Goal: Task Accomplishment & Management: Use online tool/utility

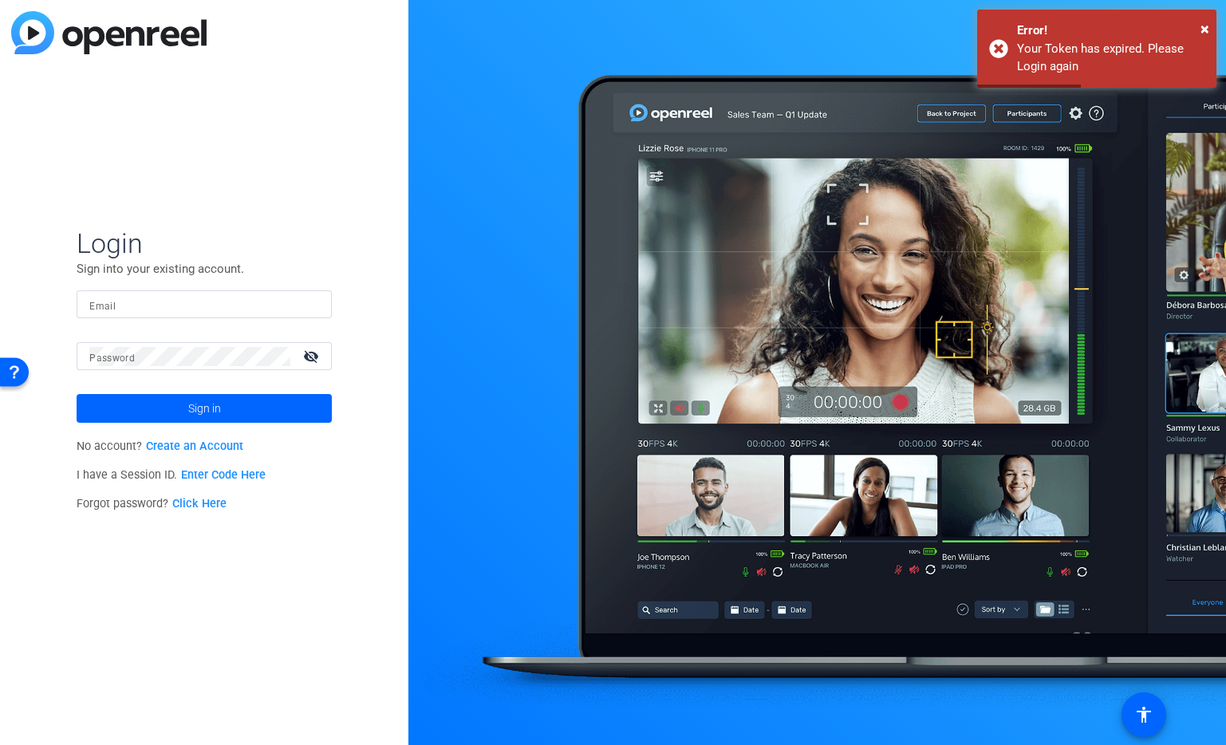
click at [180, 311] on input "Email" at bounding box center [204, 304] width 230 height 19
type input "austin.griffin@gartner.com"
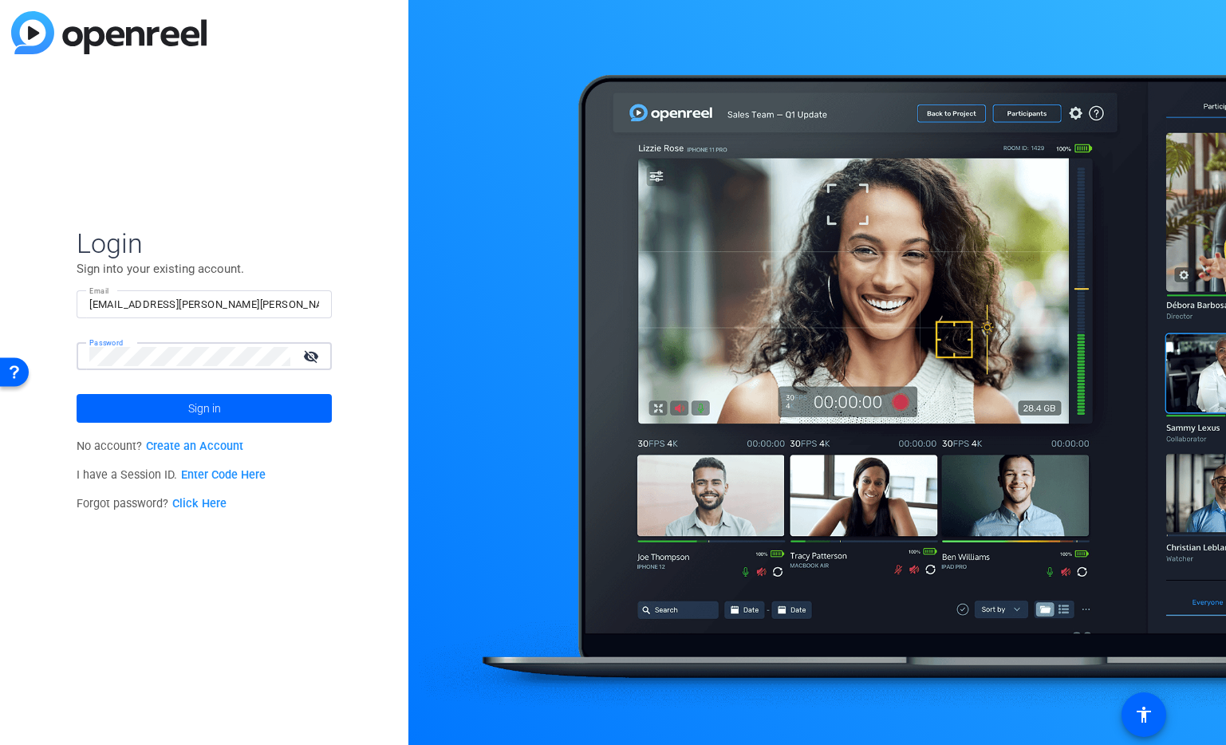
click at [319, 305] on div at bounding box center [319, 305] width 0 height 0
click at [224, 401] on span at bounding box center [204, 408] width 255 height 38
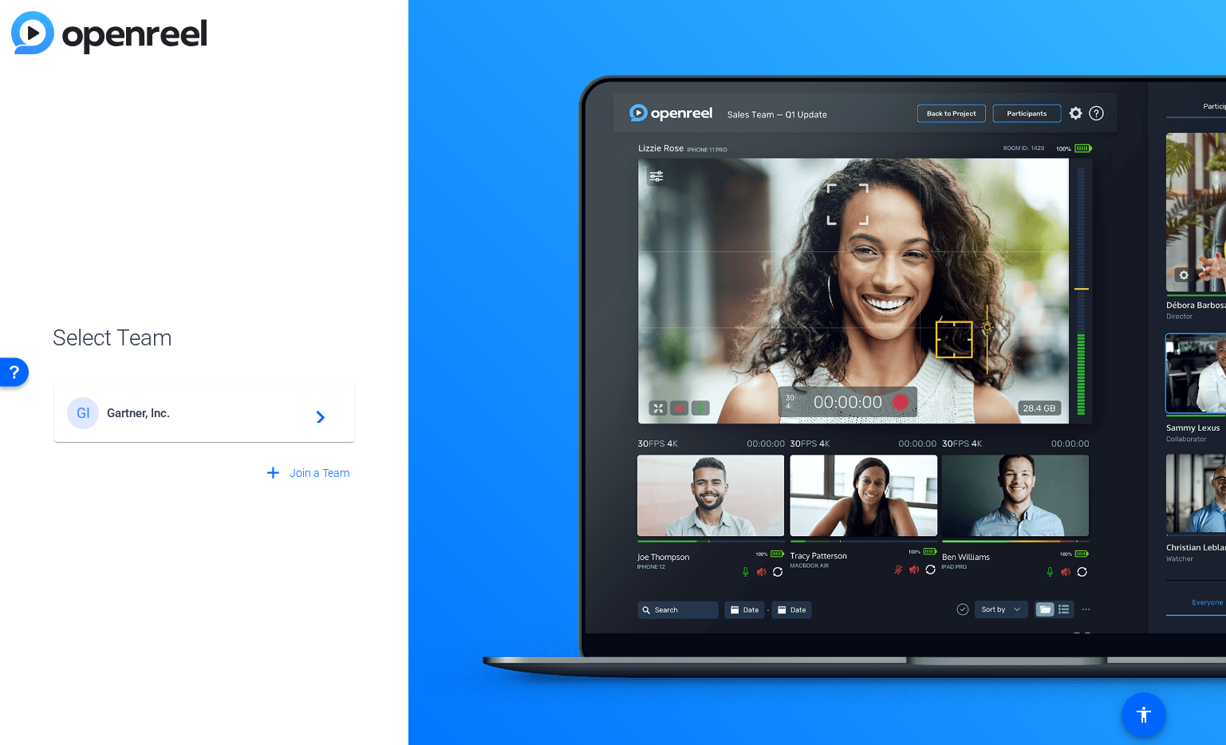
click at [203, 403] on div "GI Gartner, Inc. navigate_next" at bounding box center [204, 413] width 274 height 32
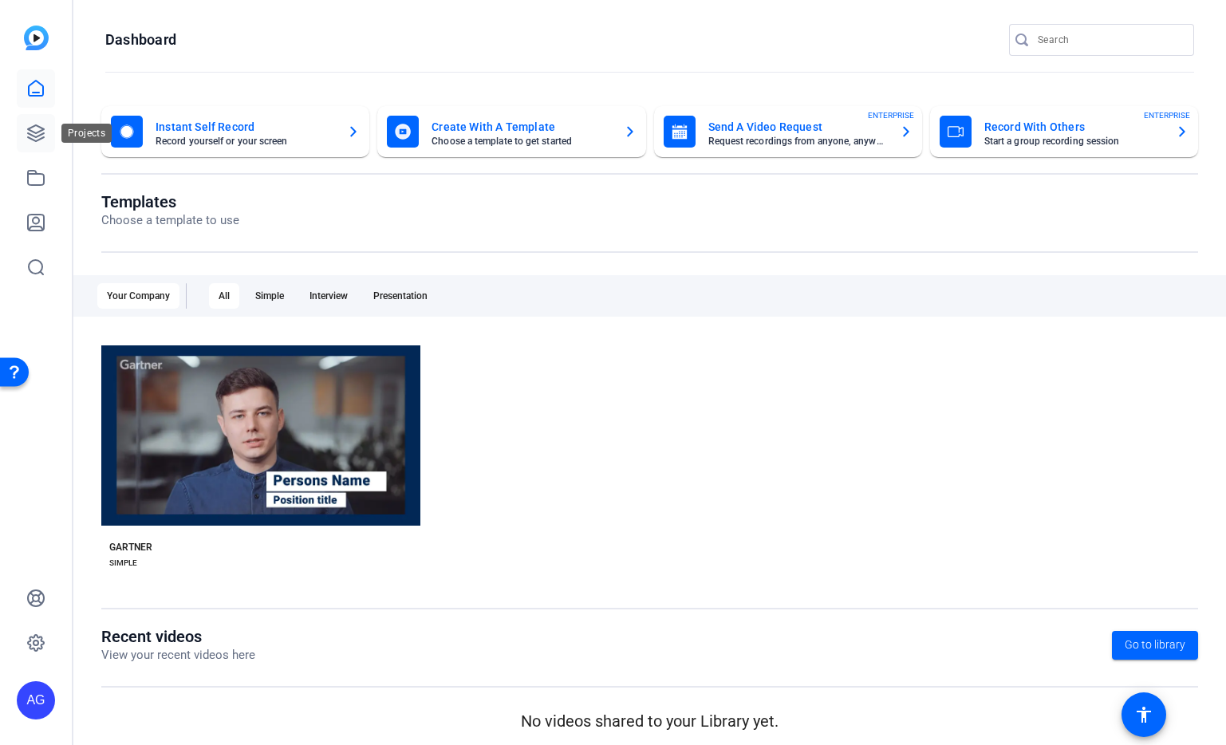
click at [39, 130] on icon at bounding box center [35, 133] width 19 height 19
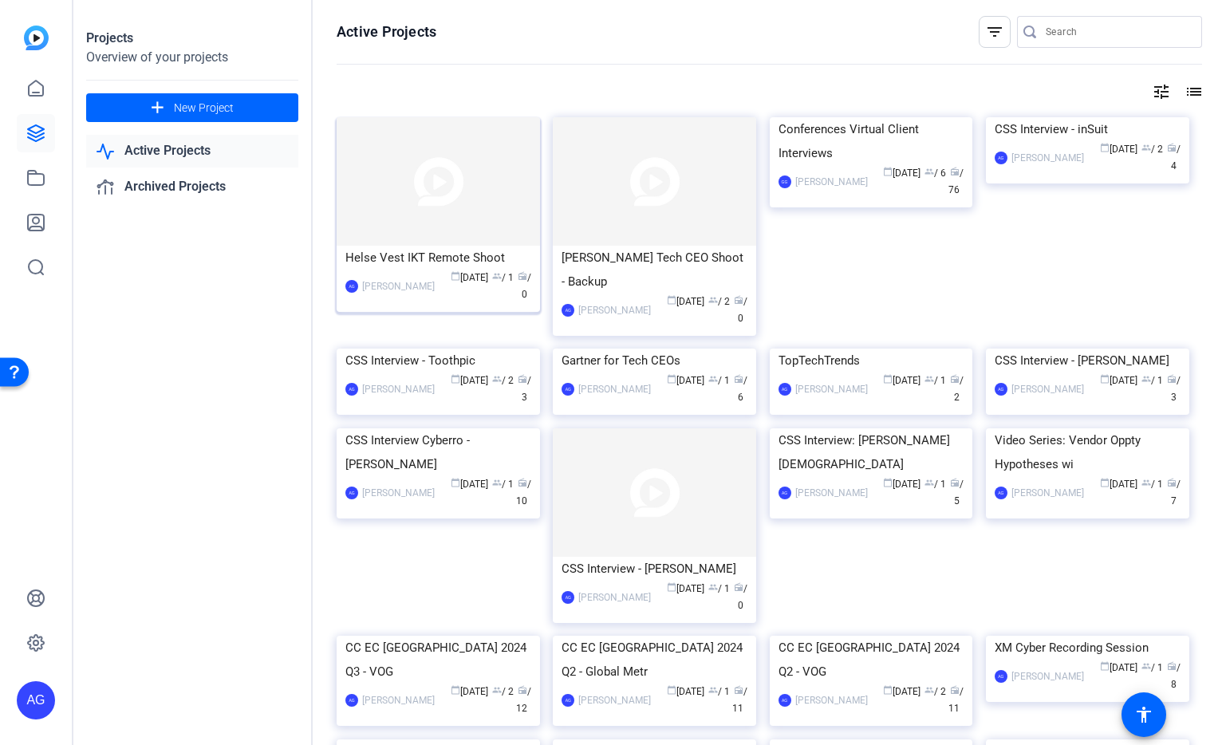
click at [470, 252] on div "Helse Vest IKT Remote Shoot" at bounding box center [439, 258] width 186 height 24
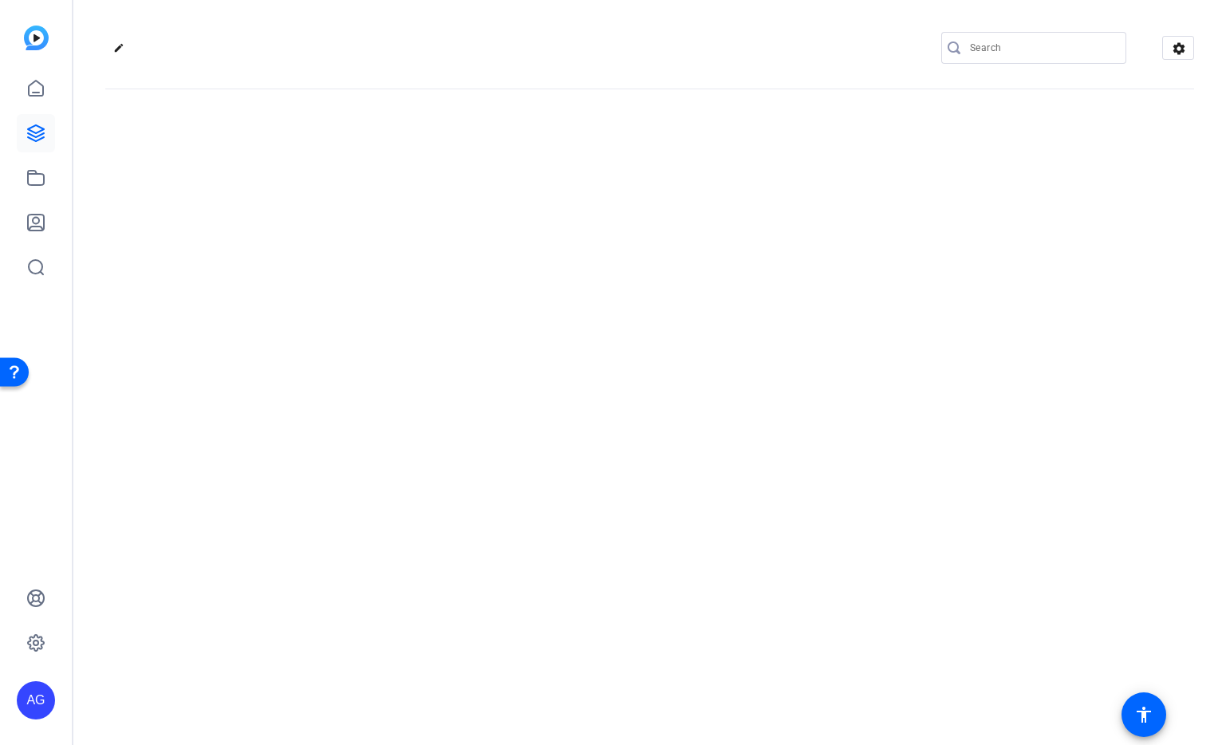
click at [470, 252] on div "edit settings" at bounding box center [649, 372] width 1153 height 745
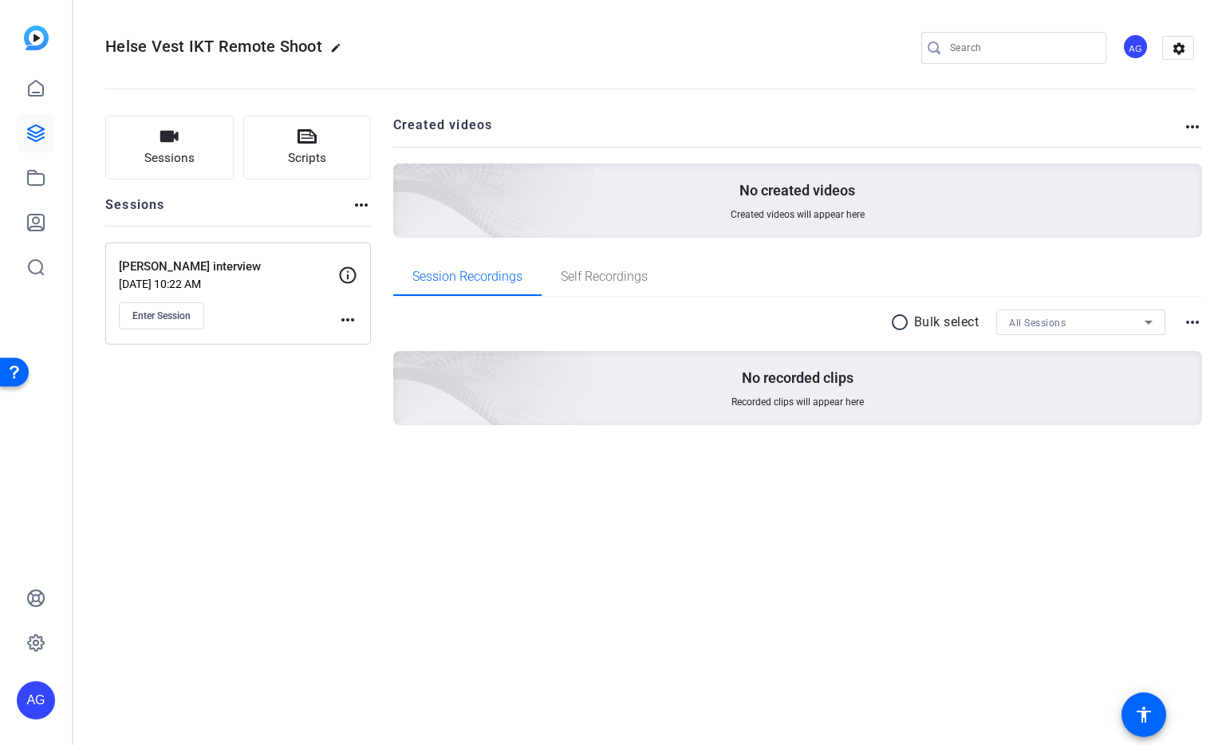
click at [357, 409] on div "Sessions Scripts Sessions more_horiz Knut Gjærde interview Sep 30, 2025 @ 10:22…" at bounding box center [238, 296] width 266 height 361
click at [191, 319] on span "Enter Session" at bounding box center [161, 316] width 58 height 13
click at [347, 133] on button "Scripts" at bounding box center [307, 148] width 128 height 64
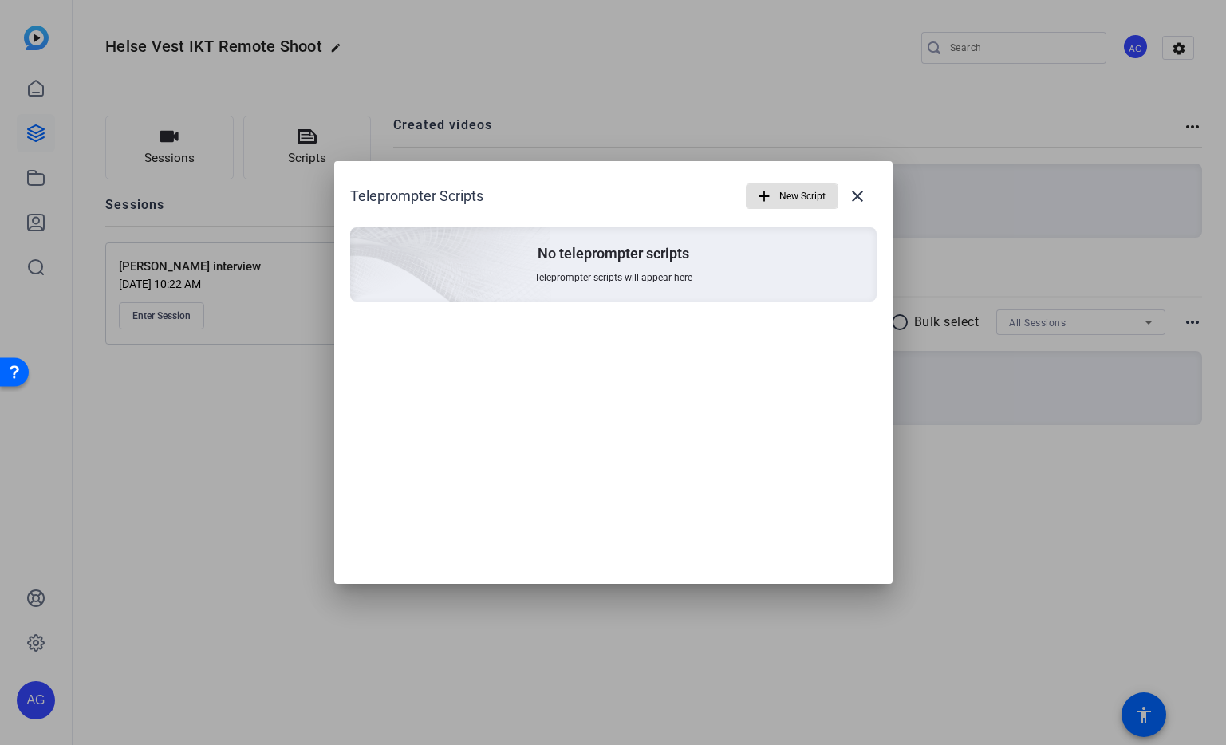
click at [780, 201] on span "New Script" at bounding box center [803, 196] width 46 height 30
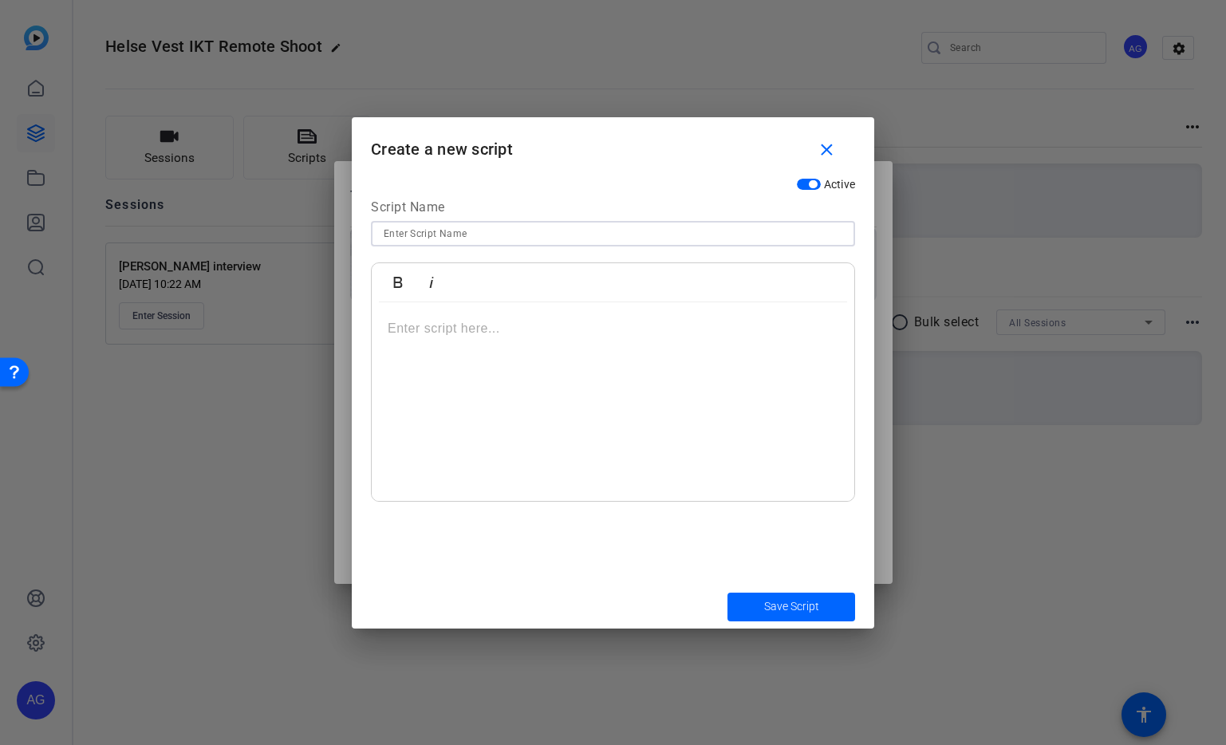
click at [681, 235] on input at bounding box center [613, 233] width 459 height 19
type input "Interview Questions"
click at [439, 353] on div at bounding box center [613, 401] width 483 height 199
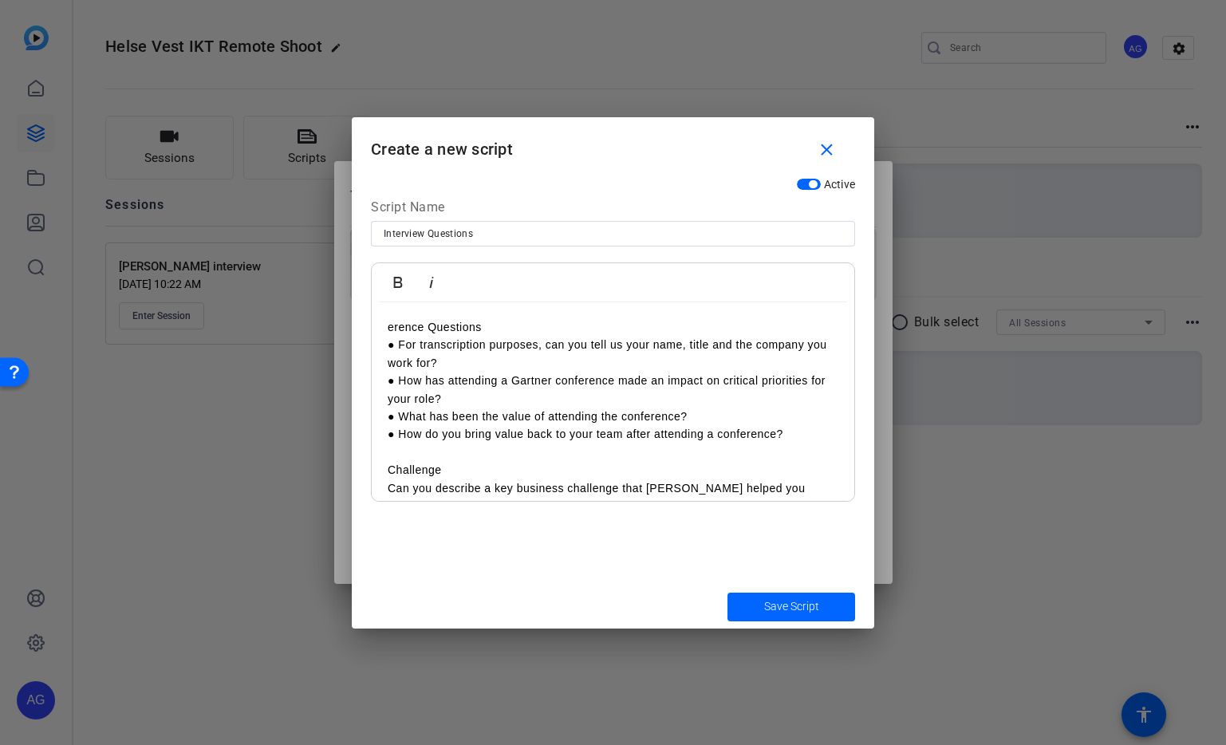
click at [385, 326] on div "erence Questions ● For transcription purposes, can you tell us your name, title…" at bounding box center [613, 711] width 483 height 818
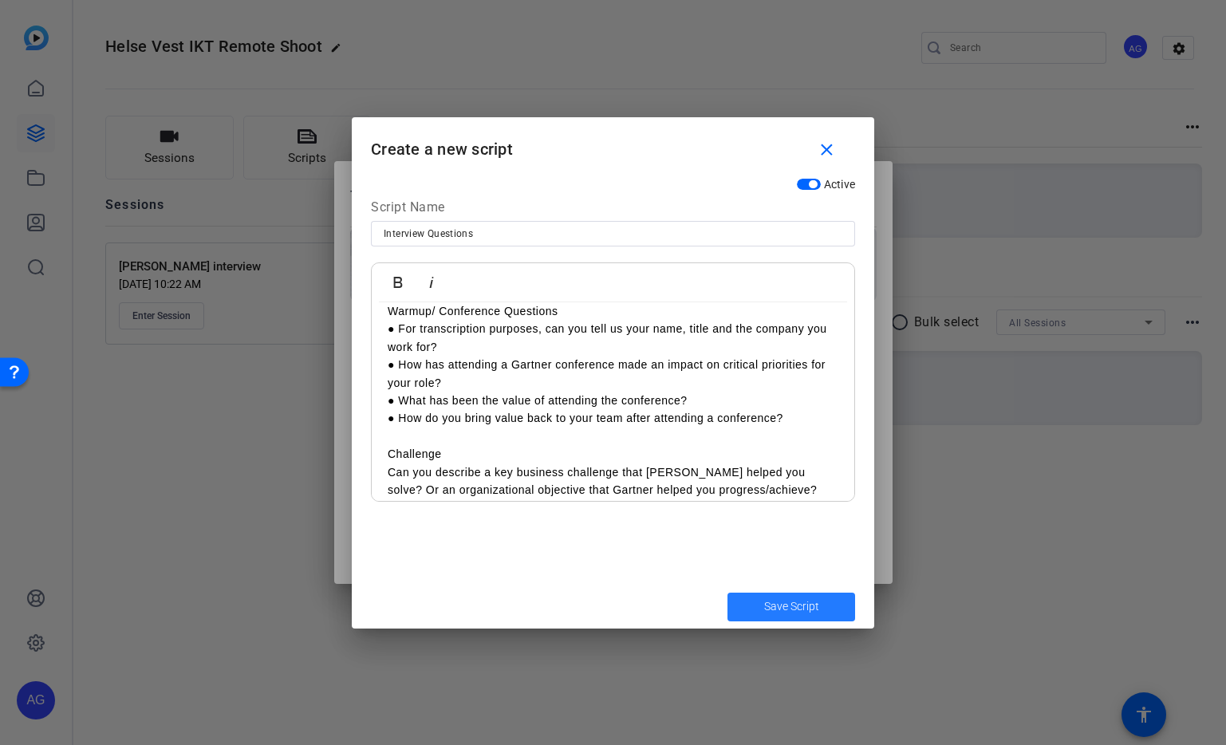
click at [810, 600] on span "Save Script" at bounding box center [791, 606] width 55 height 17
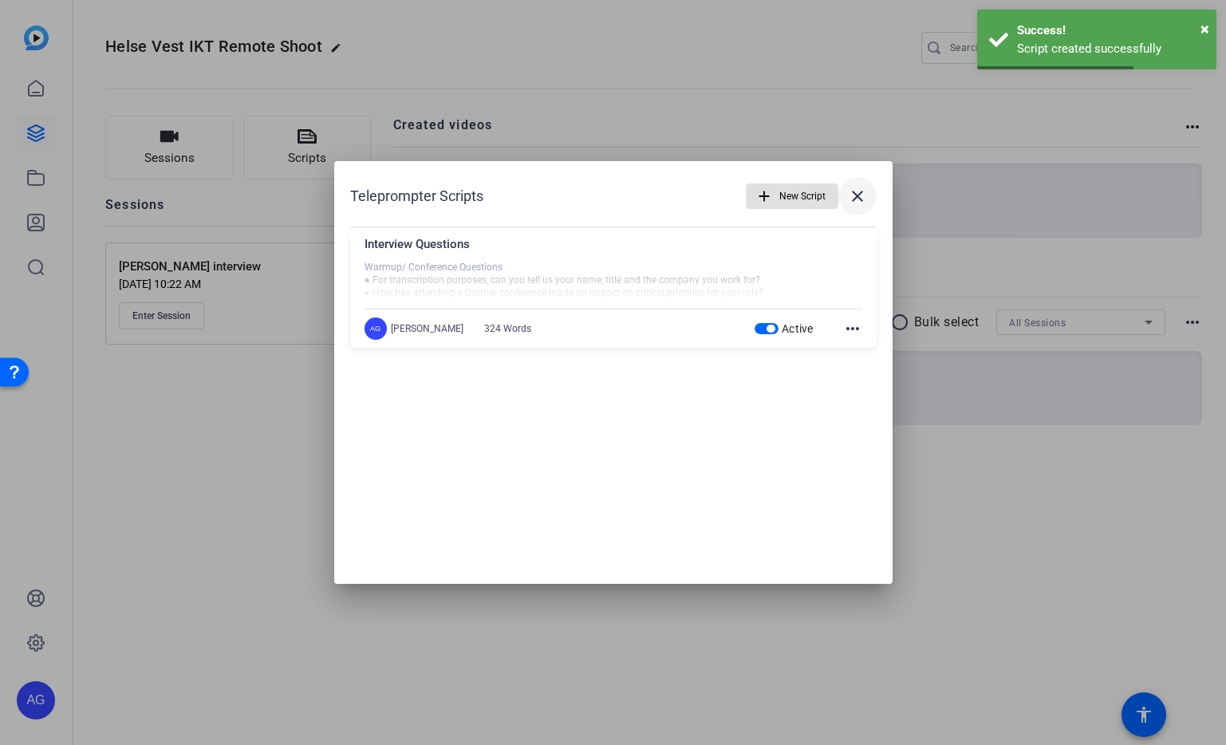
click at [854, 194] on mat-icon "close" at bounding box center [857, 196] width 19 height 19
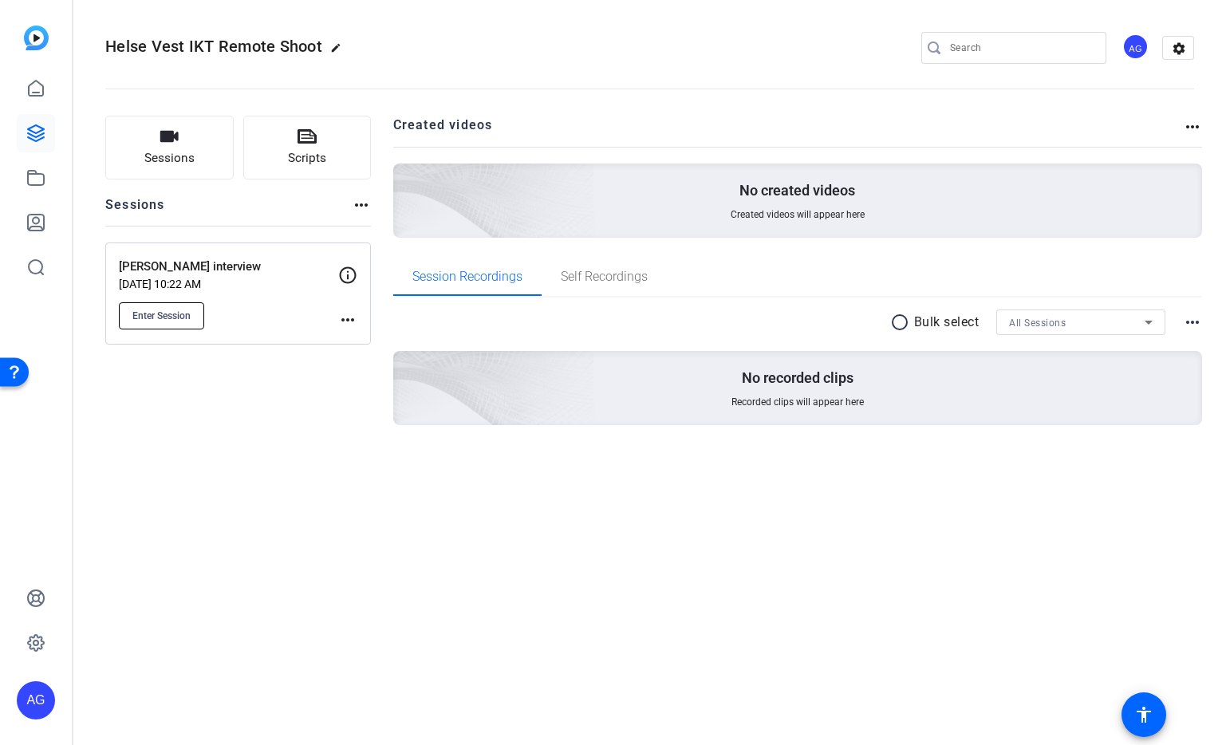
click at [188, 317] on span "Enter Session" at bounding box center [161, 316] width 58 height 13
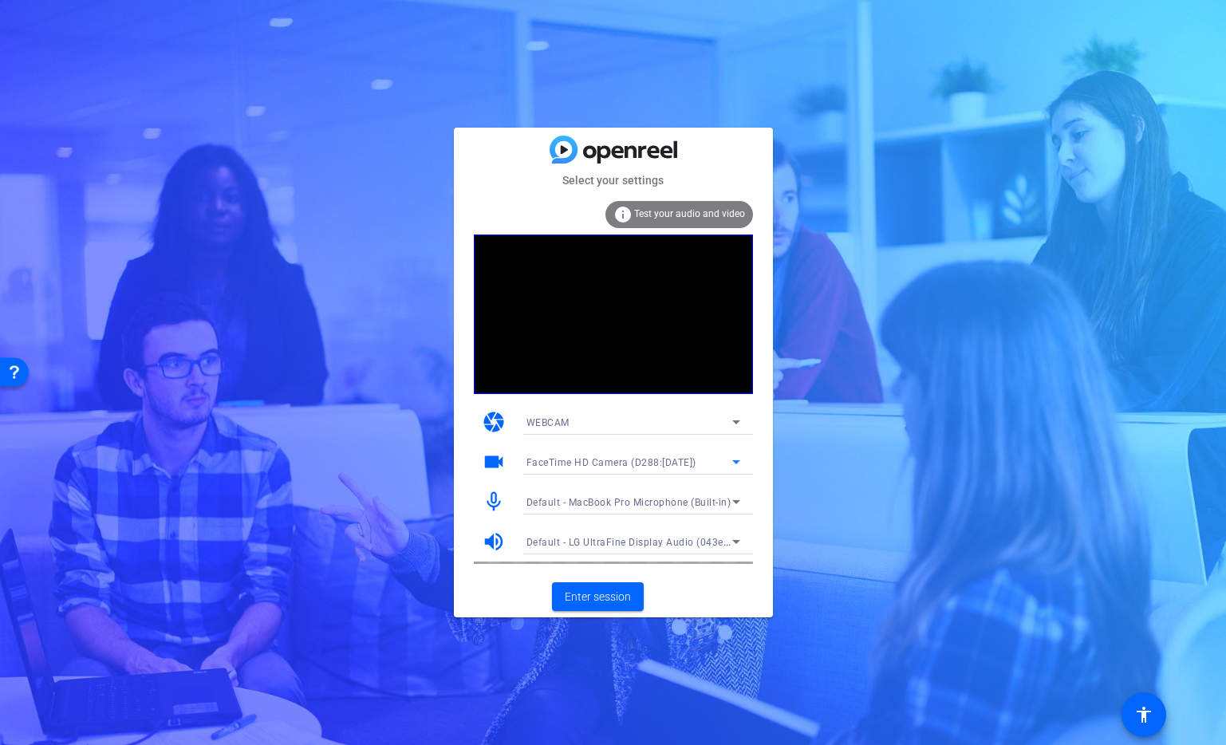
click at [630, 457] on span "FaceTime HD Camera (D288:[DATE])" at bounding box center [612, 462] width 170 height 11
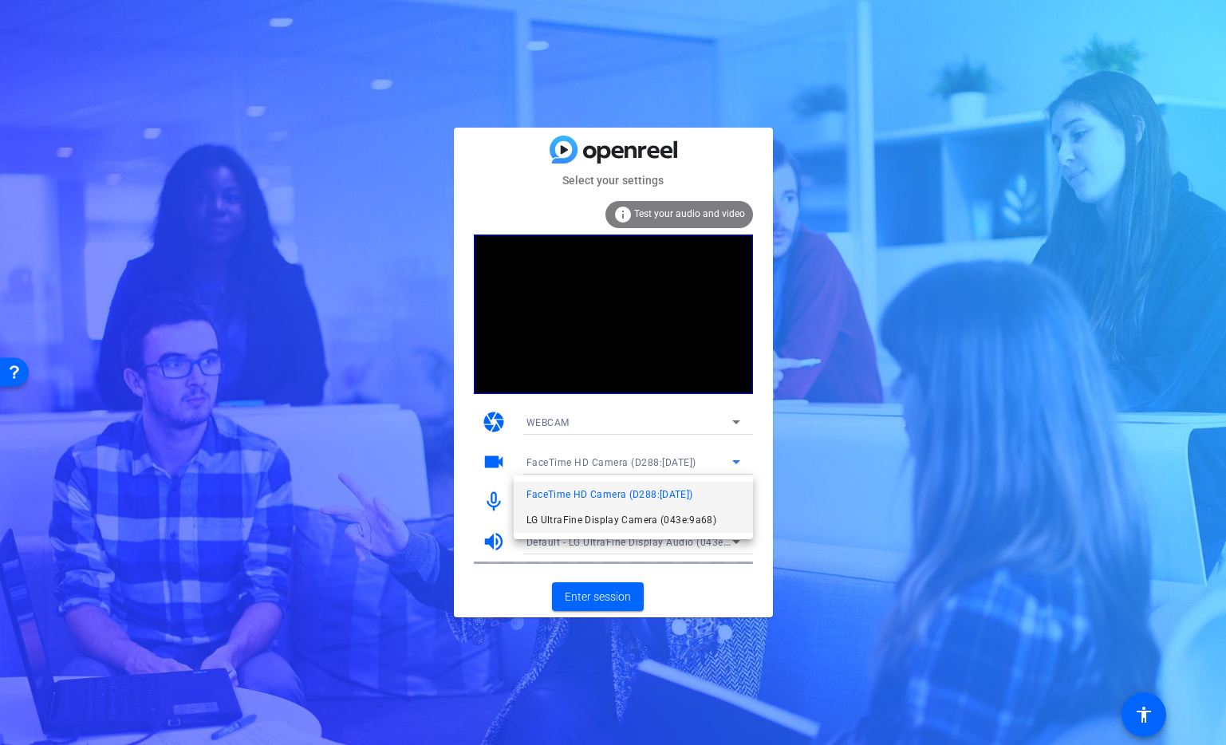
click at [625, 515] on span "LG UltraFine Display Camera (043e:9a68)" at bounding box center [622, 520] width 191 height 19
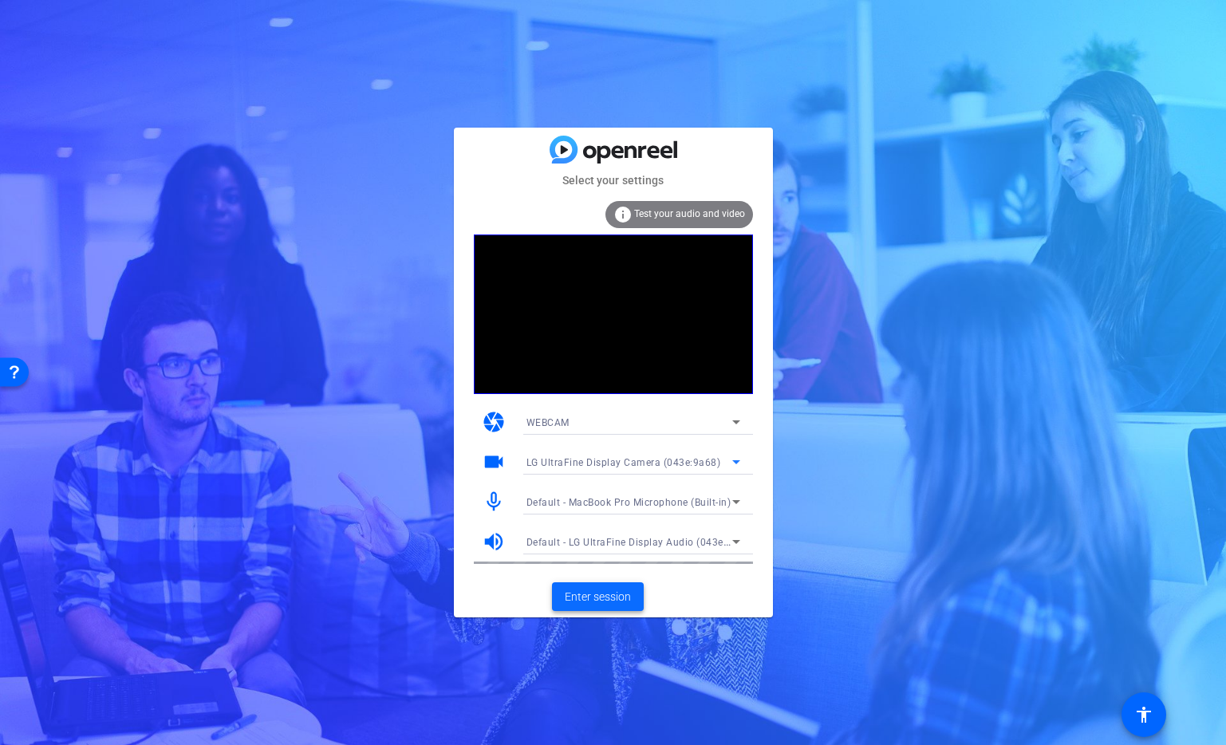
click at [611, 597] on span "Enter session" at bounding box center [598, 597] width 66 height 17
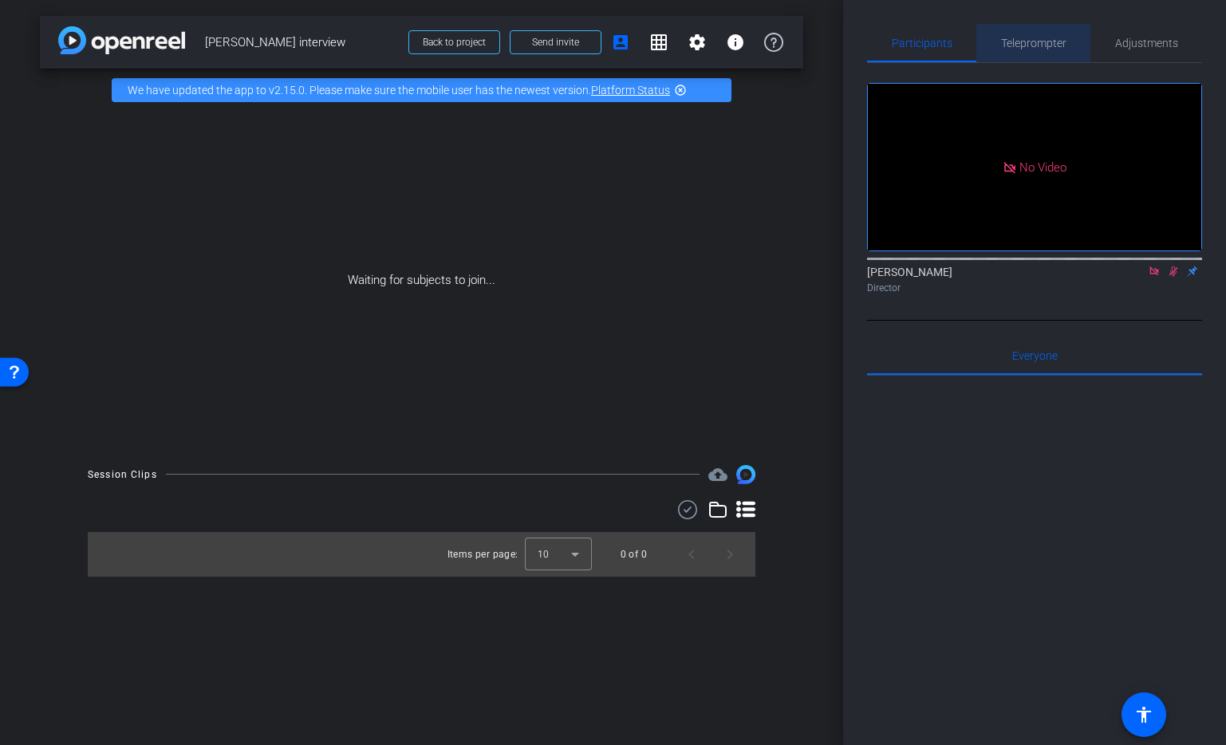
click at [1044, 57] on span "Teleprompter" at bounding box center [1033, 43] width 65 height 38
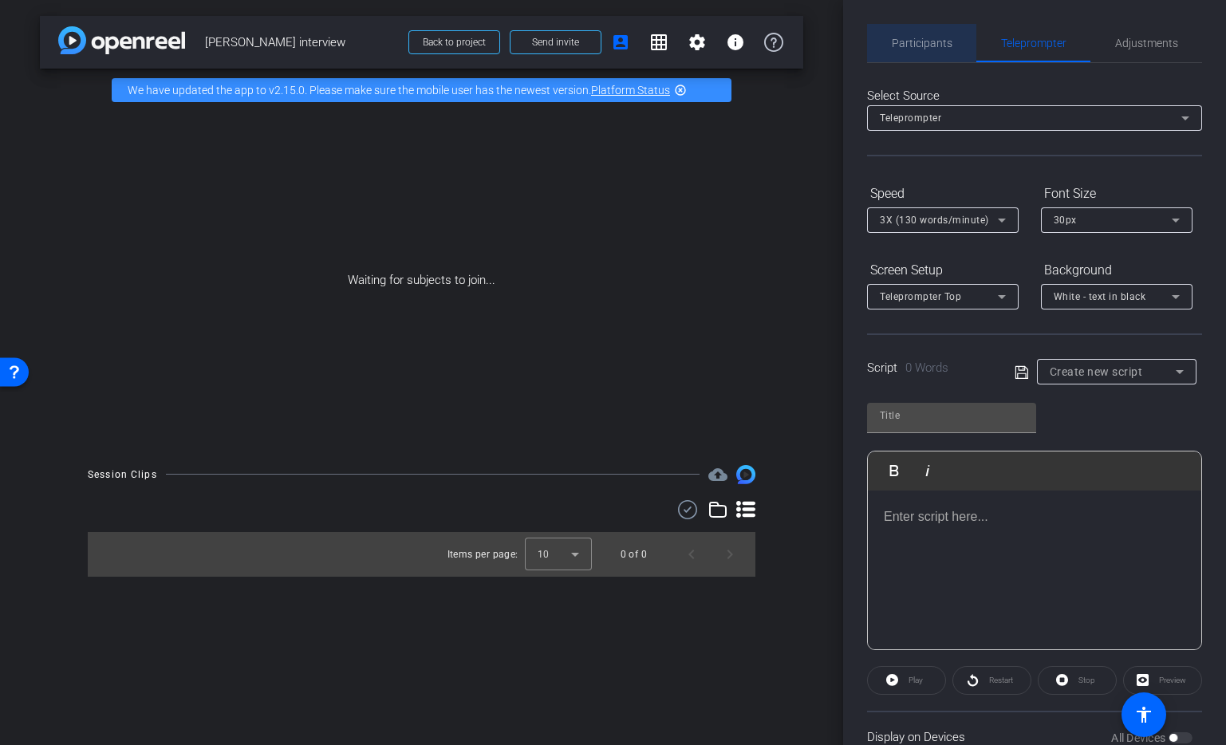
click at [951, 41] on span "Participants" at bounding box center [922, 43] width 61 height 11
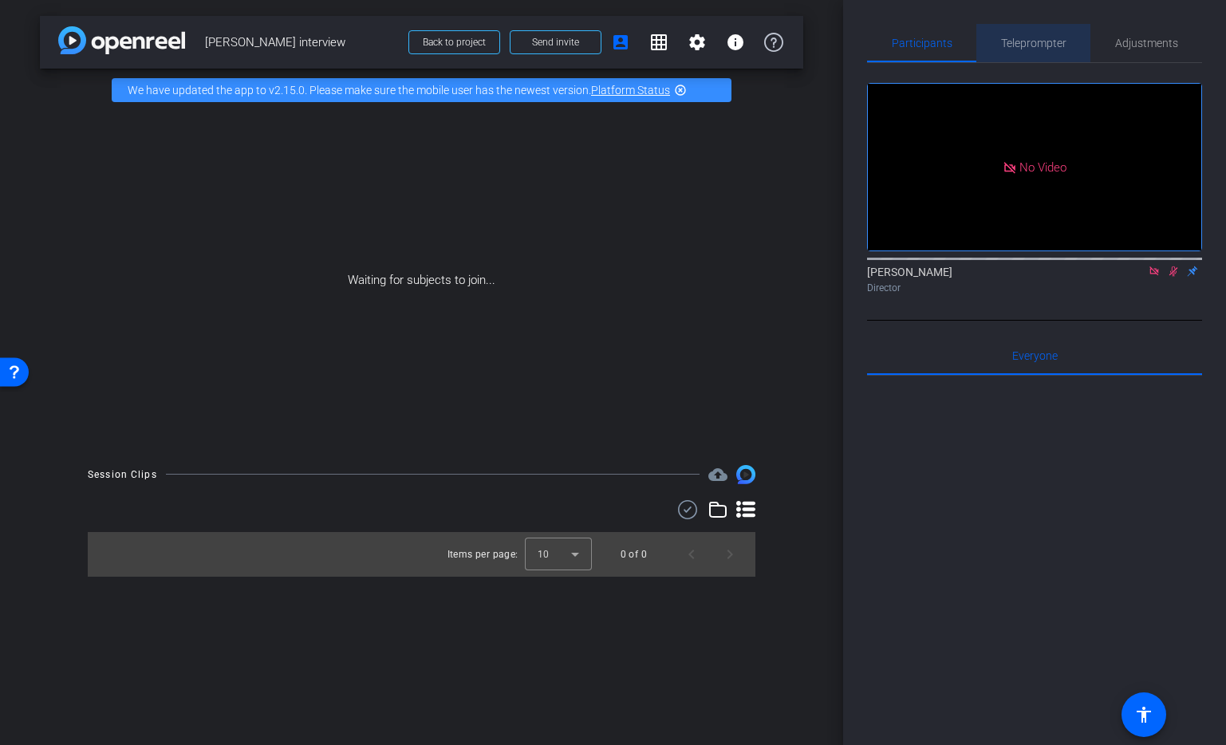
click at [1014, 42] on span "Teleprompter" at bounding box center [1033, 43] width 65 height 11
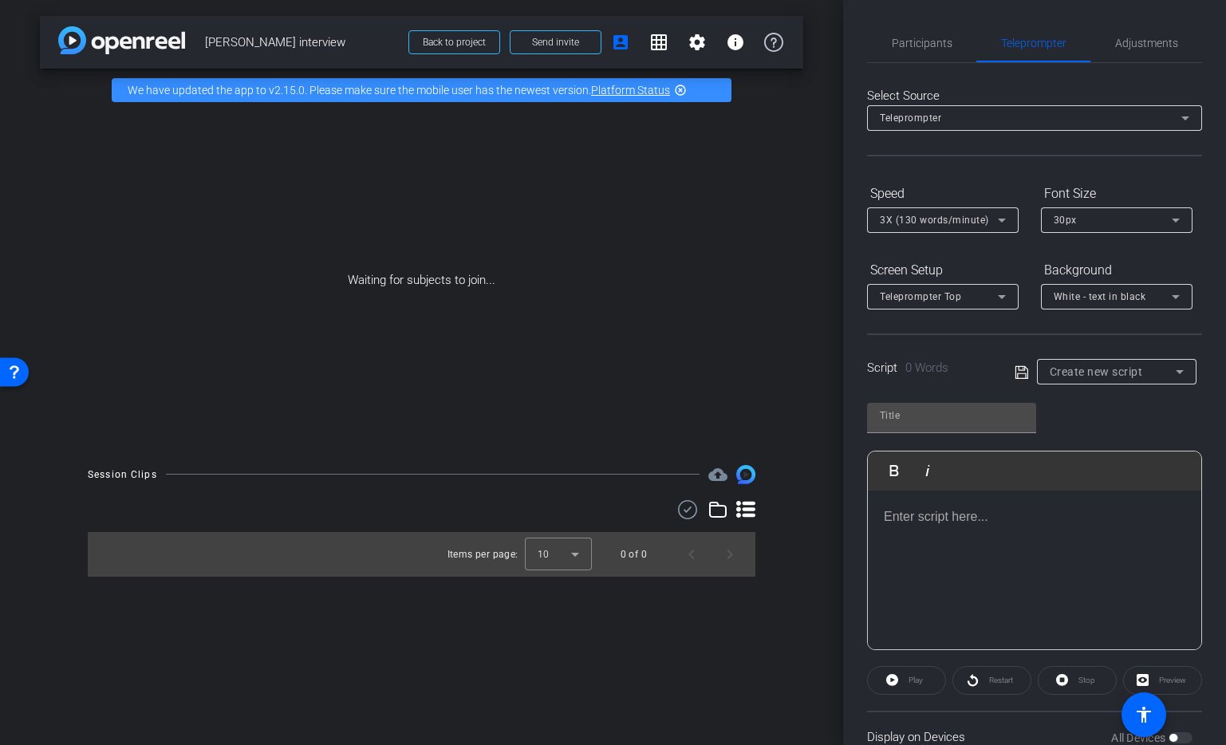
click at [1043, 124] on div "Teleprompter" at bounding box center [1031, 118] width 302 height 20
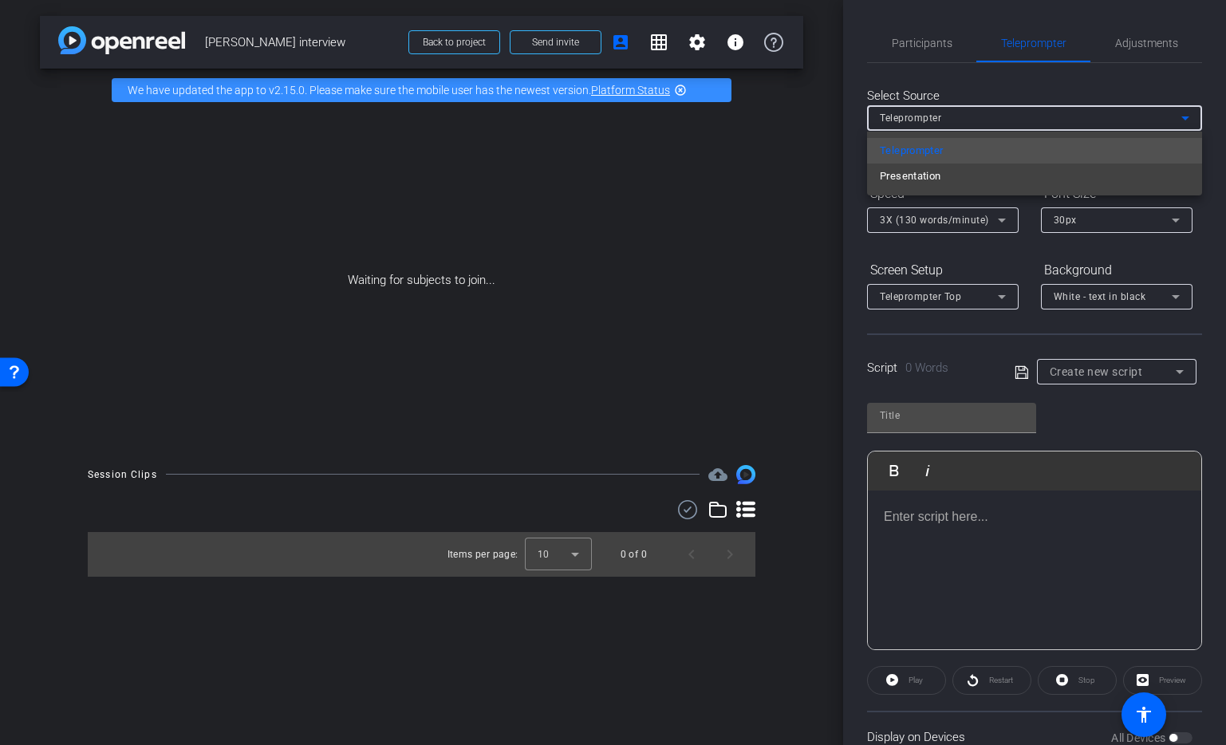
click at [1043, 124] on div at bounding box center [613, 372] width 1226 height 745
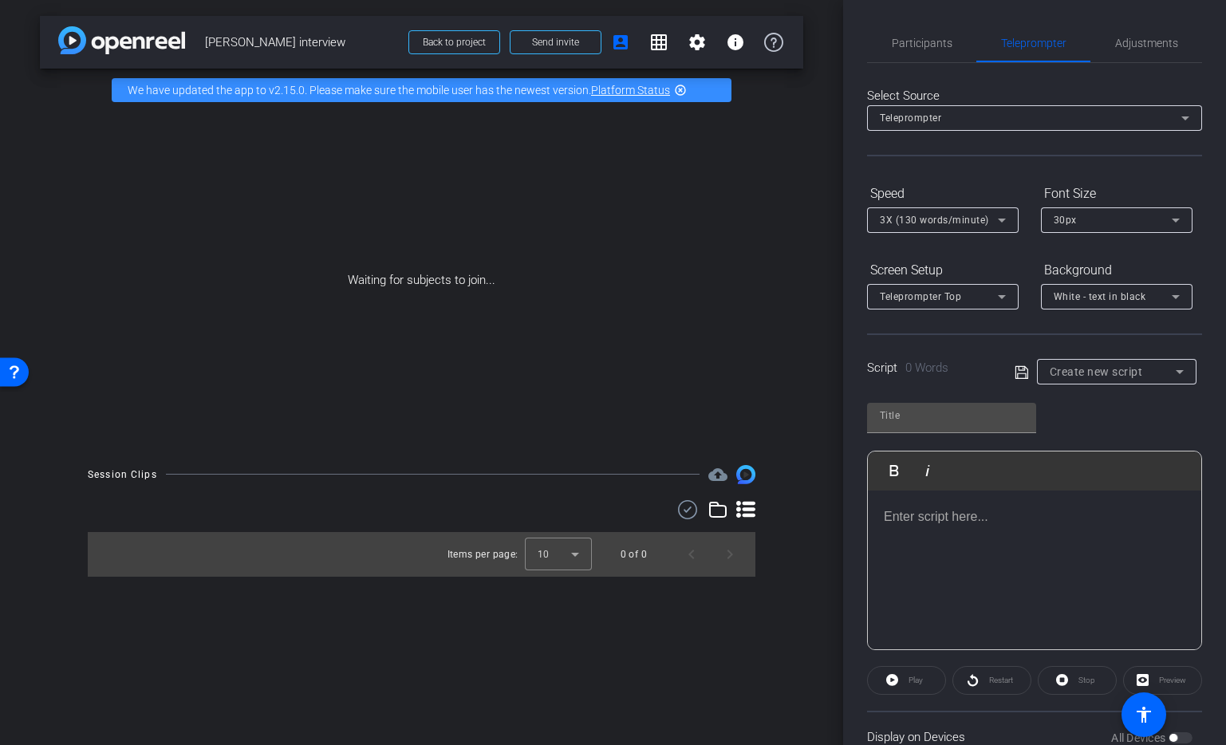
click at [1112, 373] on span "Create new script" at bounding box center [1096, 371] width 93 height 13
click at [1112, 373] on div at bounding box center [613, 372] width 1226 height 745
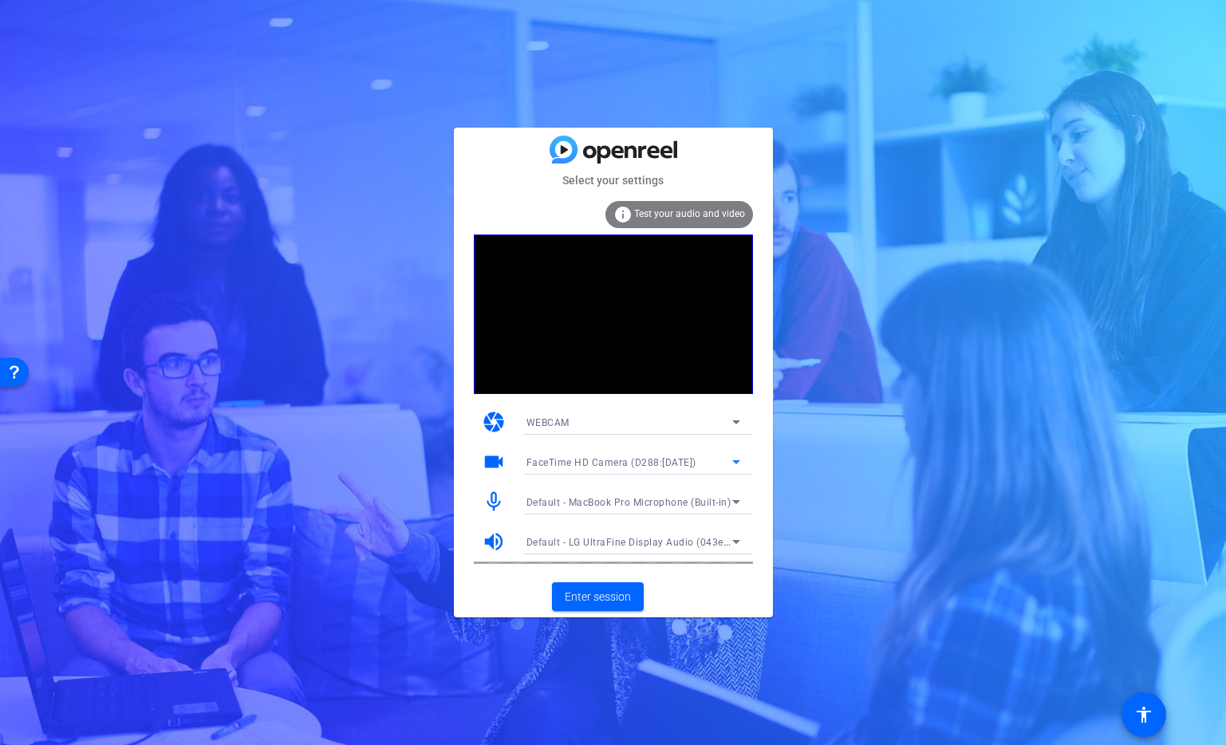
click at [626, 470] on div "FaceTime HD Camera (D288:[DATE])" at bounding box center [630, 462] width 206 height 20
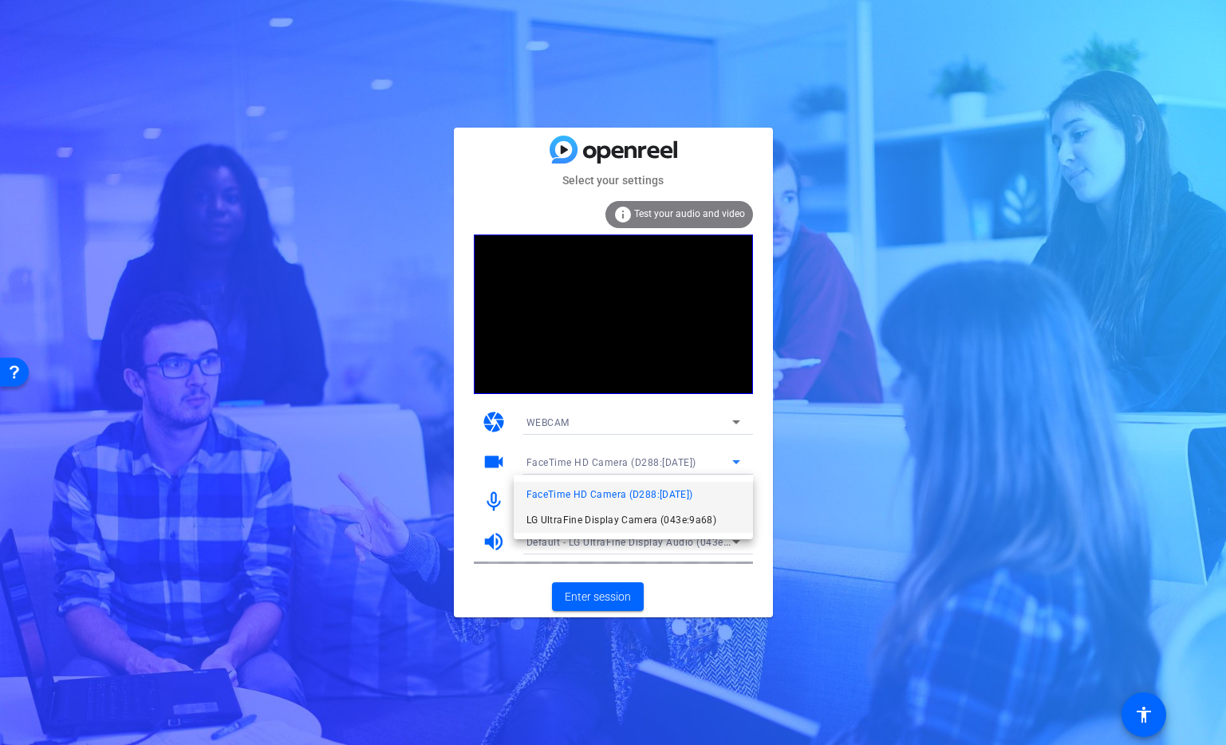
click at [625, 515] on span "LG UltraFine Display Camera (043e:9a68)" at bounding box center [622, 520] width 191 height 19
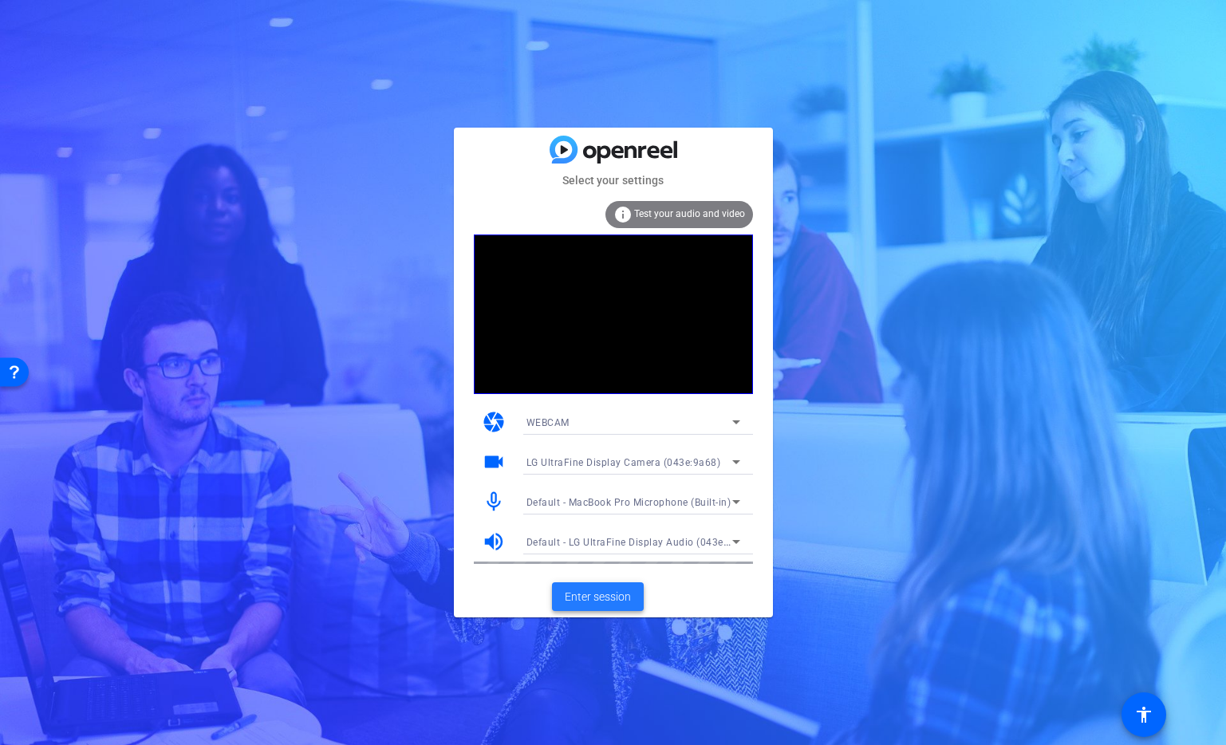
click at [597, 602] on span "Enter session" at bounding box center [598, 597] width 66 height 17
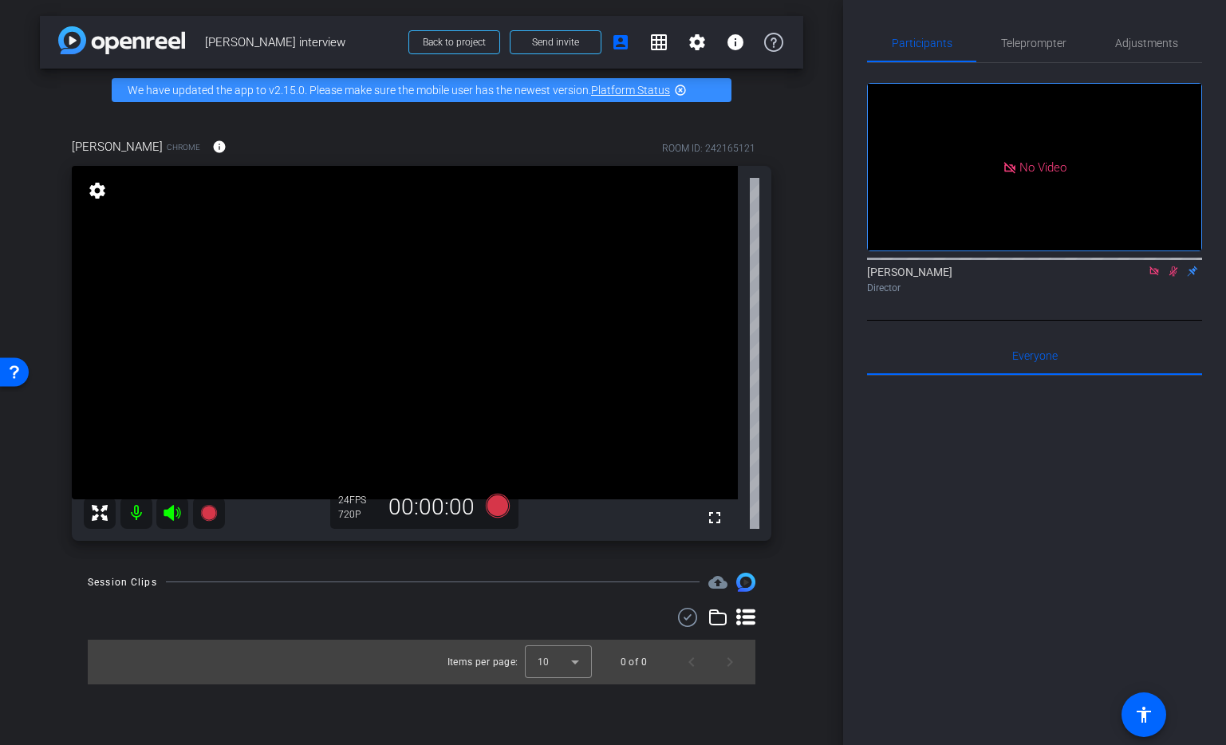
click at [1181, 300] on div "[PERSON_NAME] Director" at bounding box center [1034, 275] width 335 height 49
click at [1155, 275] on icon at bounding box center [1154, 271] width 9 height 9
click at [1153, 277] on icon at bounding box center [1155, 272] width 9 height 10
click at [1156, 277] on icon at bounding box center [1154, 272] width 6 height 10
click at [1133, 277] on icon at bounding box center [1135, 271] width 13 height 11
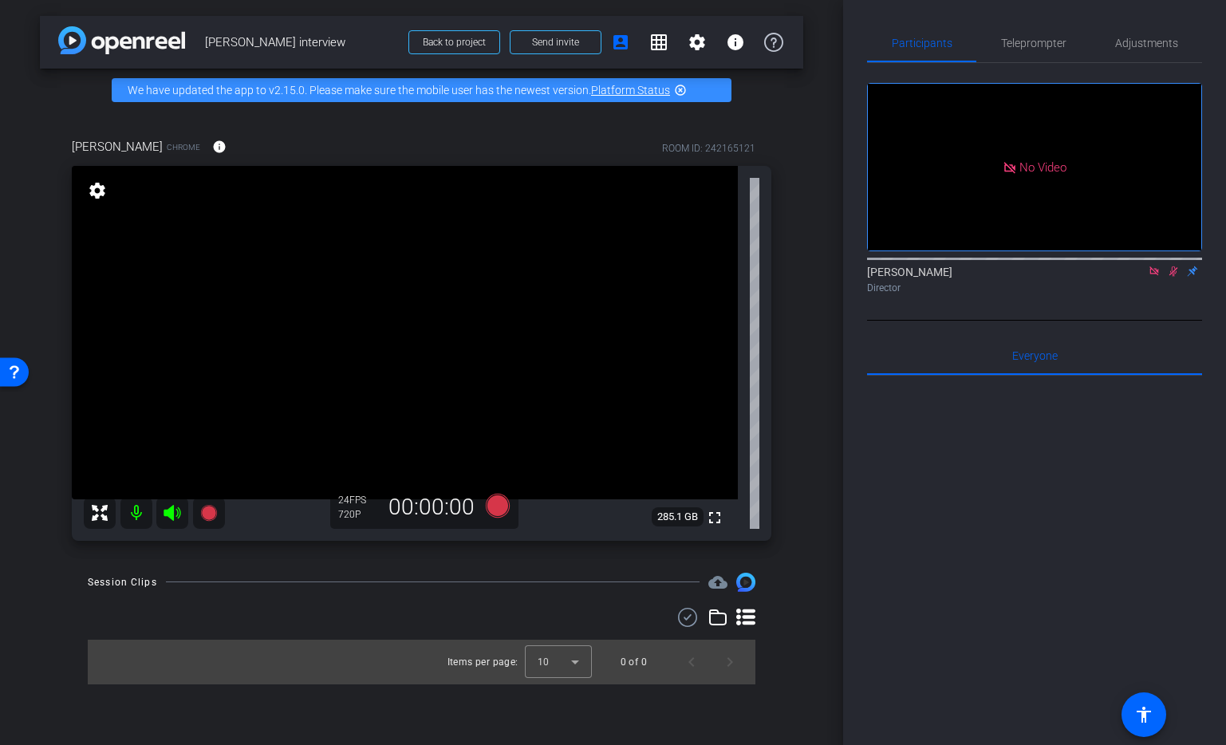
click at [1148, 277] on icon at bounding box center [1154, 271] width 13 height 11
click at [1143, 278] on mat-icon at bounding box center [1135, 271] width 19 height 14
click at [1155, 277] on icon at bounding box center [1154, 271] width 13 height 11
click at [1158, 277] on icon at bounding box center [1155, 272] width 9 height 10
click at [1167, 45] on span "Adjustments" at bounding box center [1147, 43] width 63 height 11
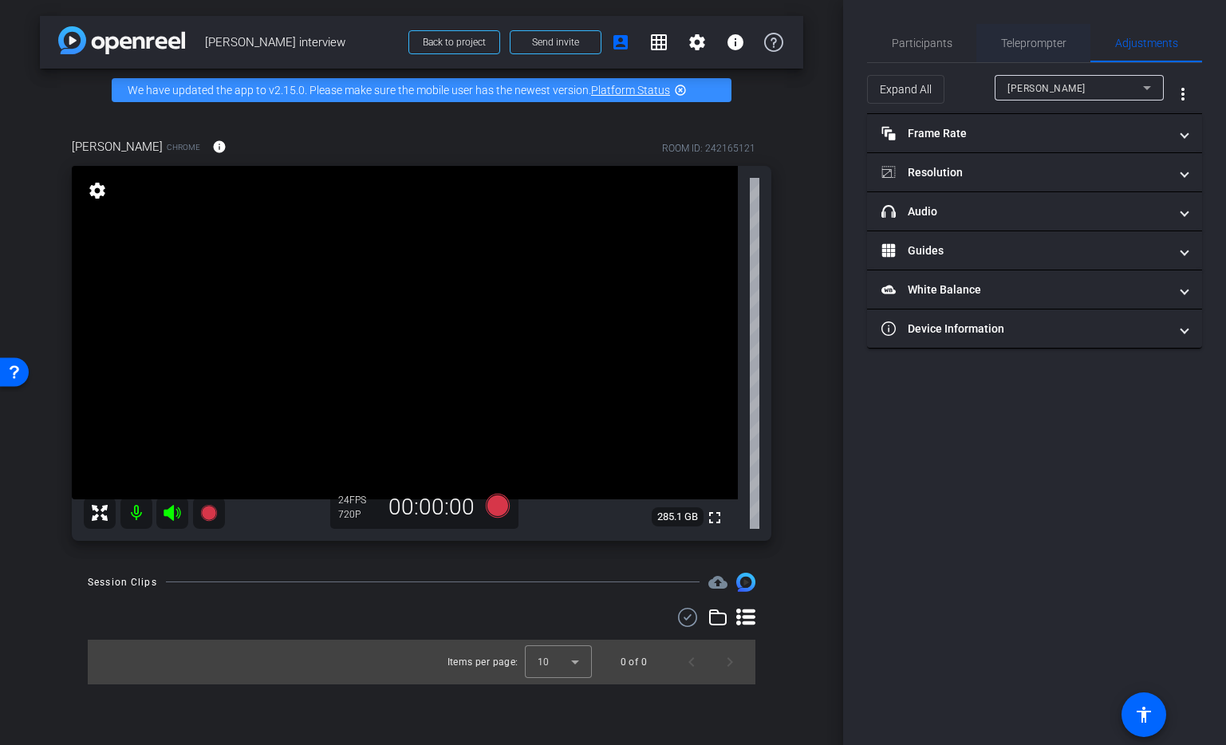
click at [1024, 42] on span "Teleprompter" at bounding box center [1033, 43] width 65 height 11
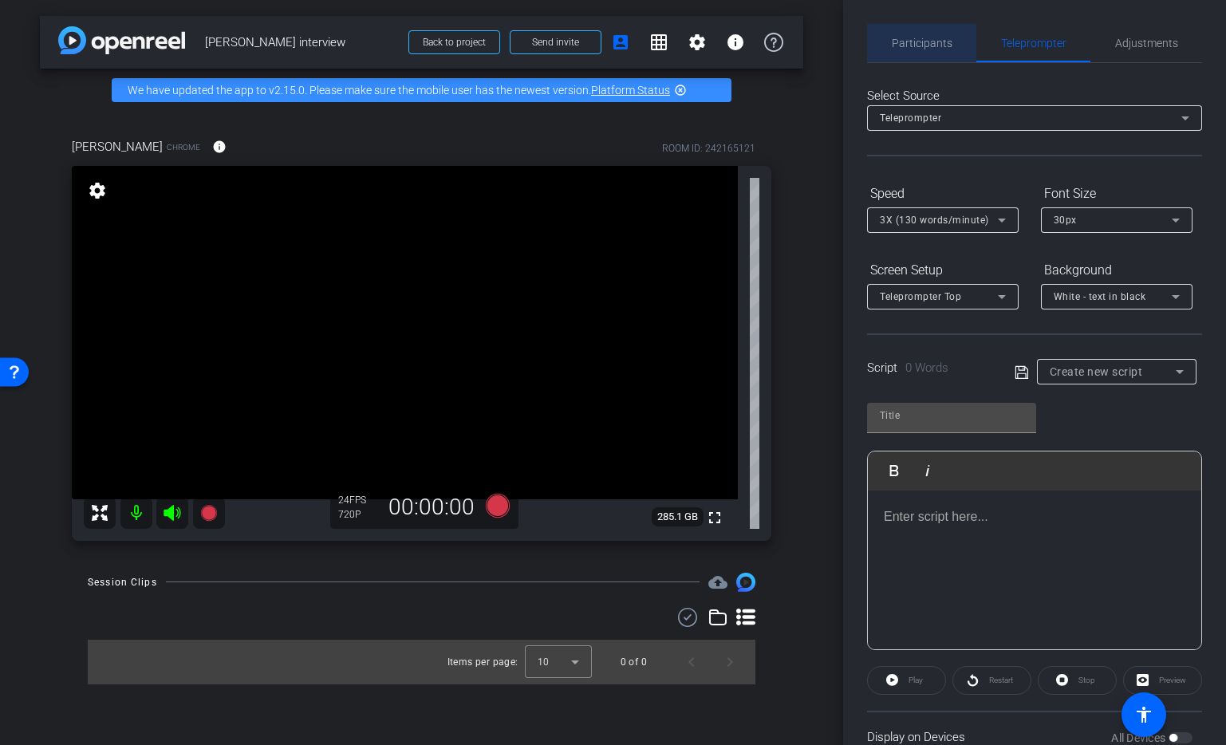
click at [933, 49] on span "Participants" at bounding box center [922, 43] width 61 height 11
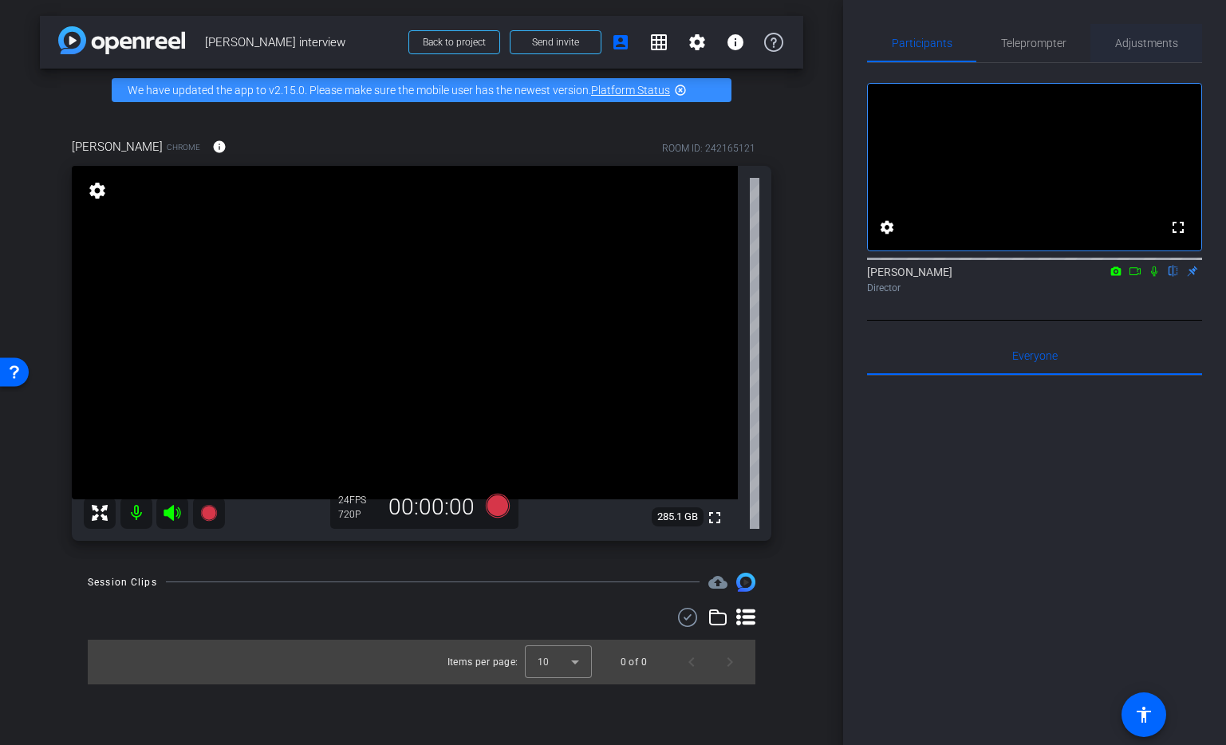
click at [1144, 43] on span "Adjustments" at bounding box center [1147, 43] width 63 height 11
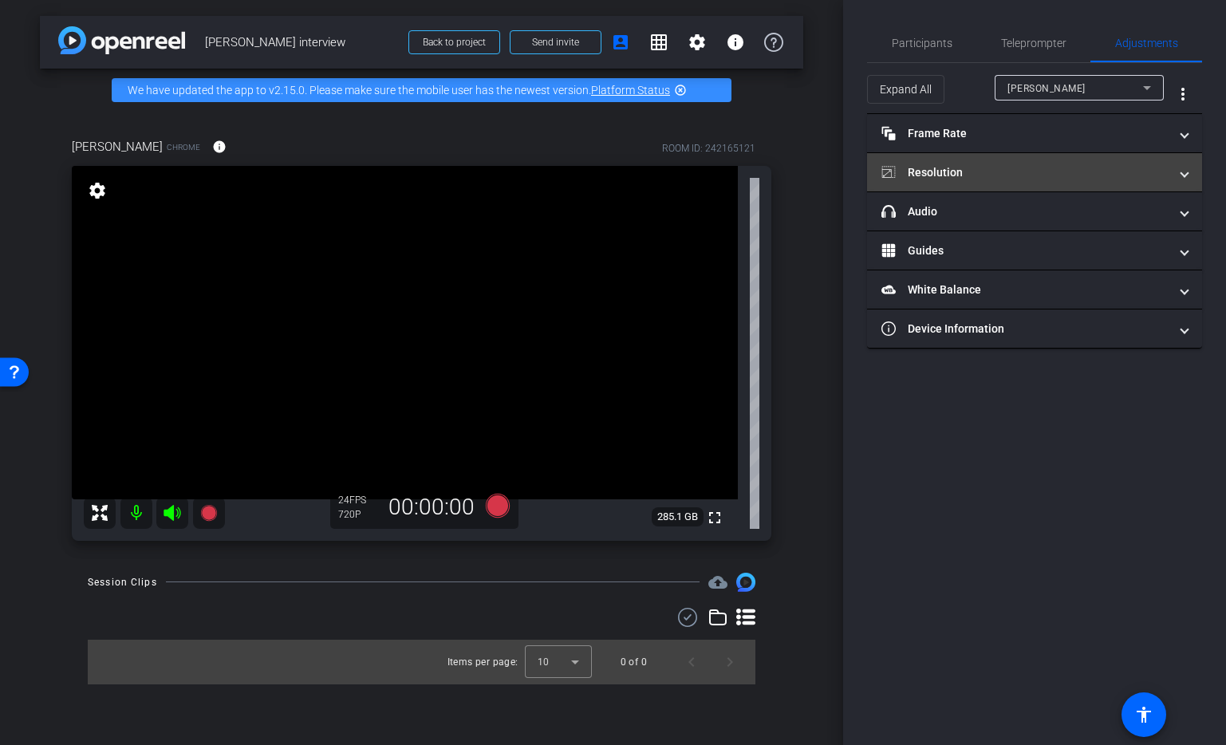
click at [989, 169] on mat-panel-title "Resolution" at bounding box center [1025, 172] width 287 height 17
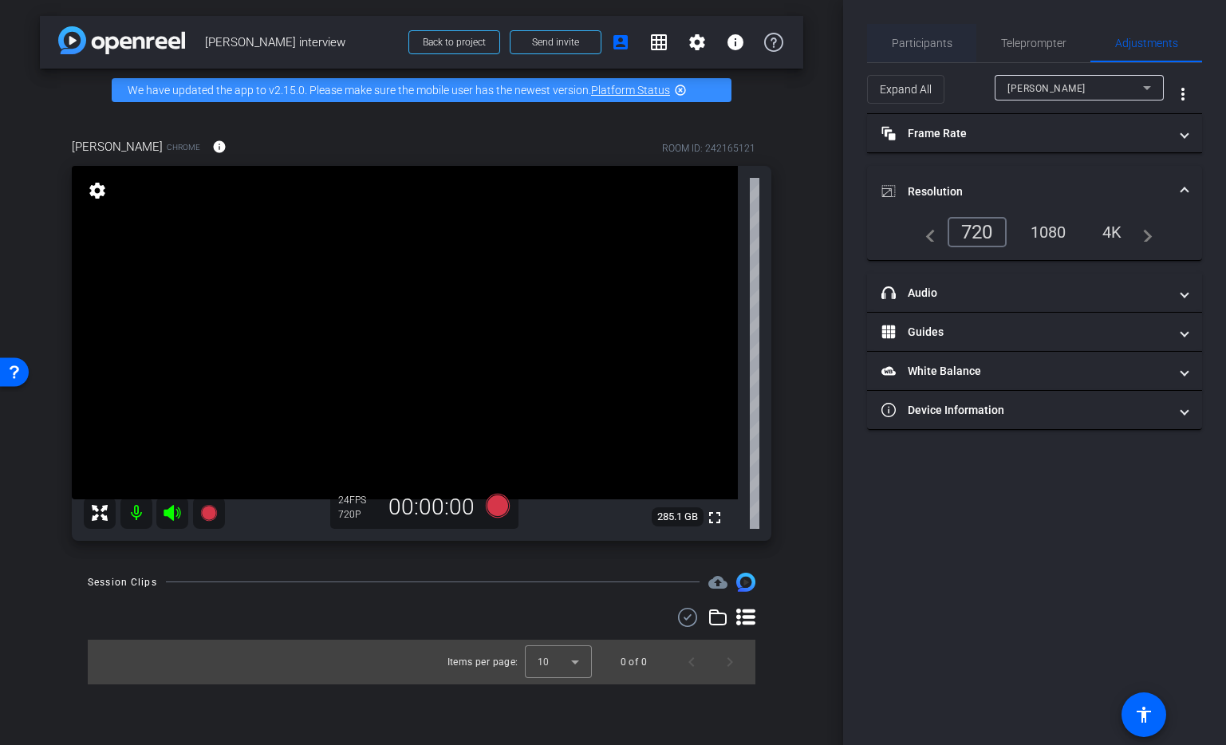
click at [940, 49] on span "Participants" at bounding box center [922, 43] width 61 height 11
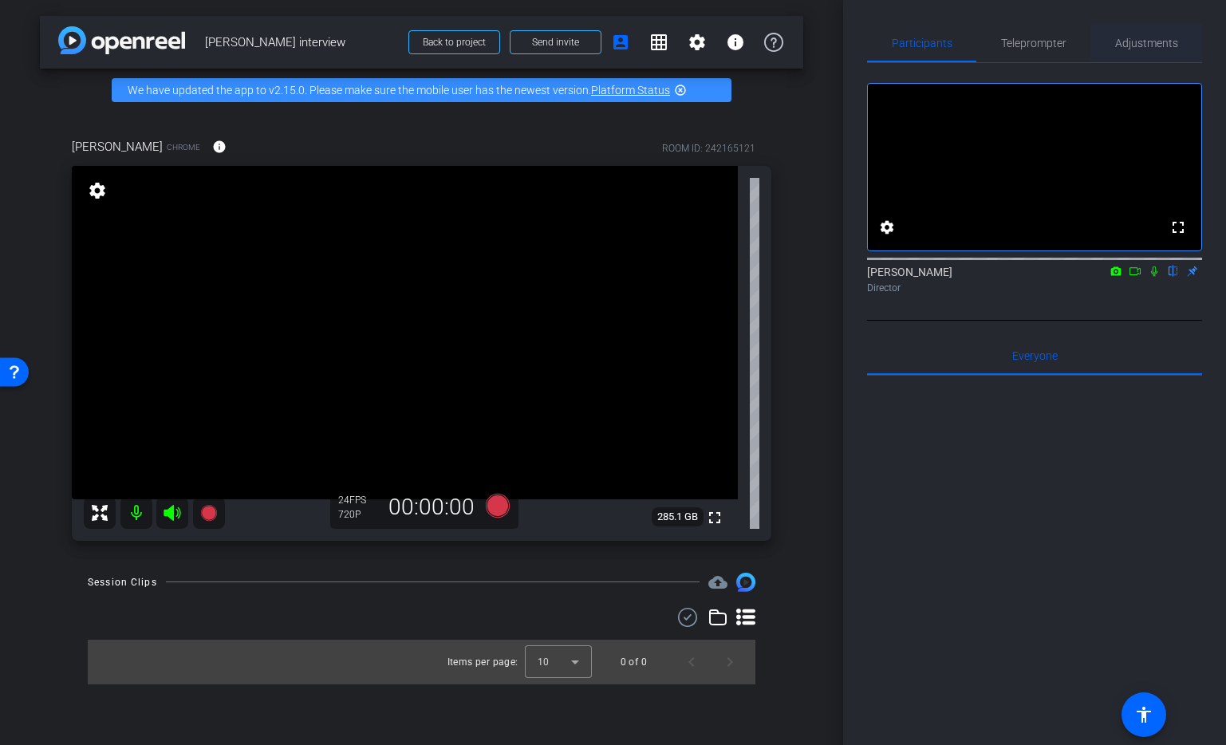
click at [1172, 52] on span "Adjustments" at bounding box center [1147, 43] width 63 height 38
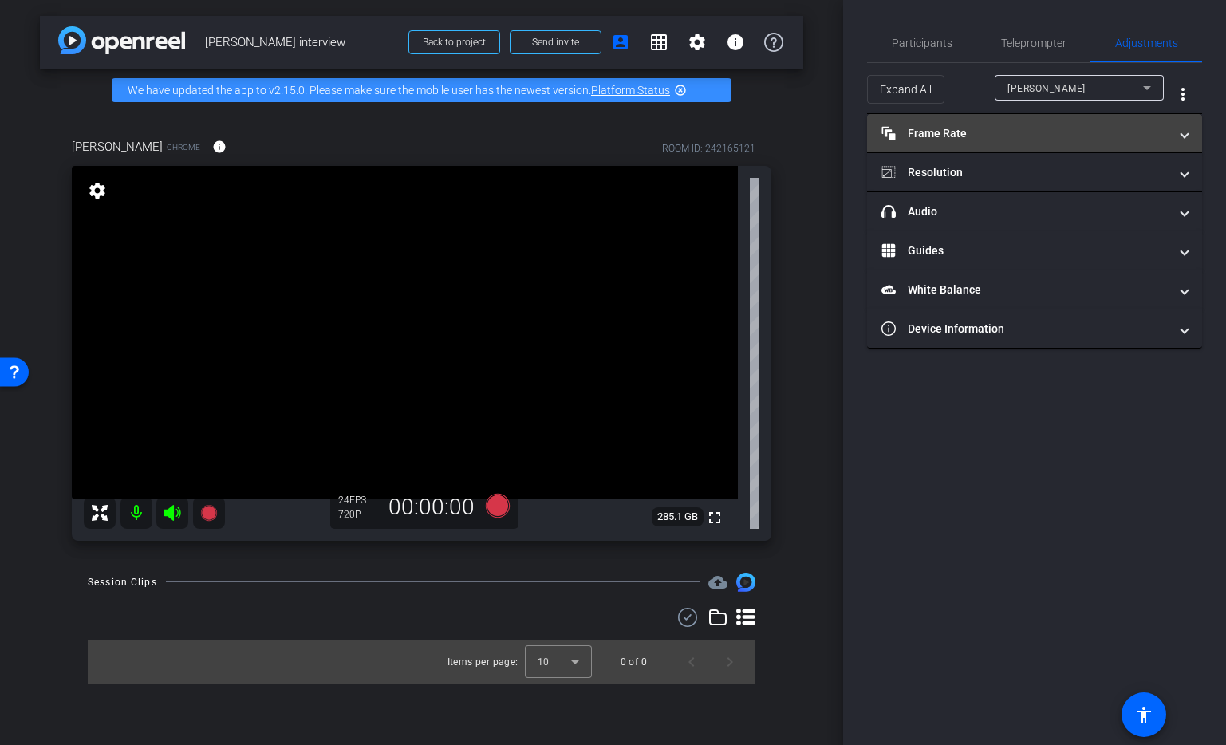
click at [1171, 135] on span "Frame Rate Frame Rate" at bounding box center [1032, 133] width 300 height 17
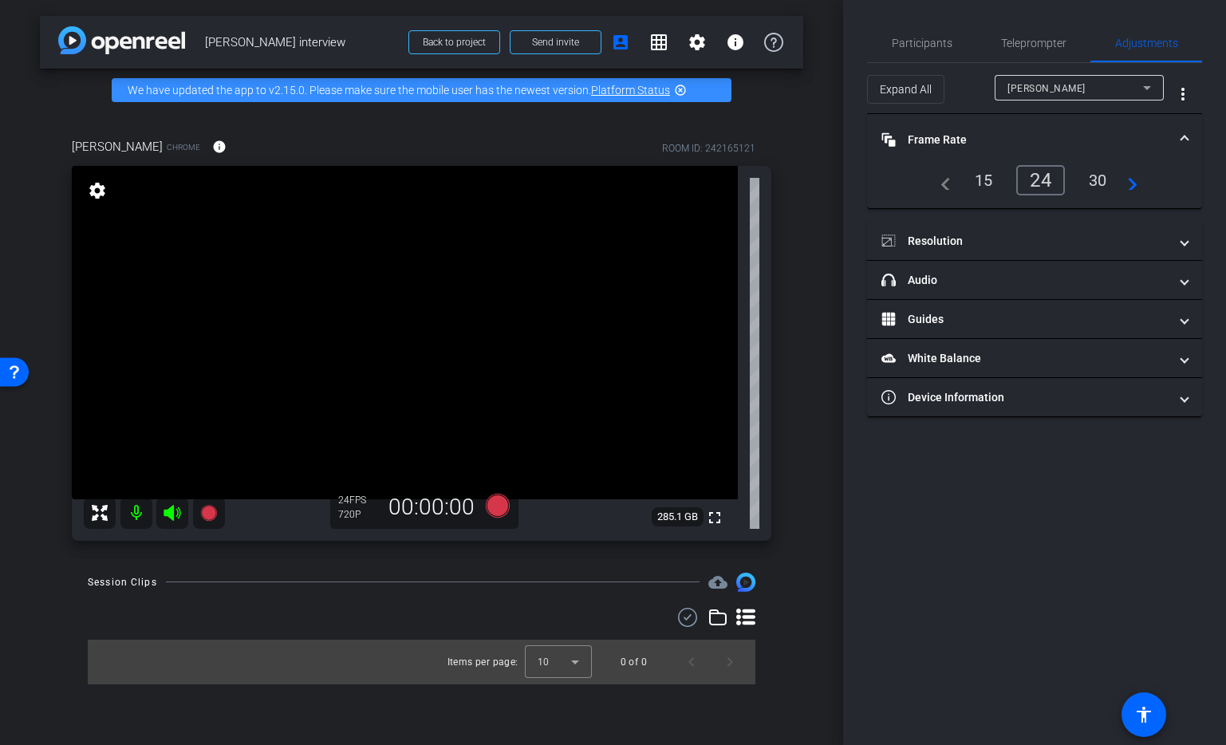
click at [1100, 180] on div "30" at bounding box center [1098, 180] width 42 height 27
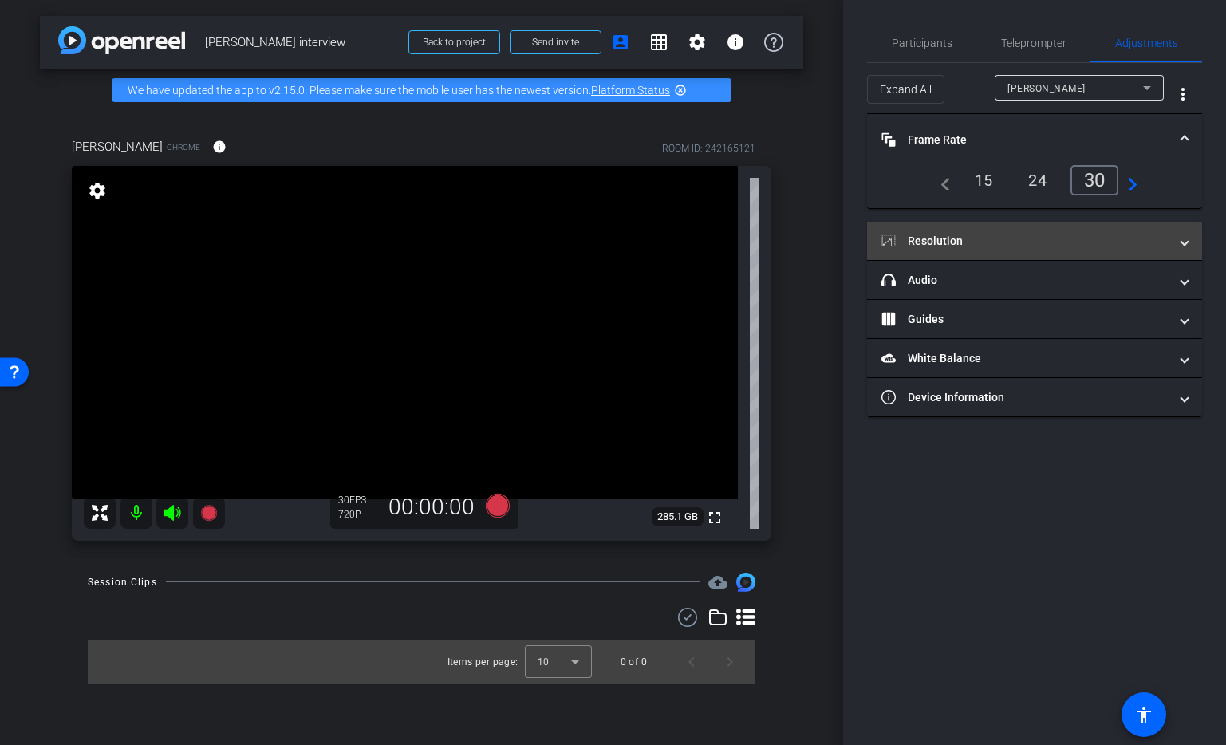
click at [1039, 251] on mat-expansion-panel-header "Resolution" at bounding box center [1034, 241] width 335 height 38
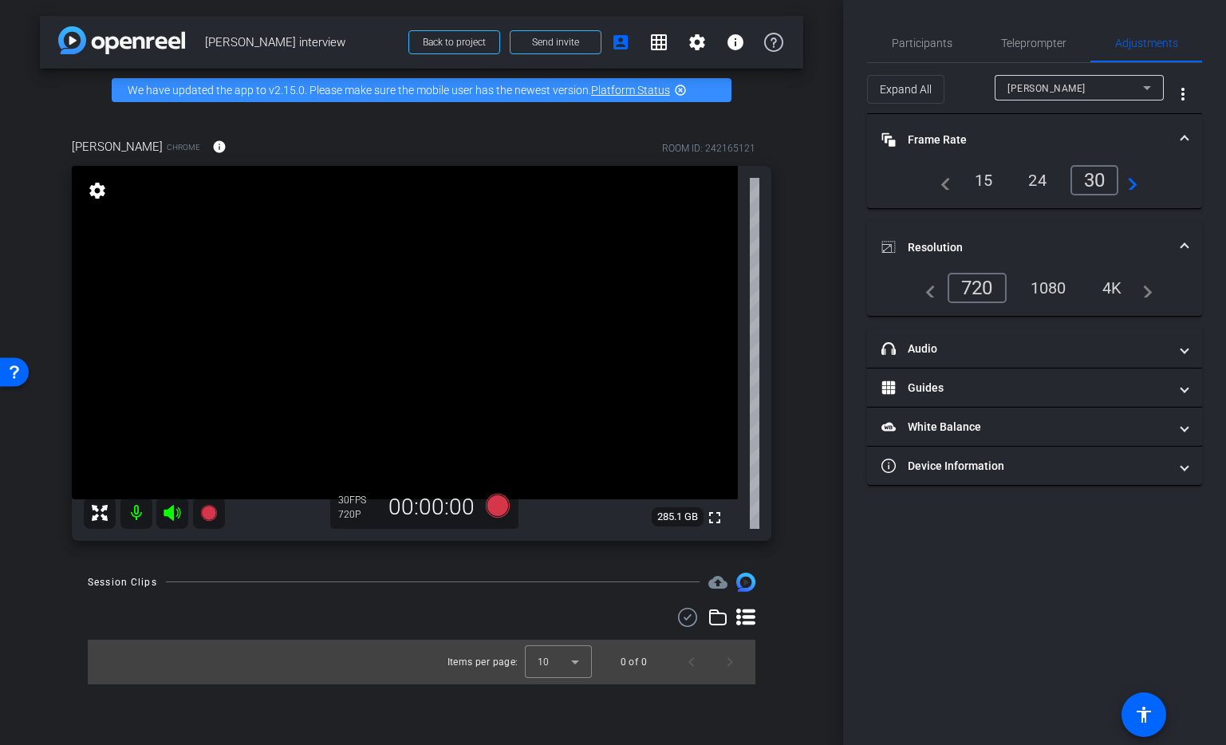
click at [1052, 283] on div "1080" at bounding box center [1049, 287] width 60 height 27
click at [1114, 278] on div "4K" at bounding box center [1114, 287] width 44 height 27
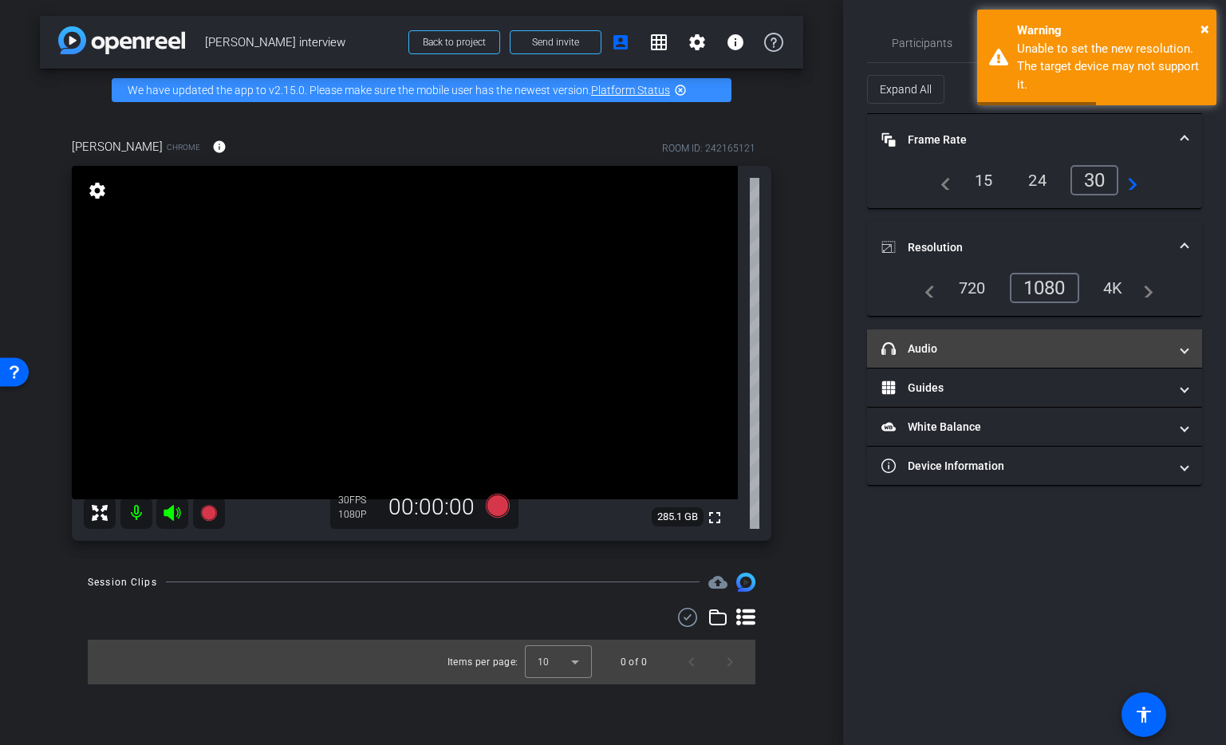
click at [1069, 361] on mat-expansion-panel-header "headphone icon Audio" at bounding box center [1034, 349] width 335 height 38
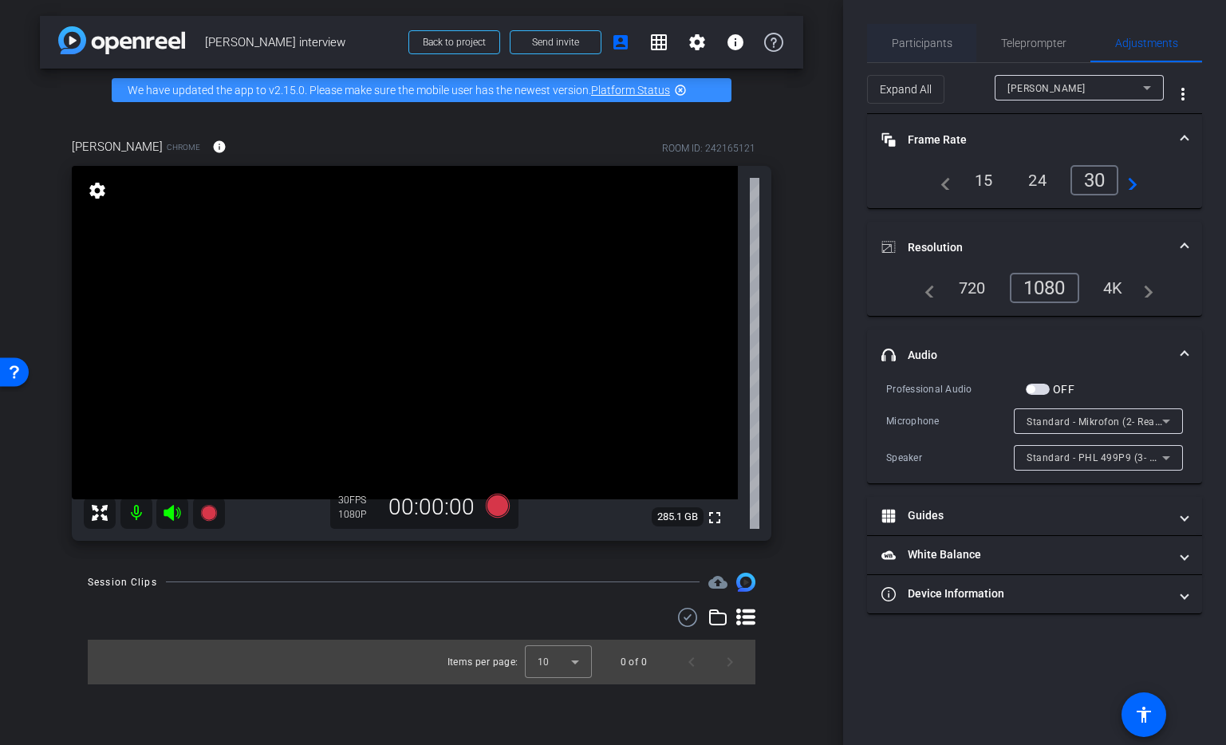
click at [922, 46] on span "Participants" at bounding box center [922, 43] width 61 height 11
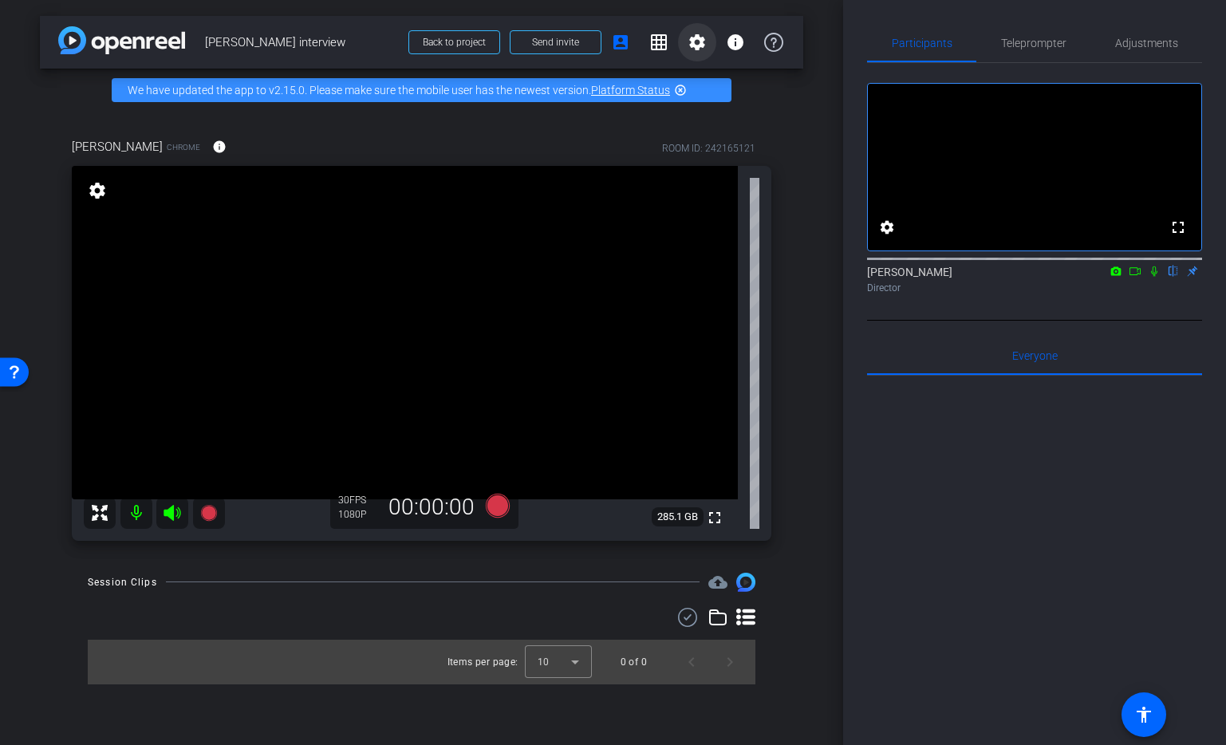
click at [701, 45] on mat-icon "settings" at bounding box center [697, 42] width 19 height 19
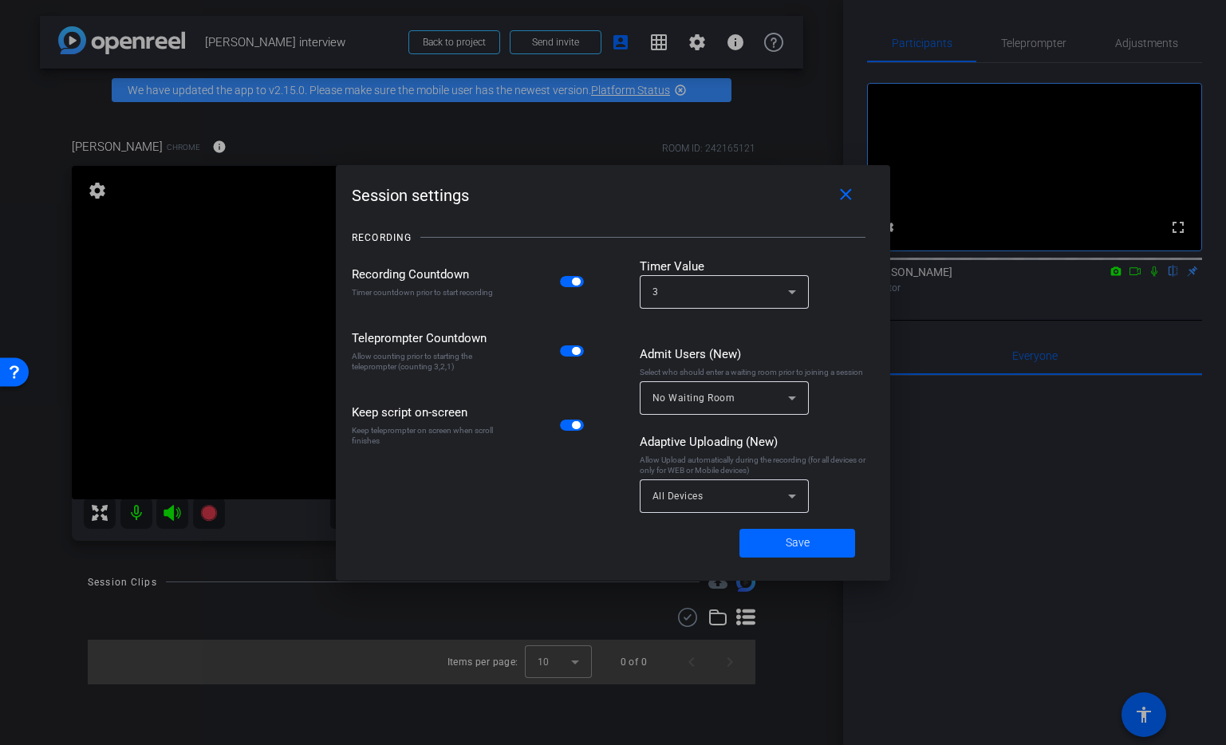
click at [566, 285] on span "button" at bounding box center [572, 281] width 24 height 11
click at [808, 539] on span "Save" at bounding box center [798, 543] width 24 height 17
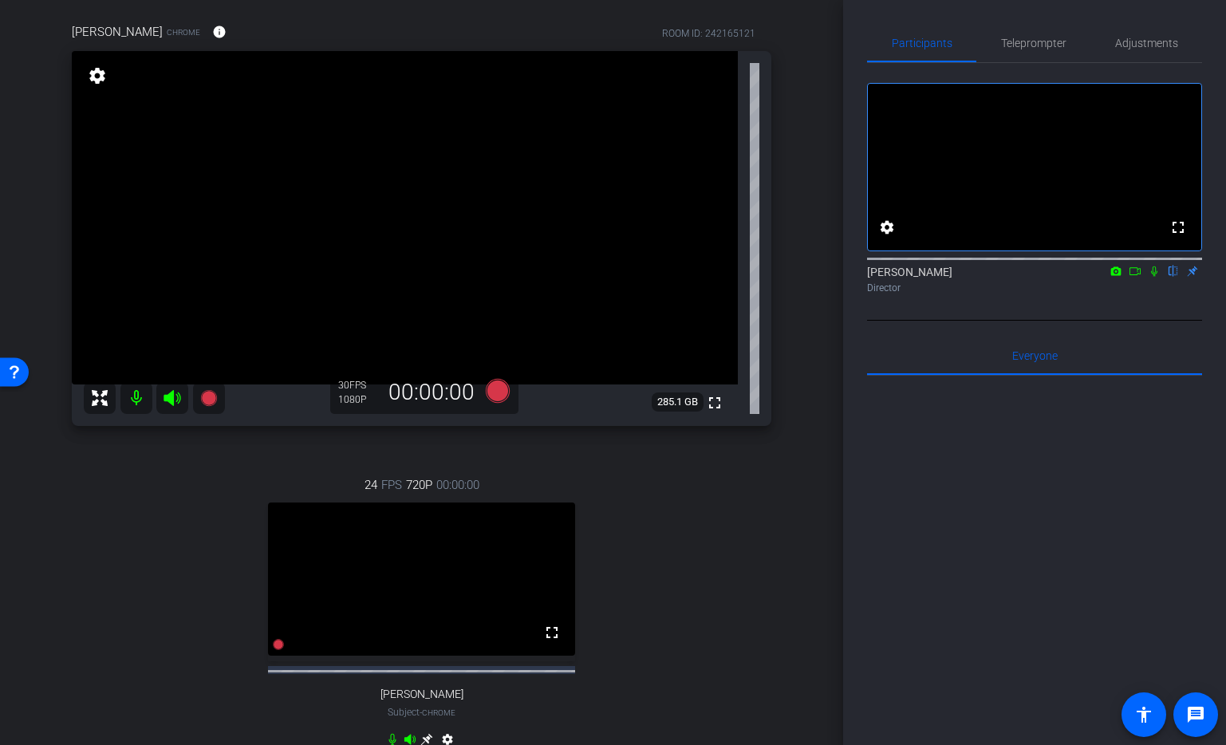
scroll to position [136, 0]
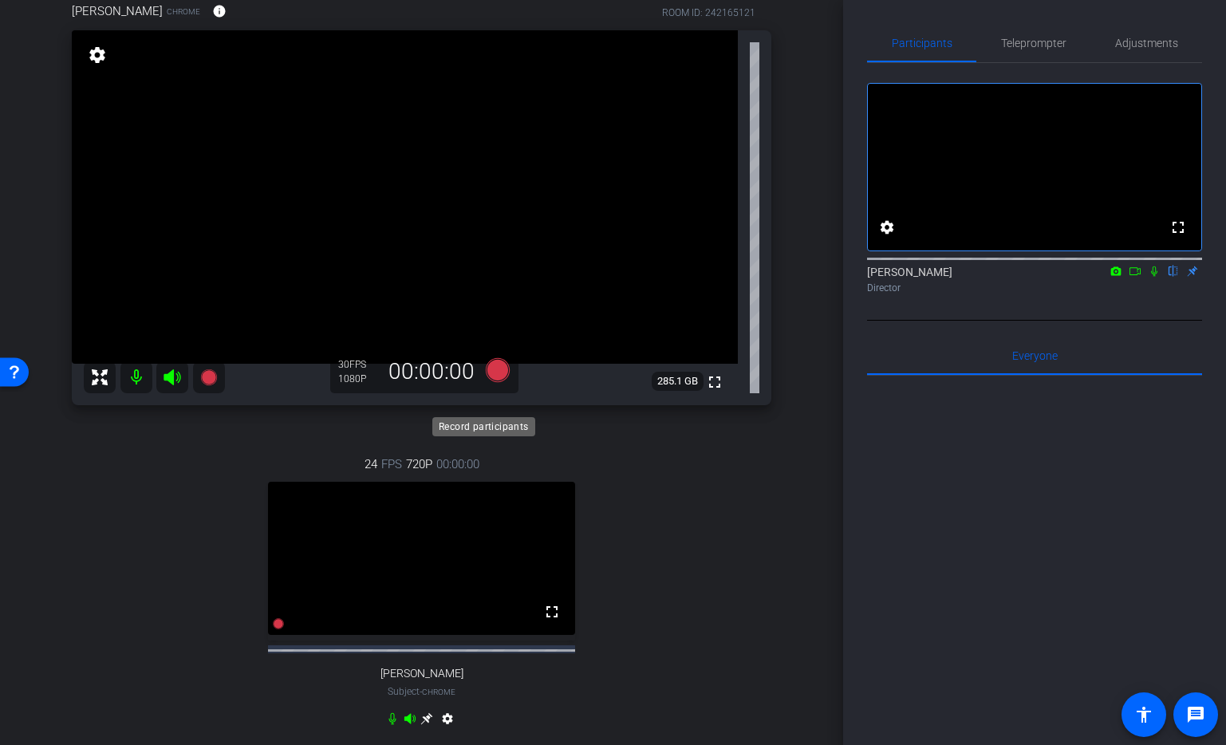
click at [501, 381] on icon at bounding box center [497, 369] width 24 height 24
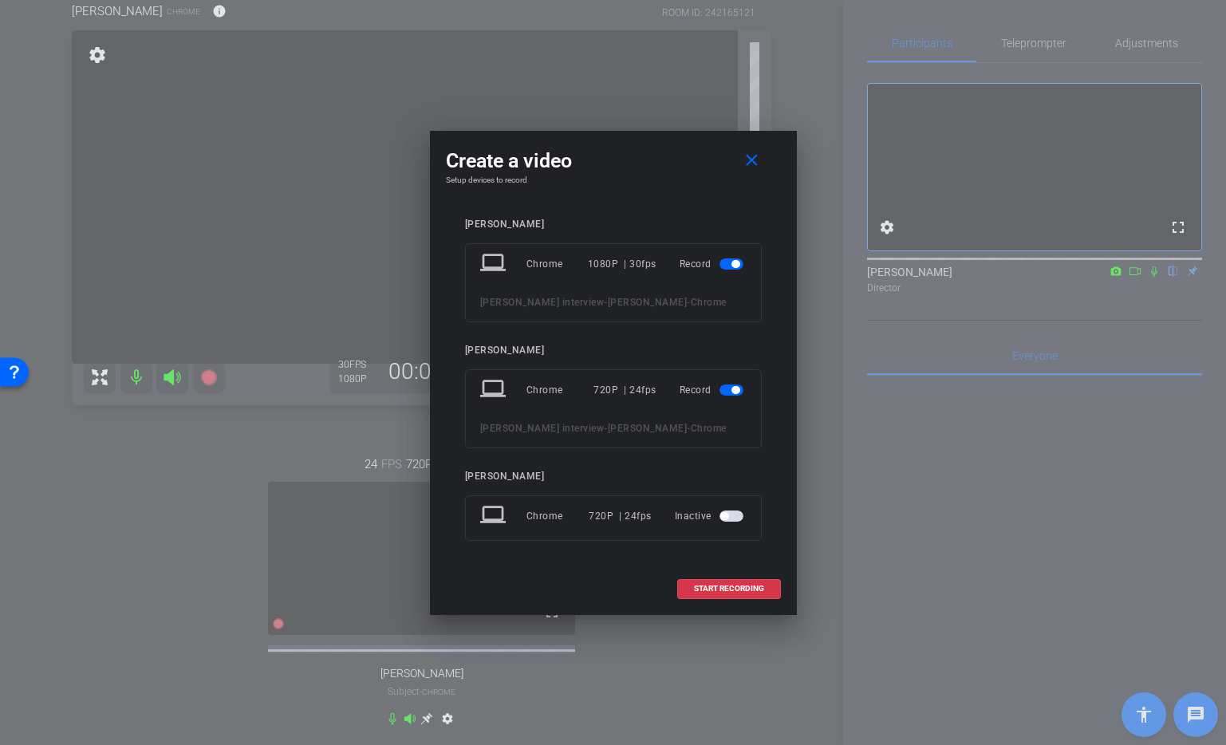
click at [734, 386] on span "button" at bounding box center [736, 390] width 8 height 8
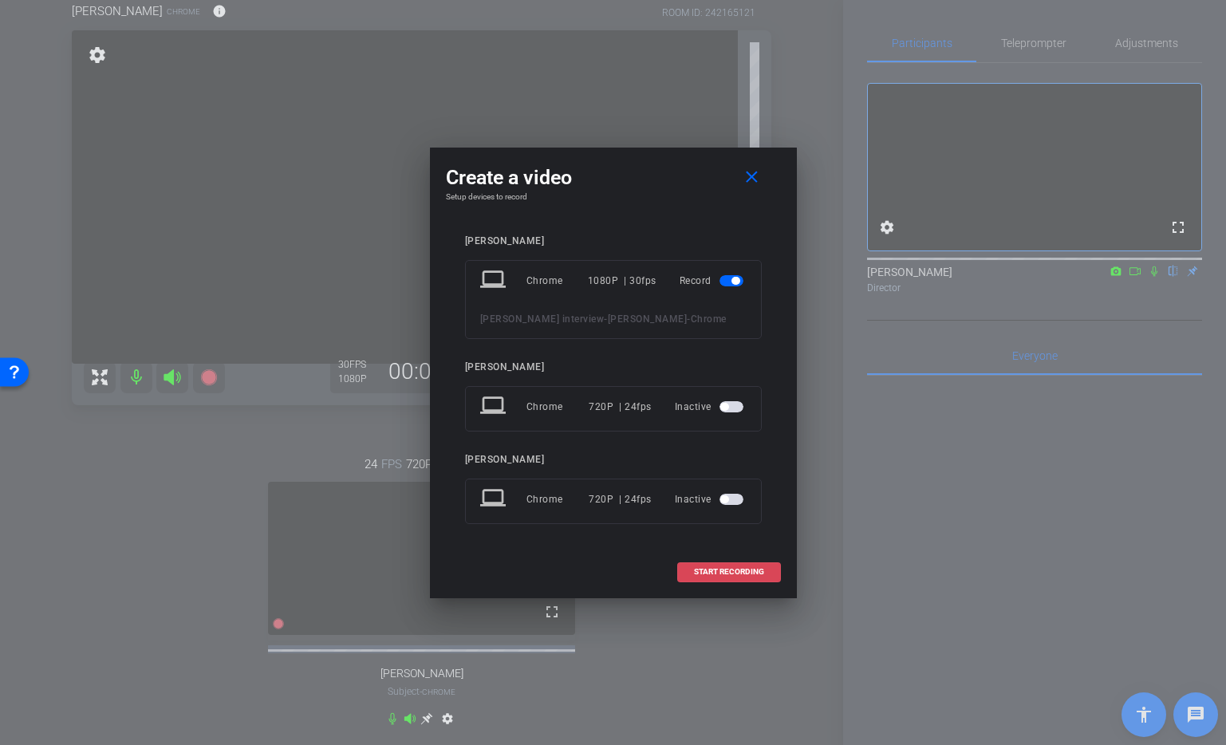
click at [739, 576] on span "START RECORDING" at bounding box center [729, 572] width 70 height 8
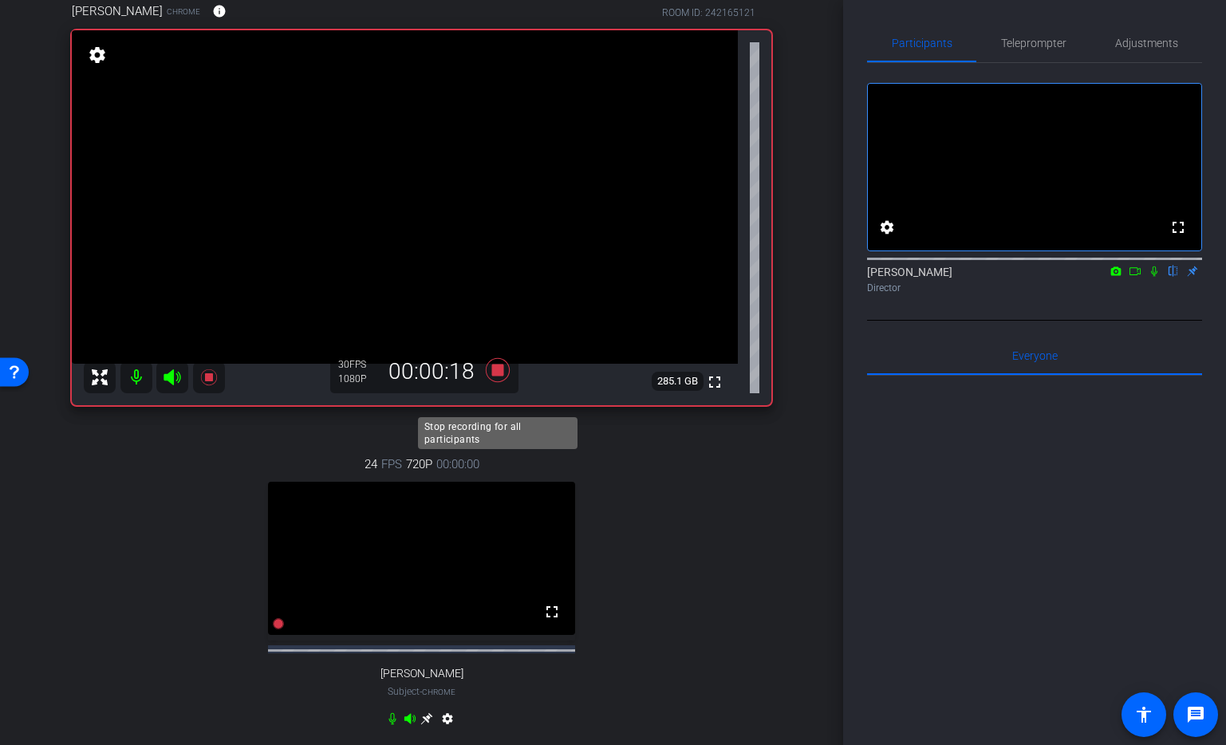
click at [496, 381] on icon at bounding box center [497, 369] width 24 height 24
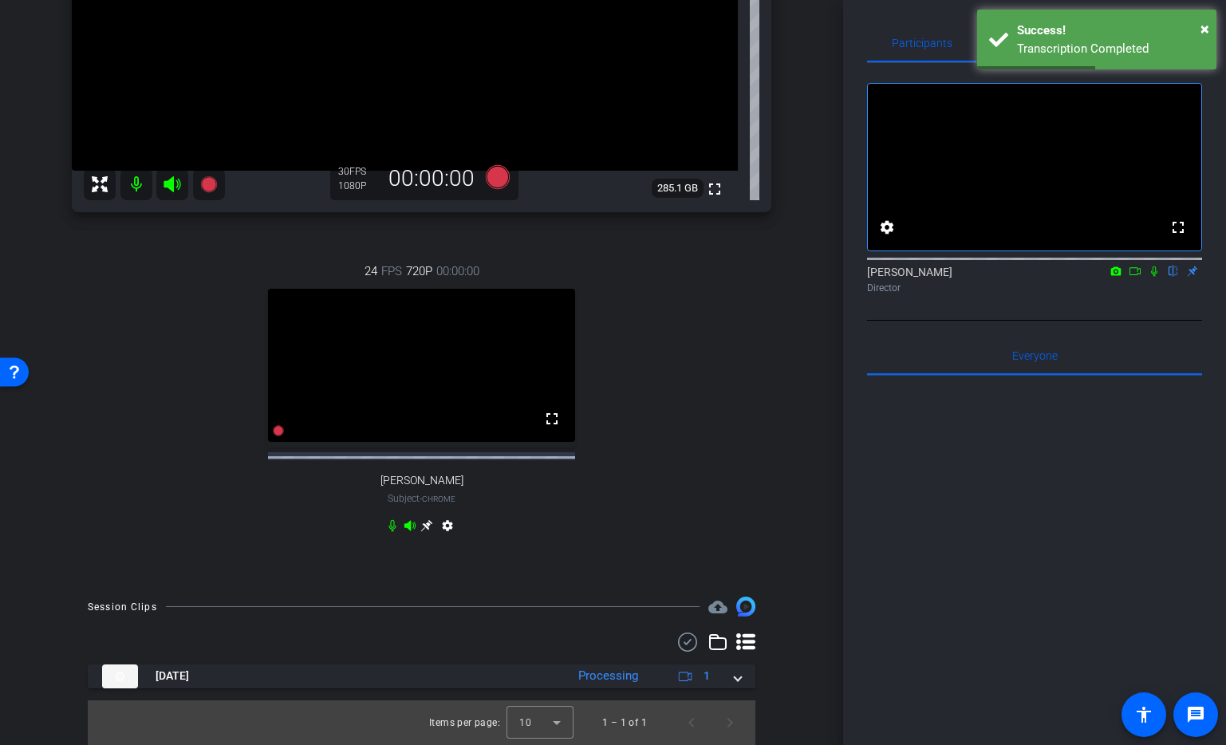
scroll to position [374, 0]
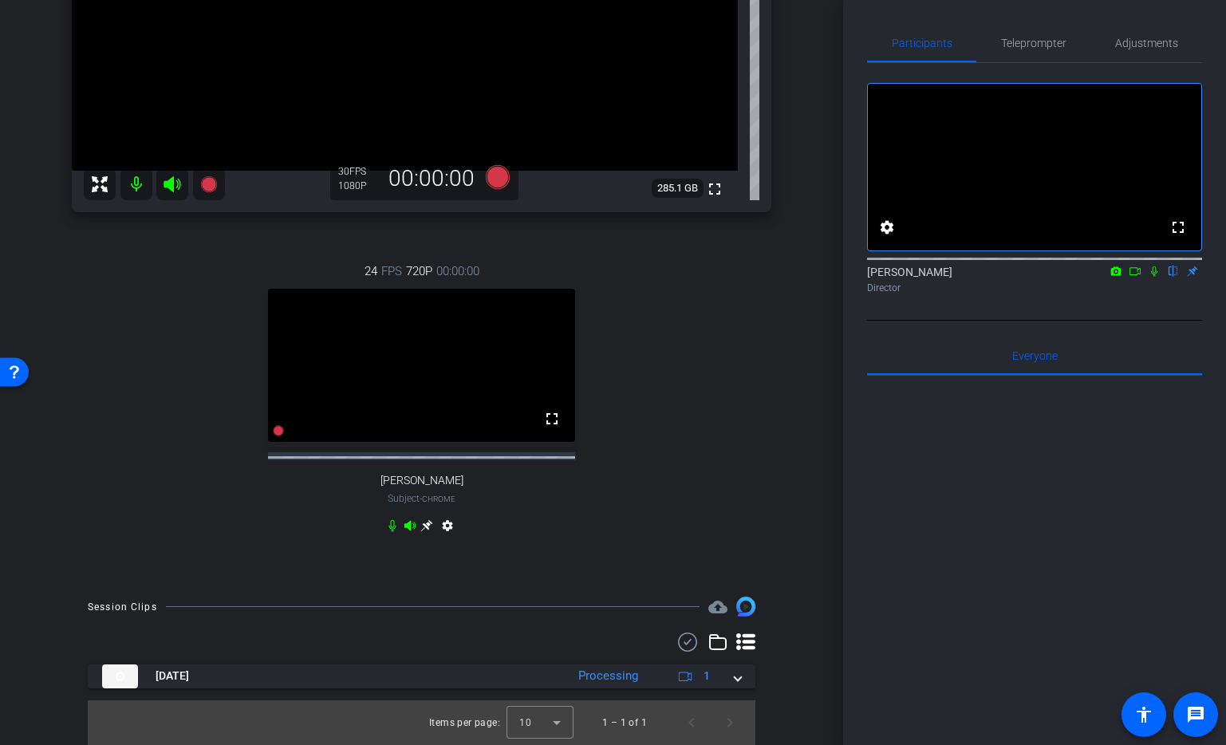
click at [1155, 277] on icon at bounding box center [1154, 271] width 13 height 11
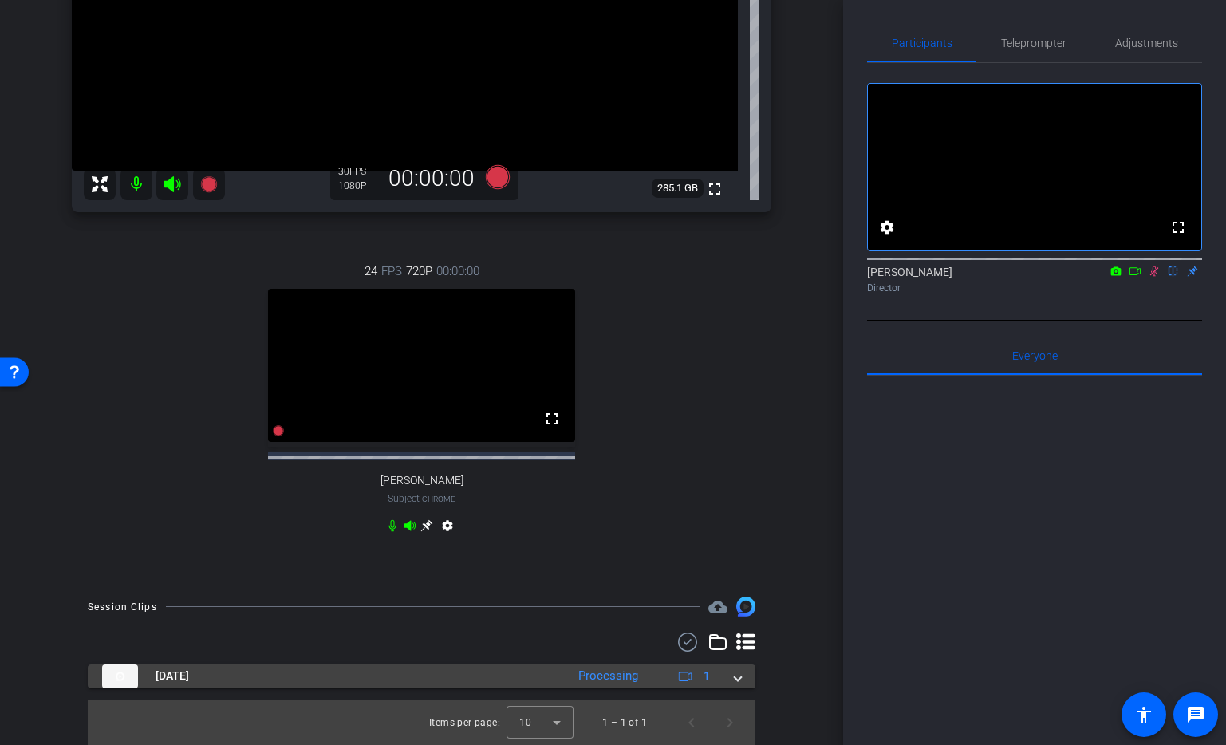
click at [743, 671] on mat-expansion-panel-header "[DATE] Processing 1" at bounding box center [422, 677] width 668 height 24
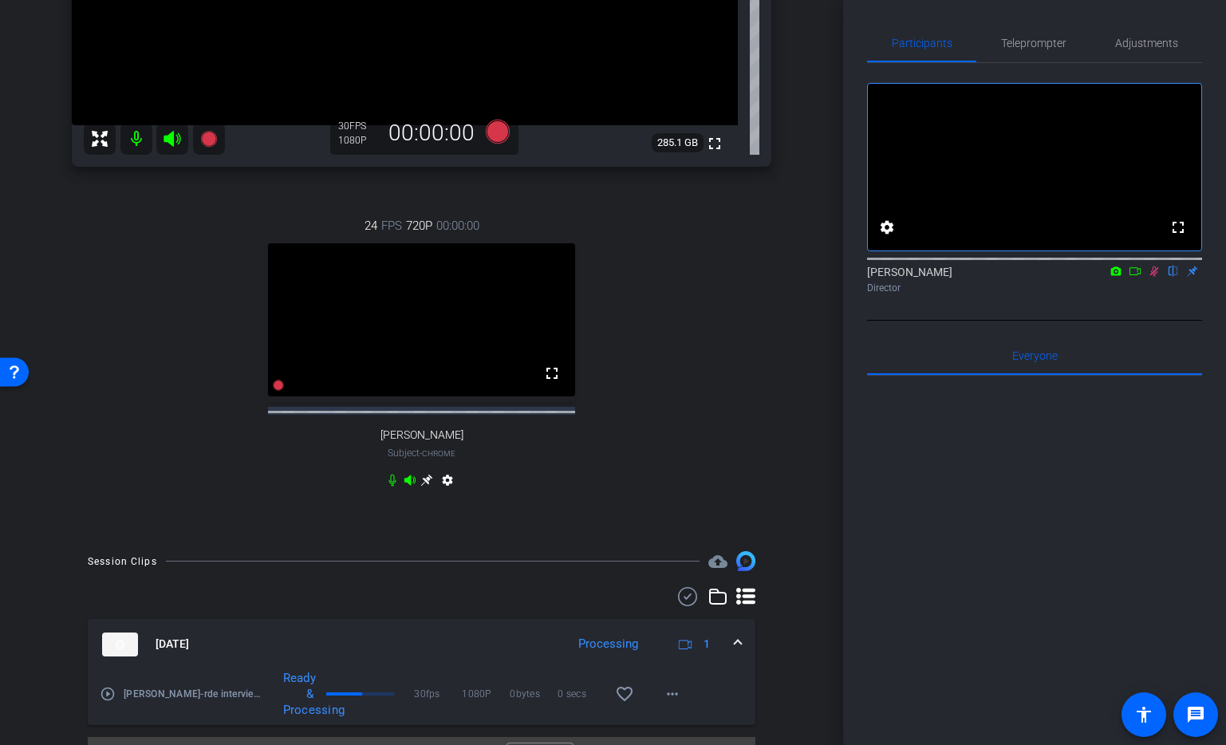
scroll to position [456, 0]
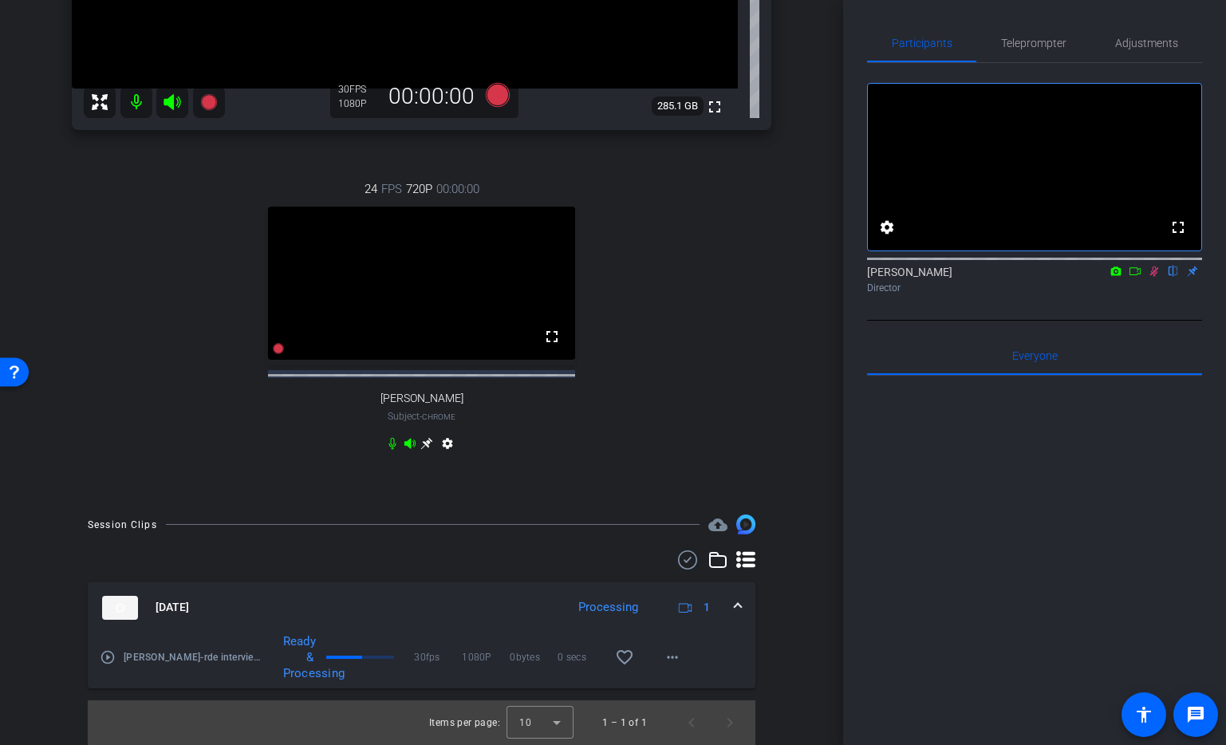
click at [105, 653] on mat-icon "play_circle_outline" at bounding box center [108, 658] width 16 height 16
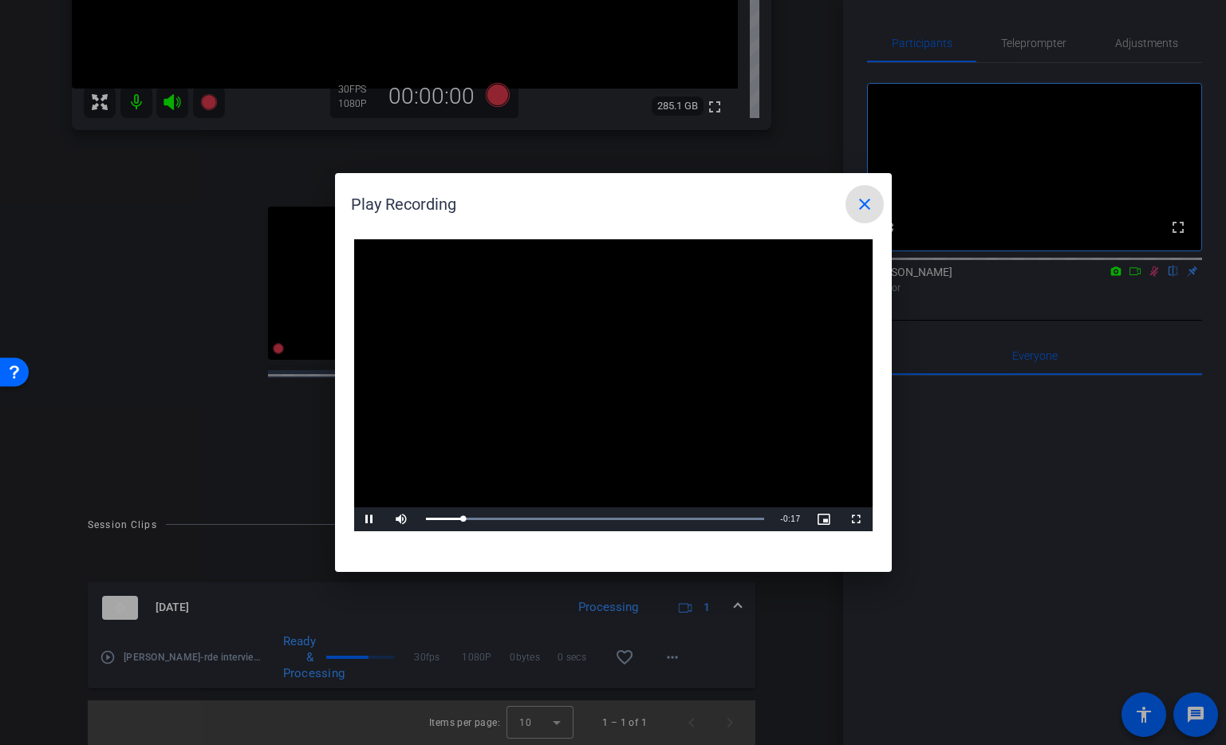
click at [849, 201] on span at bounding box center [865, 204] width 38 height 38
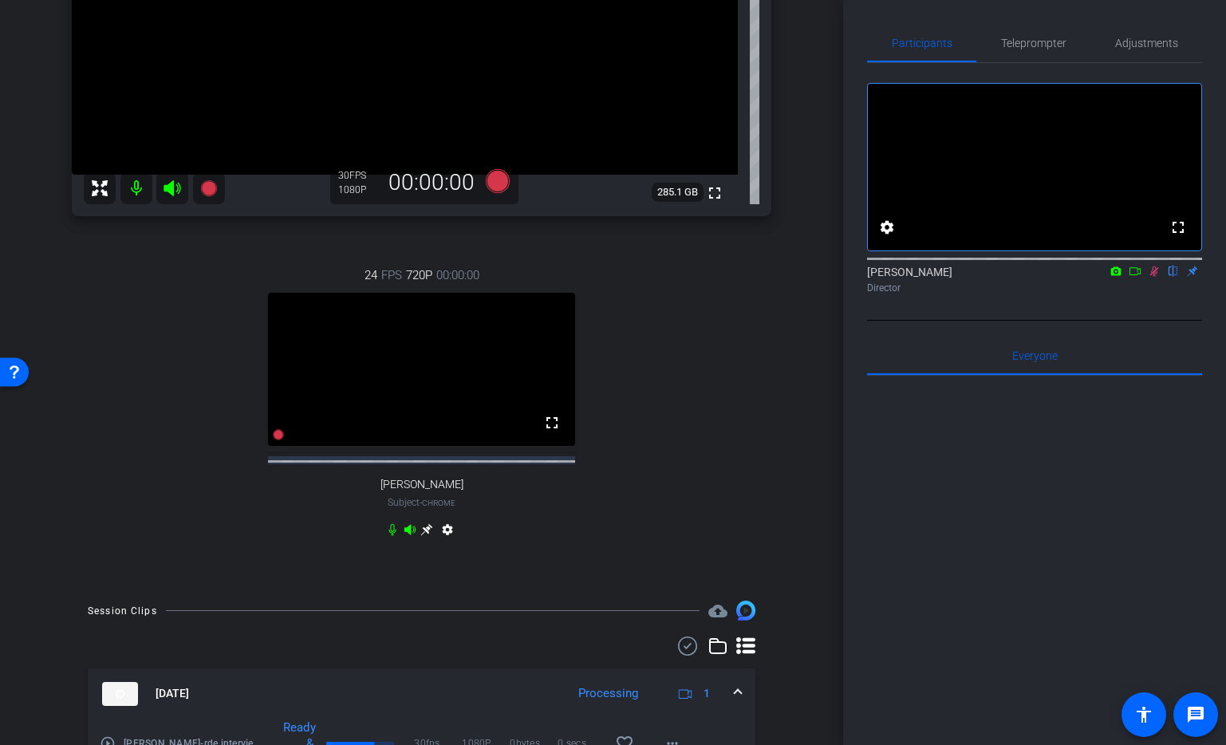
scroll to position [181, 0]
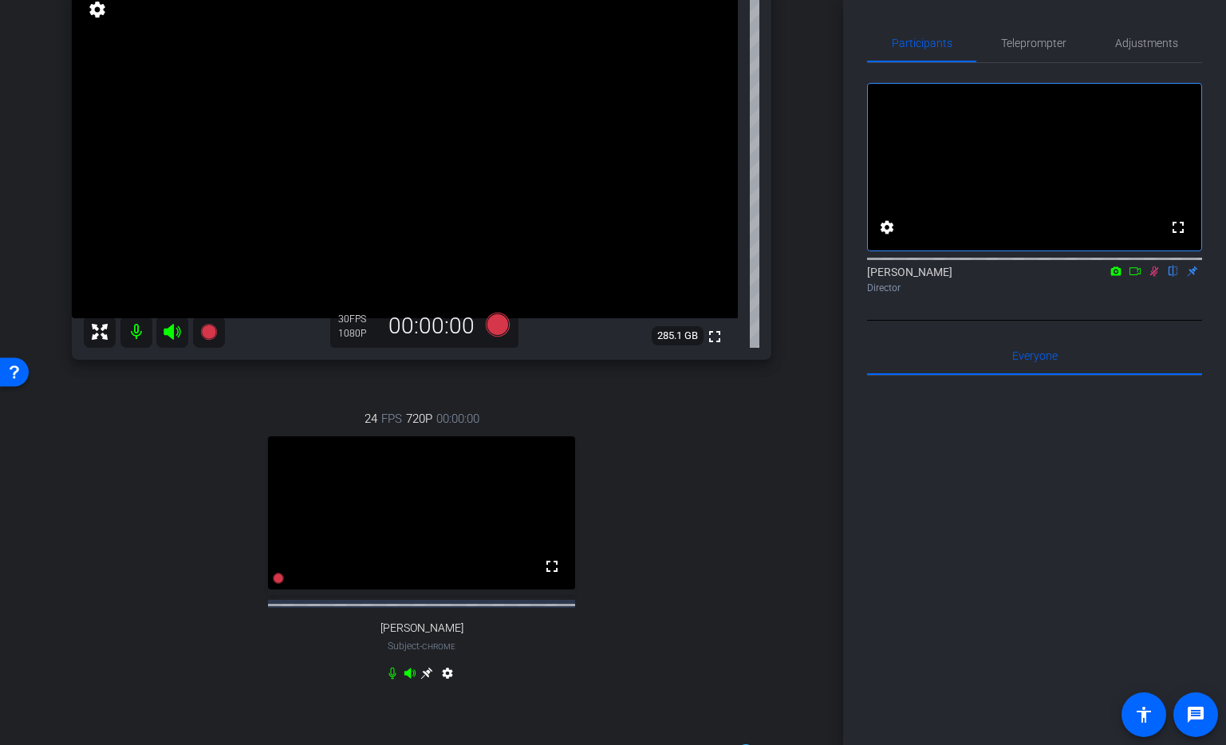
click at [1155, 277] on icon at bounding box center [1154, 271] width 13 height 11
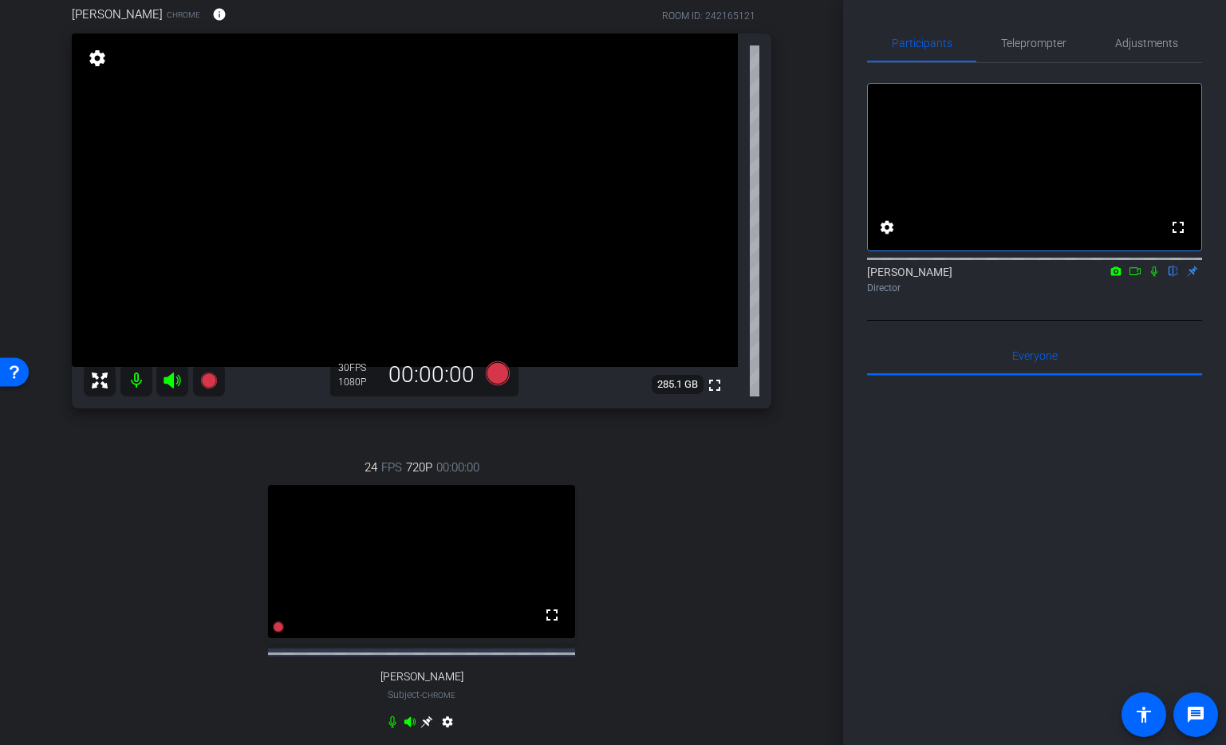
scroll to position [141, 0]
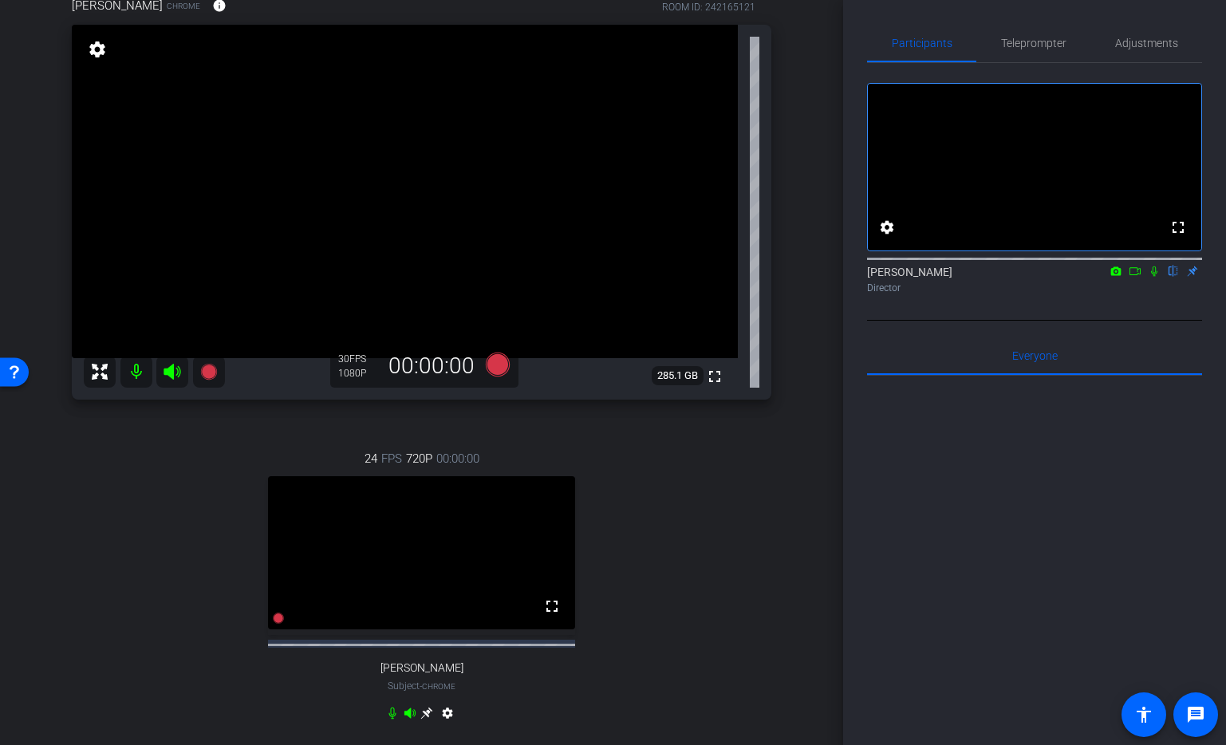
click at [1137, 277] on icon at bounding box center [1135, 271] width 13 height 11
click at [496, 376] on icon at bounding box center [497, 364] width 24 height 24
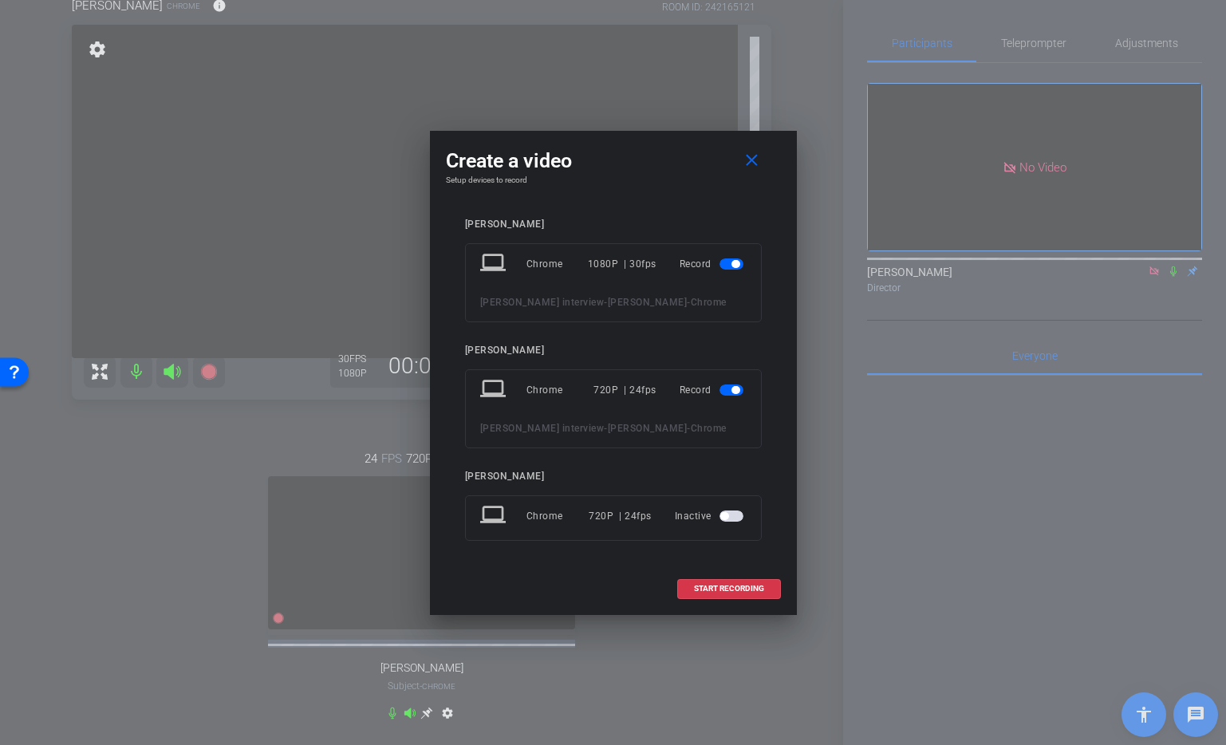
click at [735, 386] on span "button" at bounding box center [736, 390] width 8 height 8
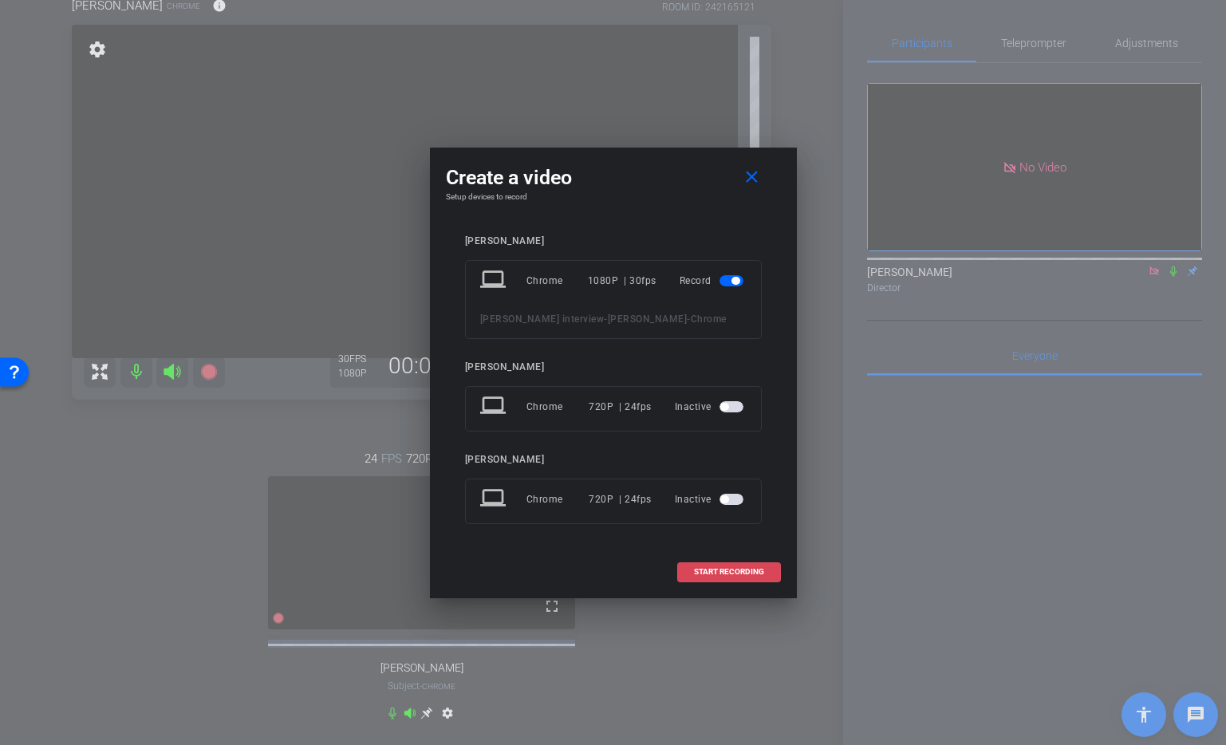
click at [735, 576] on span "START RECORDING" at bounding box center [729, 572] width 70 height 8
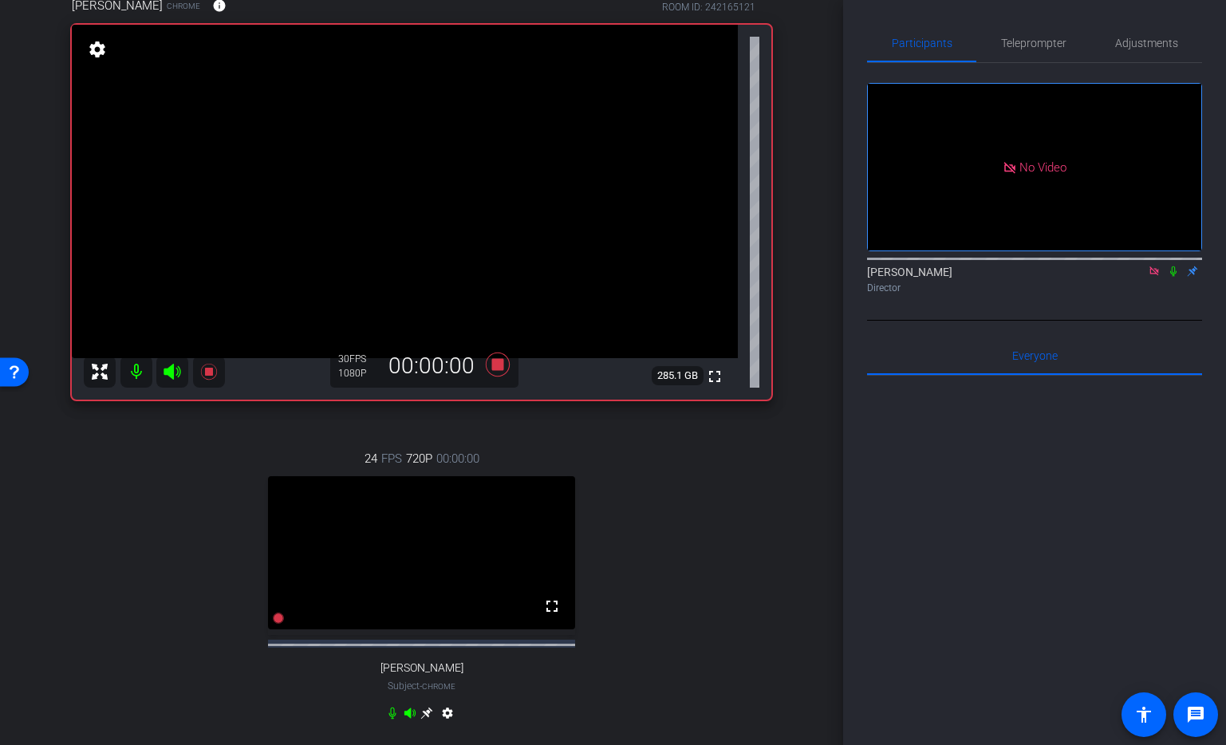
click at [1170, 277] on icon at bounding box center [1173, 271] width 13 height 11
click at [1175, 277] on icon at bounding box center [1173, 271] width 13 height 11
click at [1171, 277] on icon at bounding box center [1173, 271] width 13 height 11
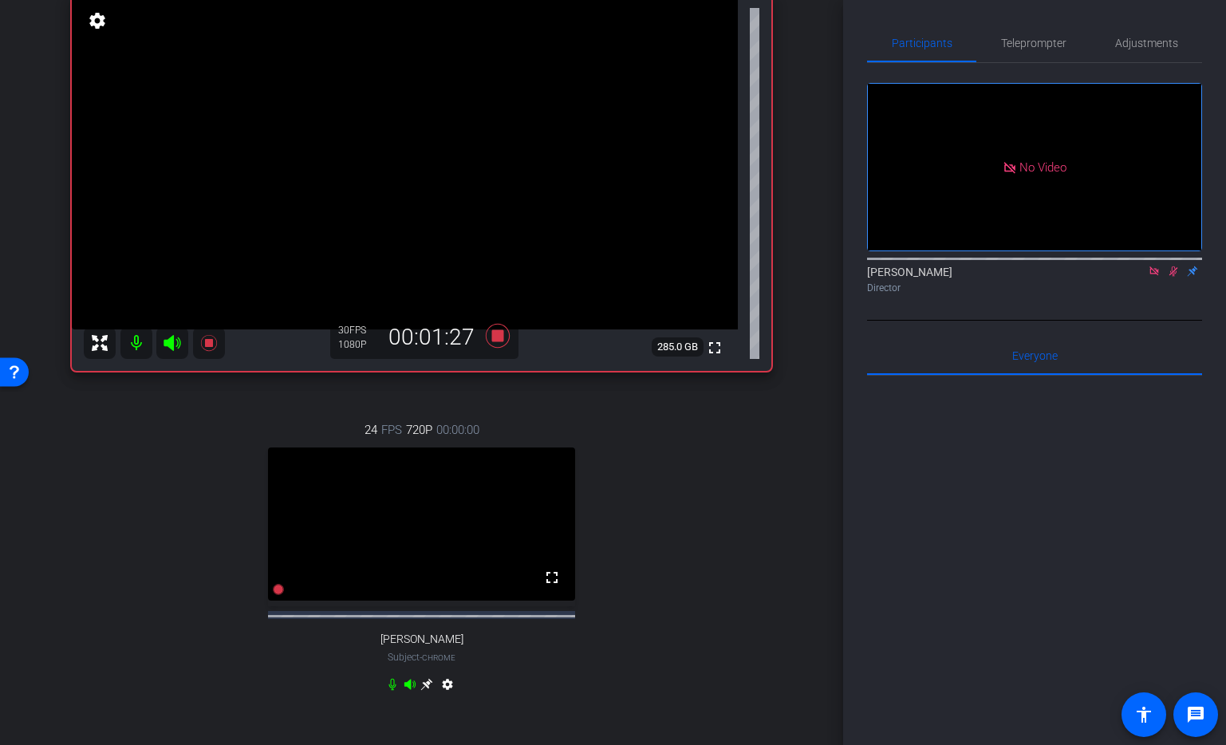
scroll to position [172, 0]
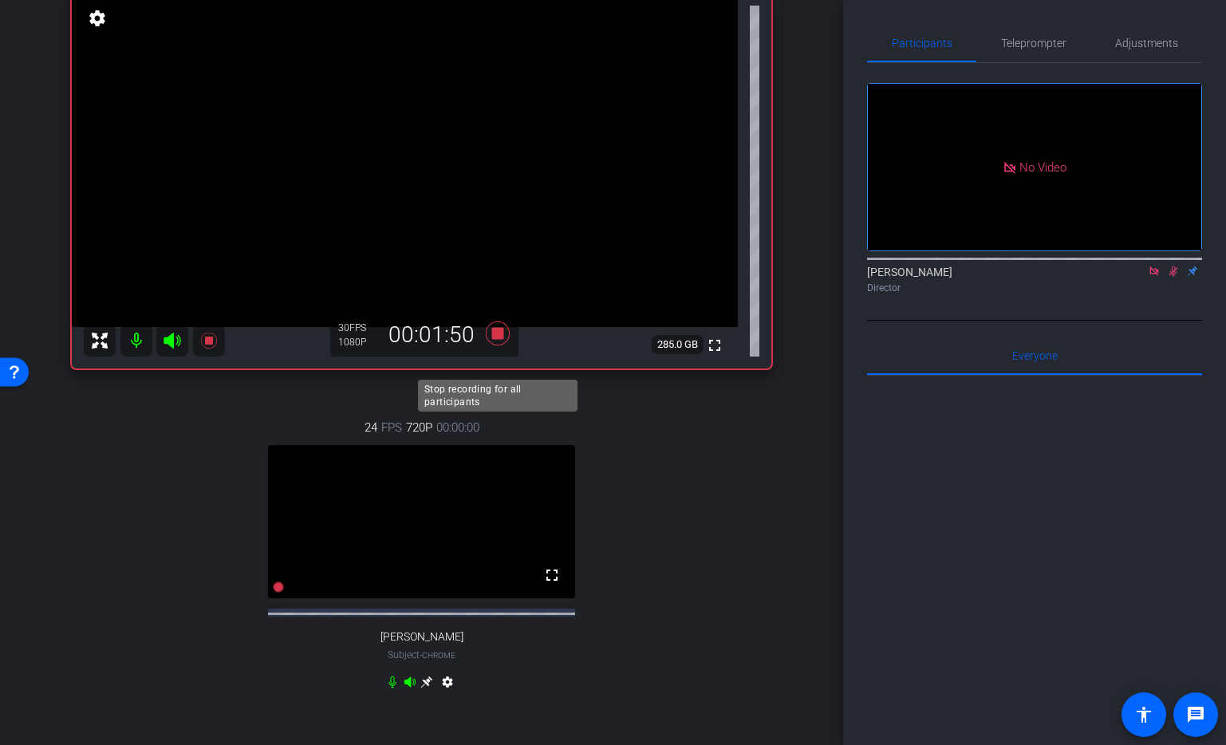
click at [496, 348] on icon at bounding box center [498, 333] width 38 height 29
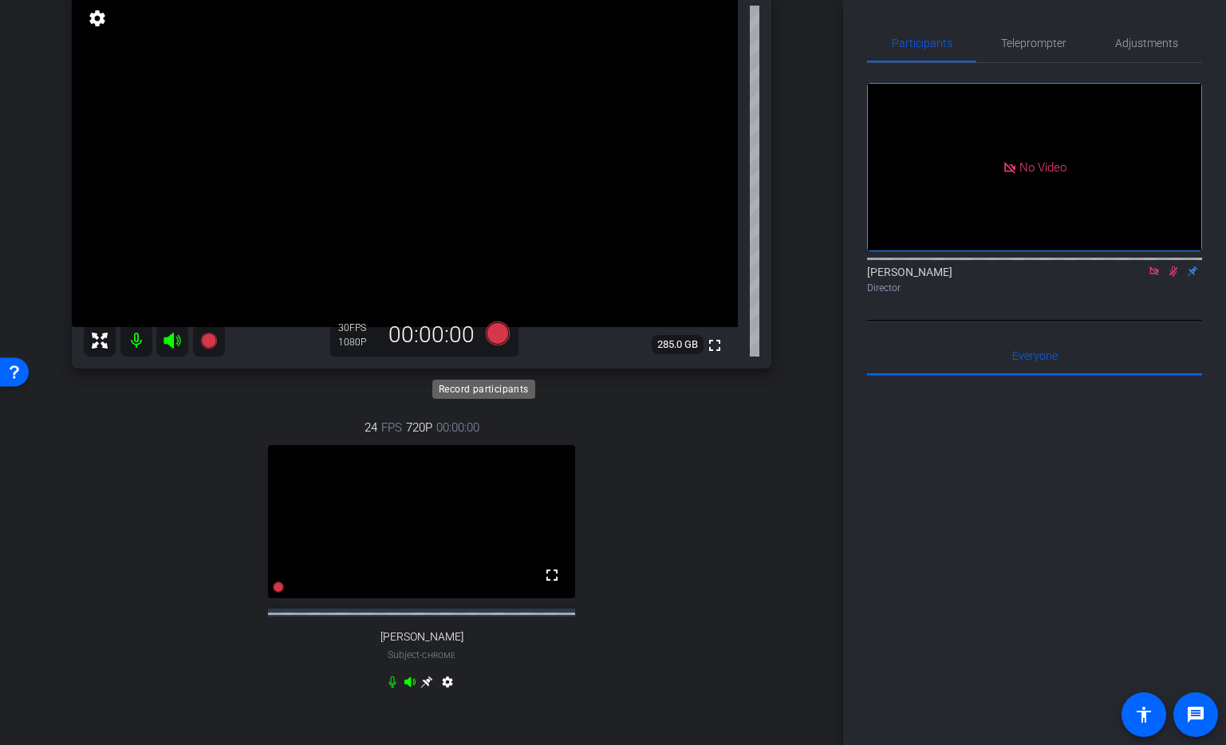
click at [500, 345] on icon at bounding box center [497, 333] width 24 height 24
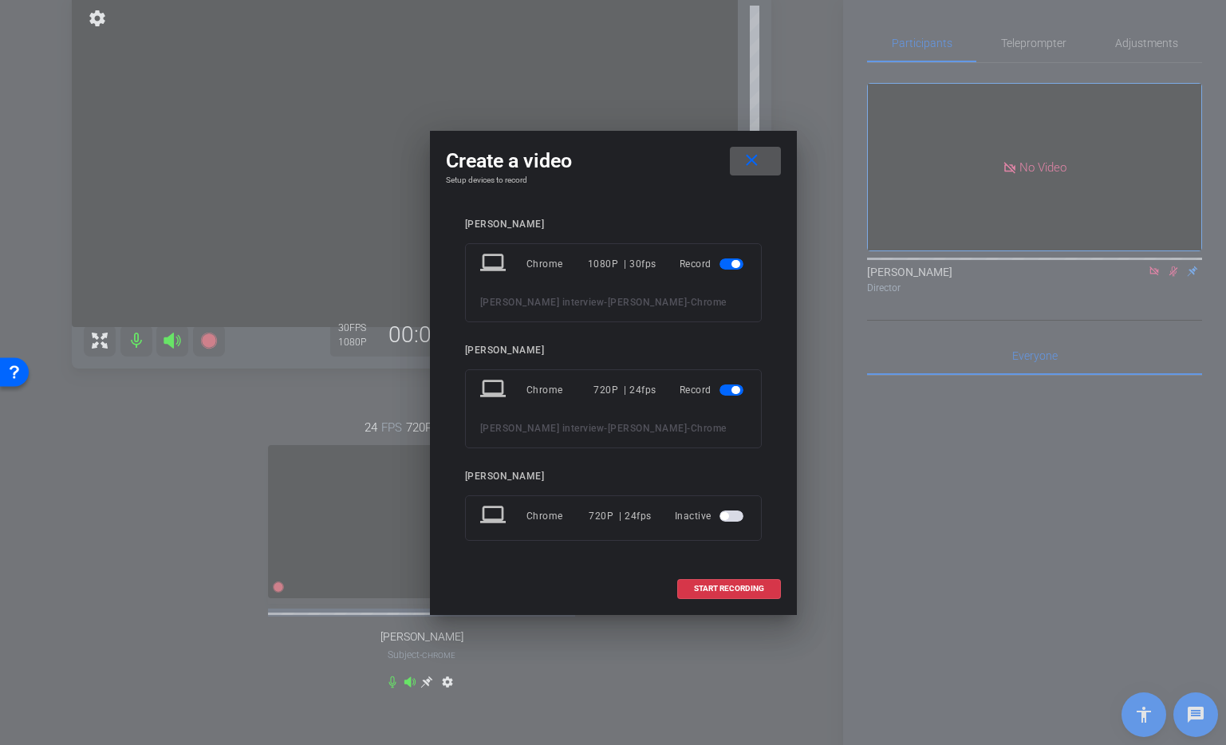
click at [737, 385] on span "button" at bounding box center [732, 390] width 24 height 11
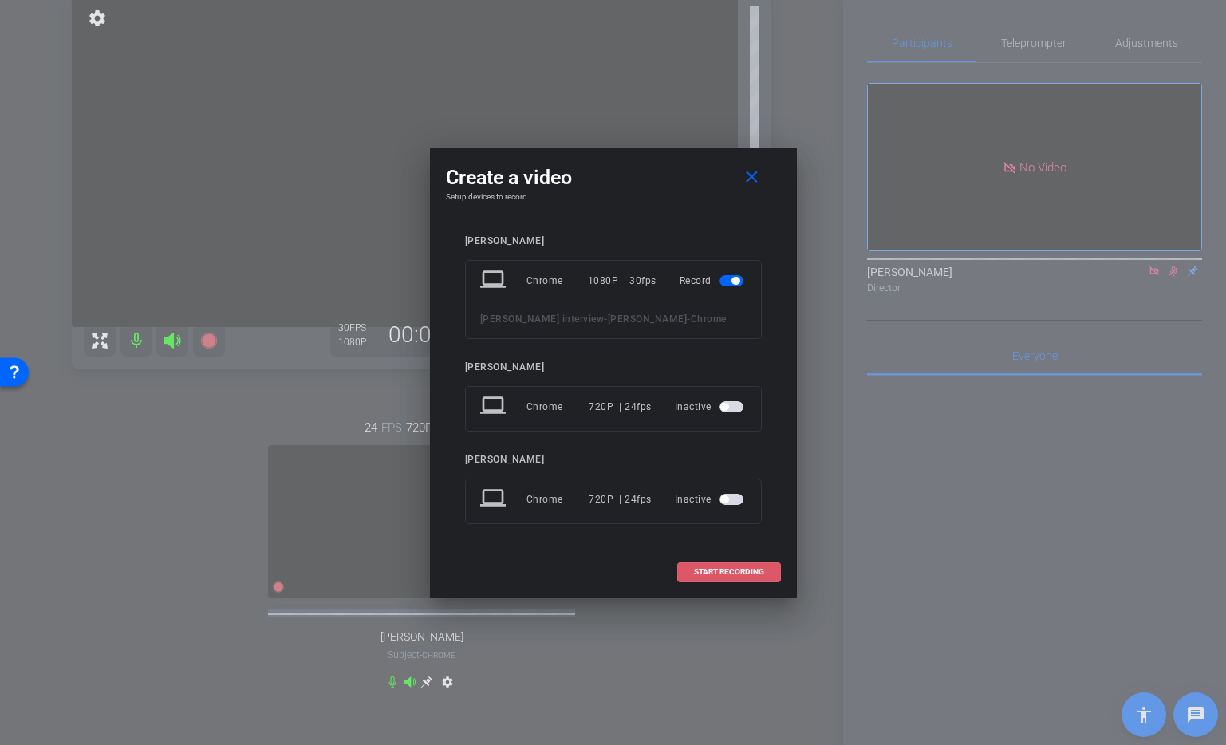
click at [733, 576] on span "START RECORDING" at bounding box center [729, 572] width 70 height 8
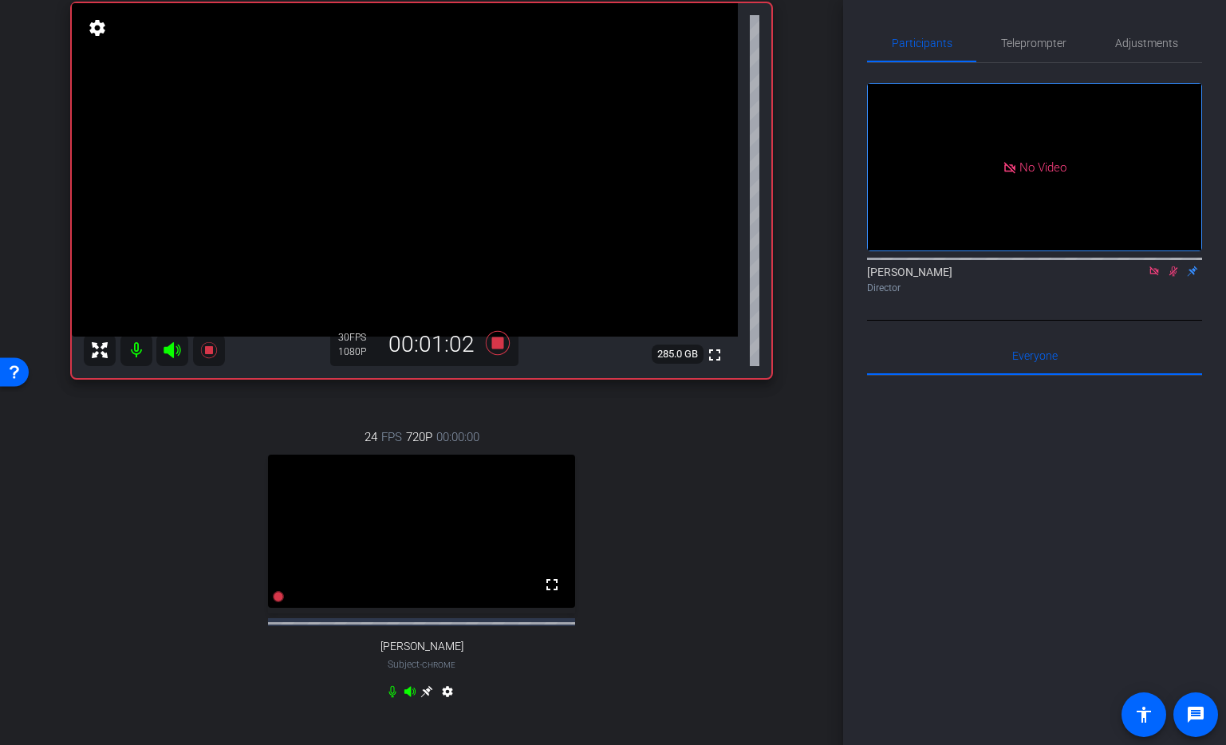
scroll to position [135, 0]
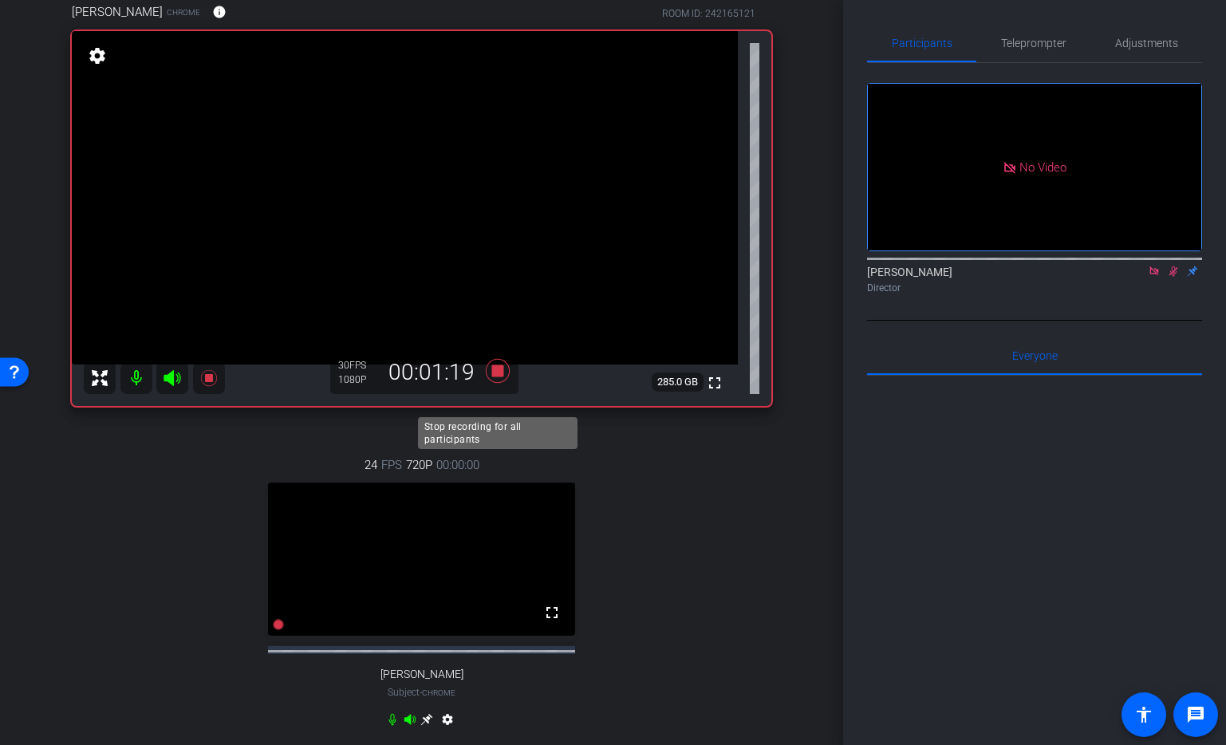
click at [497, 382] on icon at bounding box center [497, 370] width 24 height 24
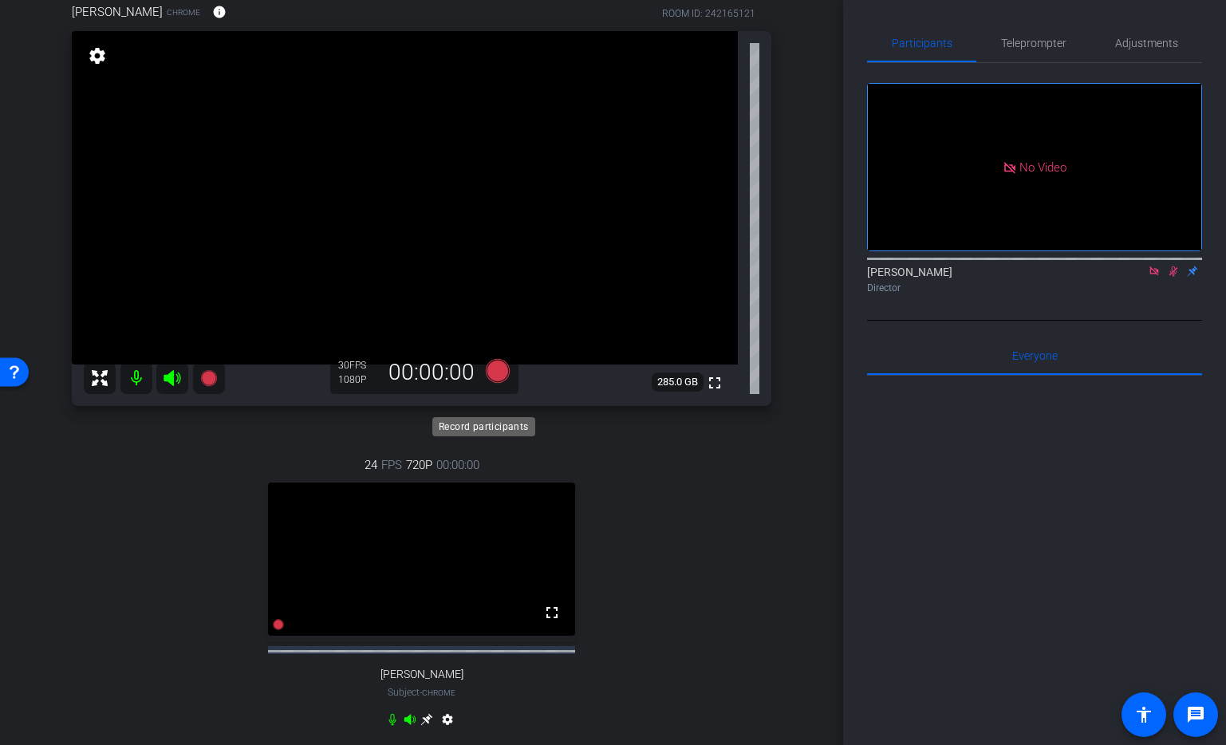
click at [499, 382] on icon at bounding box center [497, 370] width 24 height 24
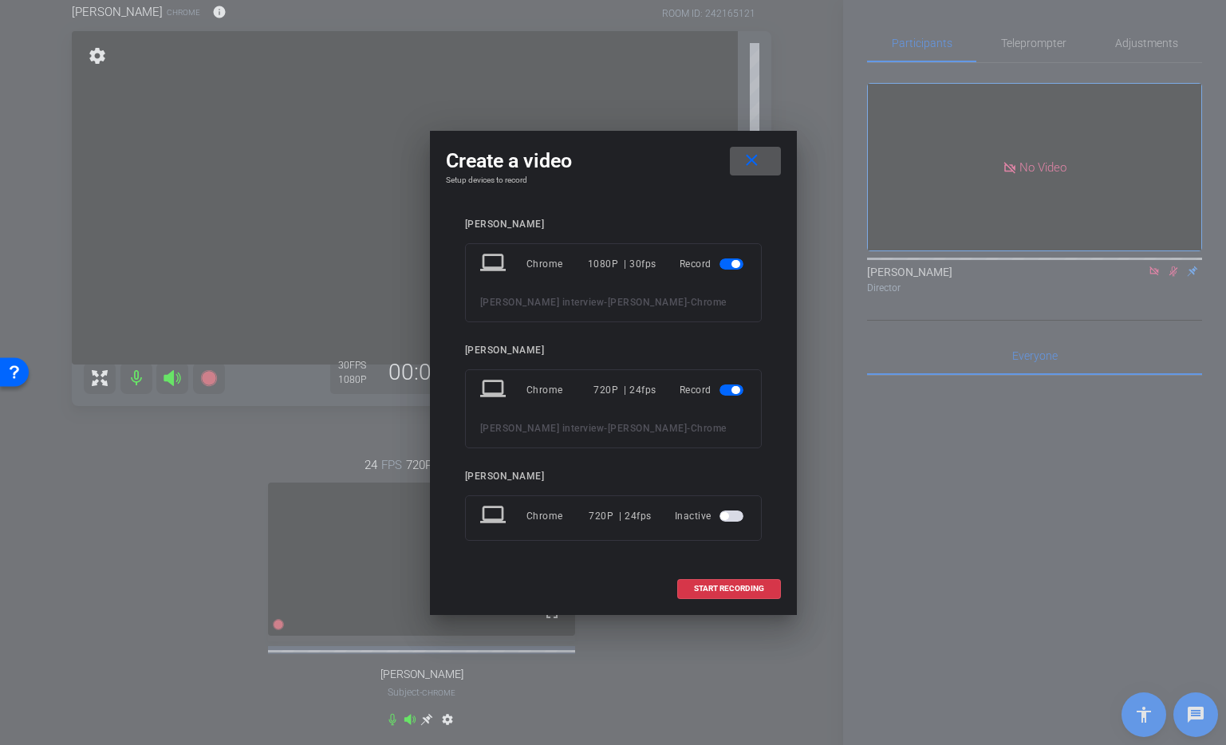
click at [729, 385] on span "button" at bounding box center [732, 390] width 24 height 11
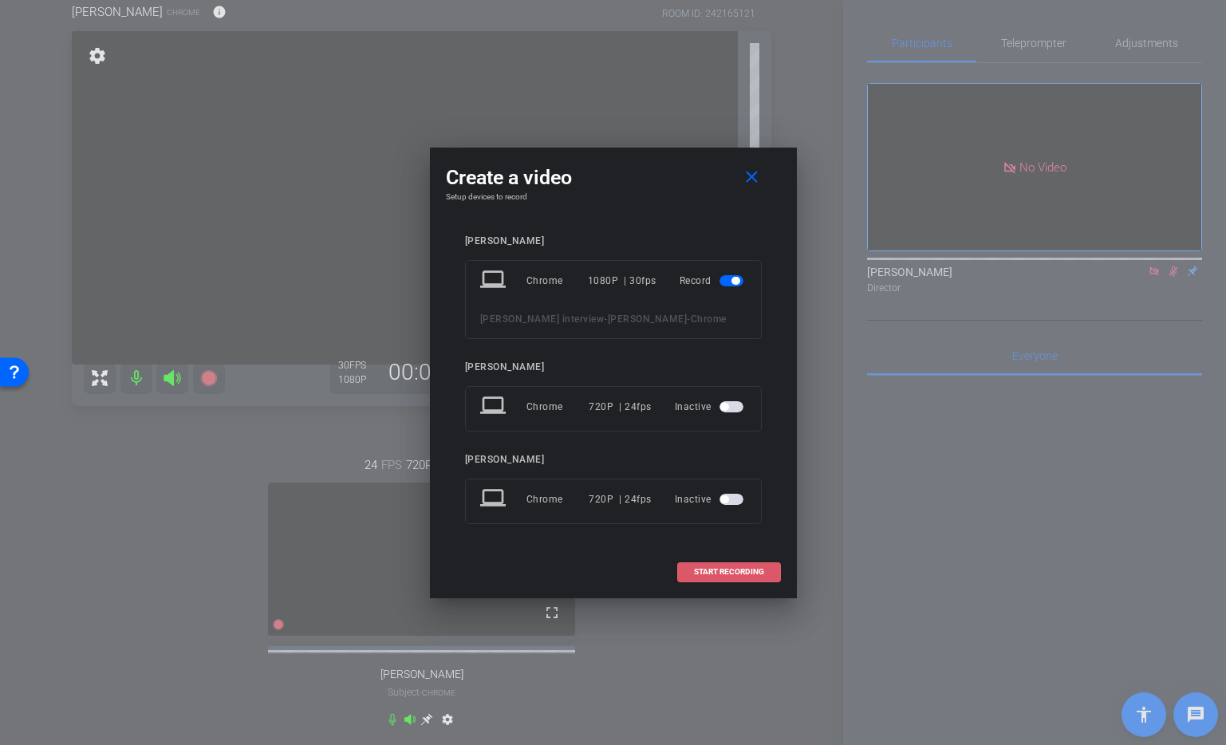
click at [735, 576] on span "START RECORDING" at bounding box center [729, 572] width 70 height 8
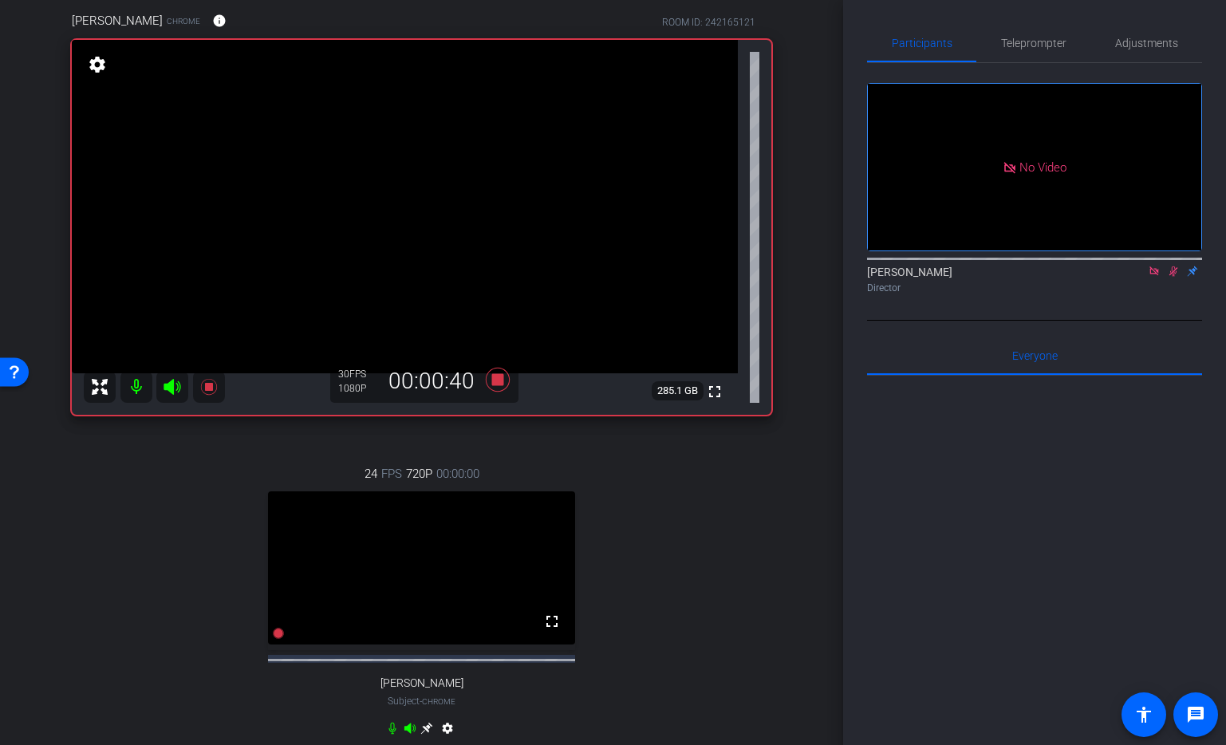
scroll to position [128, 0]
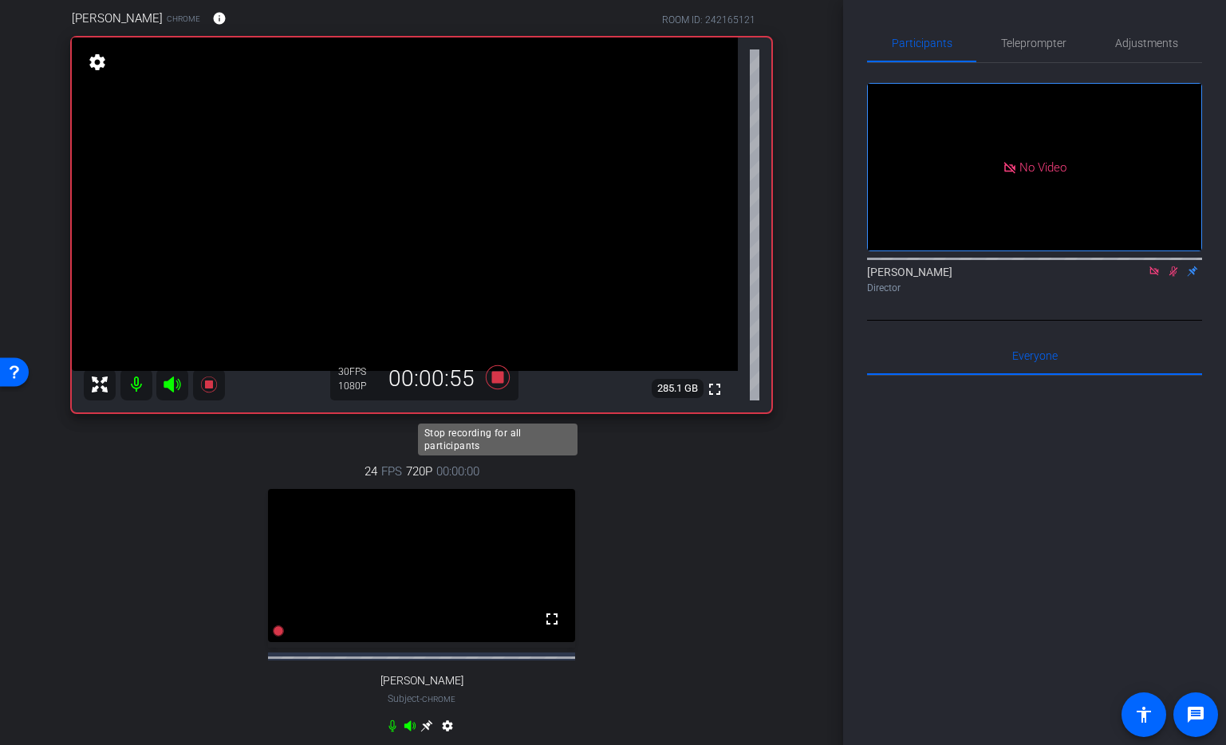
click at [496, 389] on icon at bounding box center [497, 377] width 24 height 24
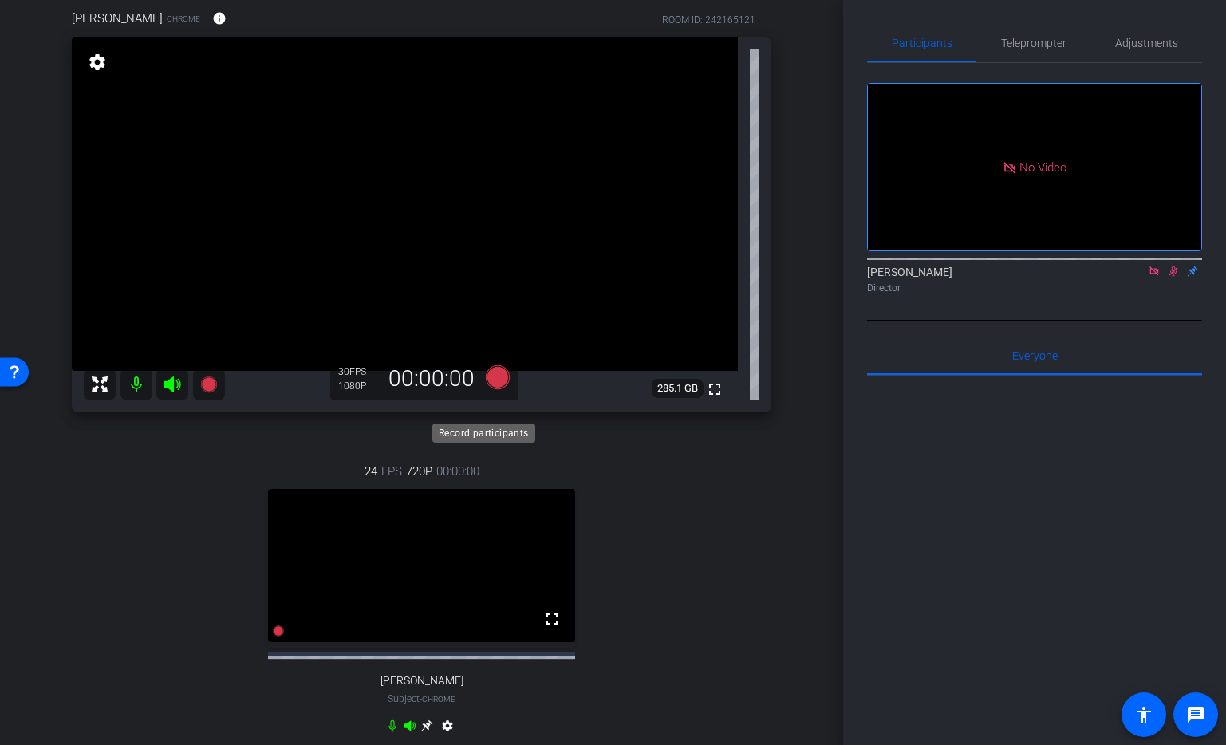
click at [500, 389] on icon at bounding box center [497, 377] width 24 height 24
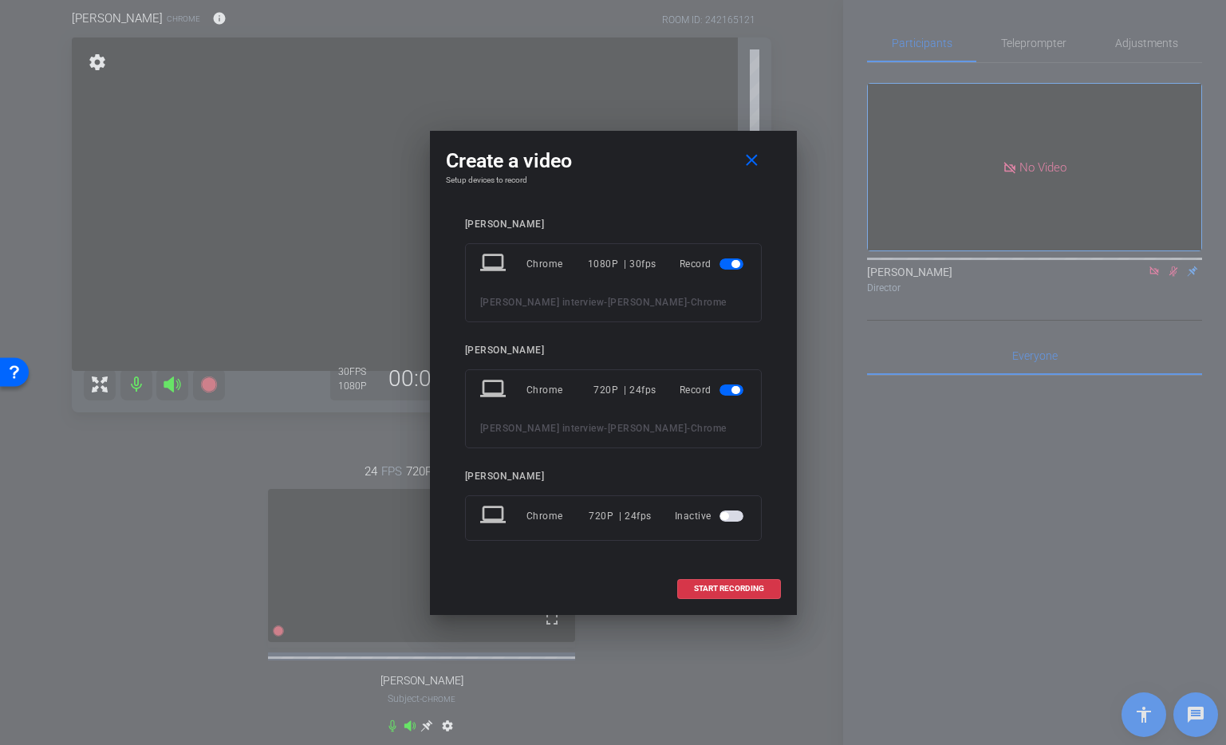
click at [734, 386] on span "button" at bounding box center [736, 390] width 8 height 8
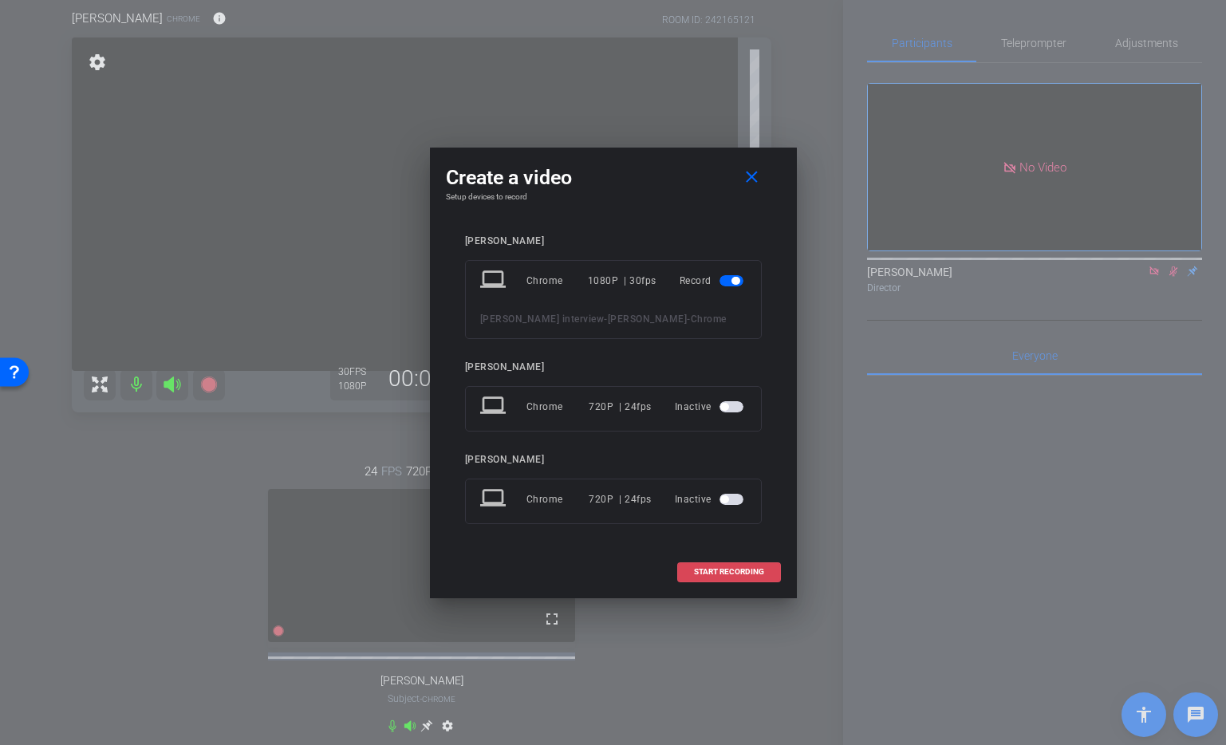
click at [709, 576] on span "START RECORDING" at bounding box center [729, 572] width 70 height 8
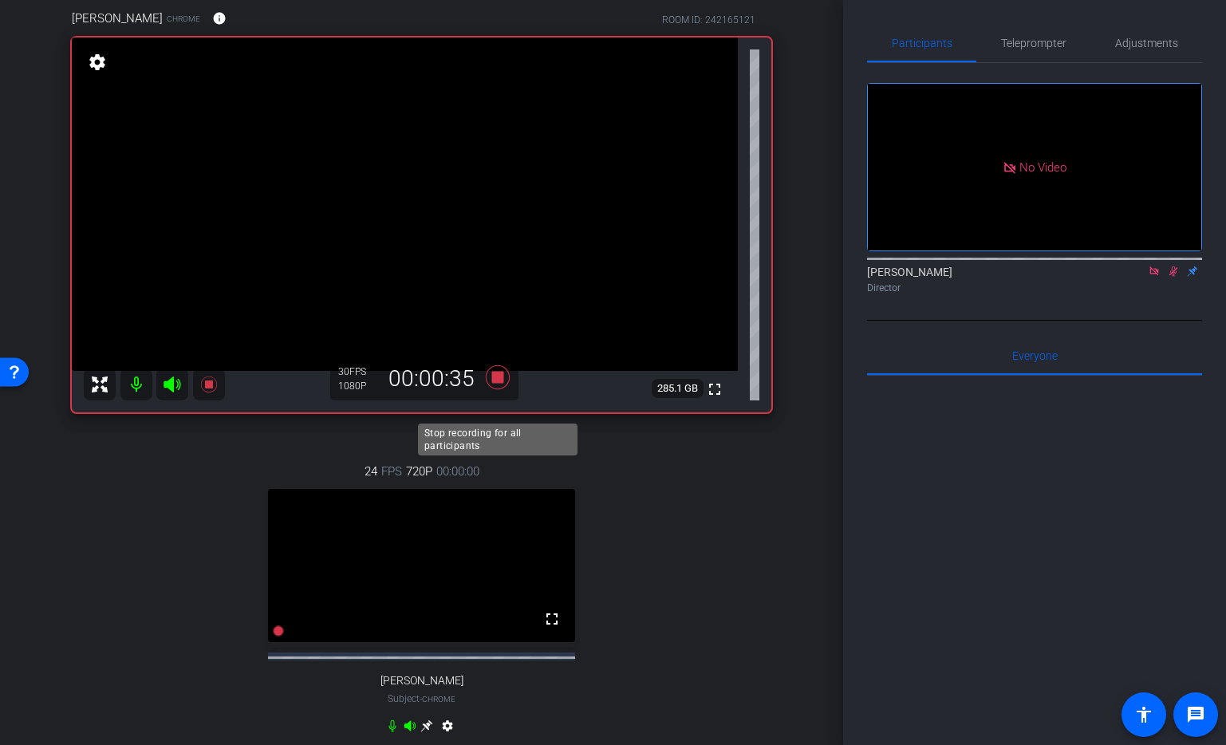
click at [496, 389] on icon at bounding box center [497, 377] width 24 height 24
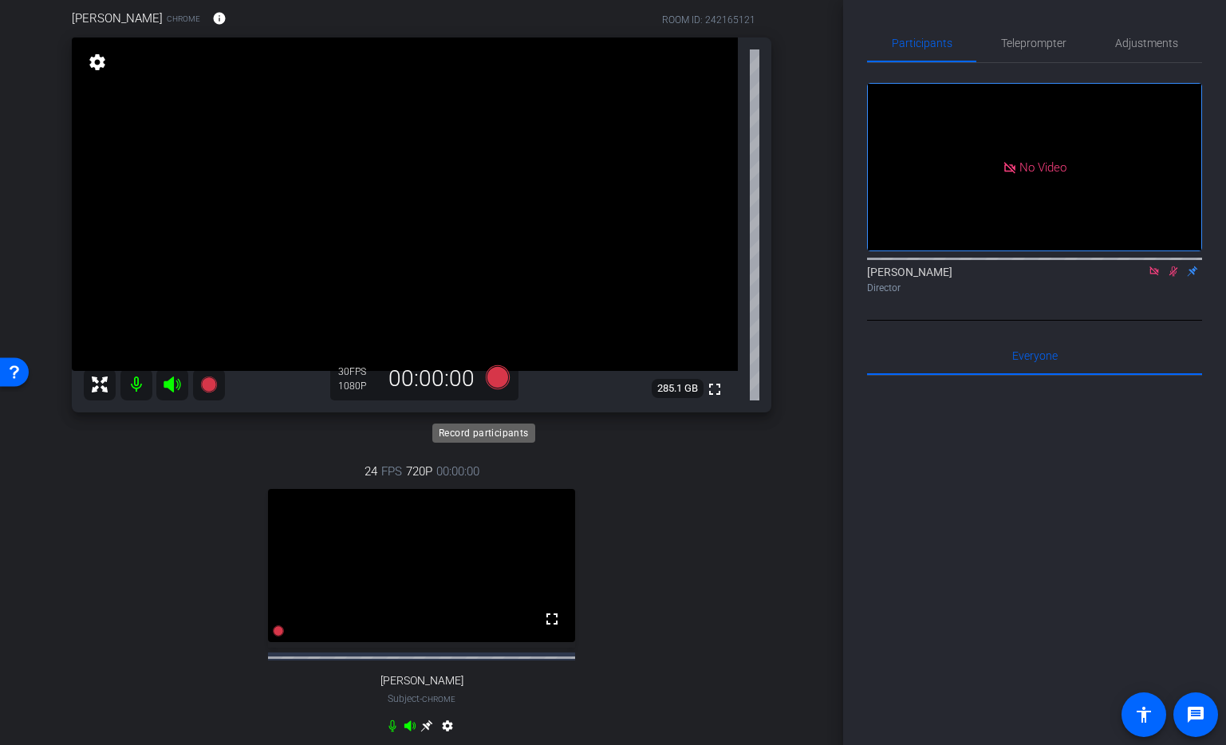
click at [498, 389] on icon at bounding box center [497, 377] width 24 height 24
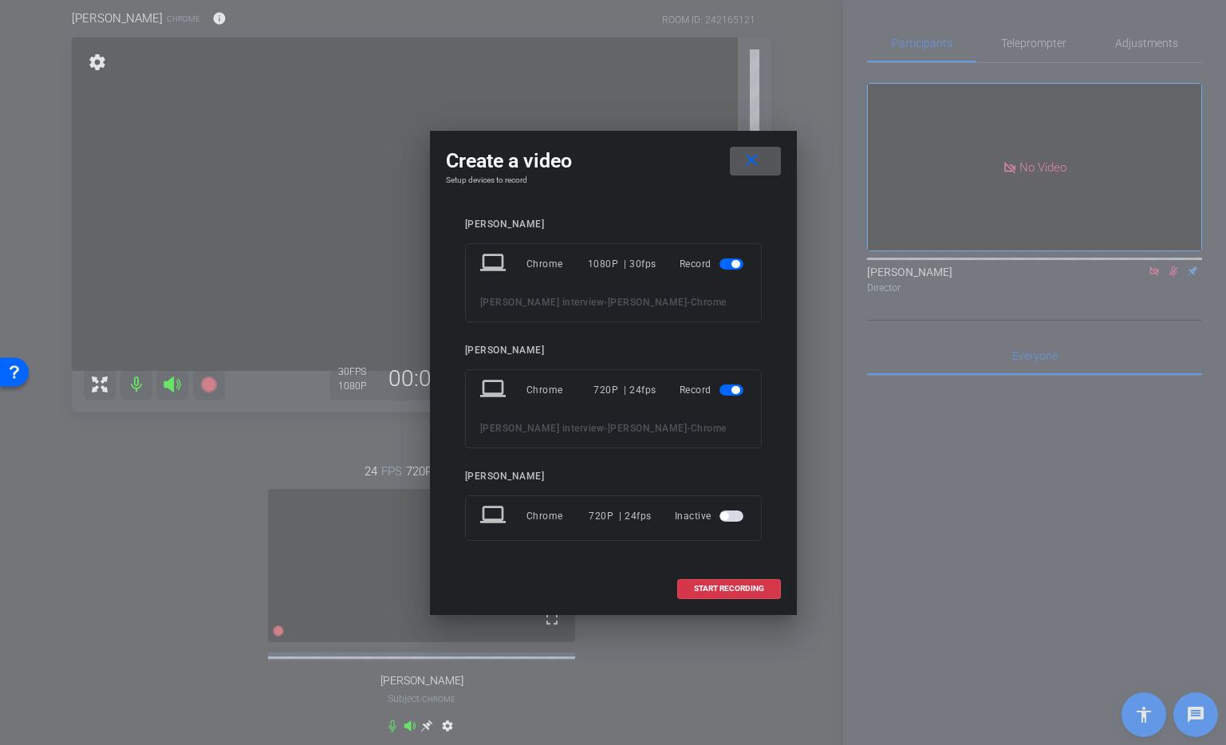
click at [733, 386] on span "button" at bounding box center [736, 390] width 8 height 8
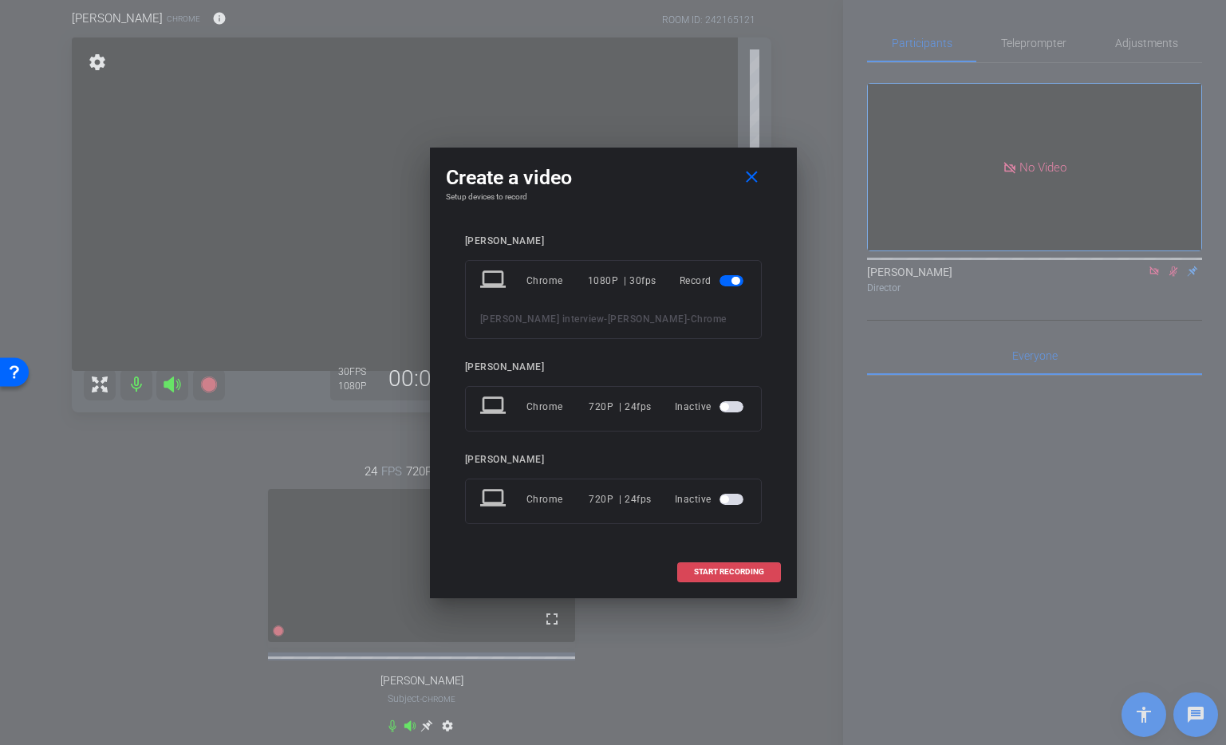
click at [728, 576] on span "START RECORDING" at bounding box center [729, 572] width 70 height 8
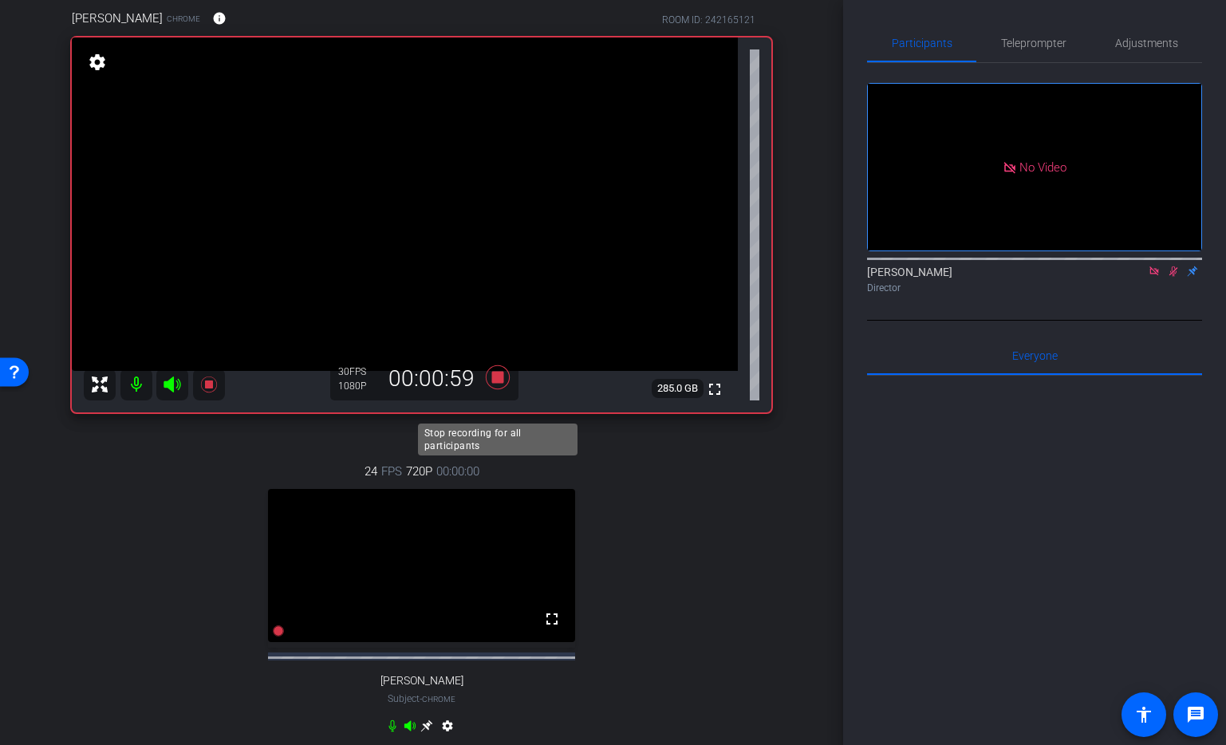
click at [500, 389] on icon at bounding box center [497, 377] width 24 height 24
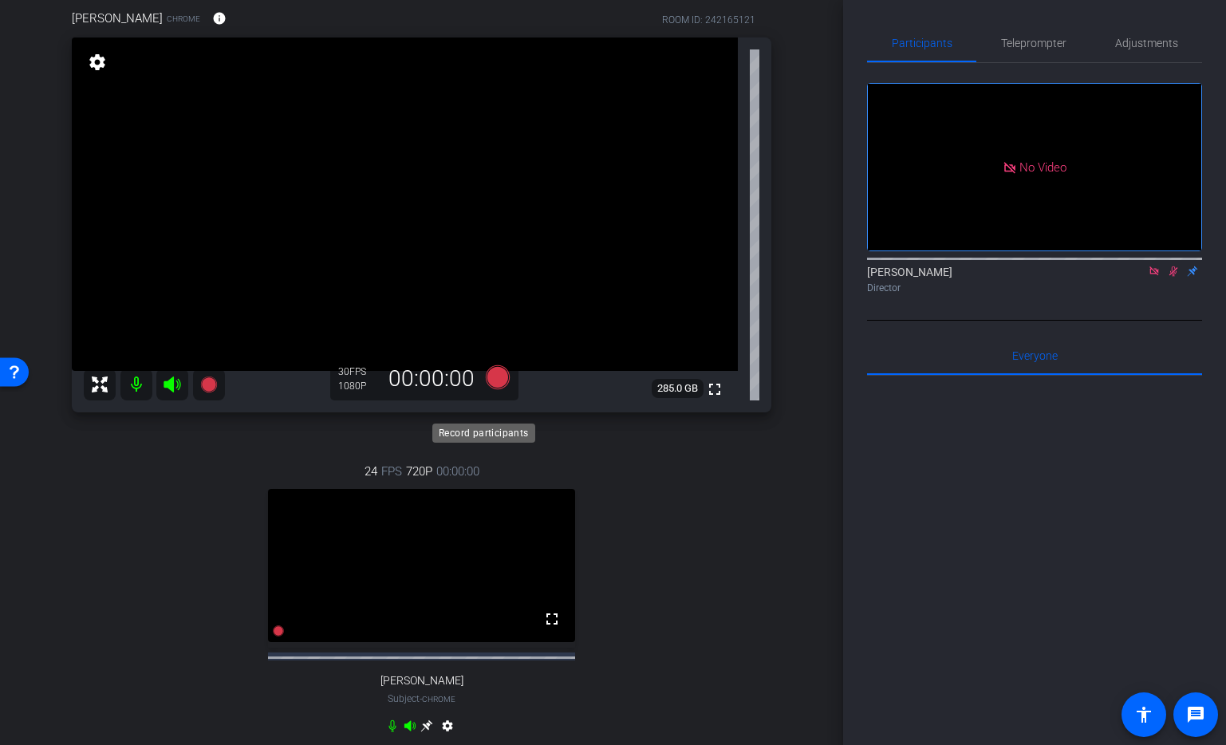
click at [501, 389] on icon at bounding box center [497, 377] width 24 height 24
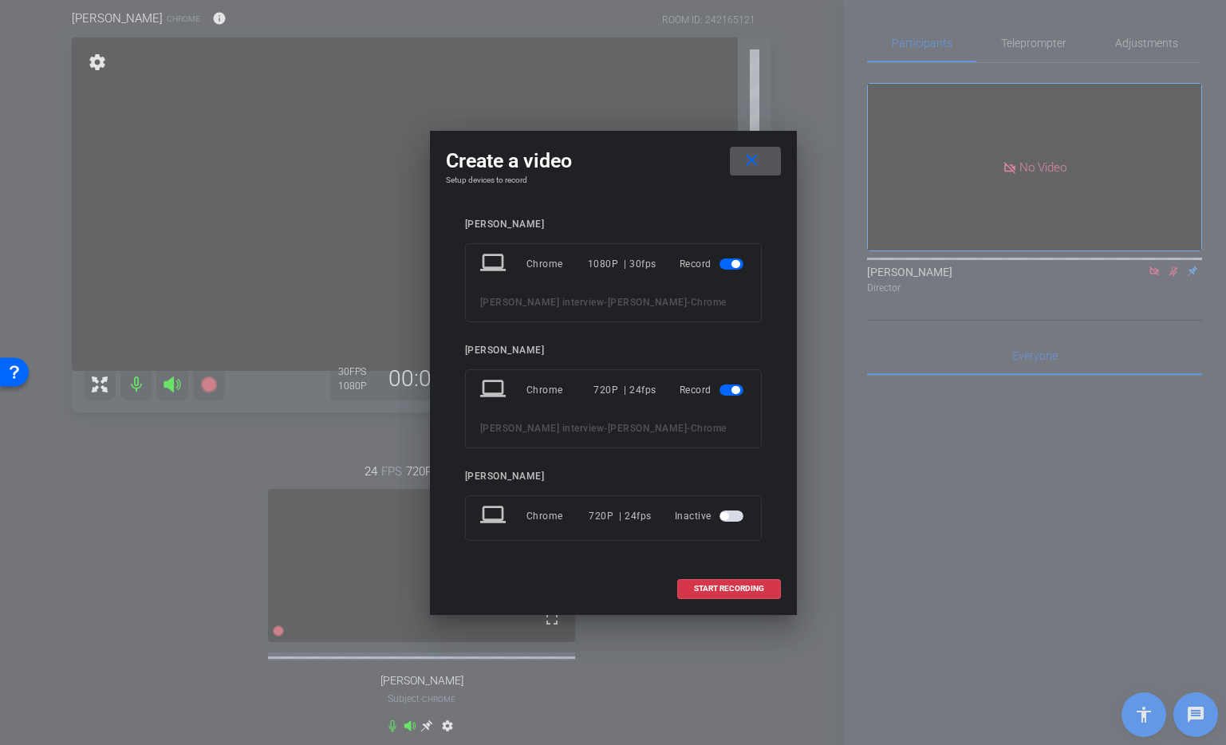
click at [737, 386] on span "button" at bounding box center [736, 390] width 8 height 8
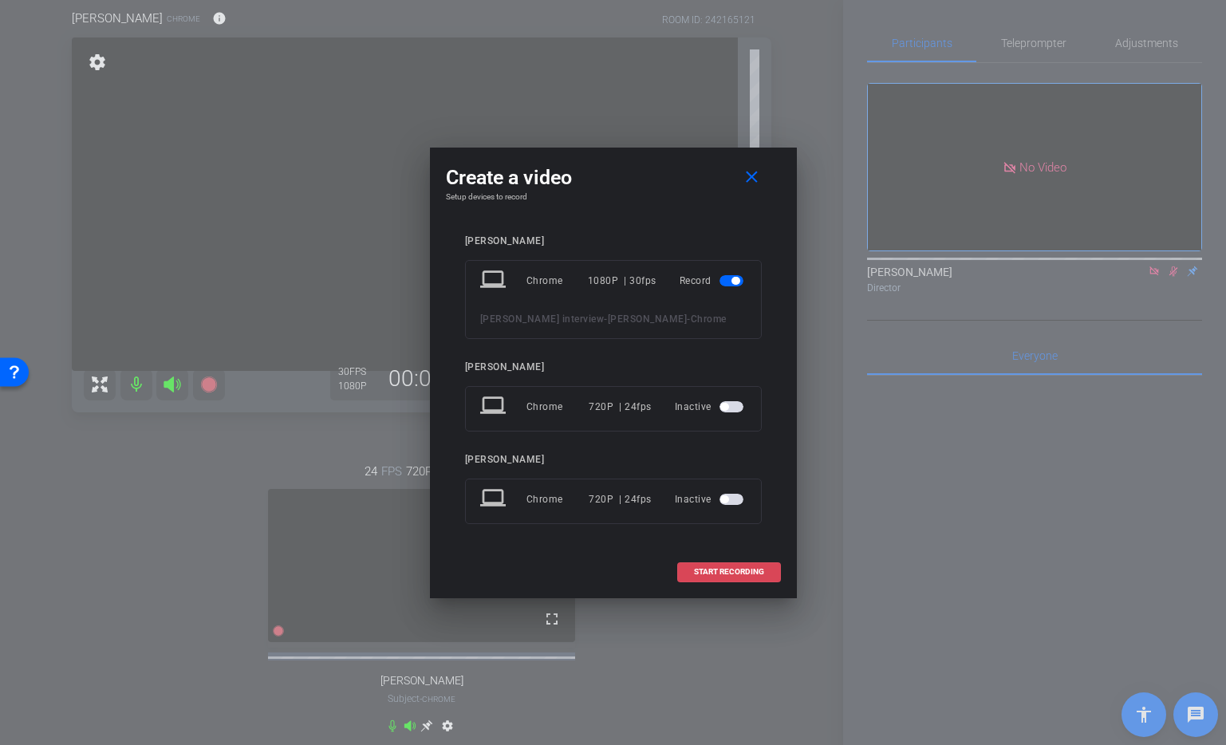
click at [740, 576] on span "START RECORDING" at bounding box center [729, 572] width 70 height 8
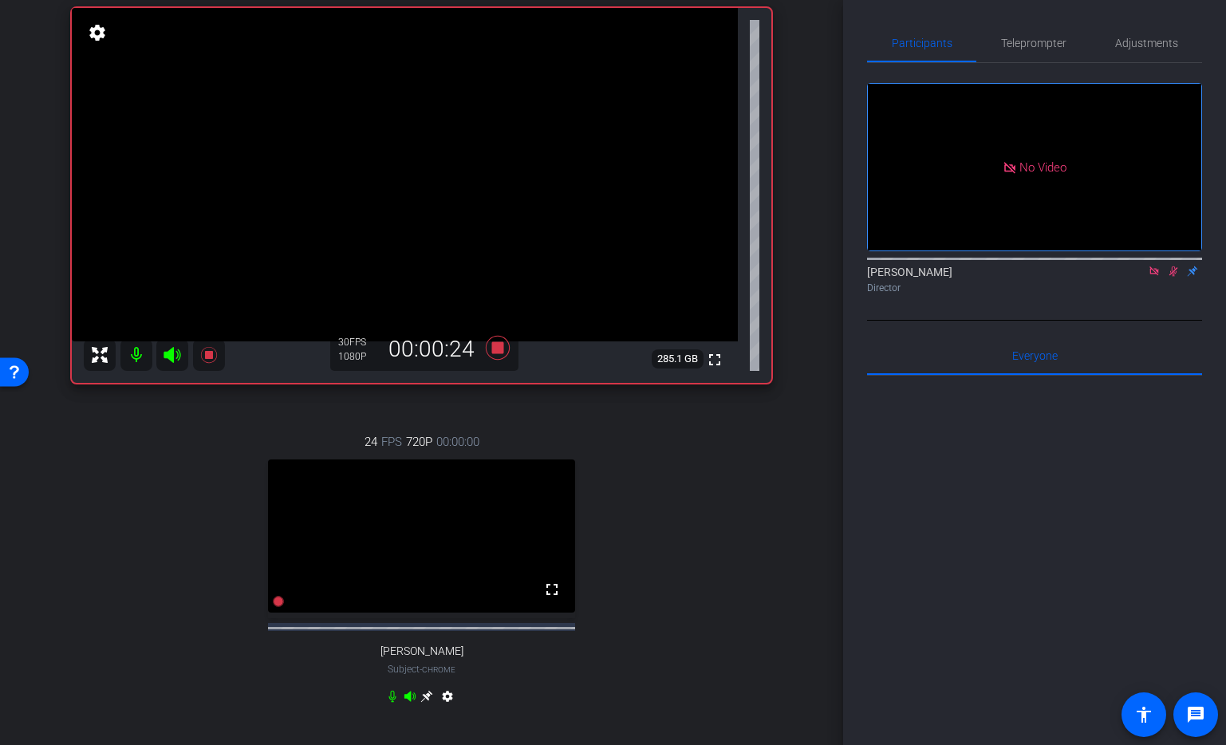
scroll to position [151, 0]
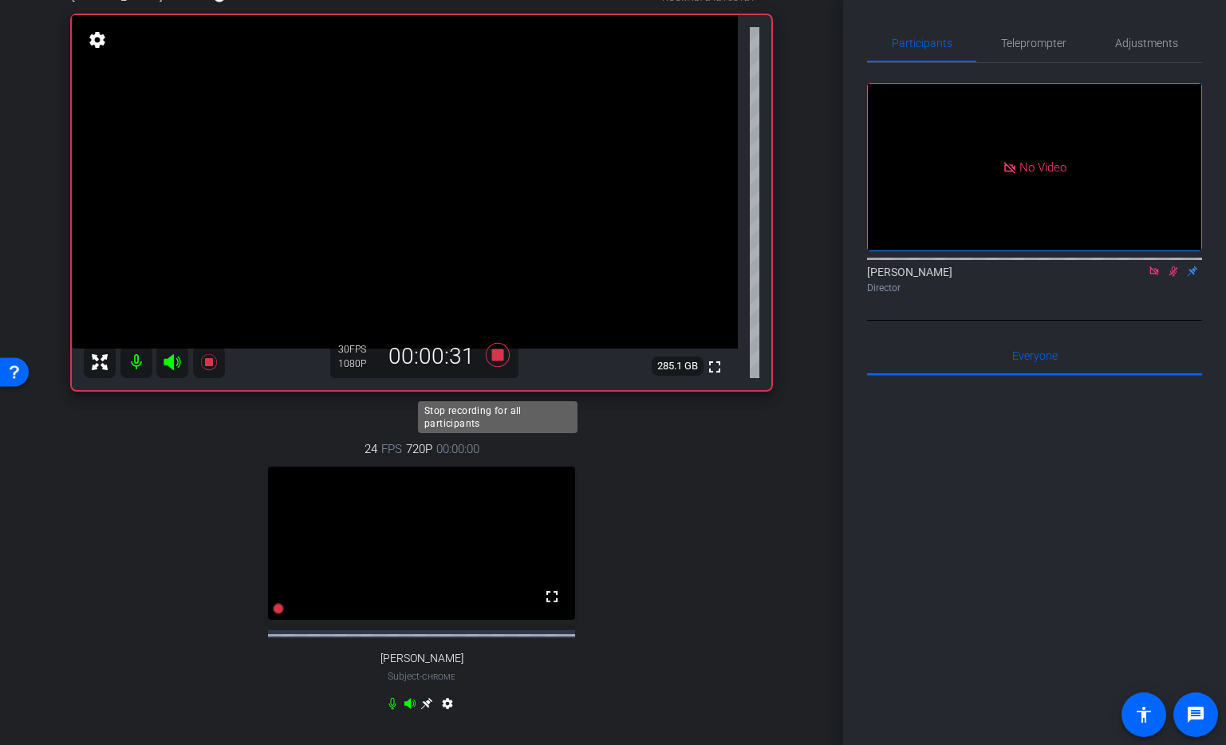
click at [499, 366] on icon at bounding box center [497, 354] width 24 height 24
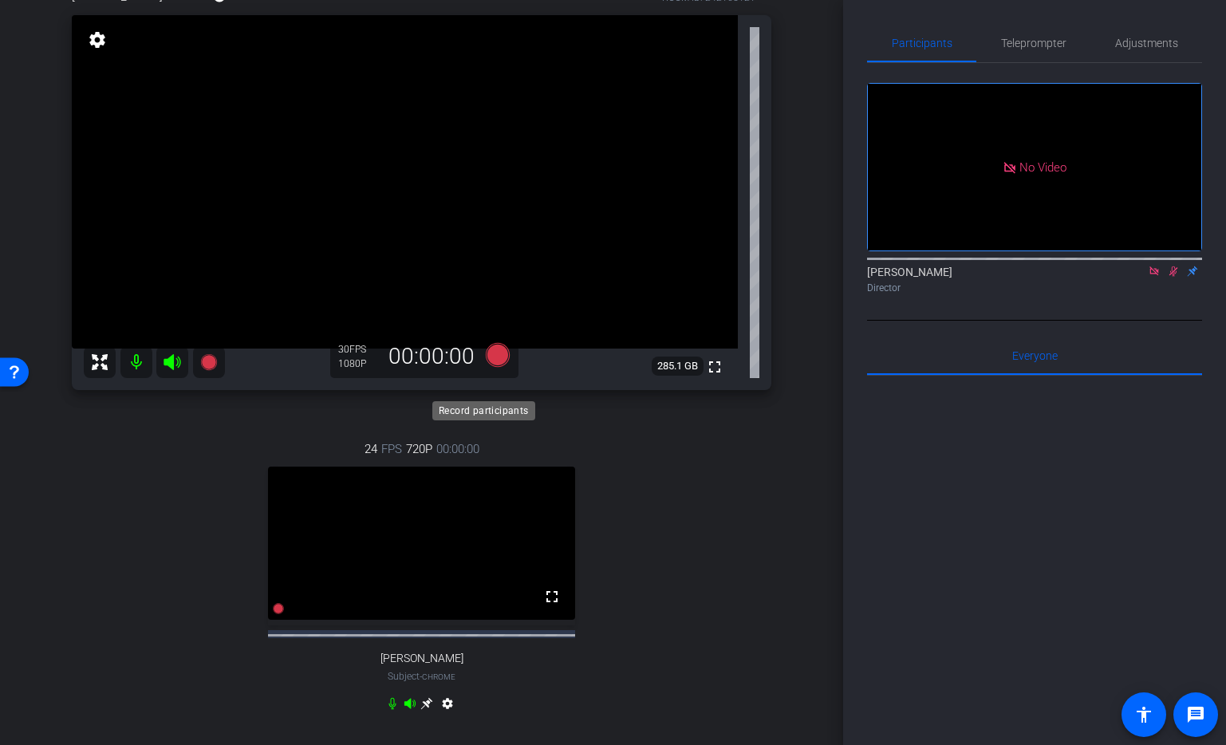
click at [503, 366] on icon at bounding box center [497, 354] width 24 height 24
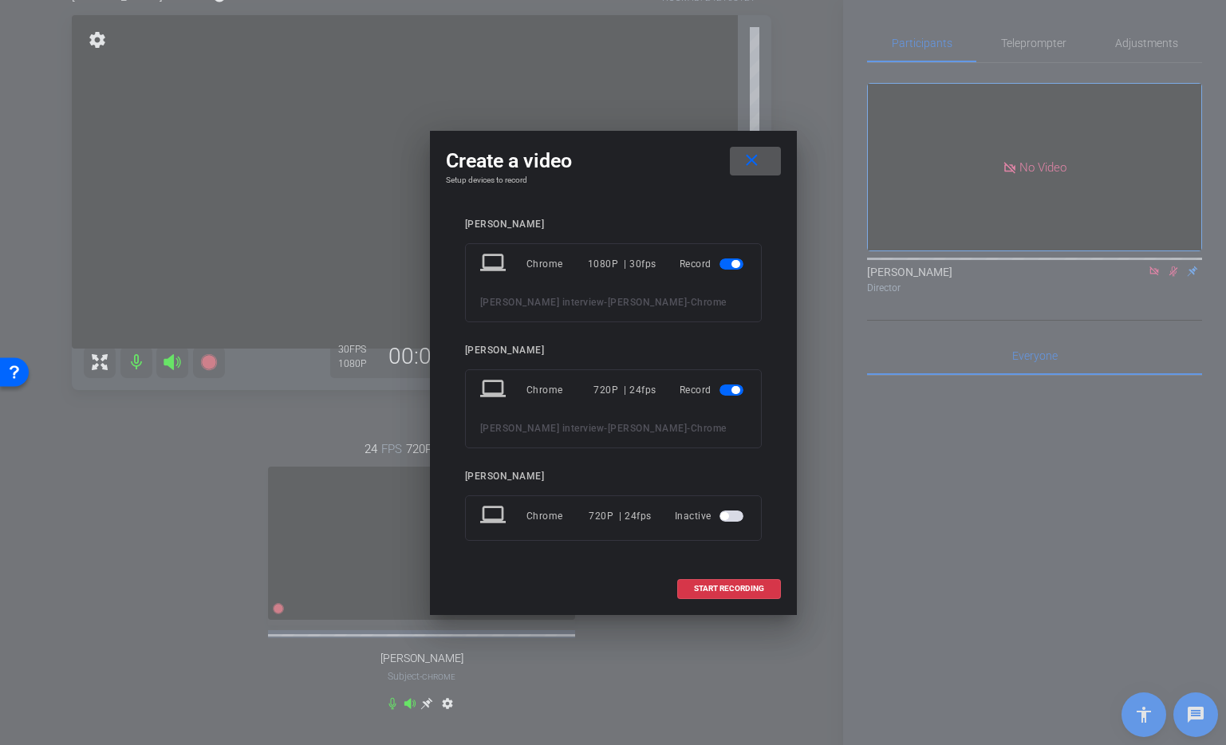
click at [729, 259] on span "button" at bounding box center [732, 264] width 24 height 11
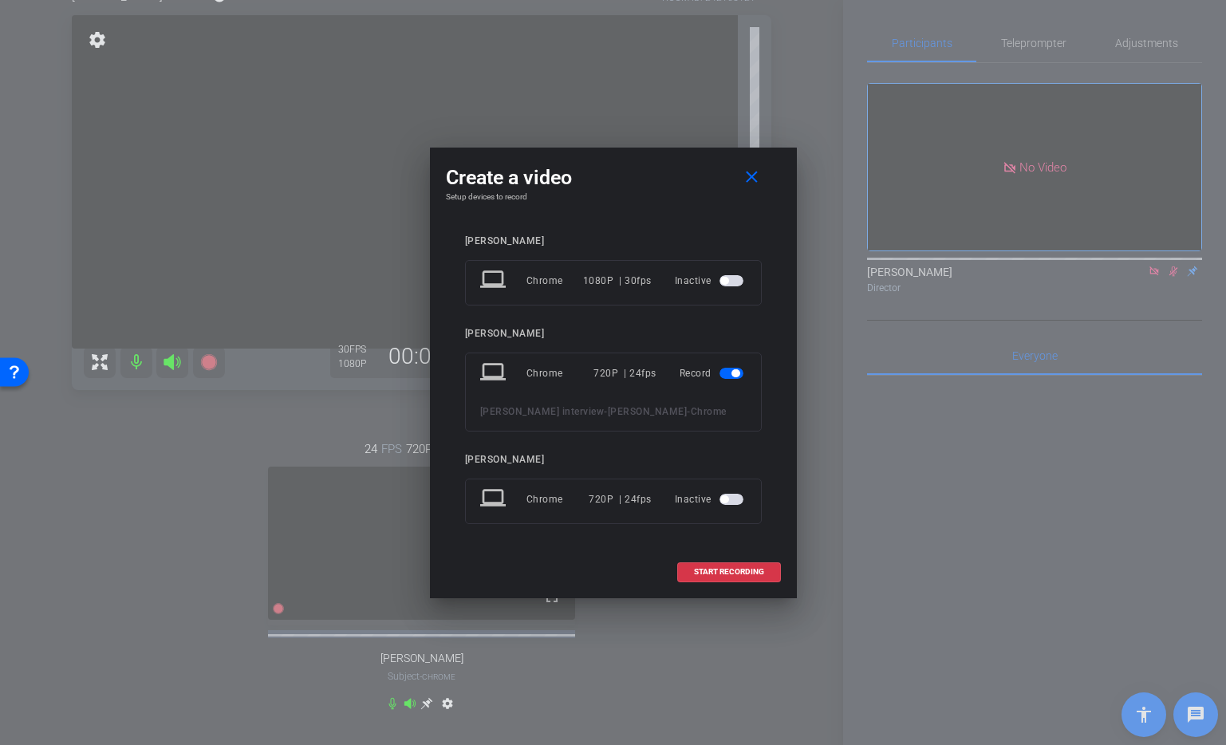
click at [729, 275] on span "button" at bounding box center [732, 280] width 24 height 11
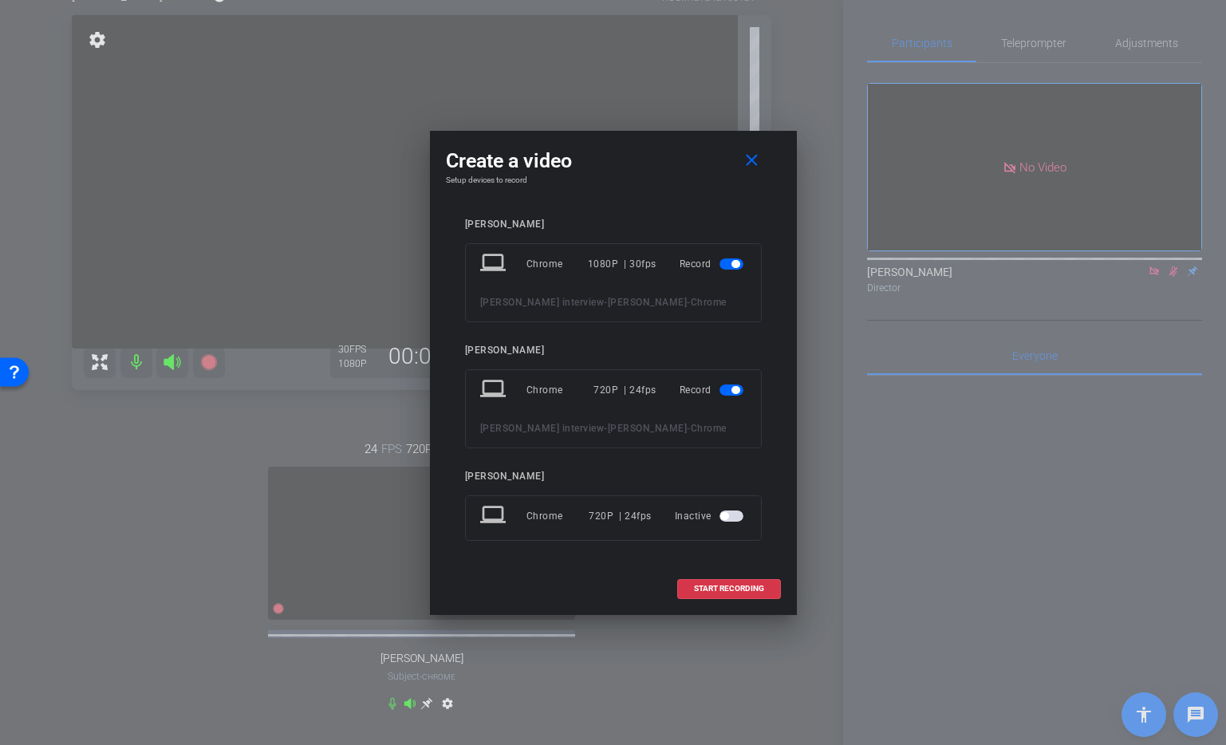
click at [729, 385] on span "button" at bounding box center [732, 390] width 24 height 11
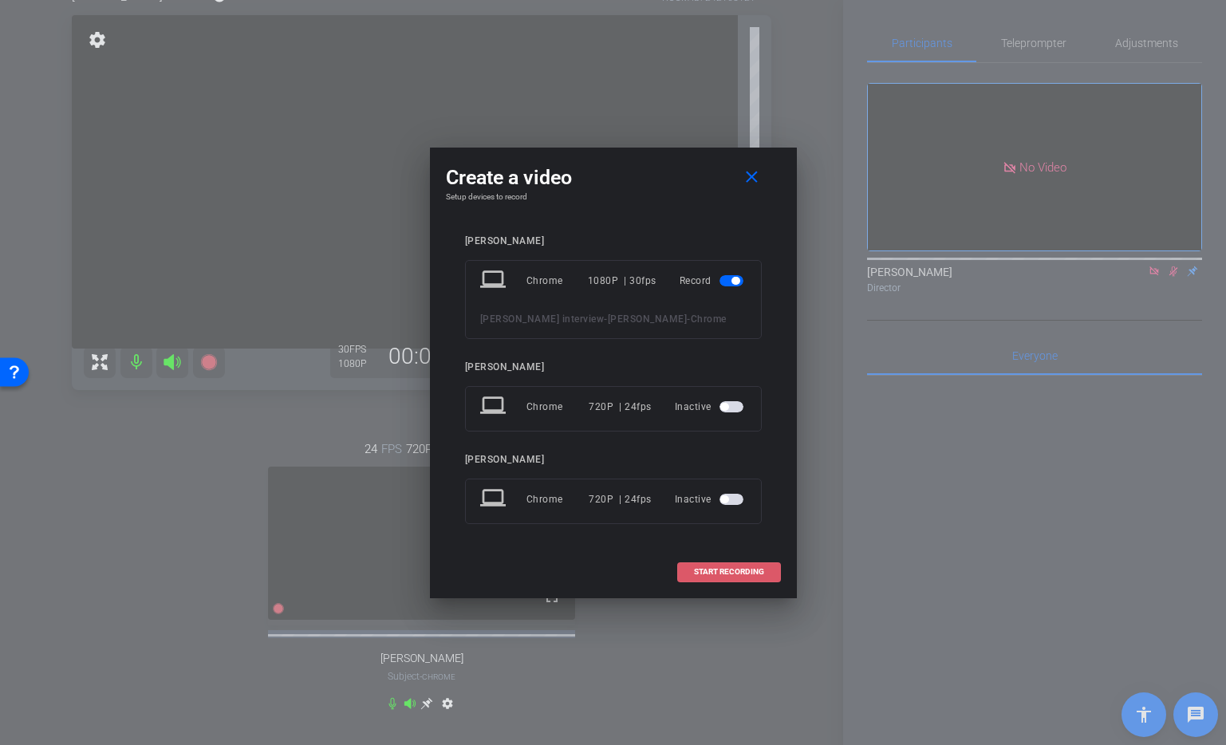
click at [734, 576] on span "START RECORDING" at bounding box center [729, 572] width 70 height 8
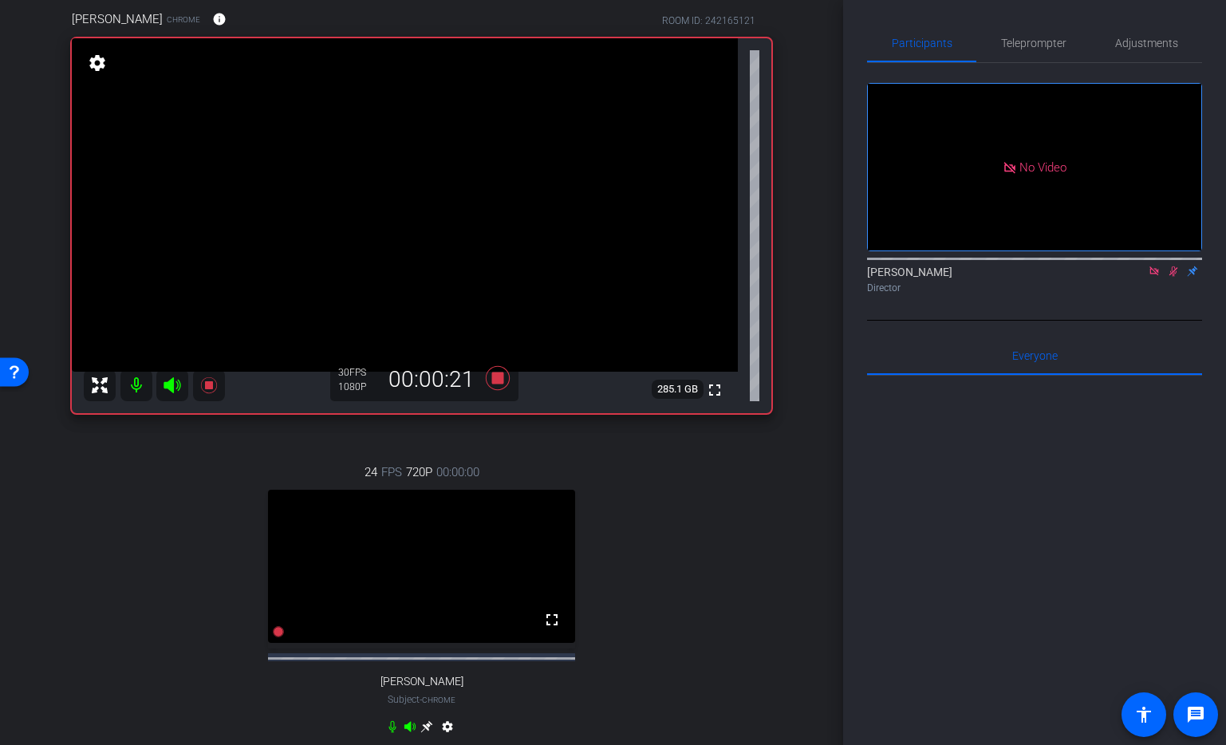
scroll to position [106, 0]
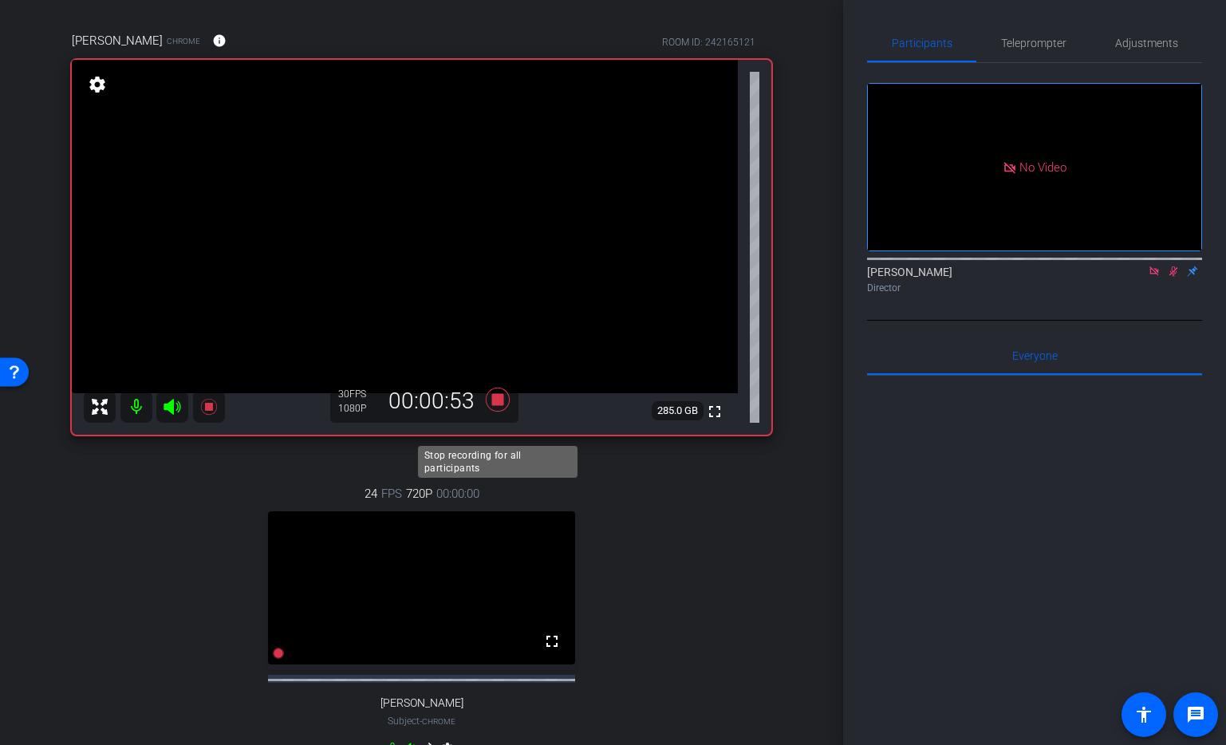
click at [502, 411] on icon at bounding box center [497, 399] width 24 height 24
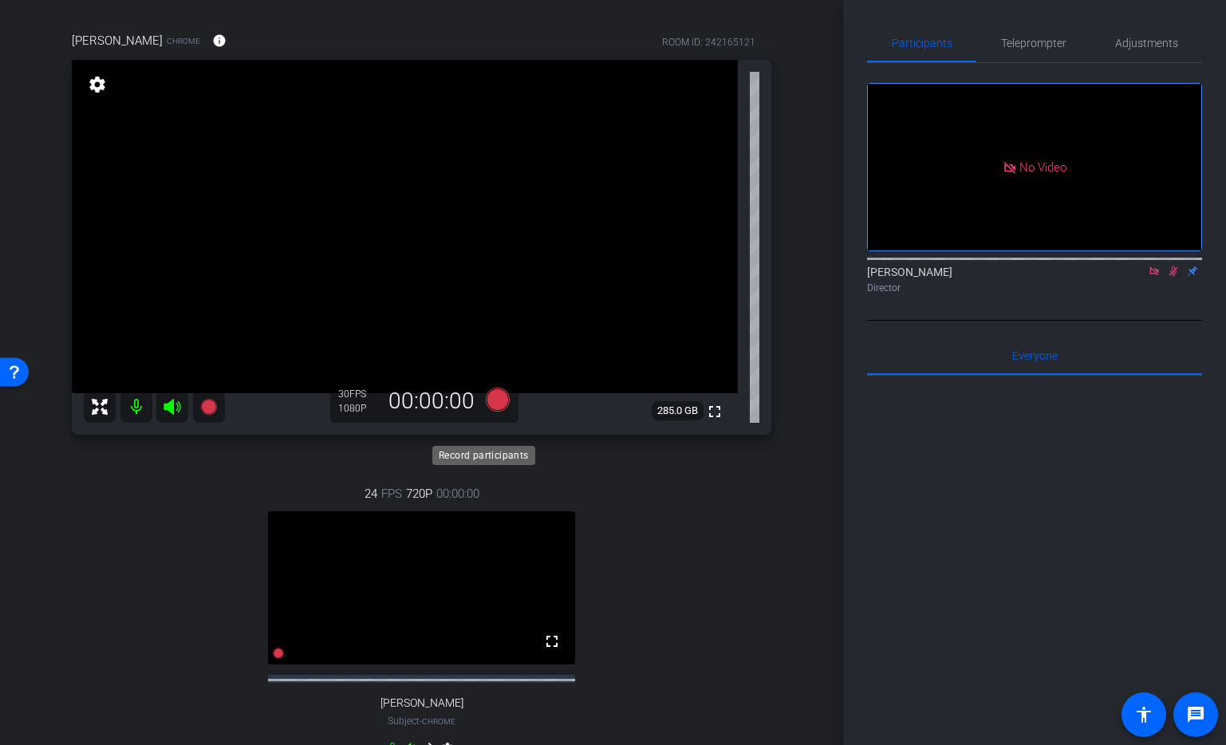
click at [498, 411] on icon at bounding box center [497, 399] width 24 height 24
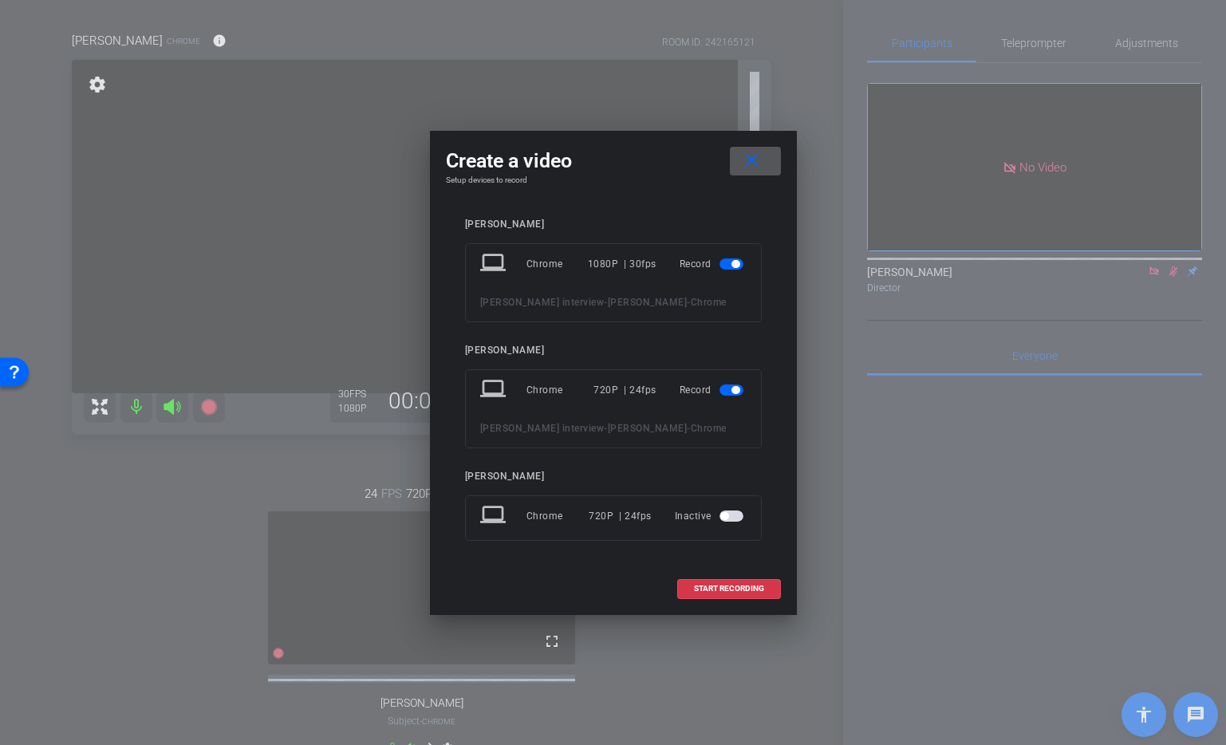
click at [736, 386] on span "button" at bounding box center [736, 390] width 8 height 8
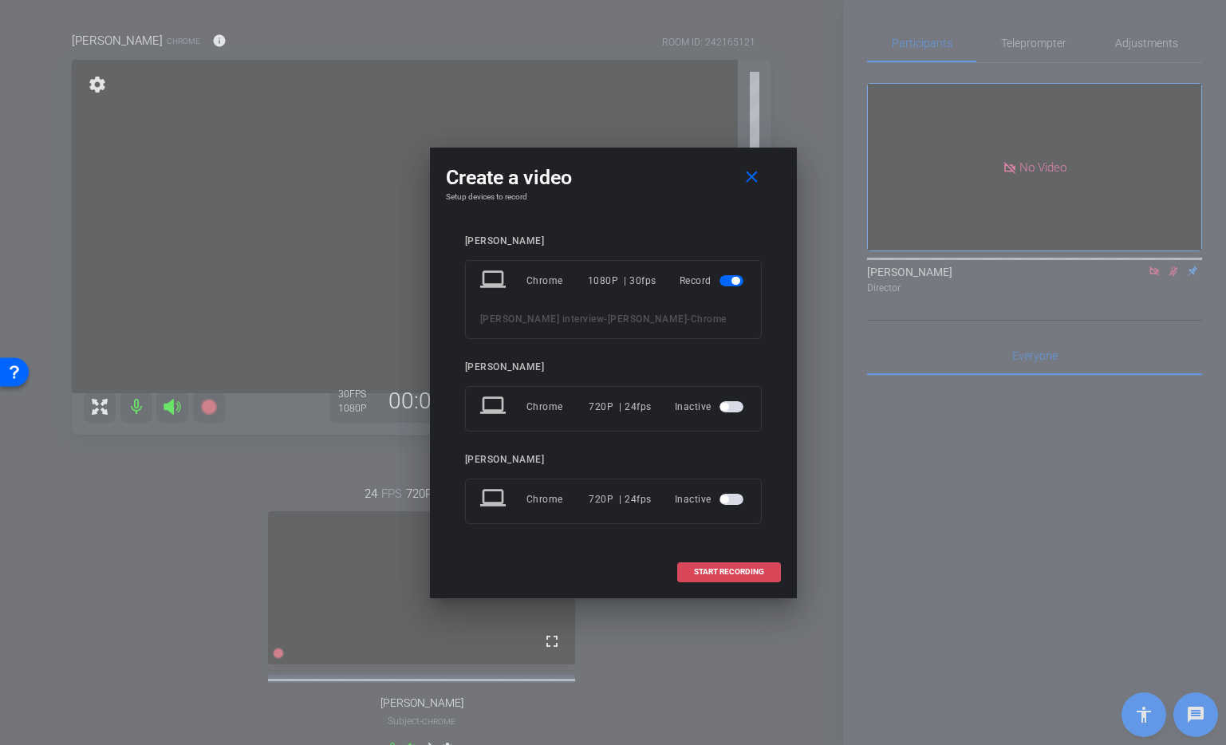
click at [710, 576] on span "START RECORDING" at bounding box center [729, 572] width 70 height 8
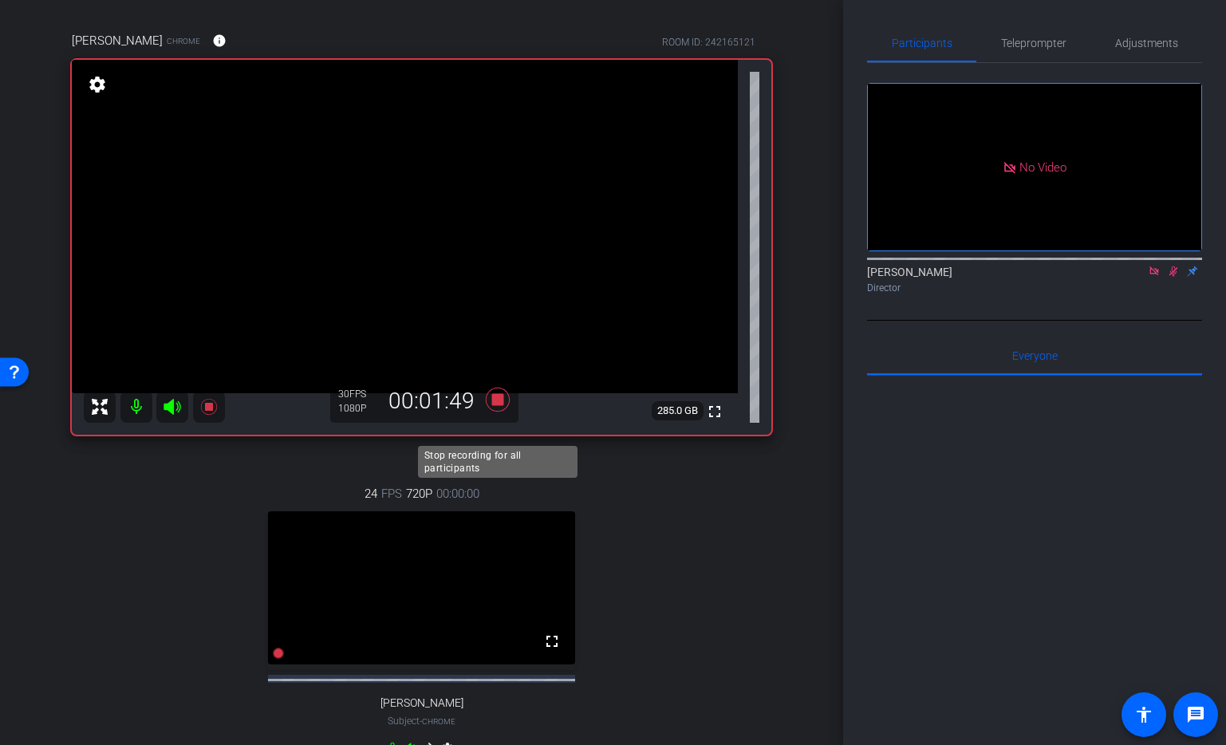
click at [500, 411] on icon at bounding box center [497, 399] width 24 height 24
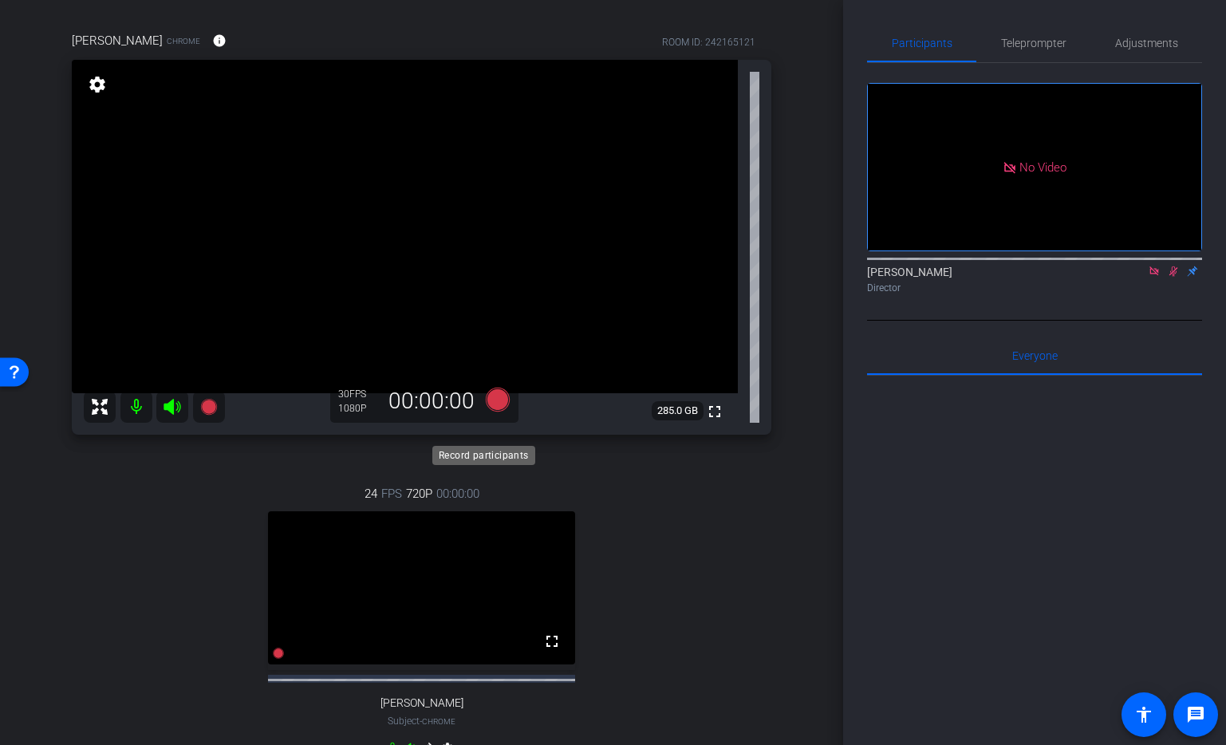
click at [499, 411] on icon at bounding box center [497, 399] width 24 height 24
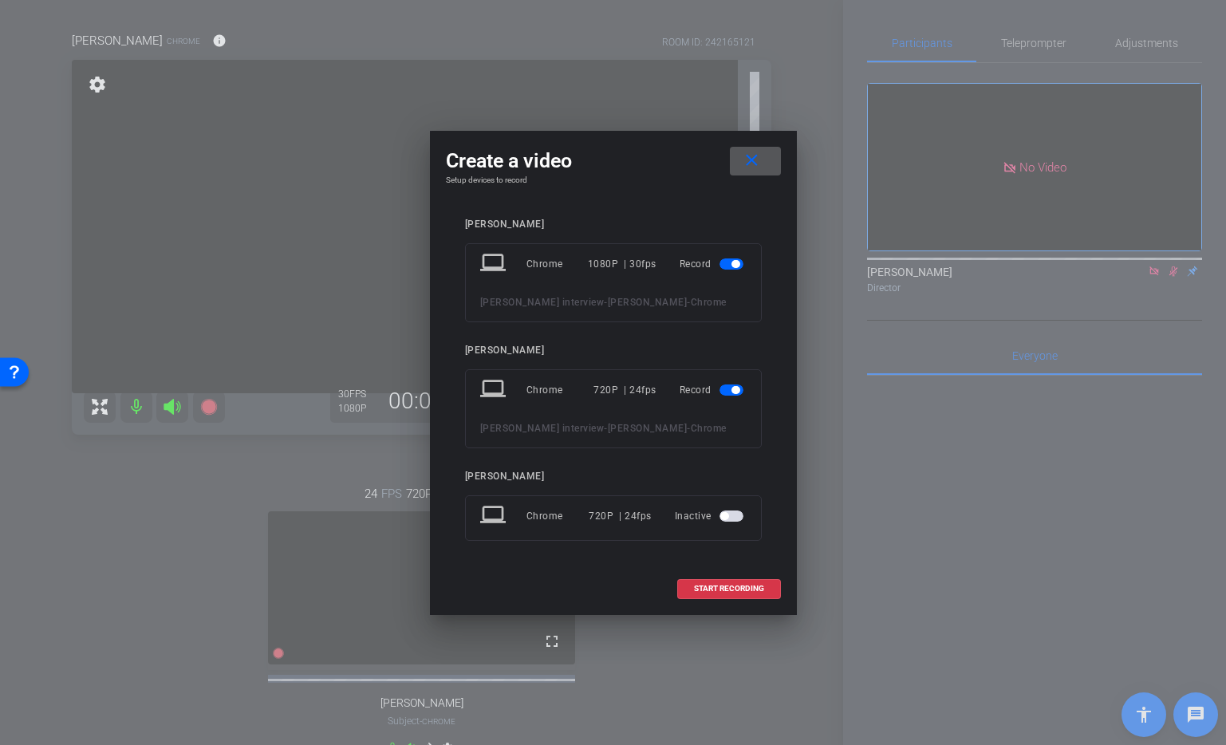
click at [733, 386] on span "button" at bounding box center [736, 390] width 8 height 8
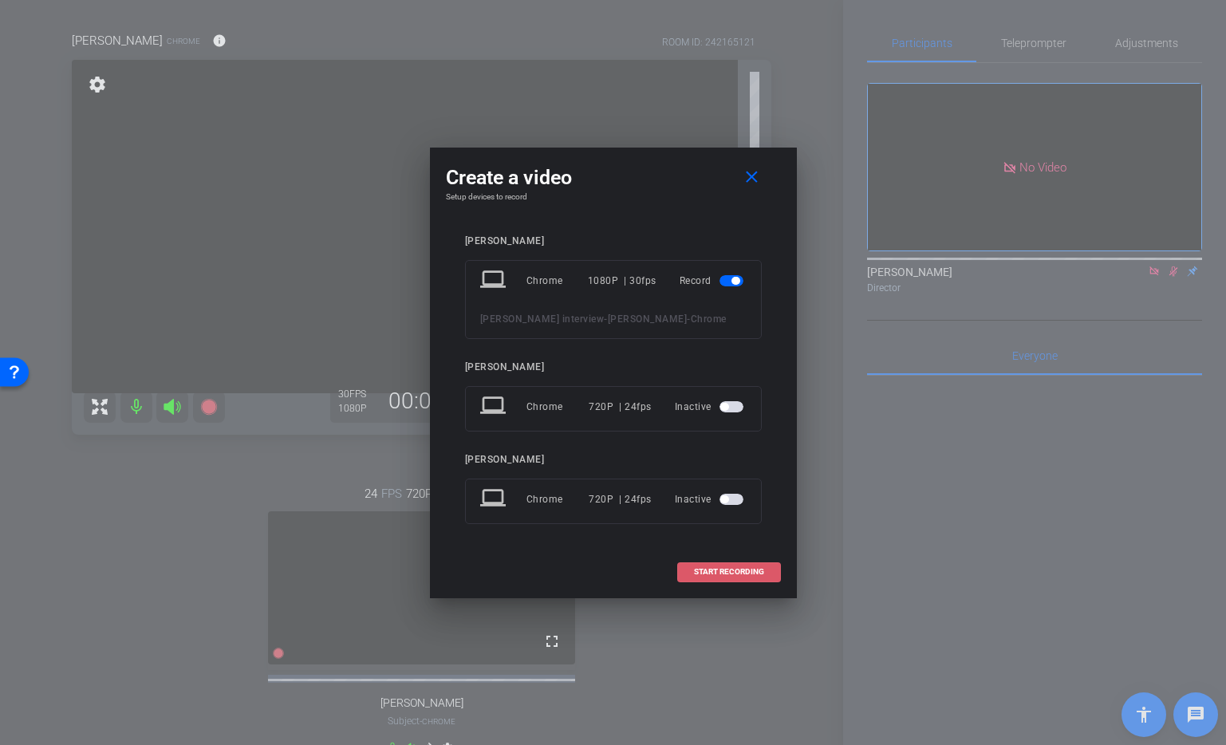
click at [753, 574] on span at bounding box center [729, 572] width 102 height 38
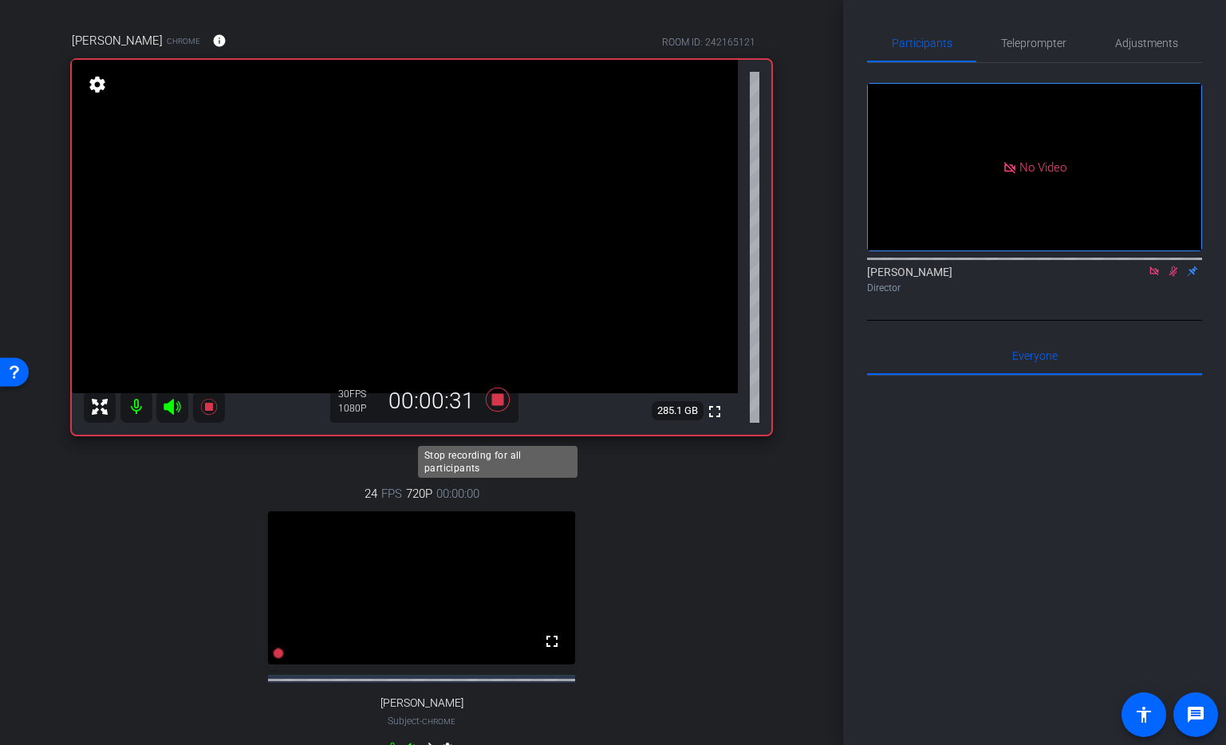
click at [497, 411] on icon at bounding box center [497, 399] width 24 height 24
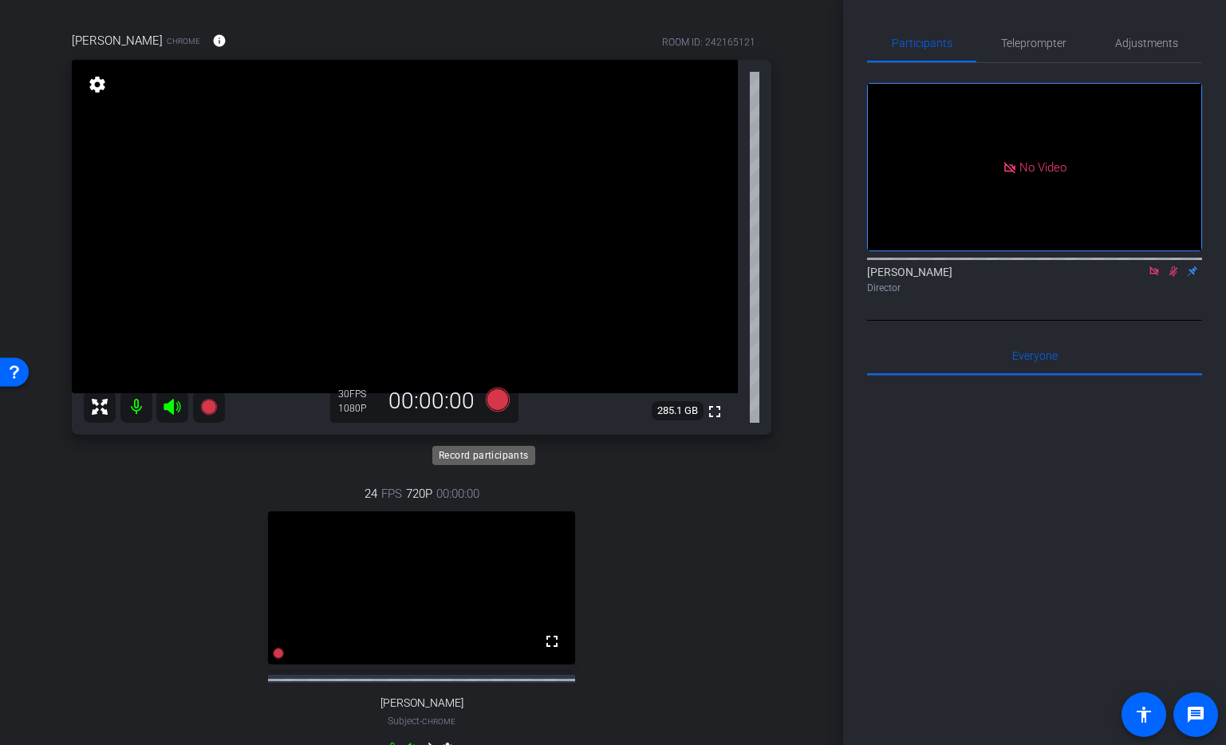
click at [499, 411] on icon at bounding box center [497, 399] width 24 height 24
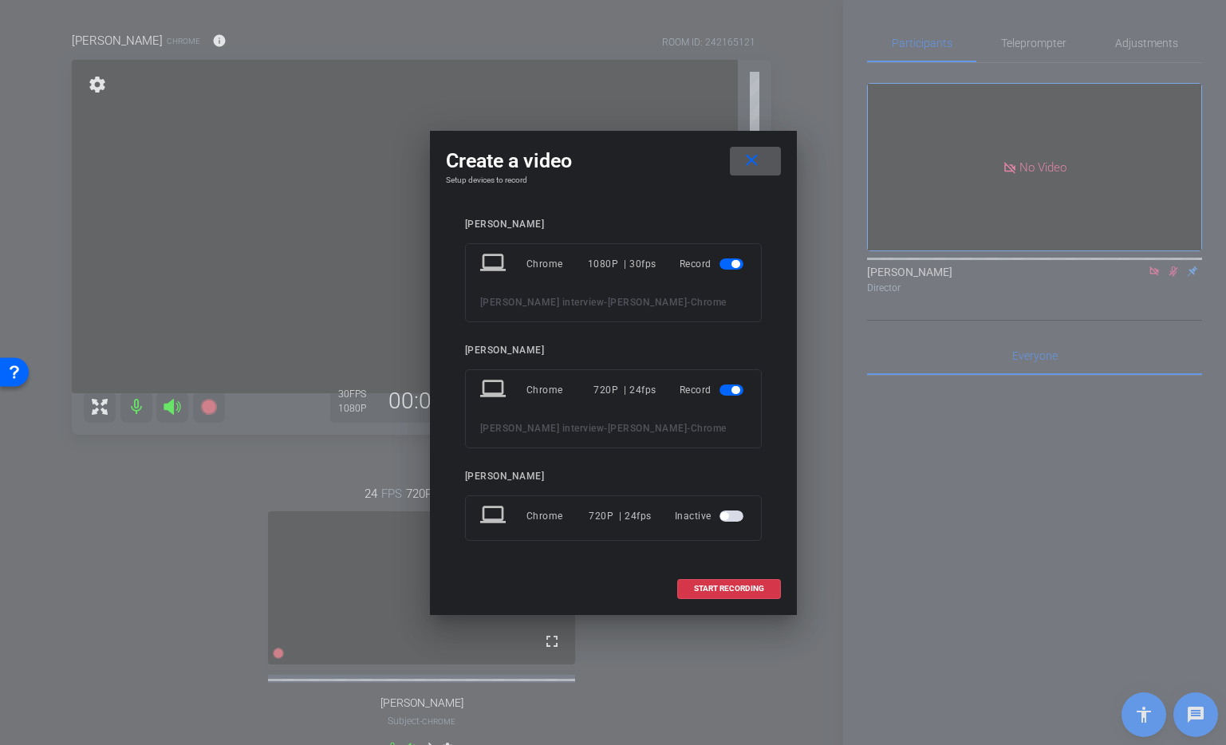
click at [732, 386] on span "button" at bounding box center [736, 390] width 8 height 8
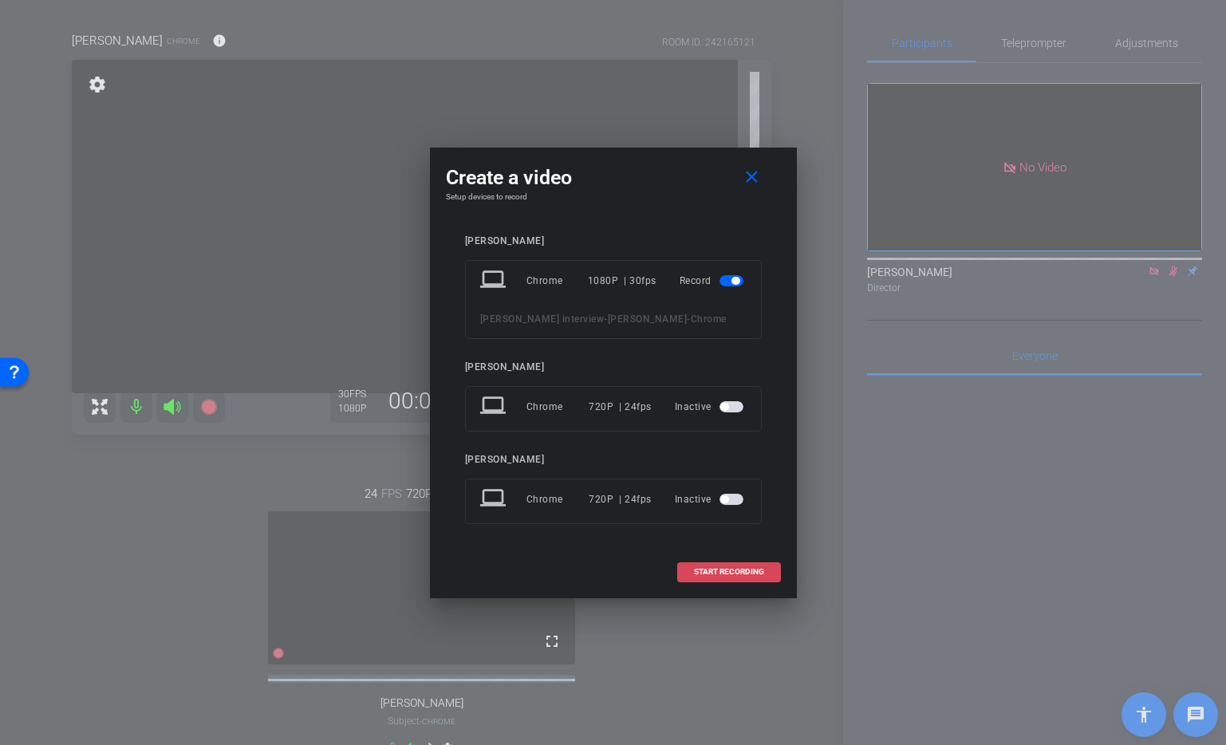
click at [728, 576] on span "START RECORDING" at bounding box center [729, 572] width 70 height 8
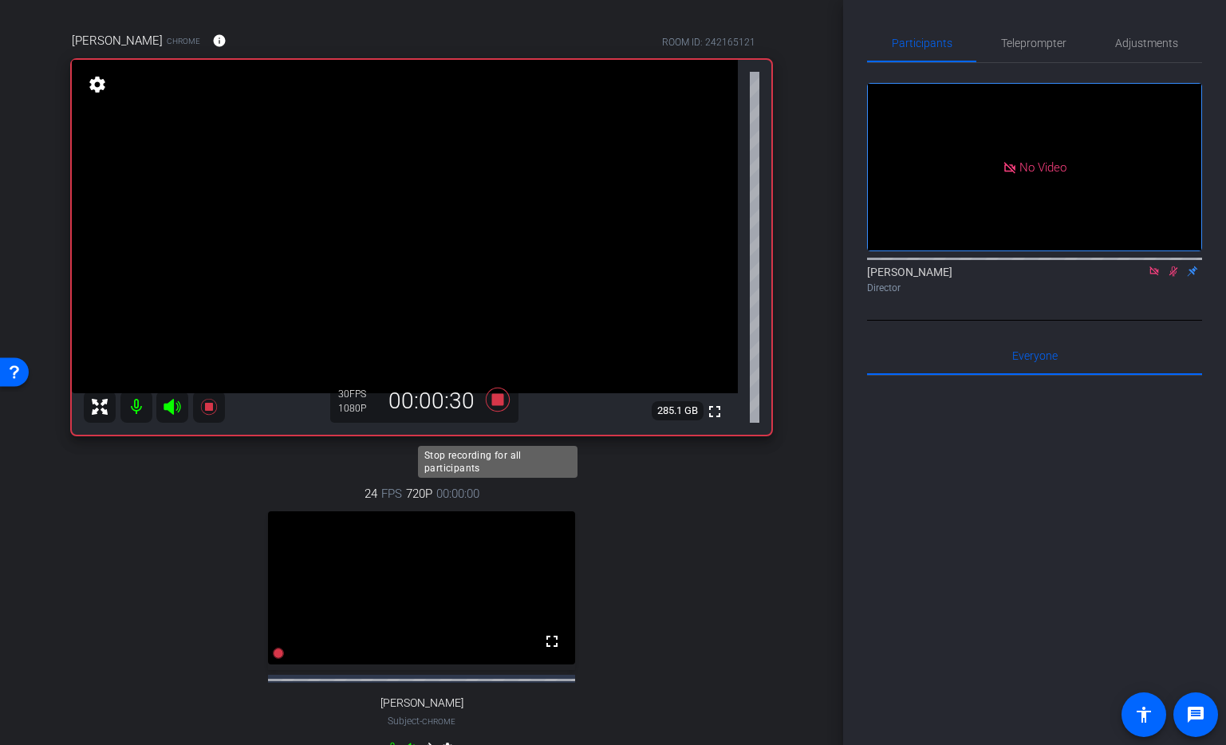
click at [505, 414] on icon at bounding box center [498, 399] width 38 height 29
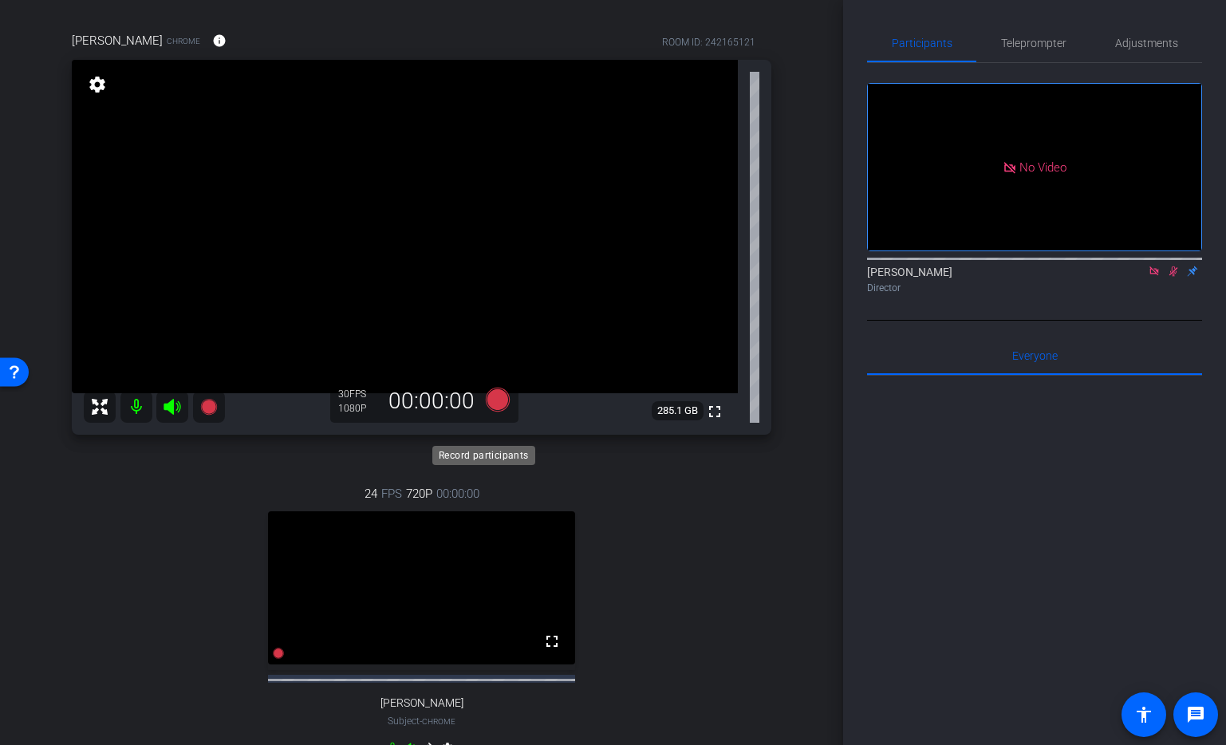
click at [502, 411] on icon at bounding box center [497, 399] width 24 height 24
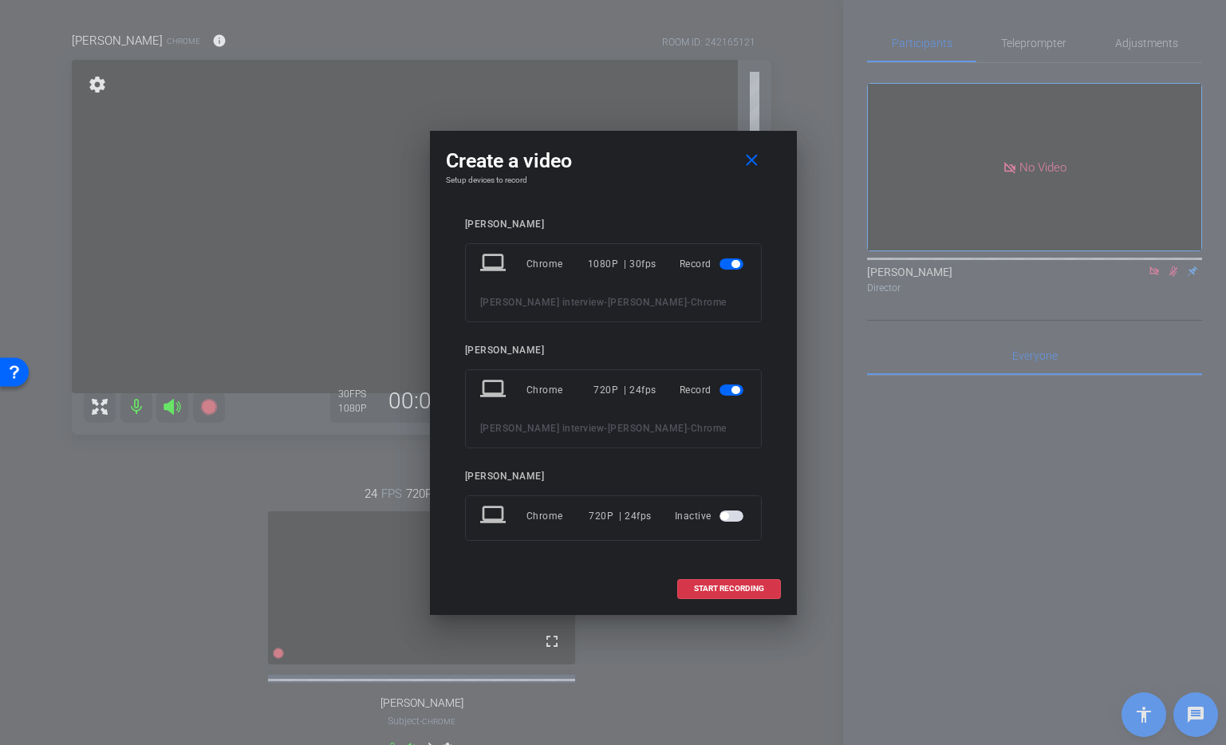
click at [736, 386] on span "button" at bounding box center [736, 390] width 8 height 8
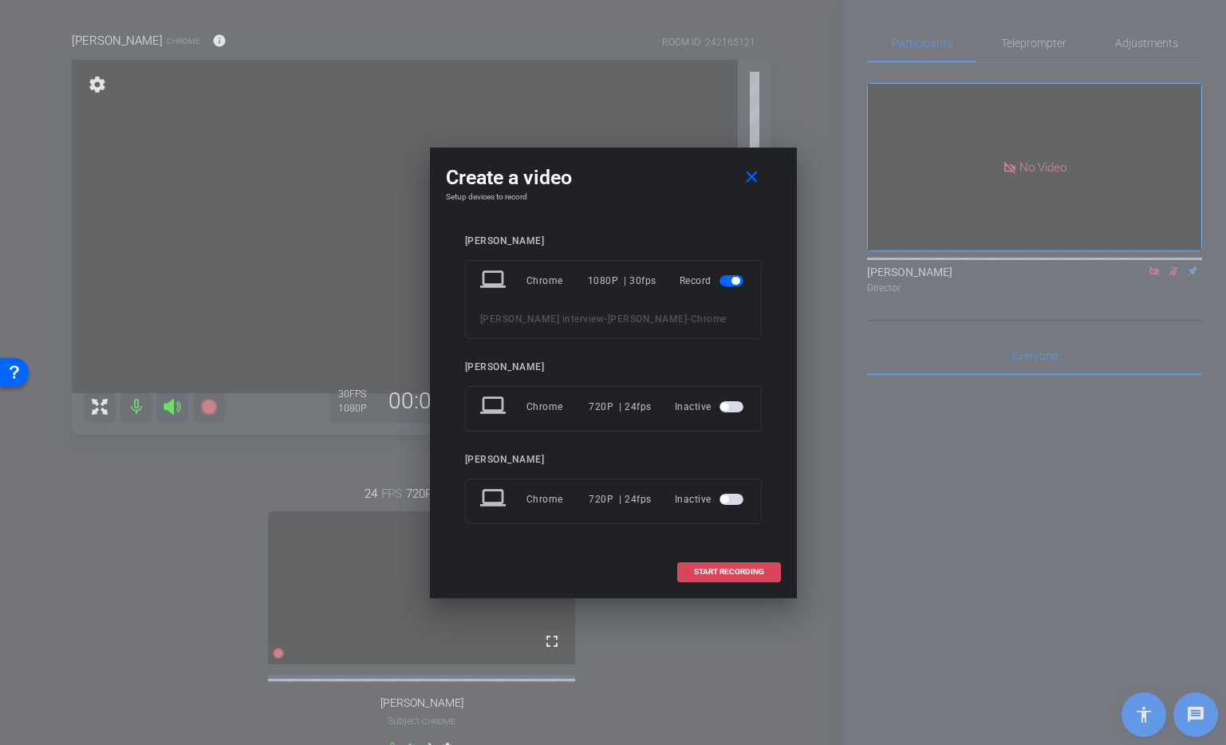
click at [715, 576] on span "START RECORDING" at bounding box center [729, 572] width 70 height 8
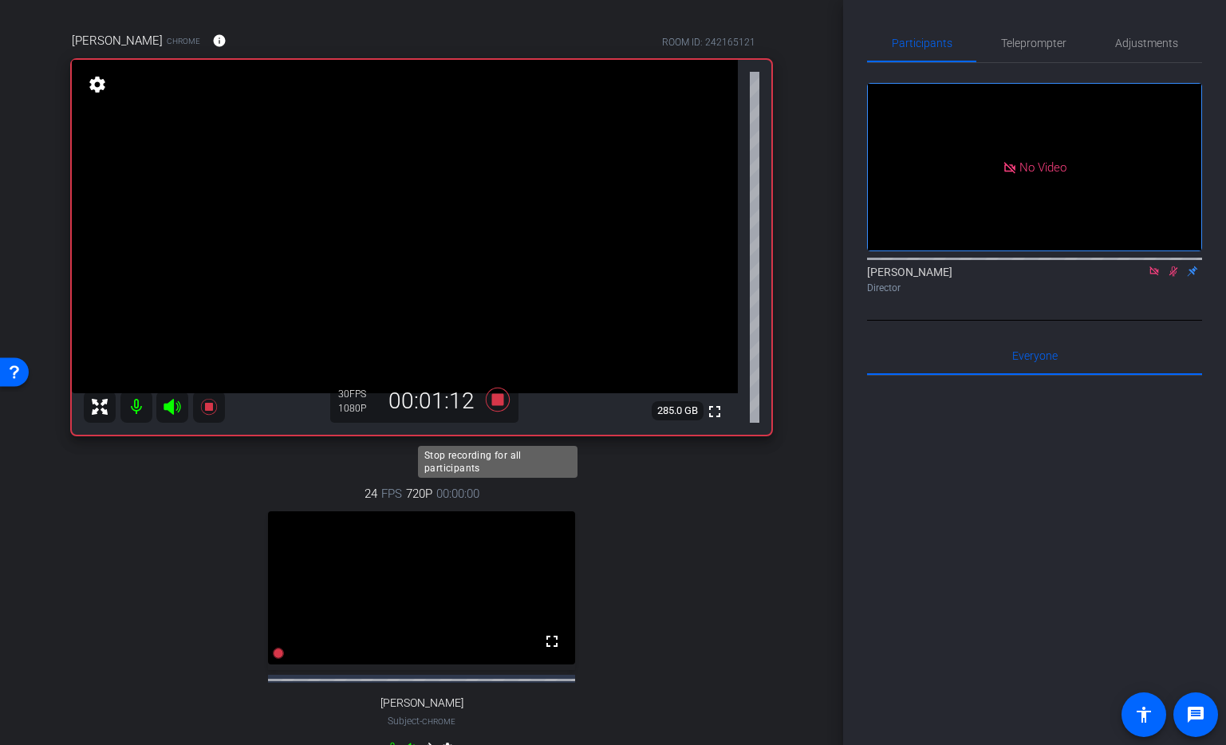
click at [498, 411] on icon at bounding box center [497, 399] width 24 height 24
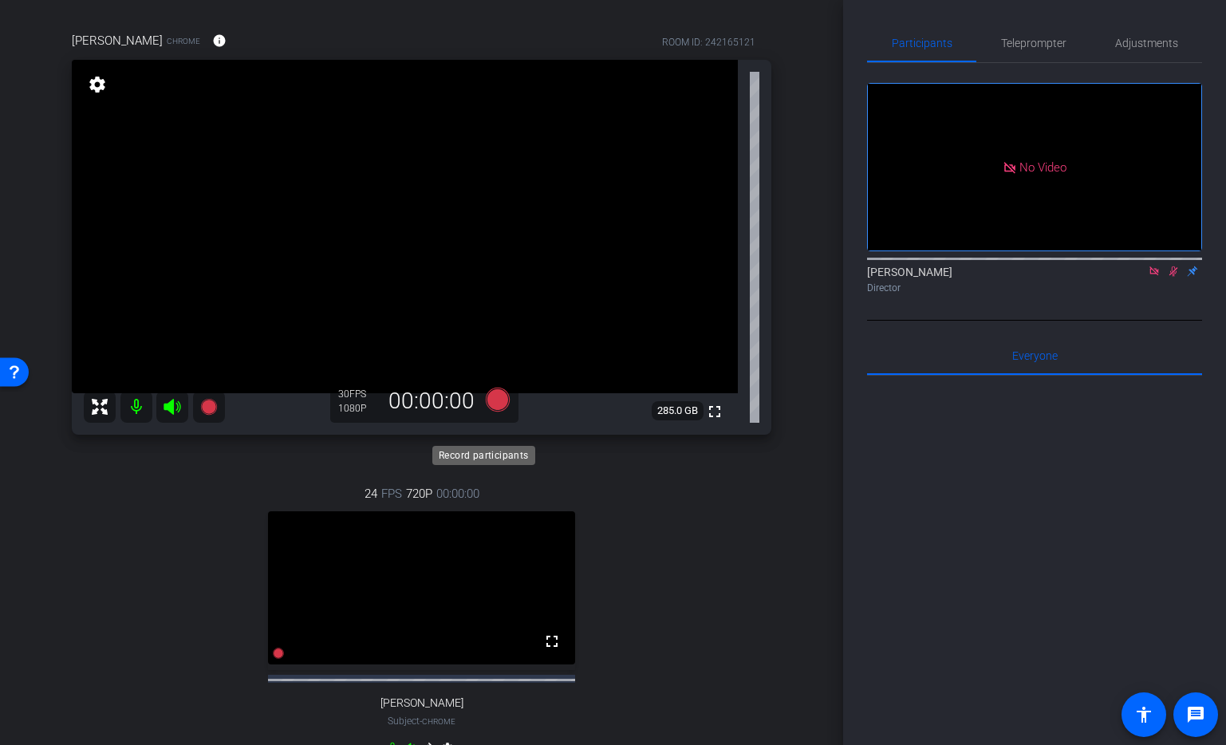
click at [498, 411] on icon at bounding box center [497, 399] width 24 height 24
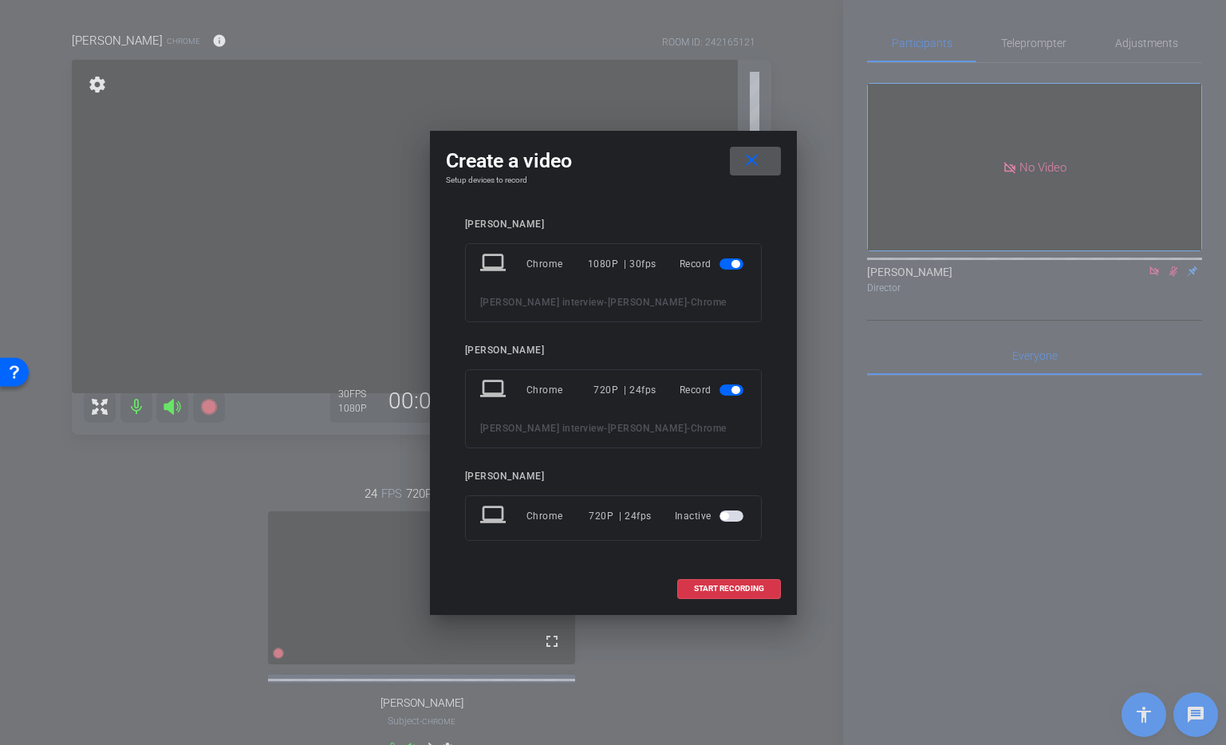
click at [735, 386] on span "button" at bounding box center [736, 390] width 8 height 8
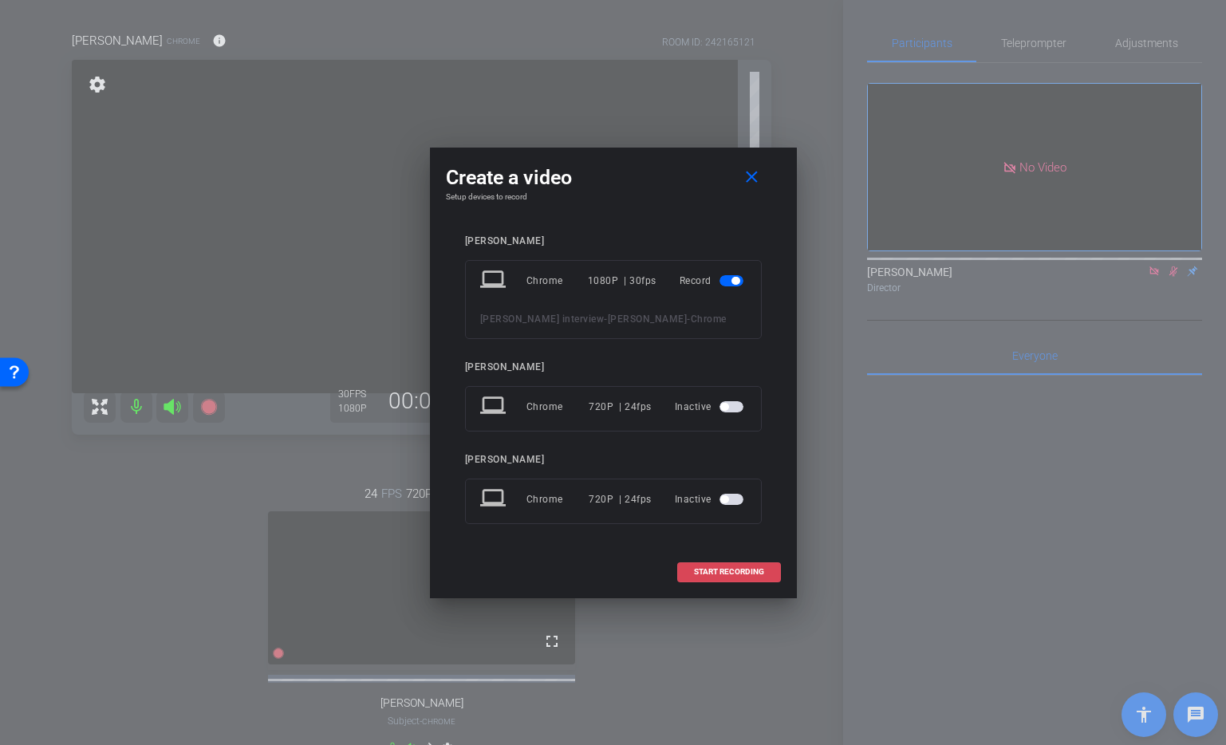
click at [724, 576] on span "START RECORDING" at bounding box center [729, 572] width 70 height 8
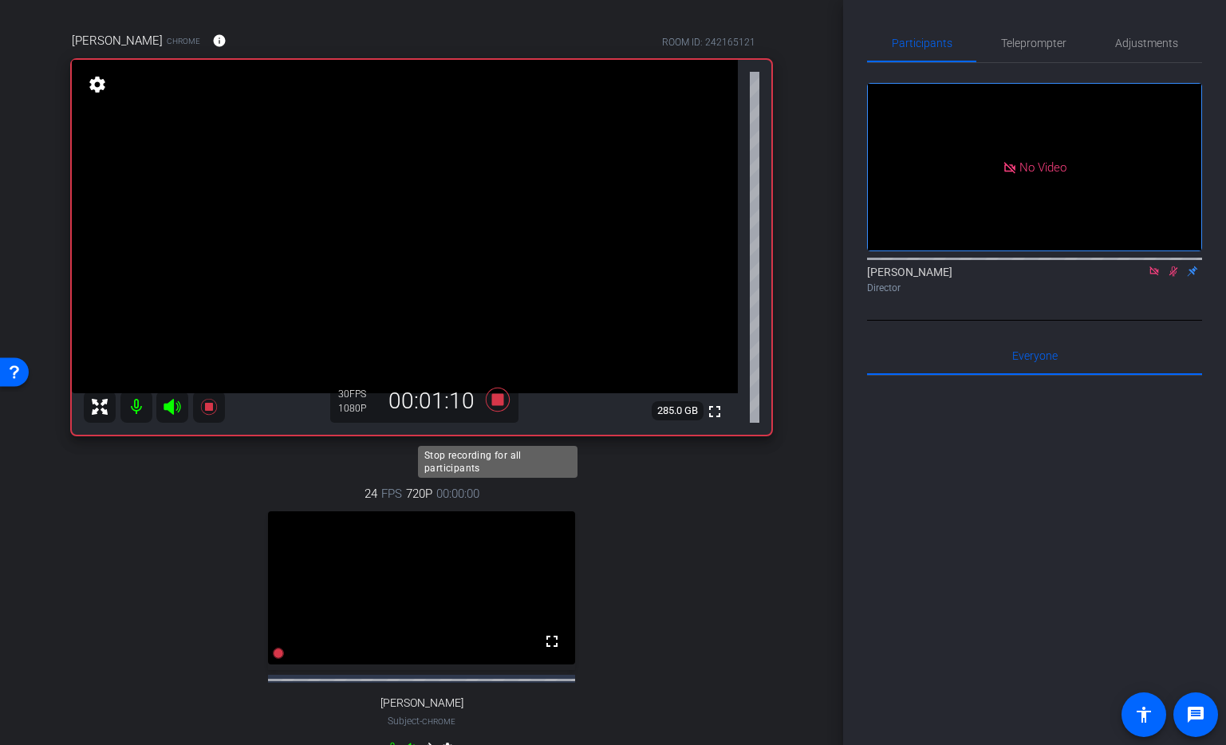
click at [501, 411] on icon at bounding box center [497, 399] width 24 height 24
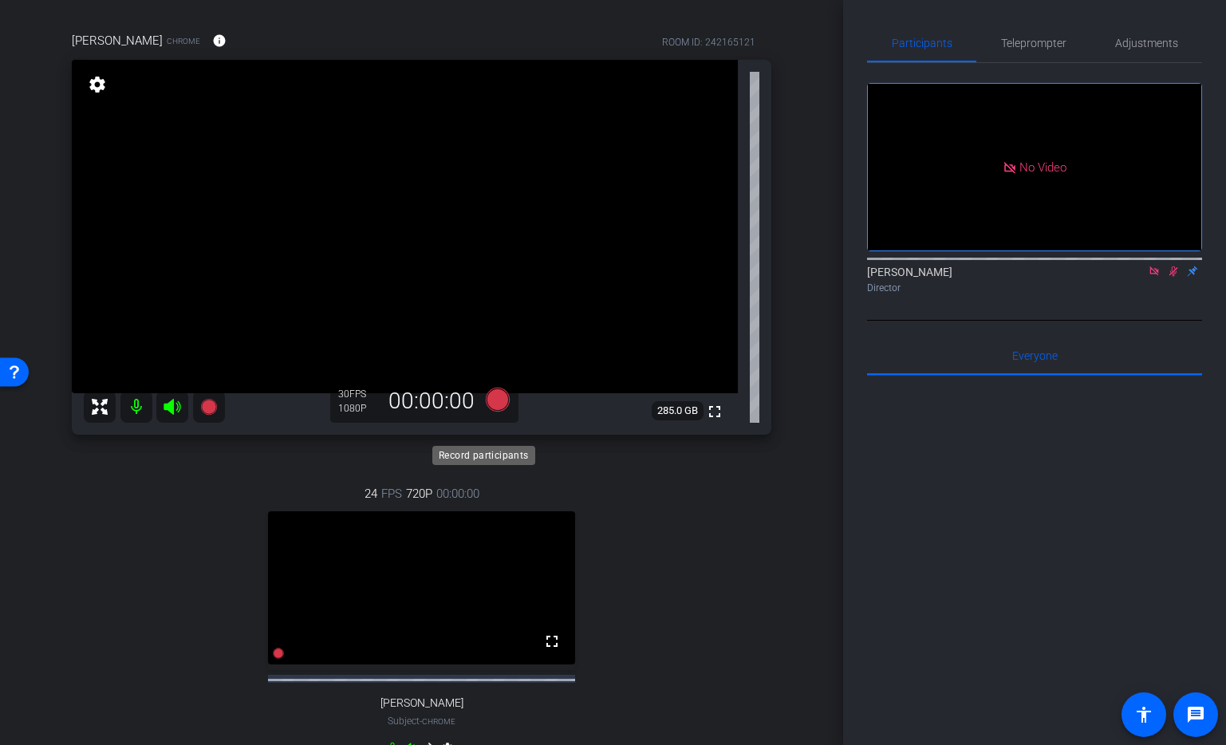
click at [498, 411] on icon at bounding box center [497, 399] width 24 height 24
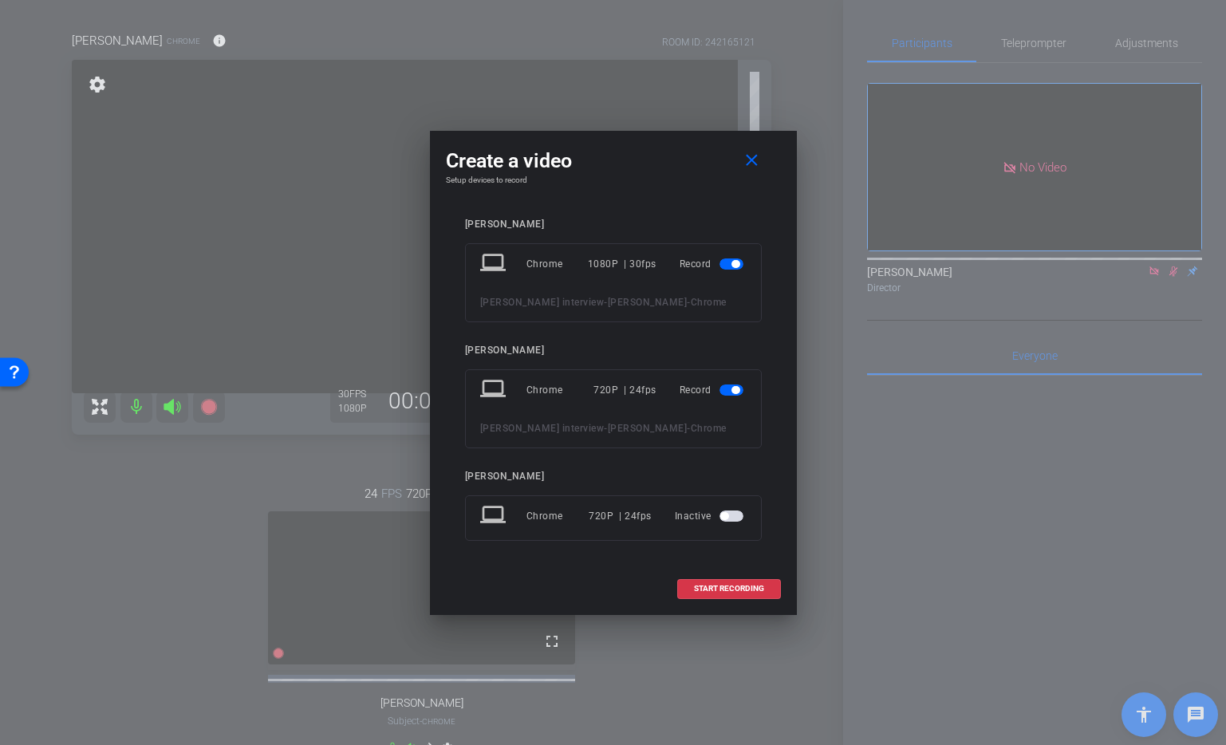
click at [735, 386] on span "button" at bounding box center [736, 390] width 8 height 8
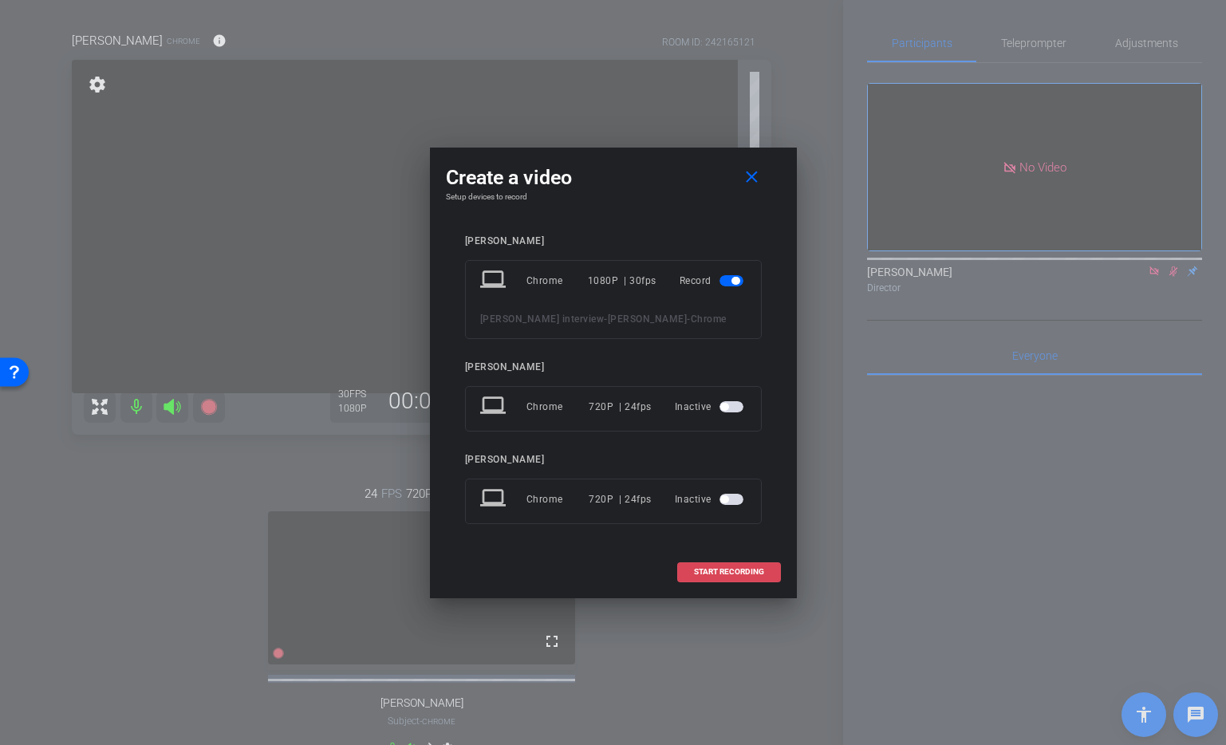
click at [745, 576] on span "START RECORDING" at bounding box center [729, 572] width 70 height 8
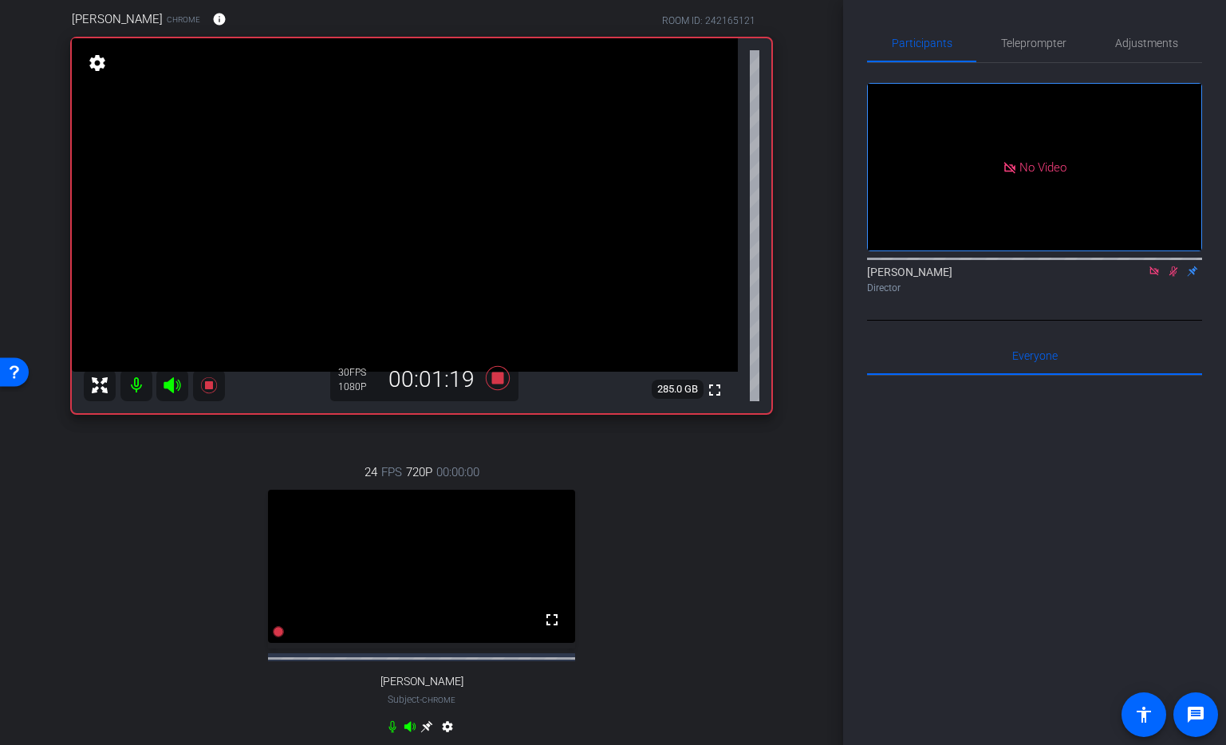
scroll to position [82, 0]
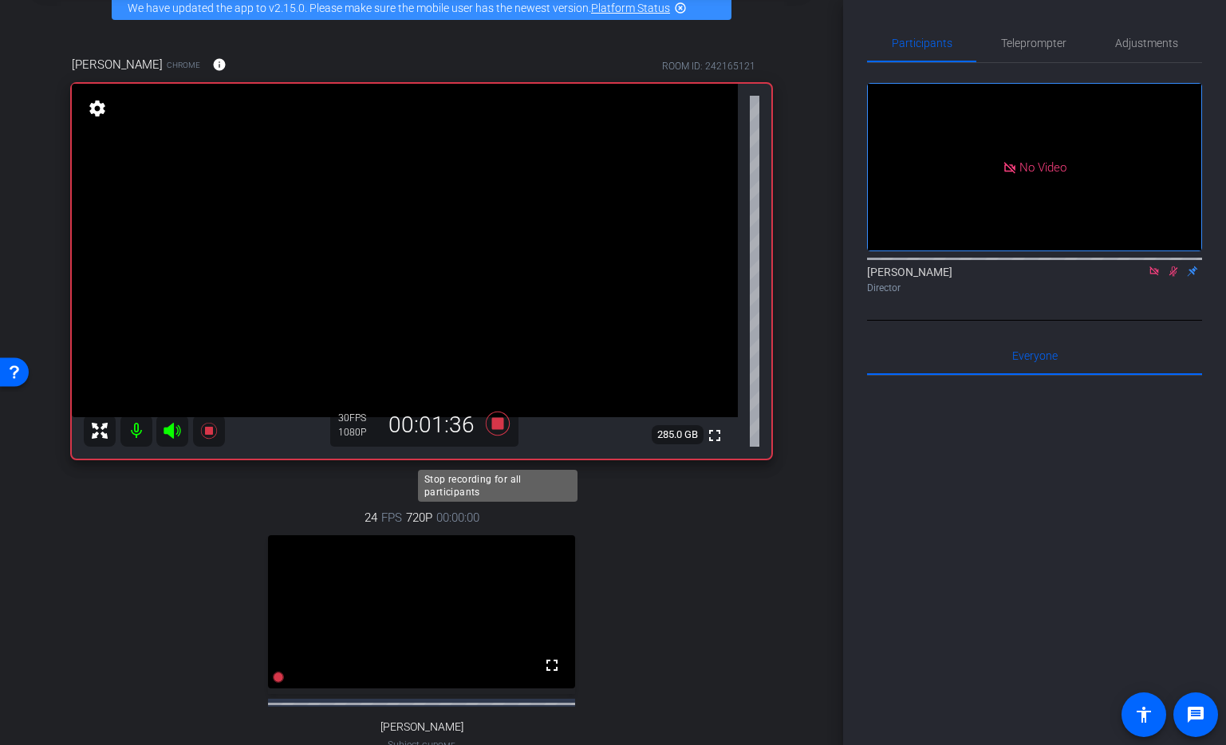
click at [499, 435] on icon at bounding box center [497, 423] width 24 height 24
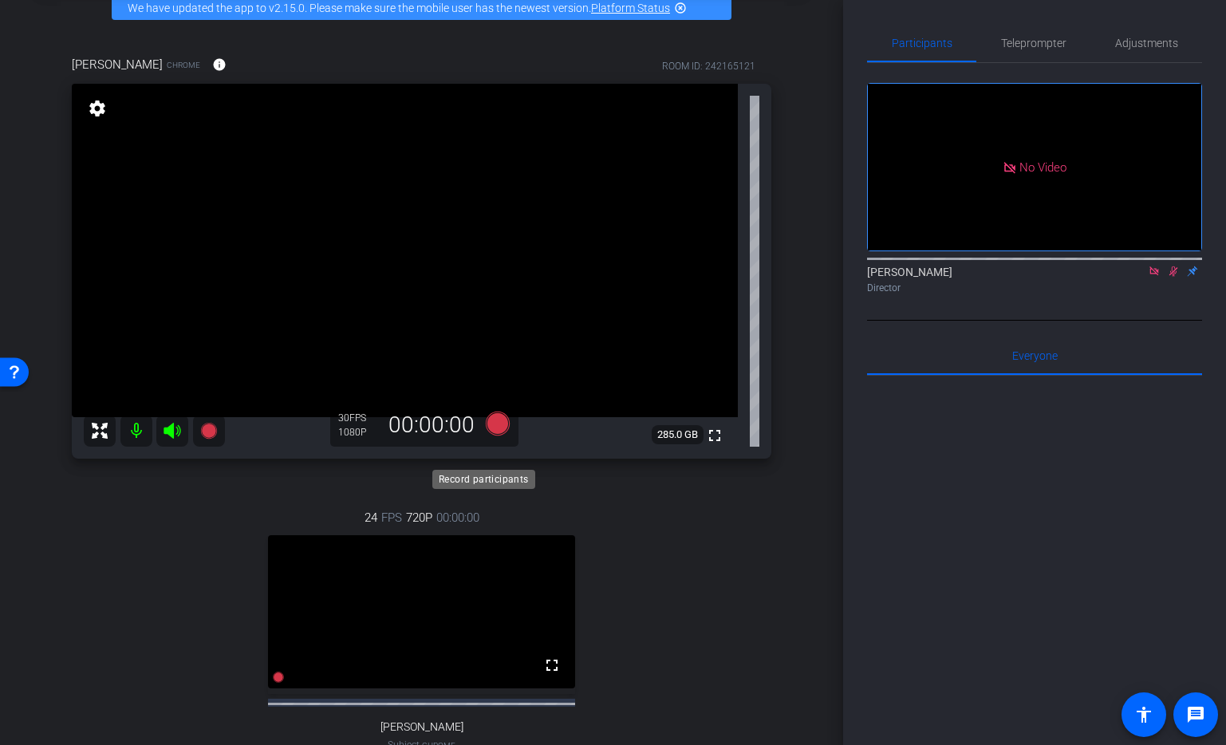
click at [501, 435] on icon at bounding box center [497, 423] width 24 height 24
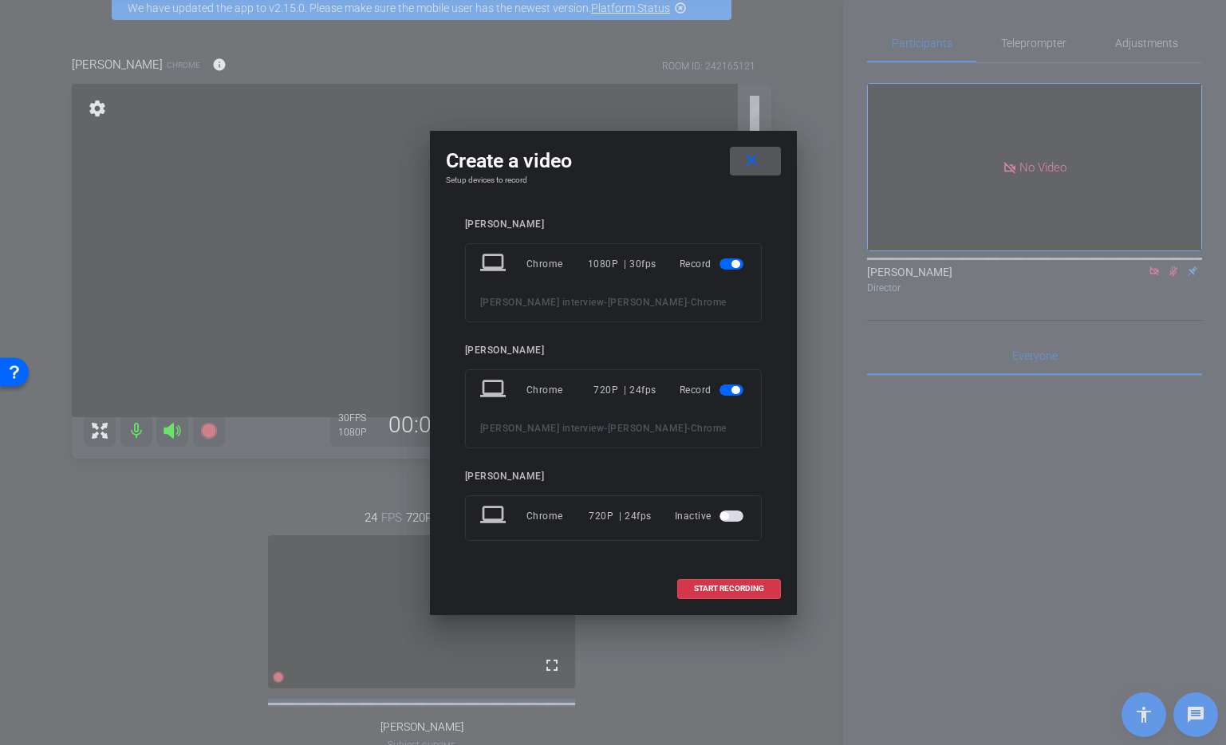
click at [734, 260] on span "button" at bounding box center [736, 264] width 8 height 8
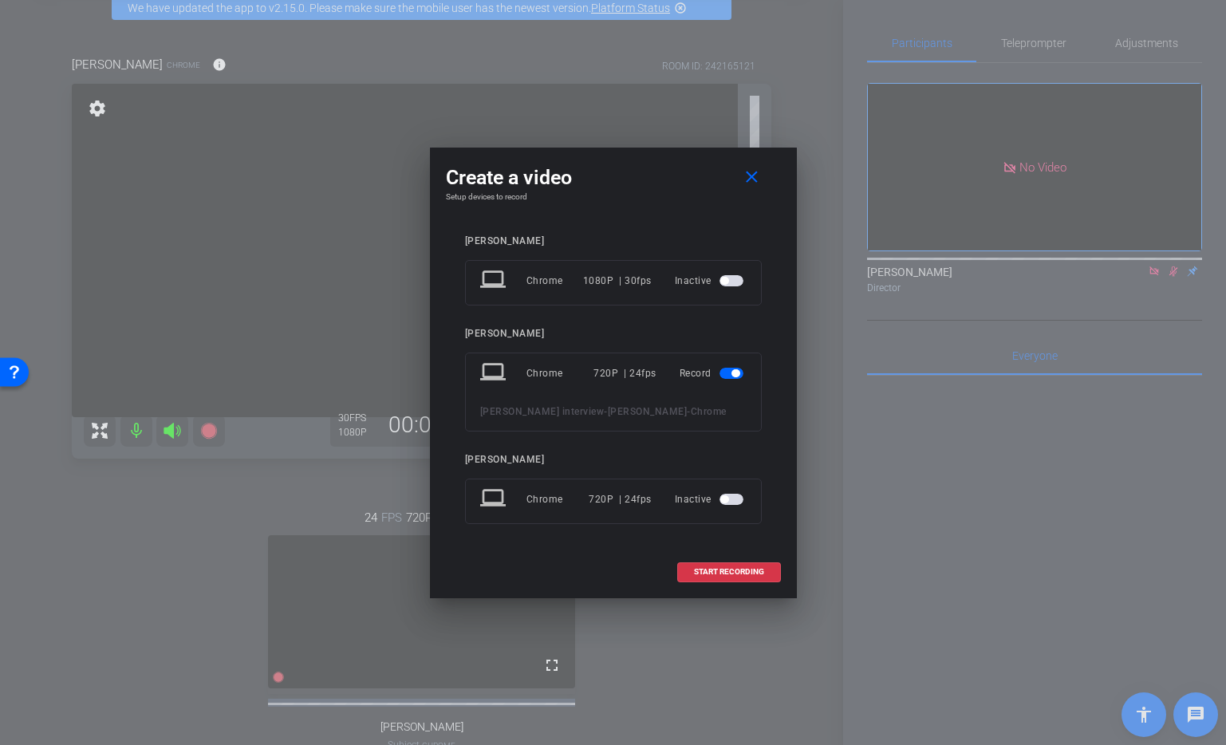
click at [731, 275] on span "button" at bounding box center [732, 280] width 24 height 11
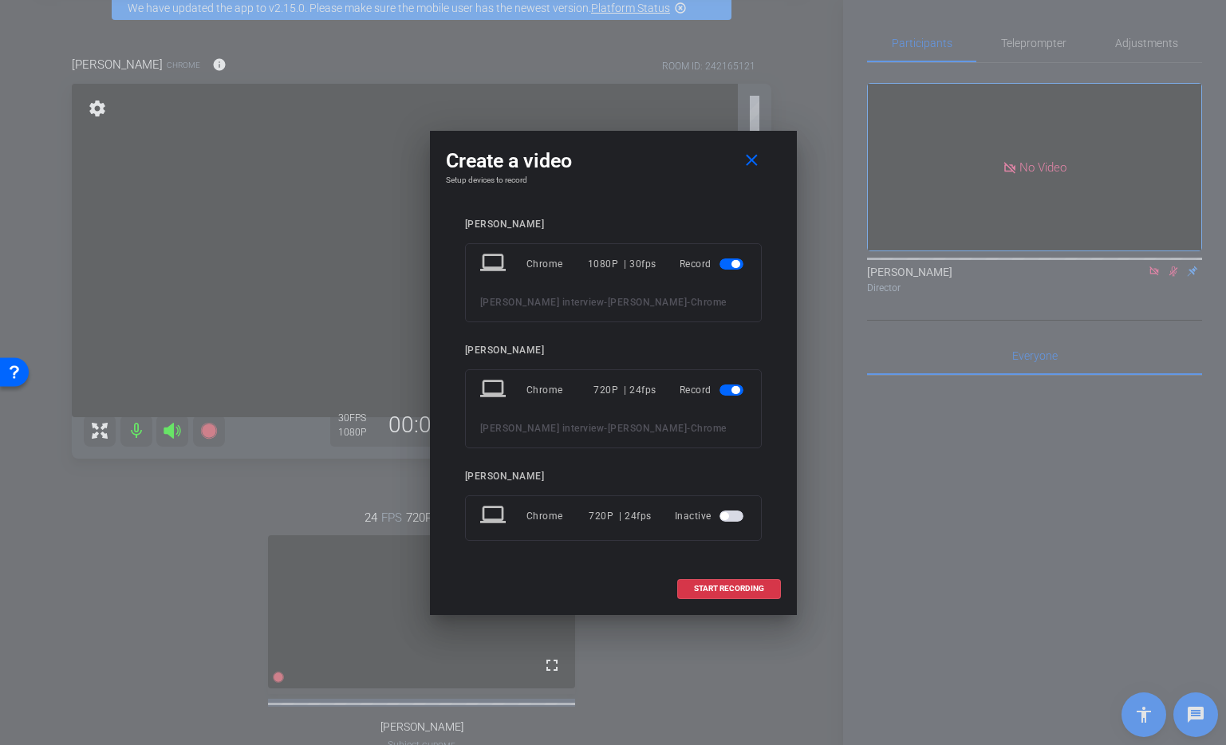
click at [730, 385] on span "button" at bounding box center [732, 390] width 24 height 11
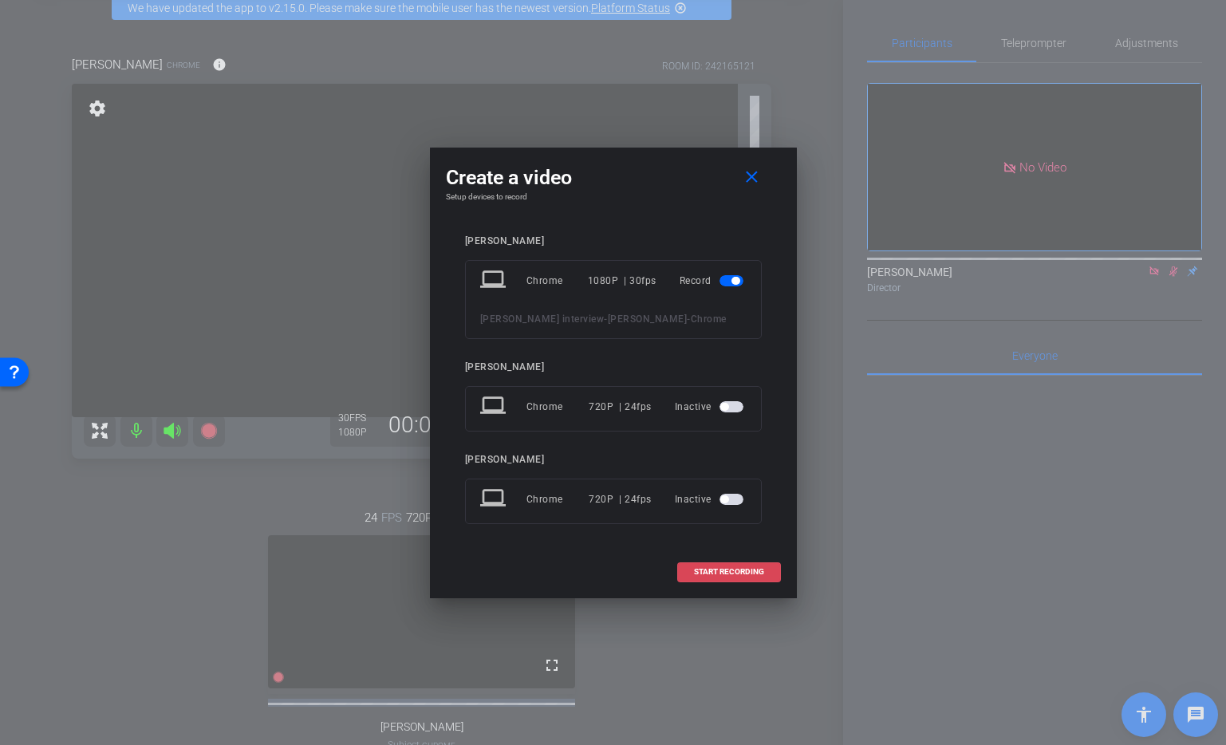
click at [703, 576] on span "START RECORDING" at bounding box center [729, 572] width 70 height 8
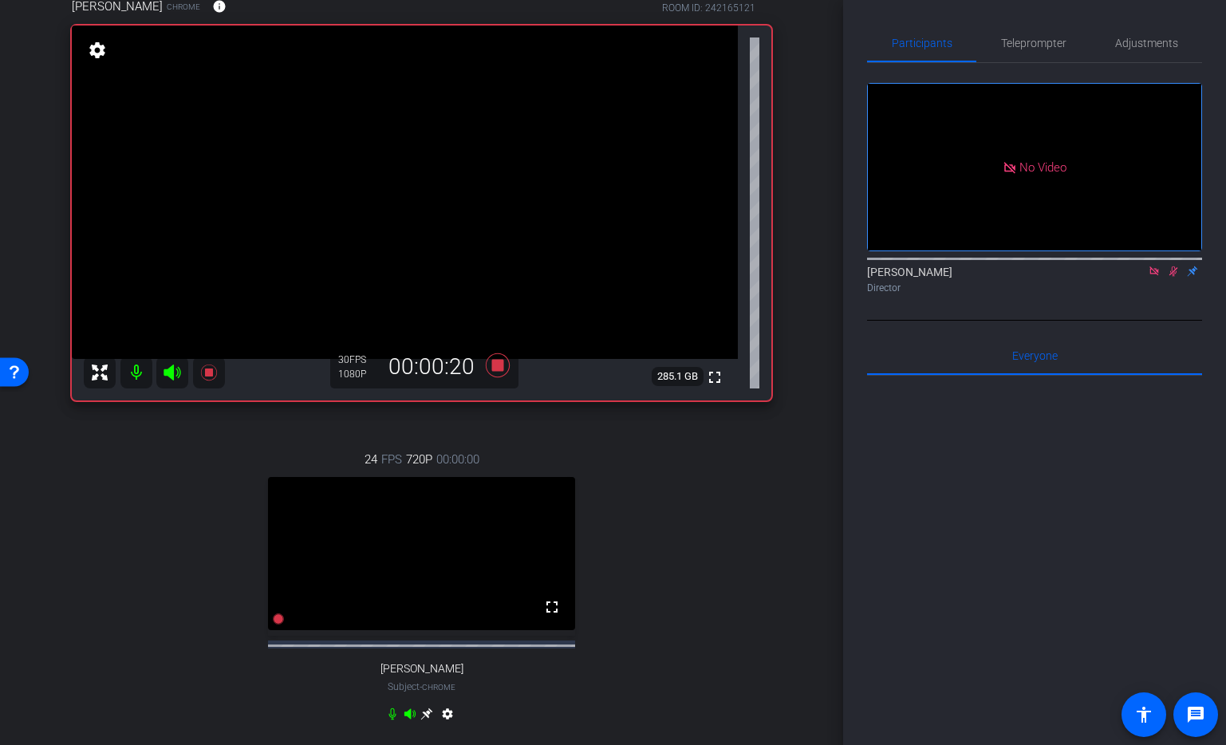
scroll to position [144, 0]
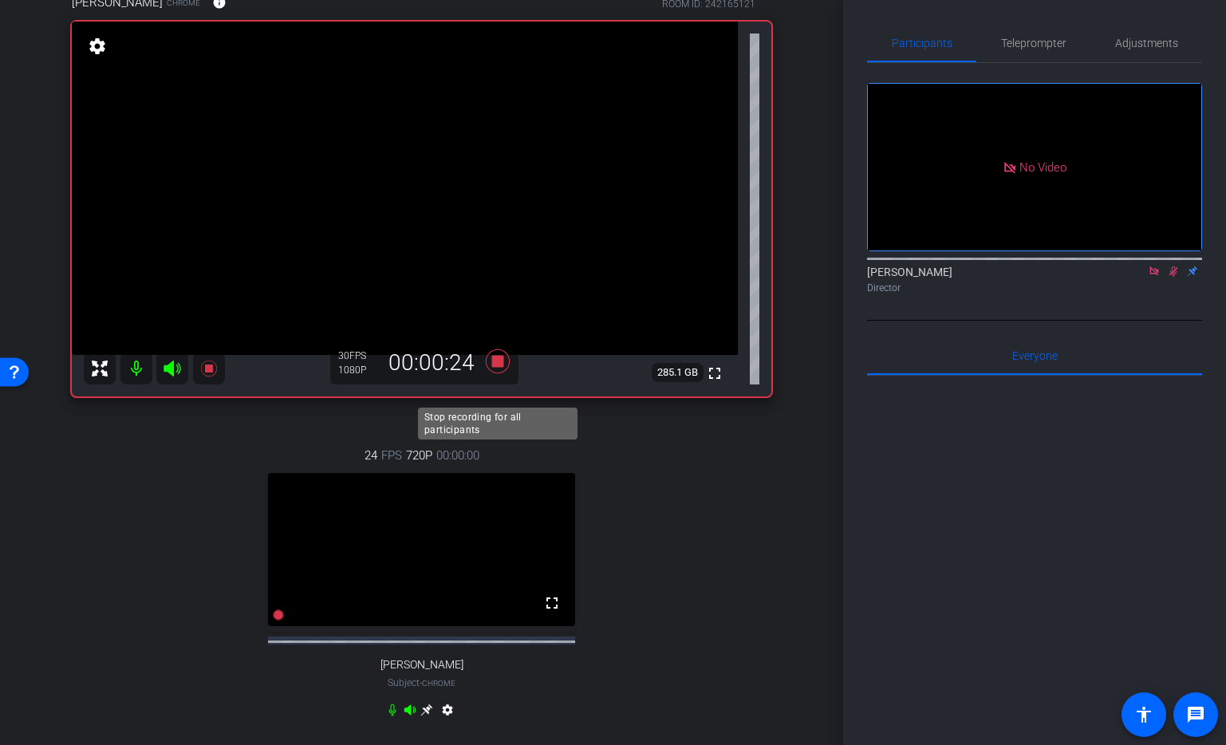
click at [498, 373] on icon at bounding box center [497, 361] width 24 height 24
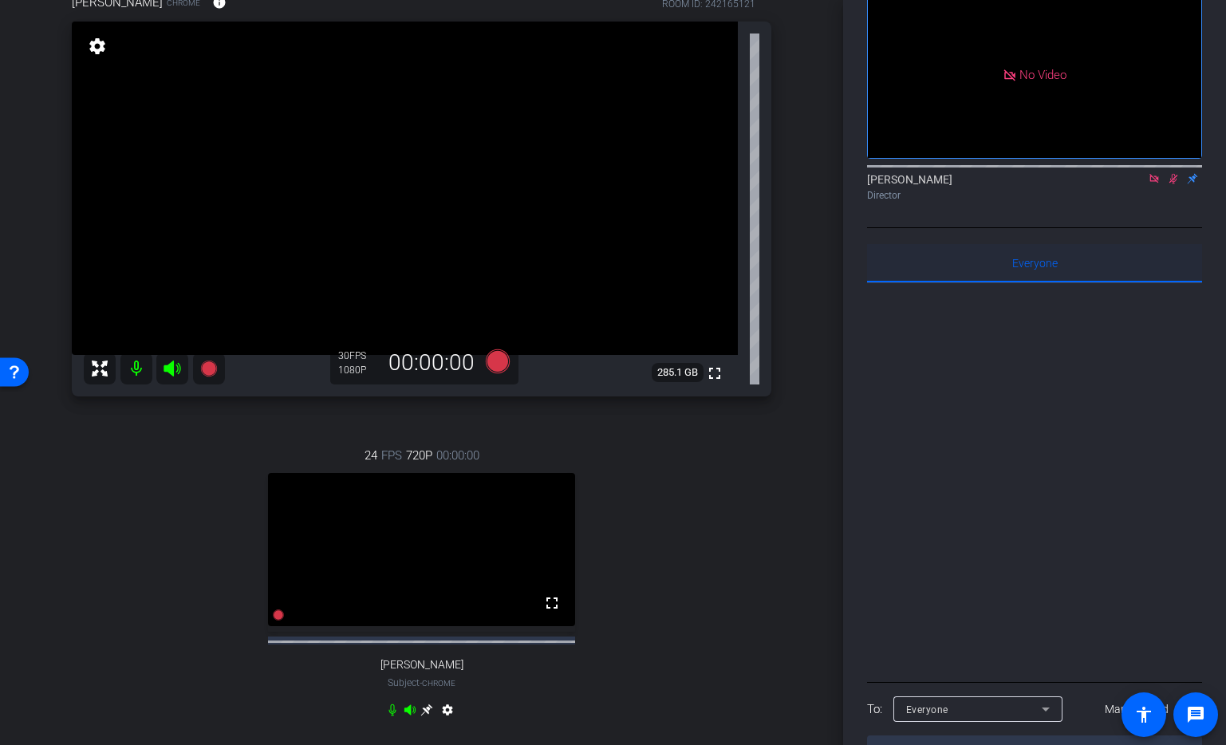
scroll to position [132, 0]
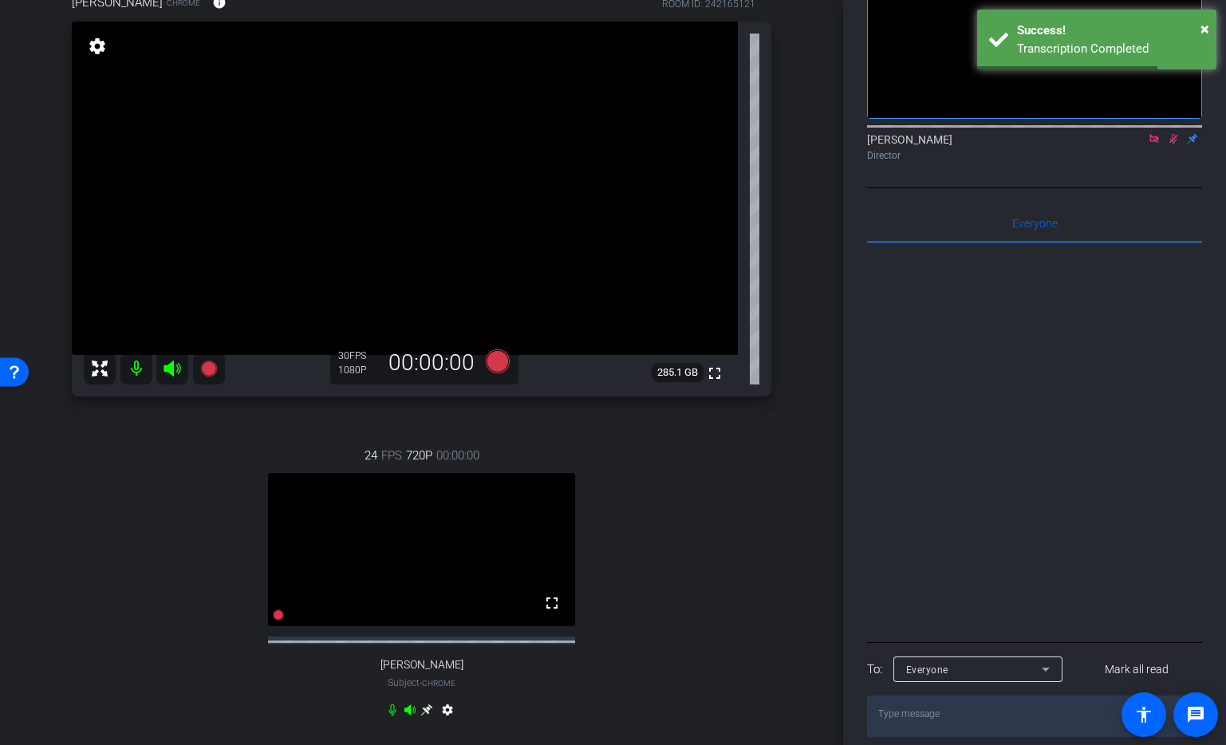
click at [1156, 144] on icon at bounding box center [1154, 138] width 13 height 11
click at [1155, 144] on icon at bounding box center [1155, 139] width 9 height 10
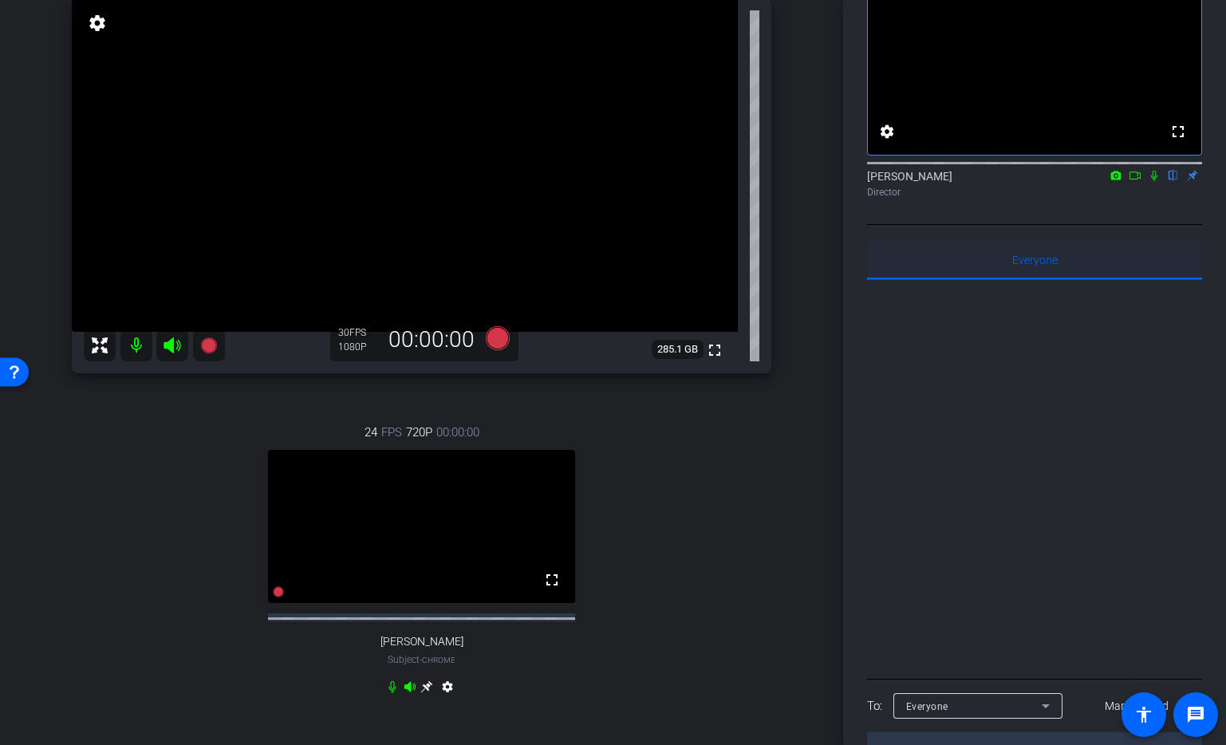
scroll to position [49, 0]
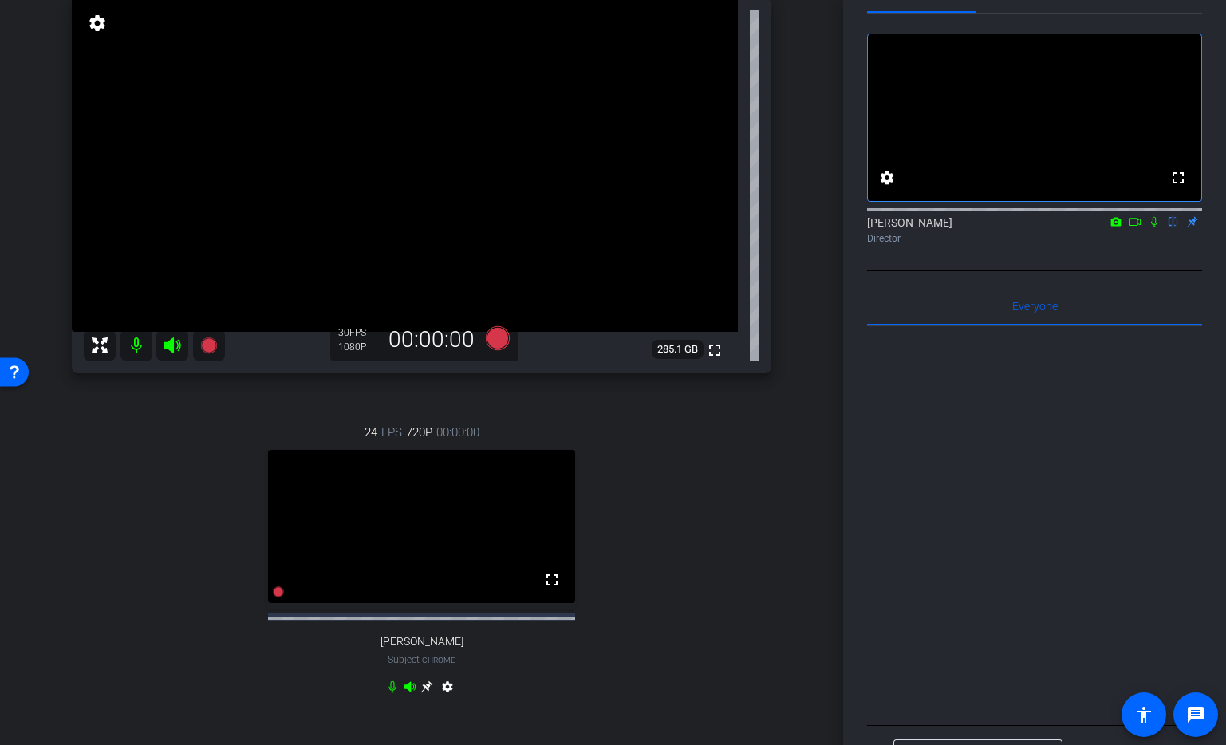
click at [1157, 227] on icon at bounding box center [1154, 222] width 6 height 10
click at [490, 349] on icon at bounding box center [497, 338] width 24 height 24
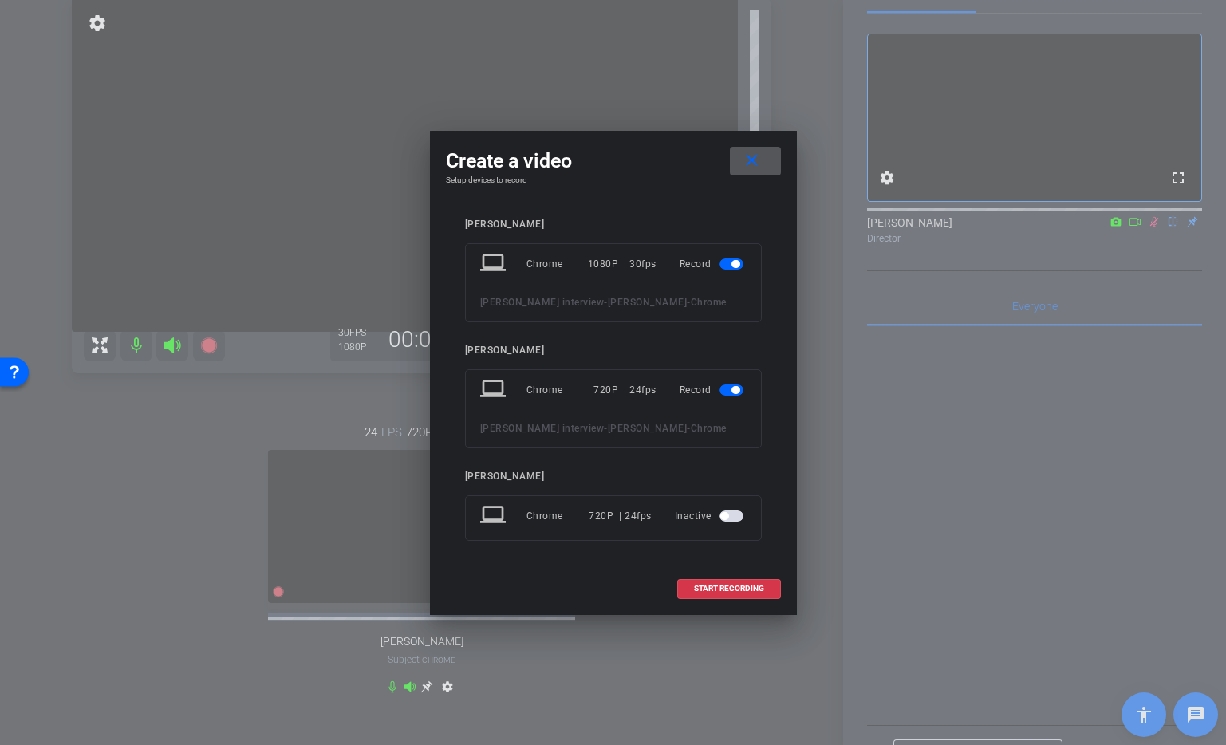
click at [729, 385] on span "button" at bounding box center [732, 390] width 24 height 11
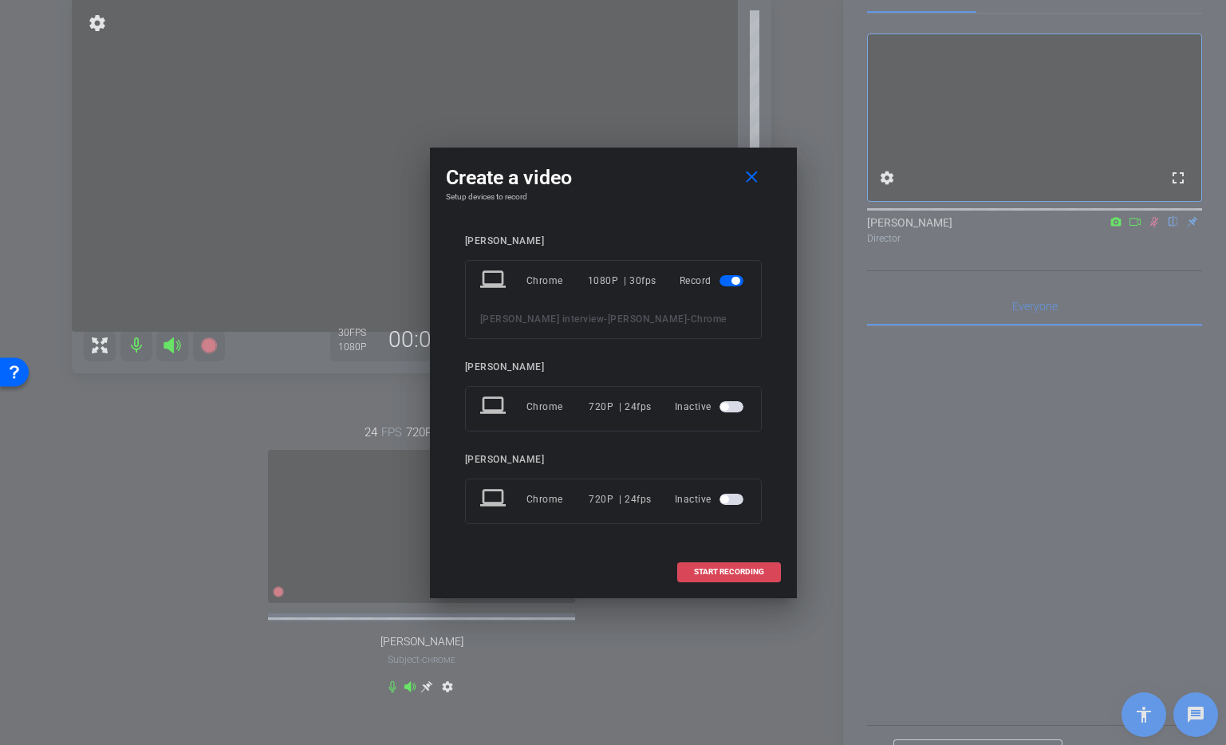
click at [701, 576] on span "START RECORDING" at bounding box center [729, 572] width 70 height 8
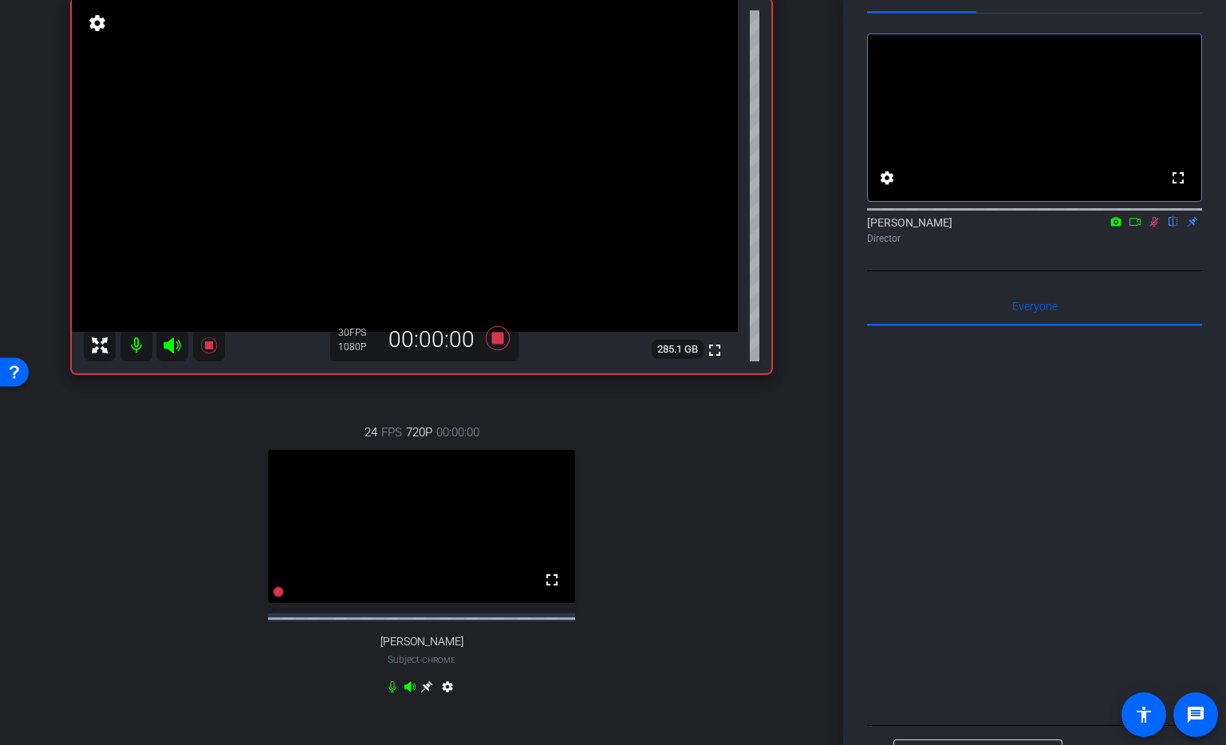
click at [1141, 227] on icon at bounding box center [1135, 221] width 13 height 11
click at [498, 349] on icon at bounding box center [497, 338] width 24 height 24
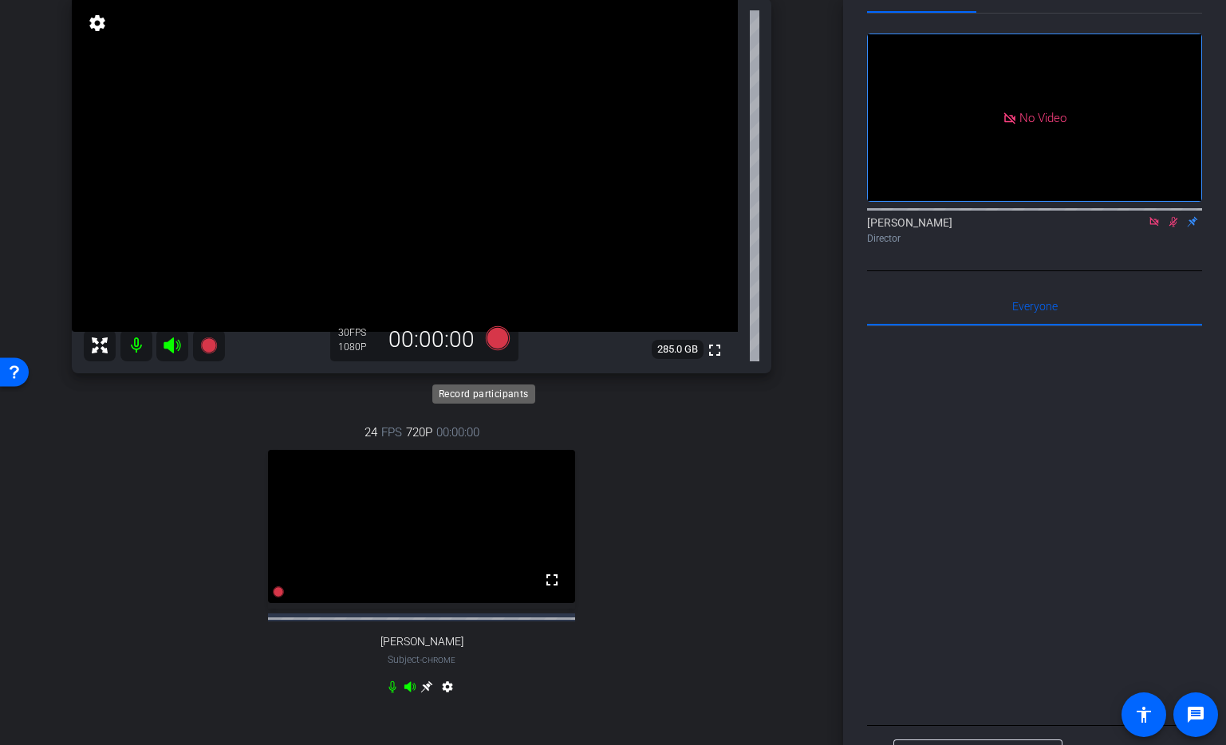
click at [500, 349] on icon at bounding box center [497, 338] width 24 height 24
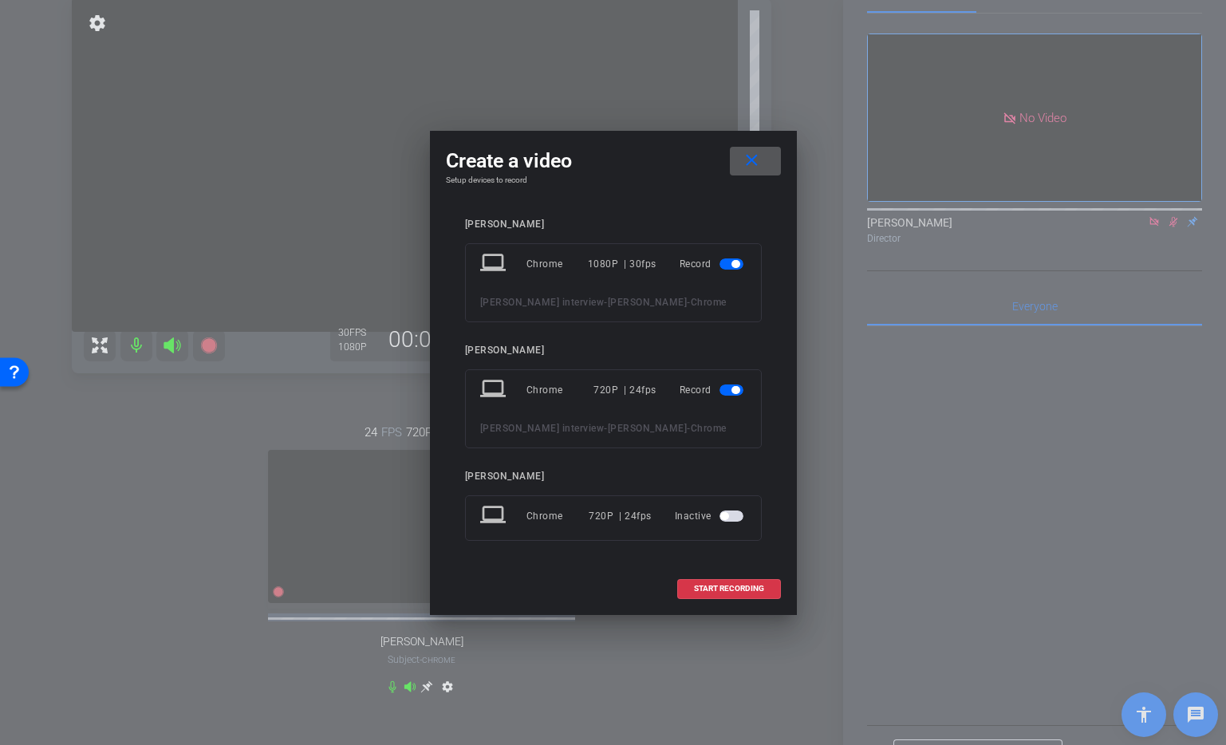
click at [737, 386] on span "button" at bounding box center [736, 390] width 8 height 8
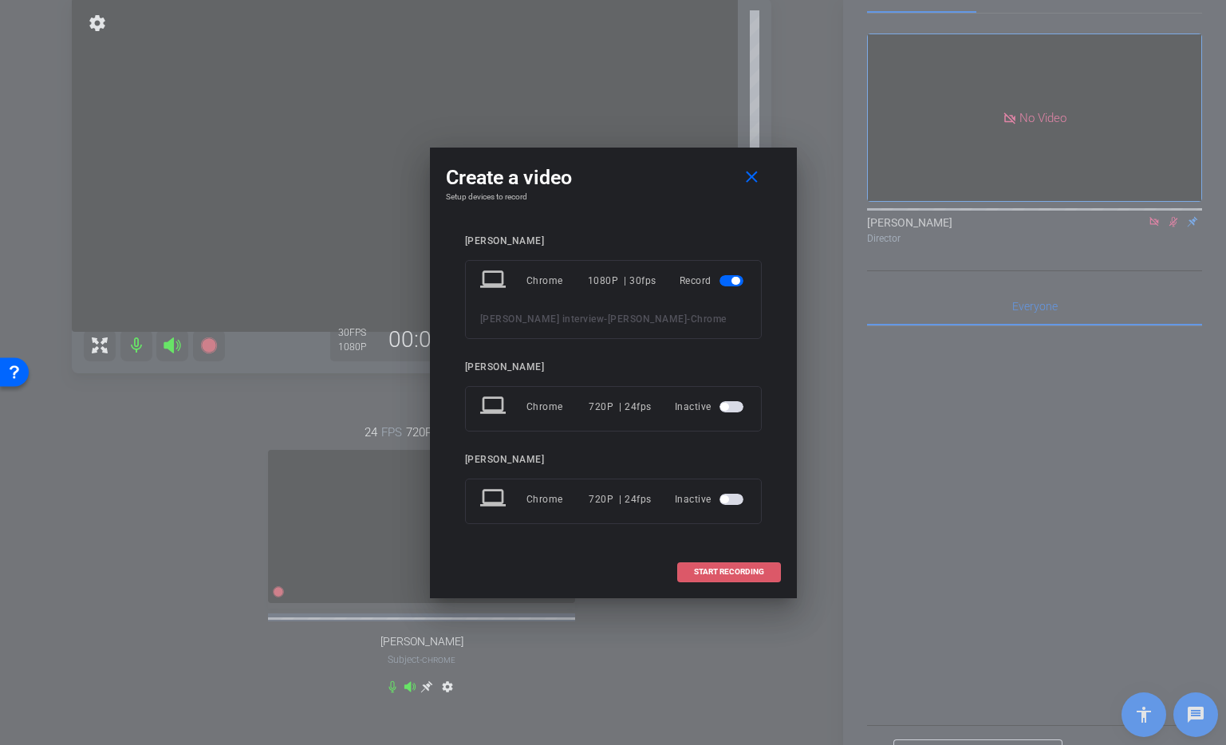
click at [731, 576] on span "START RECORDING" at bounding box center [729, 572] width 70 height 8
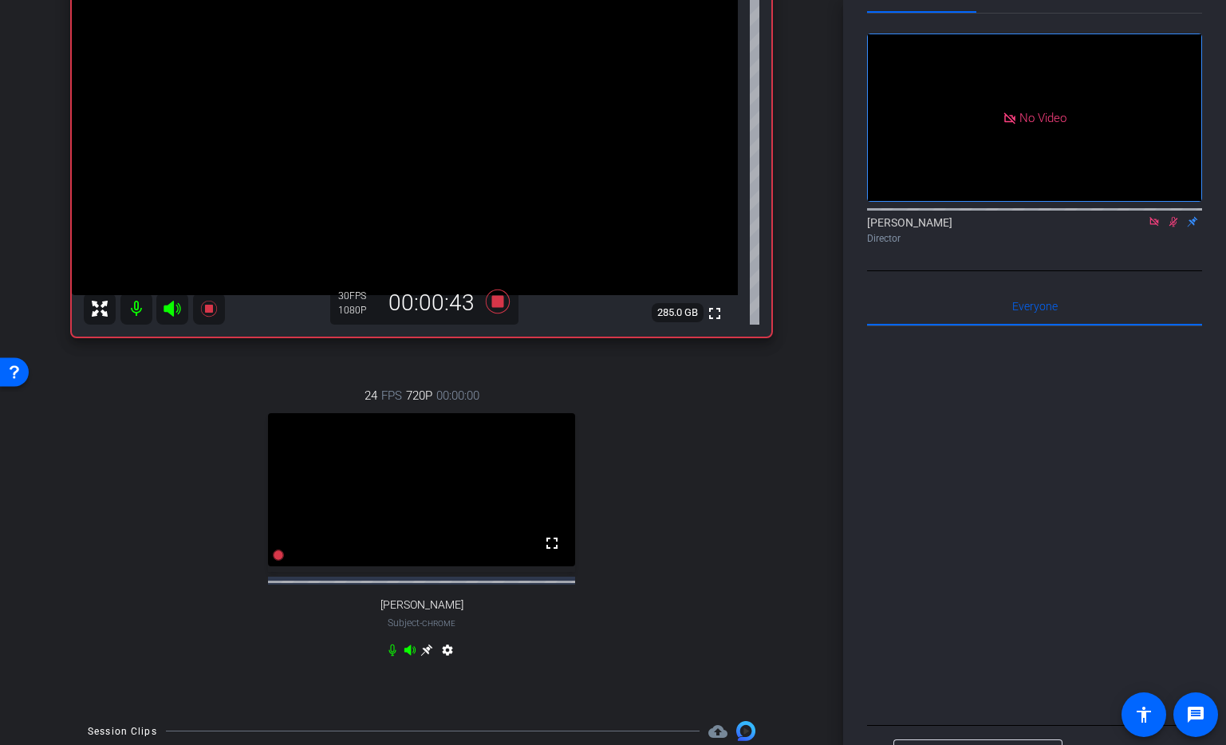
scroll to position [173, 0]
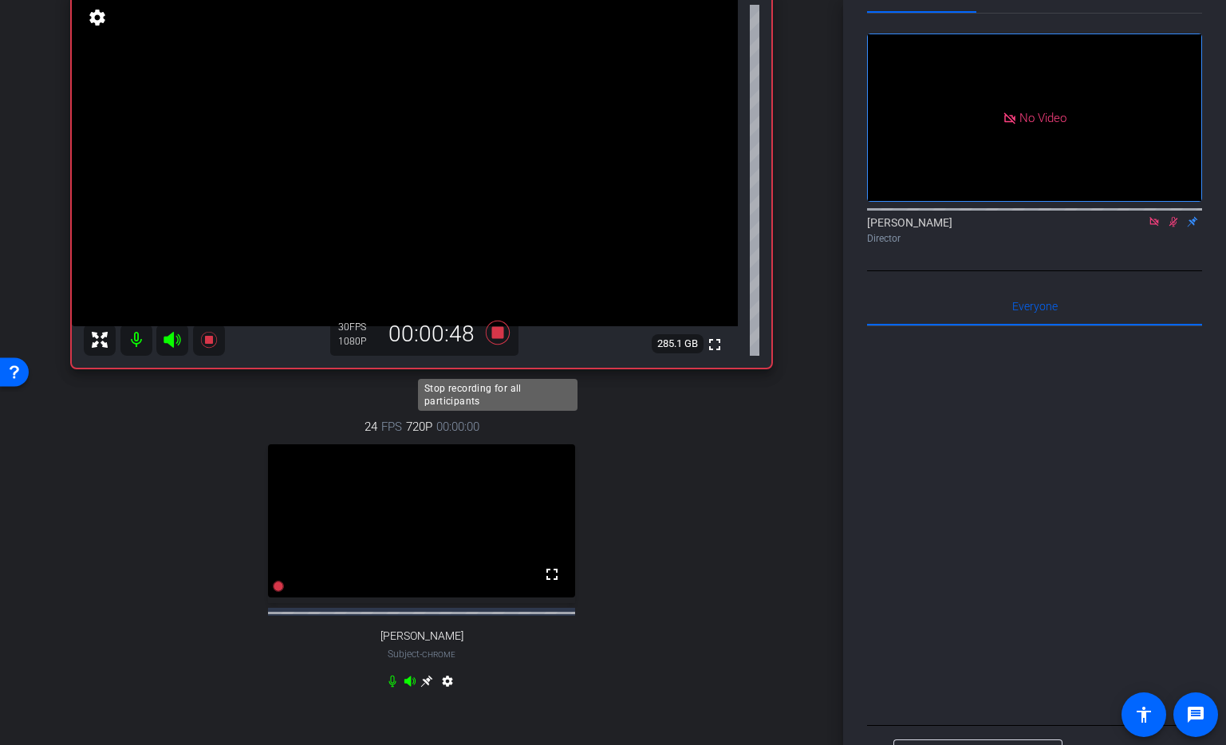
click at [496, 344] on icon at bounding box center [497, 332] width 24 height 24
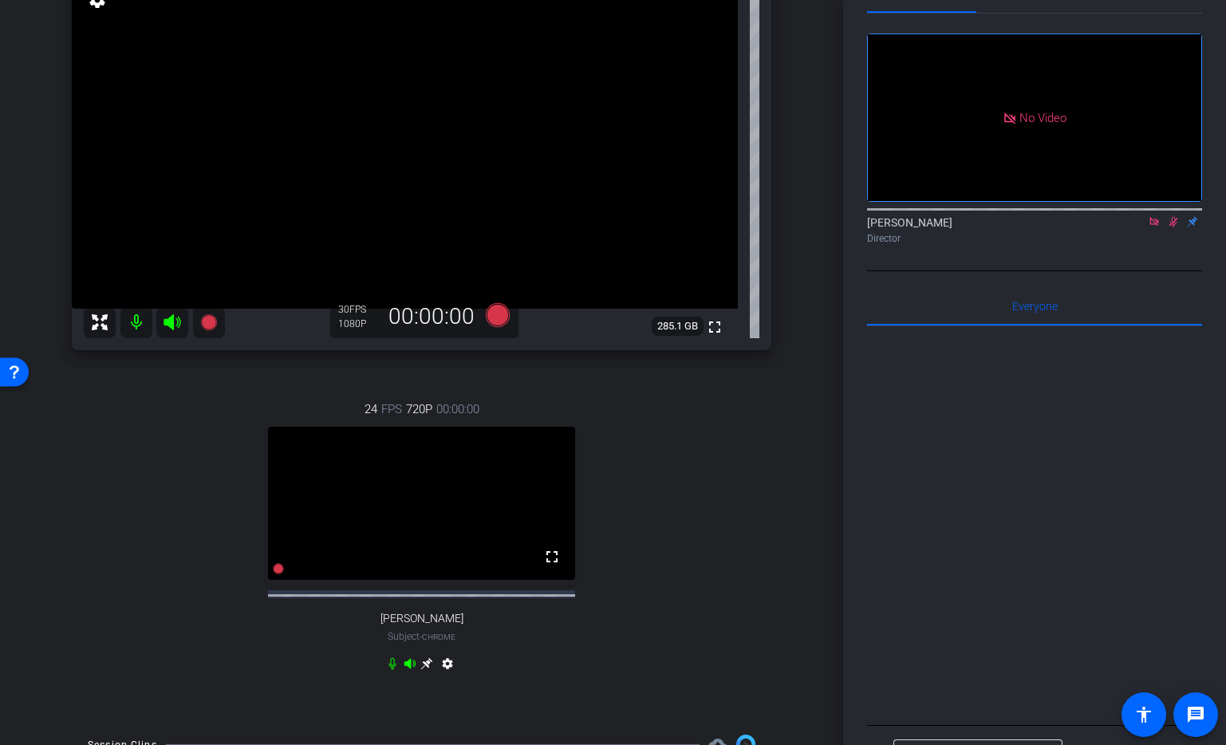
scroll to position [192, 0]
click at [1154, 227] on icon at bounding box center [1154, 221] width 13 height 11
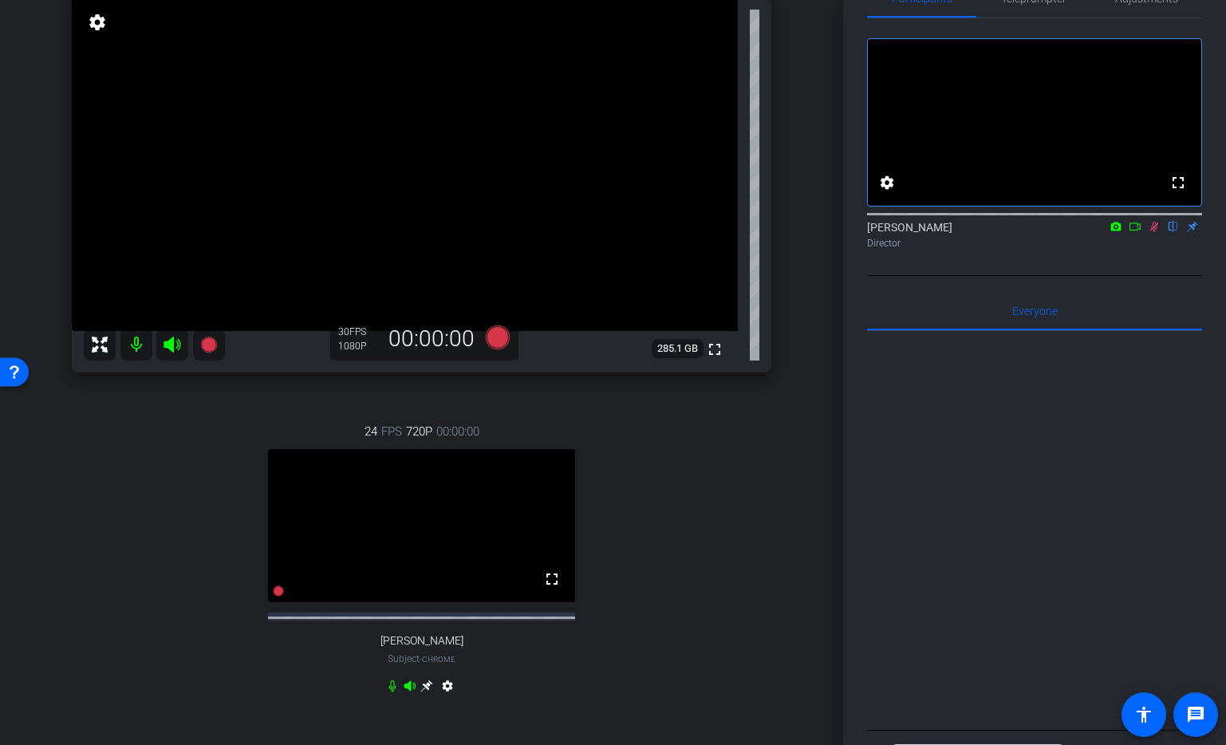
scroll to position [24, 0]
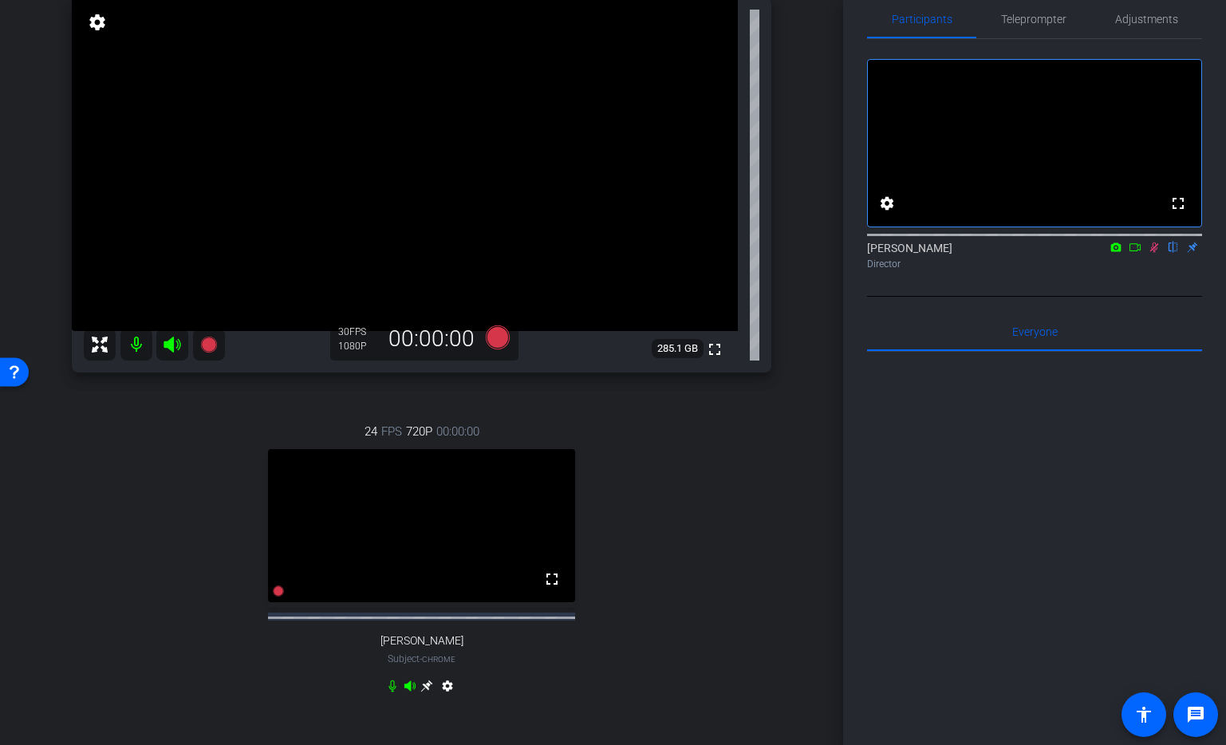
click at [1155, 253] on icon at bounding box center [1154, 247] width 13 height 11
click at [505, 349] on icon at bounding box center [497, 337] width 24 height 24
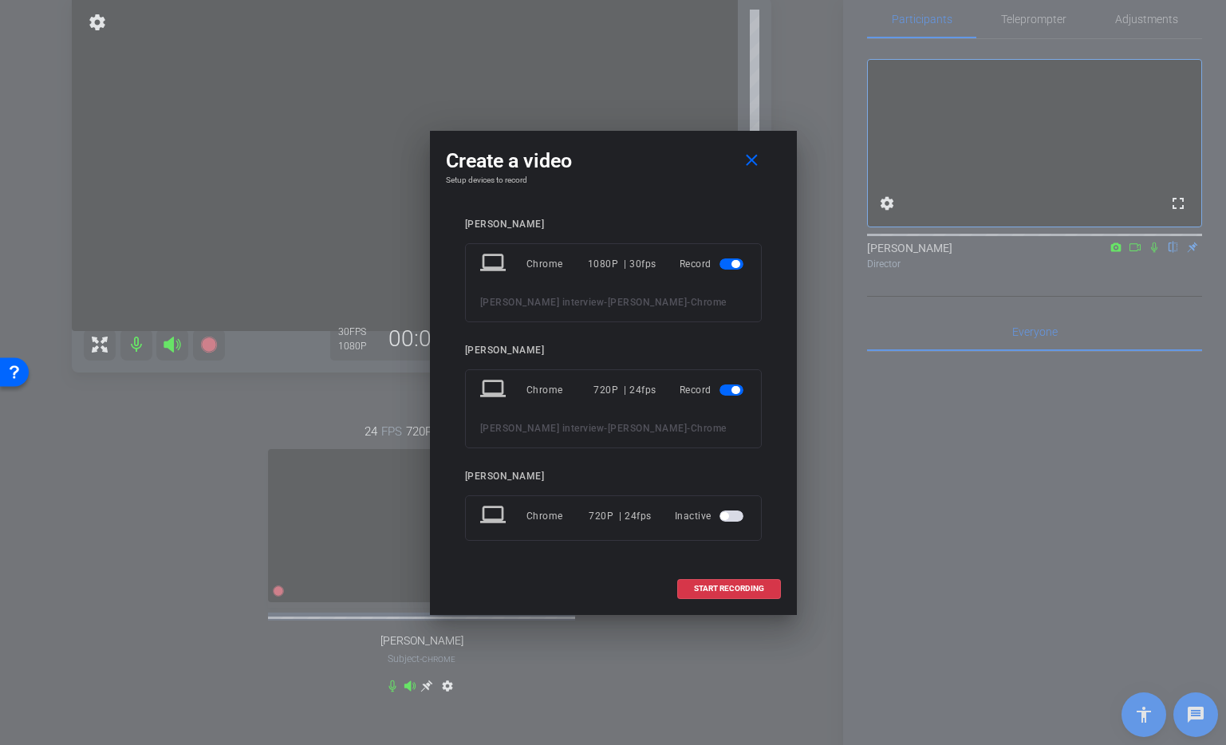
click at [734, 386] on span "button" at bounding box center [736, 390] width 8 height 8
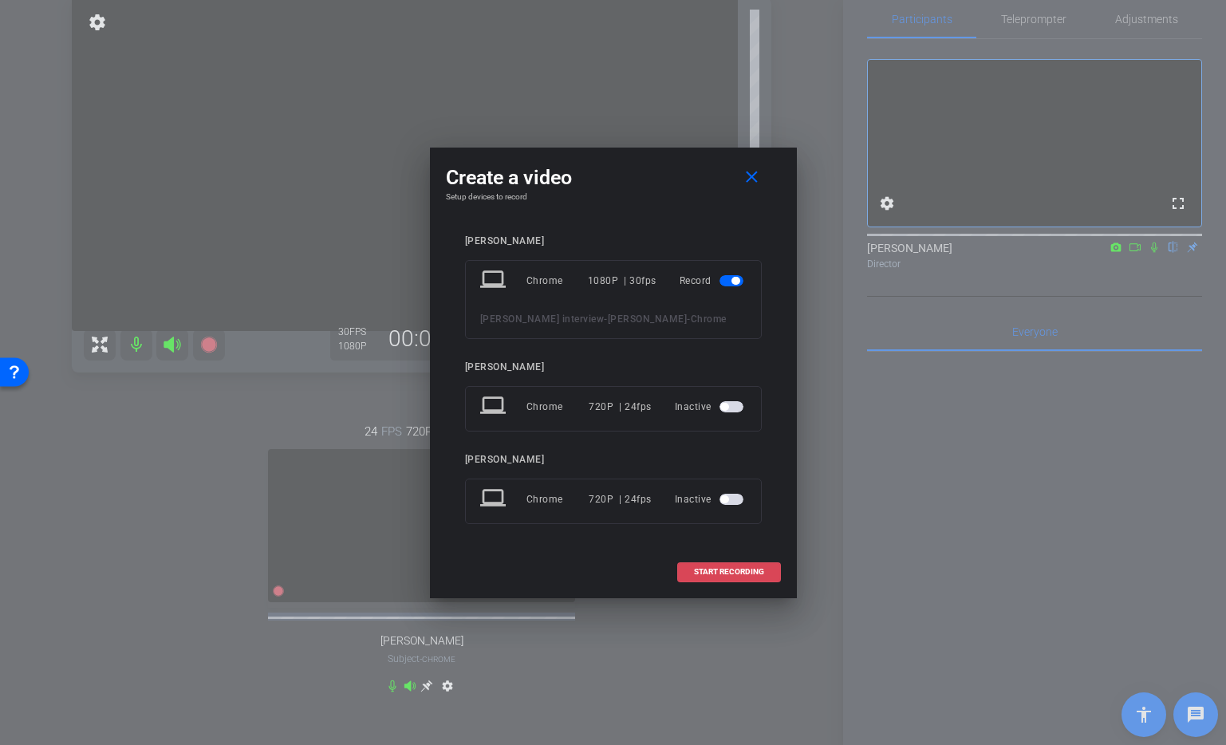
click at [747, 576] on span "START RECORDING" at bounding box center [729, 572] width 70 height 8
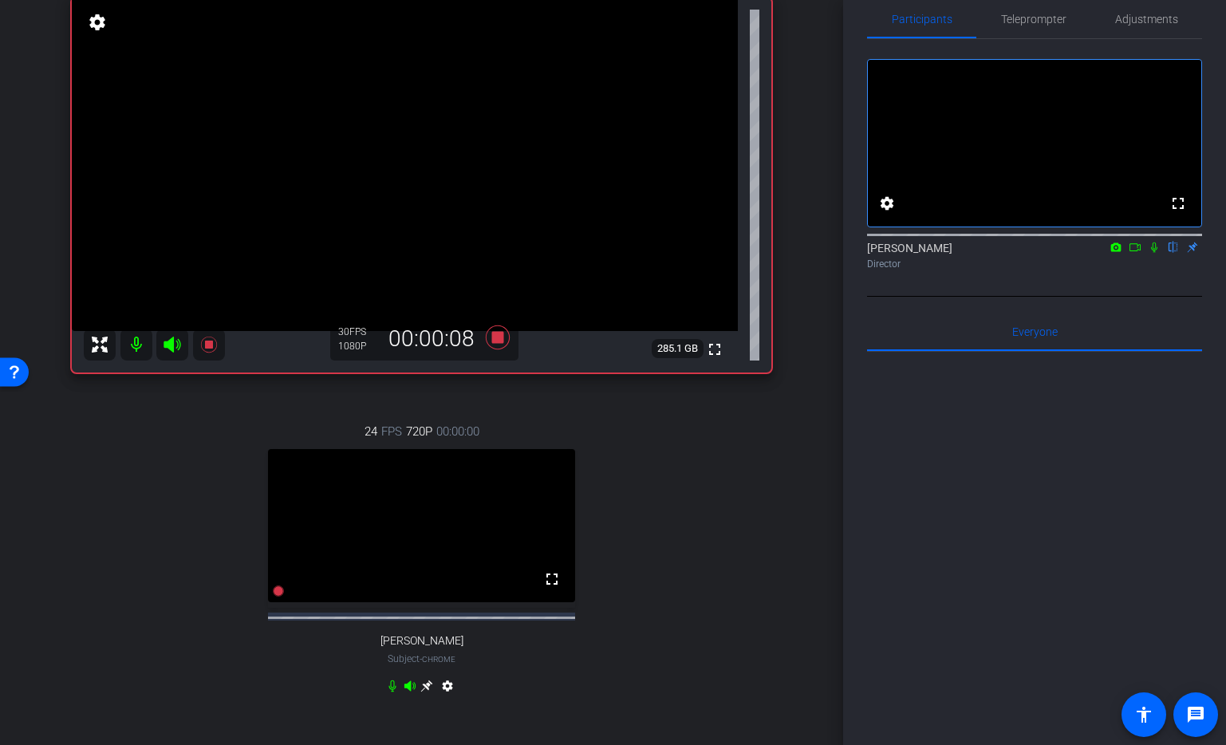
click at [1156, 253] on icon at bounding box center [1154, 247] width 13 height 11
click at [1138, 253] on icon at bounding box center [1135, 247] width 13 height 11
click at [1171, 253] on icon at bounding box center [1173, 247] width 13 height 11
click at [1156, 253] on icon at bounding box center [1154, 247] width 13 height 11
click at [1154, 253] on icon at bounding box center [1154, 247] width 13 height 11
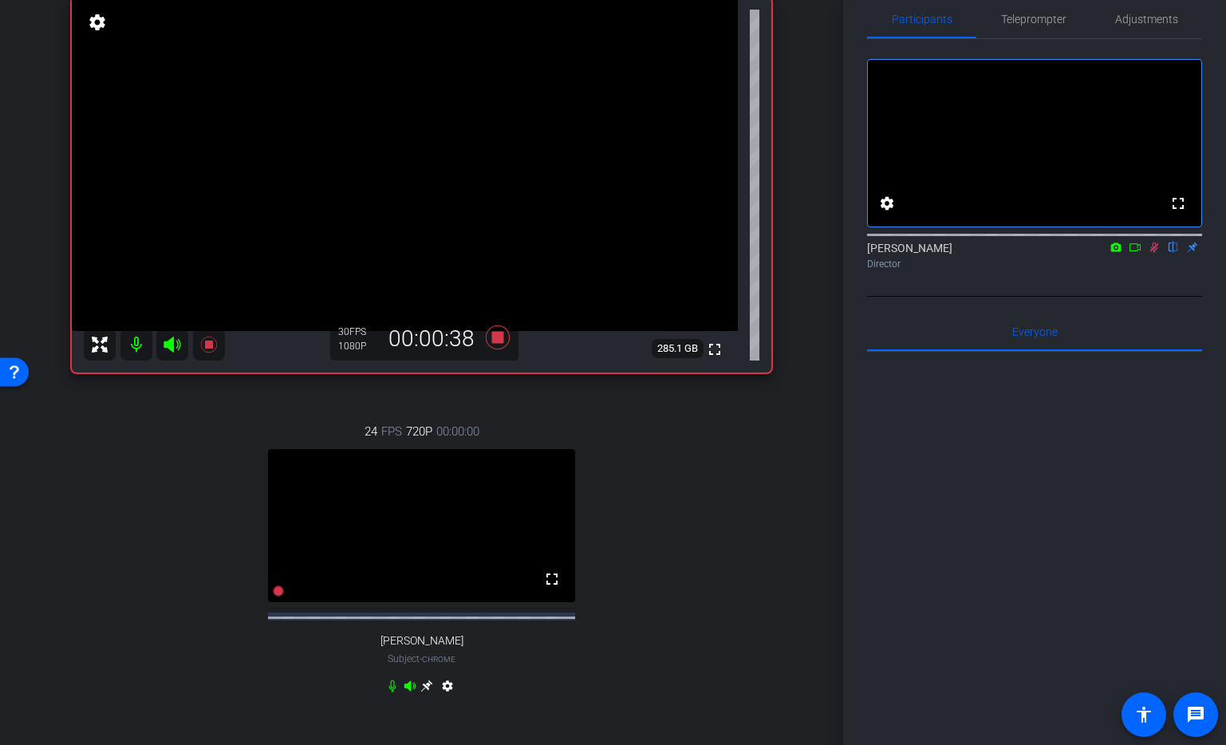
click at [1137, 253] on icon at bounding box center [1135, 247] width 13 height 11
click at [1175, 253] on icon at bounding box center [1174, 248] width 9 height 10
click at [1175, 253] on icon at bounding box center [1174, 248] width 6 height 10
click at [492, 349] on icon at bounding box center [497, 337] width 24 height 24
click at [501, 349] on icon at bounding box center [497, 337] width 24 height 24
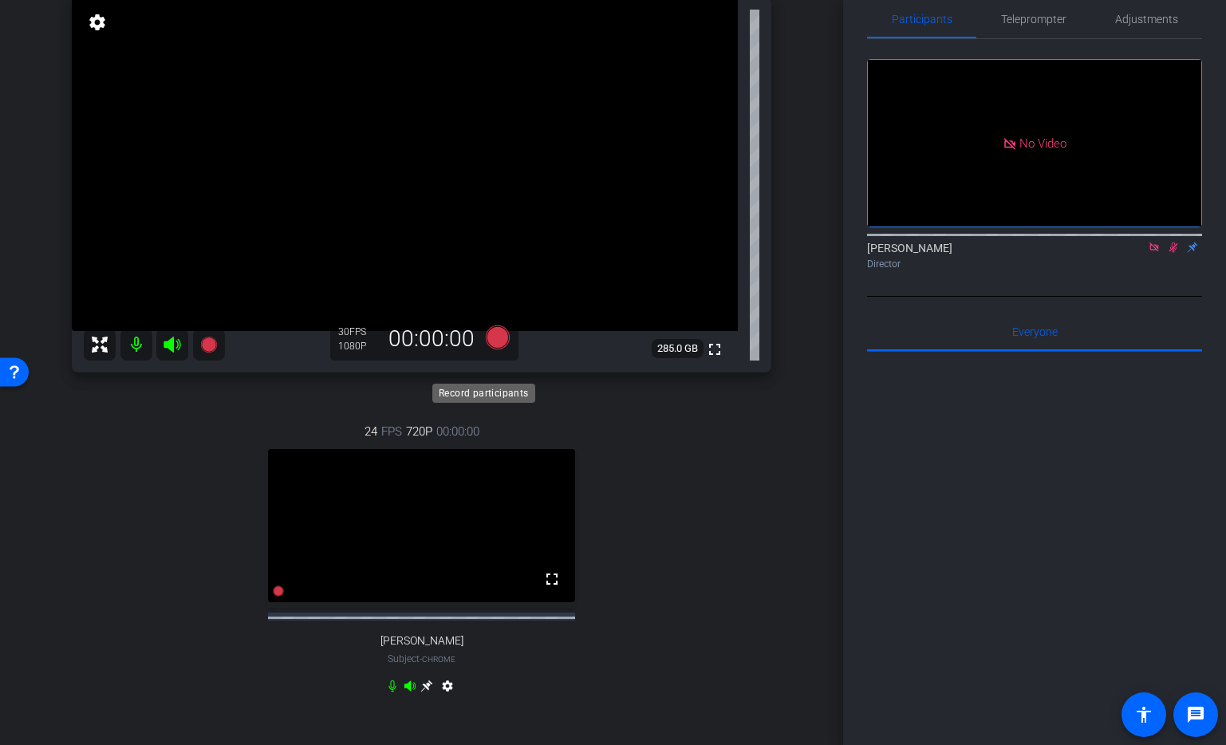
click at [500, 349] on icon at bounding box center [497, 337] width 24 height 24
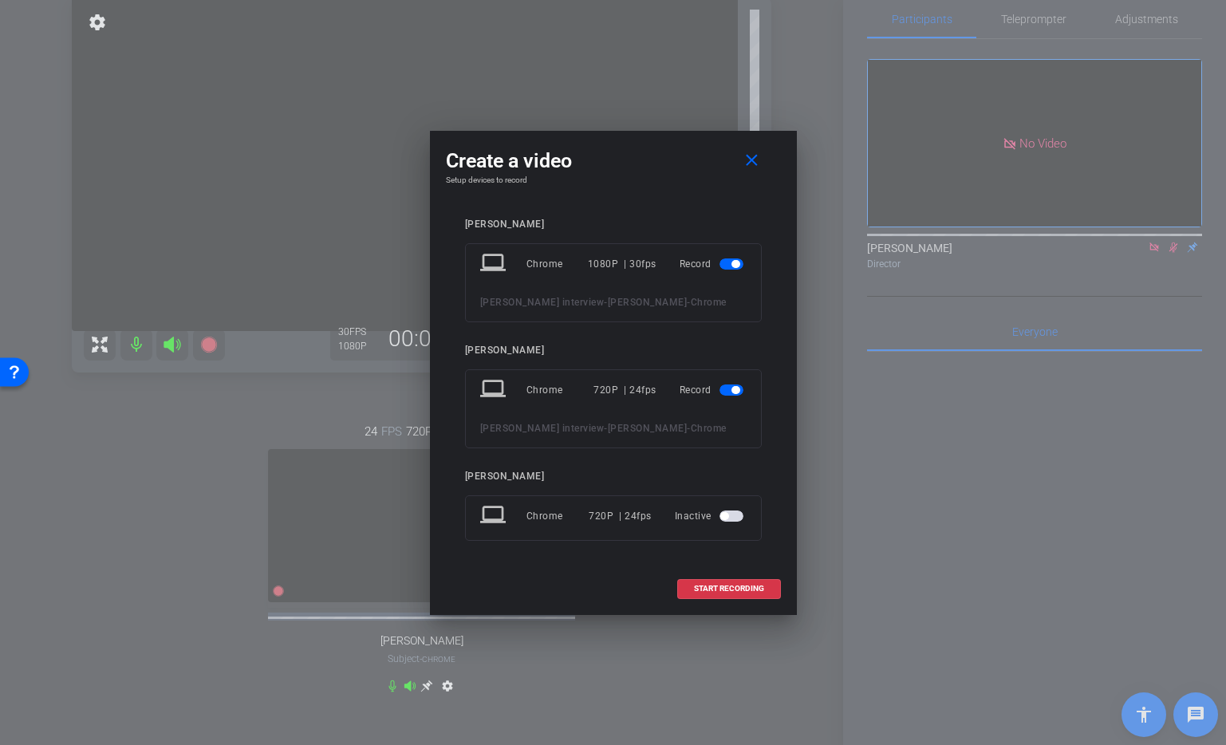
click at [733, 386] on span "button" at bounding box center [736, 390] width 8 height 8
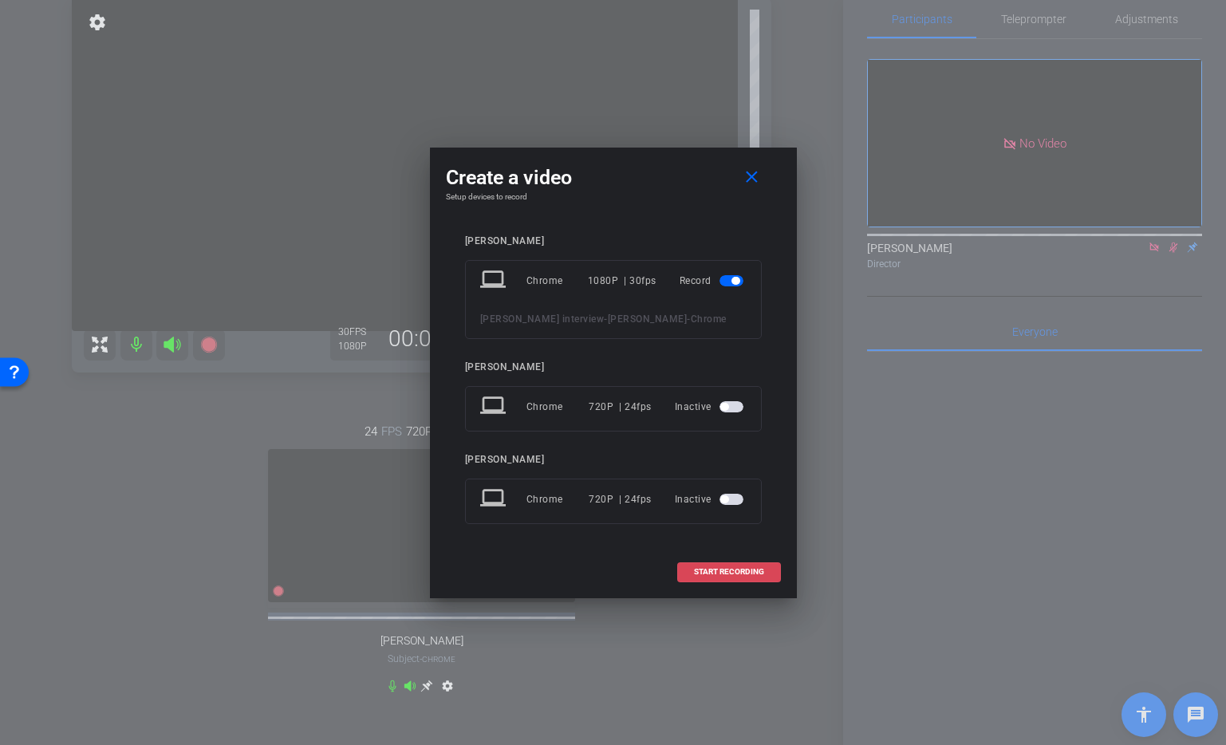
click at [712, 576] on span "START RECORDING" at bounding box center [729, 572] width 70 height 8
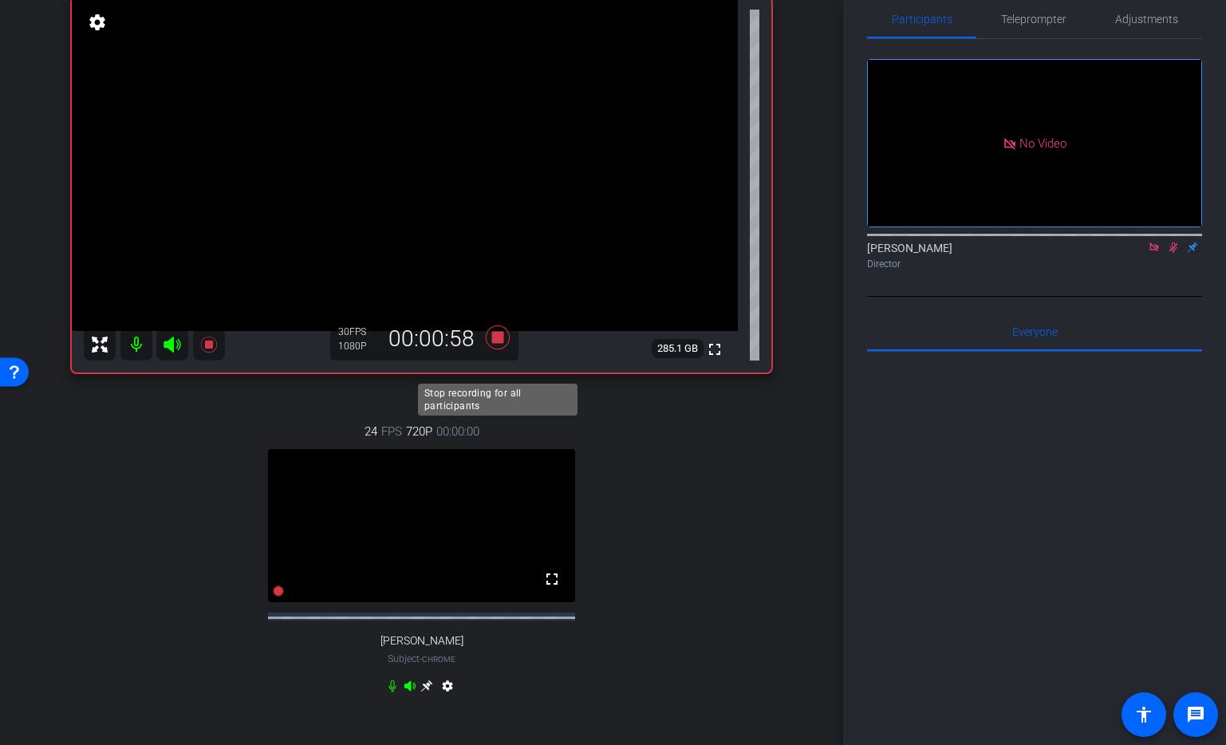
click at [496, 349] on icon at bounding box center [497, 337] width 24 height 24
click at [1175, 253] on icon at bounding box center [1174, 248] width 9 height 10
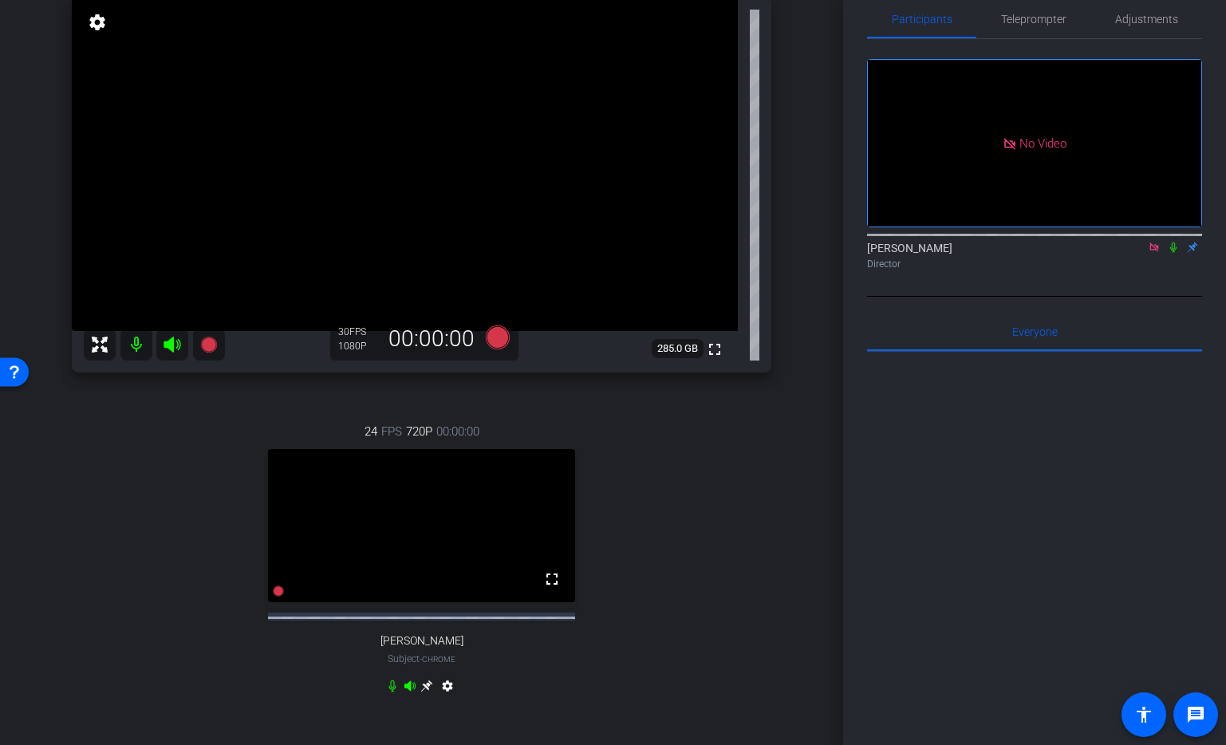
click at [1159, 253] on icon at bounding box center [1154, 247] width 13 height 11
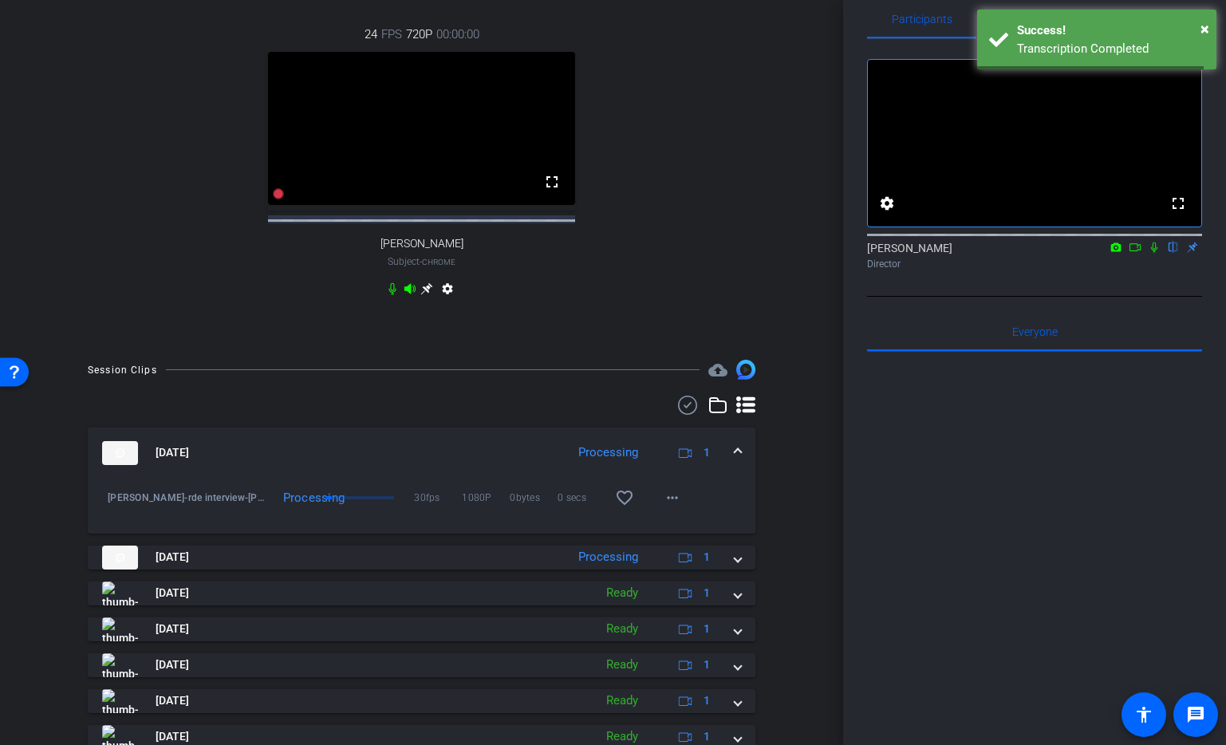
scroll to position [568, 0]
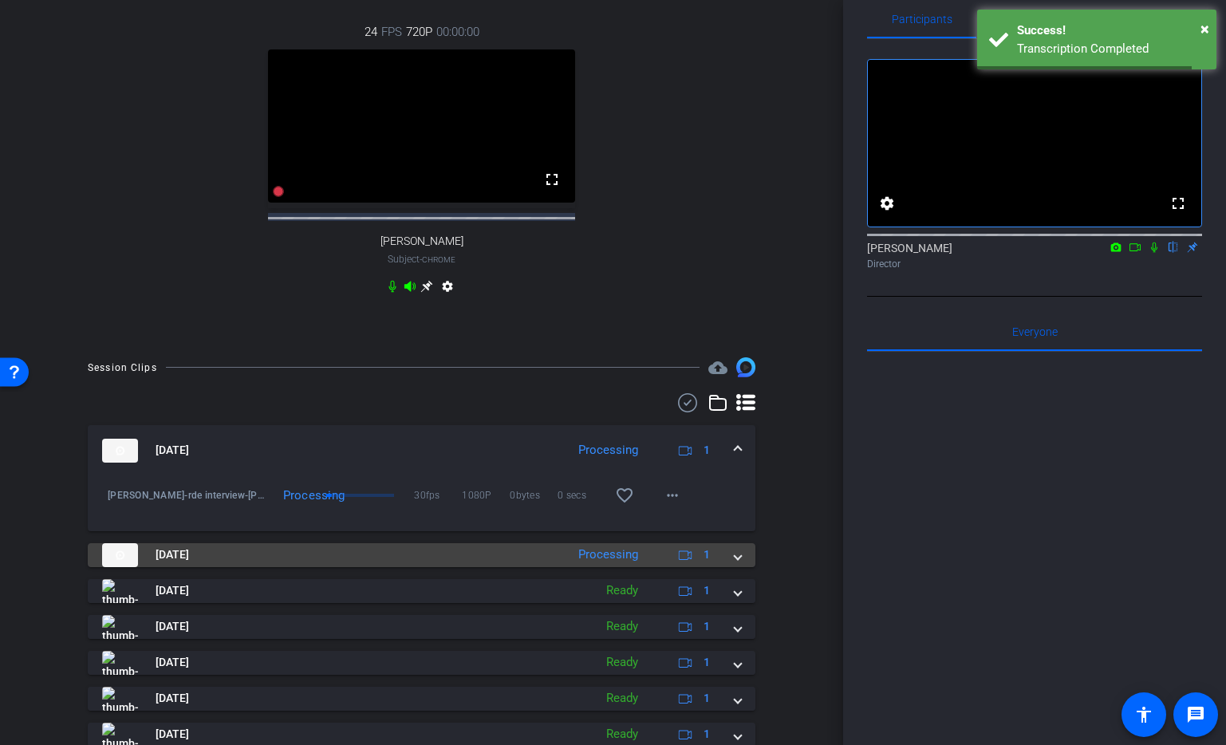
click at [737, 563] on span at bounding box center [738, 555] width 6 height 17
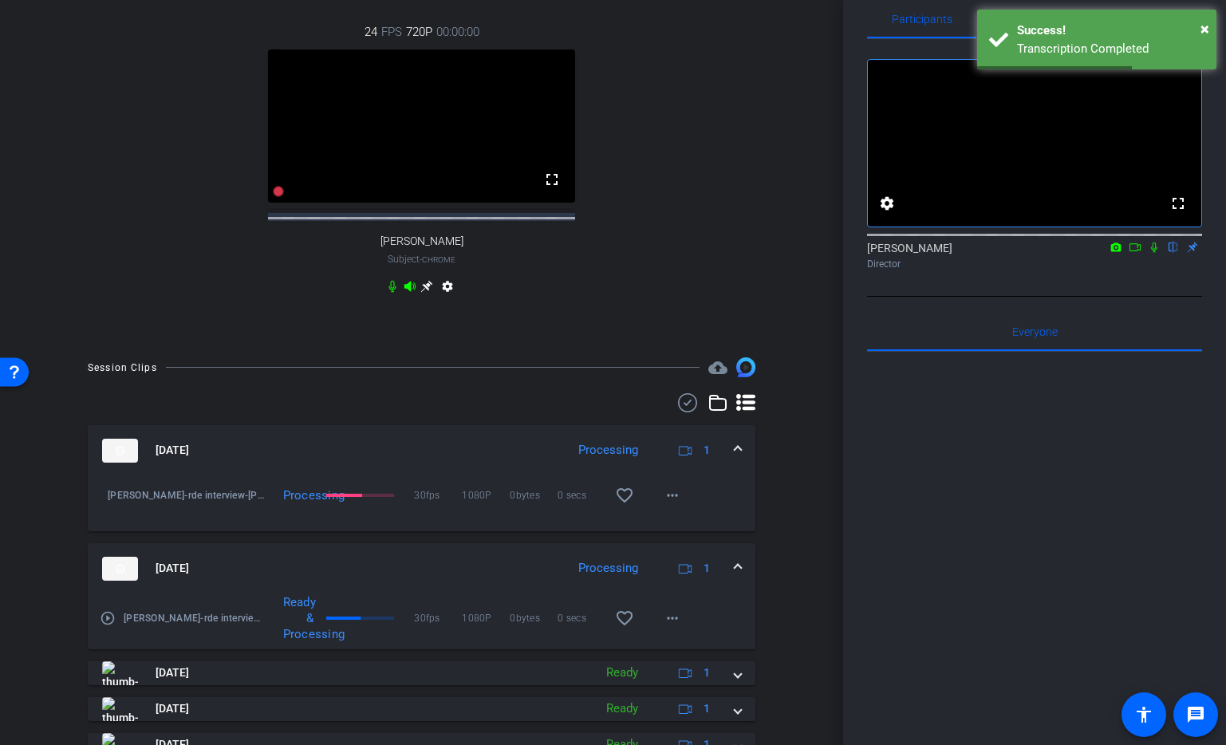
click at [737, 594] on mat-expansion-panel-header "[DATE] Processing 1" at bounding box center [422, 568] width 668 height 51
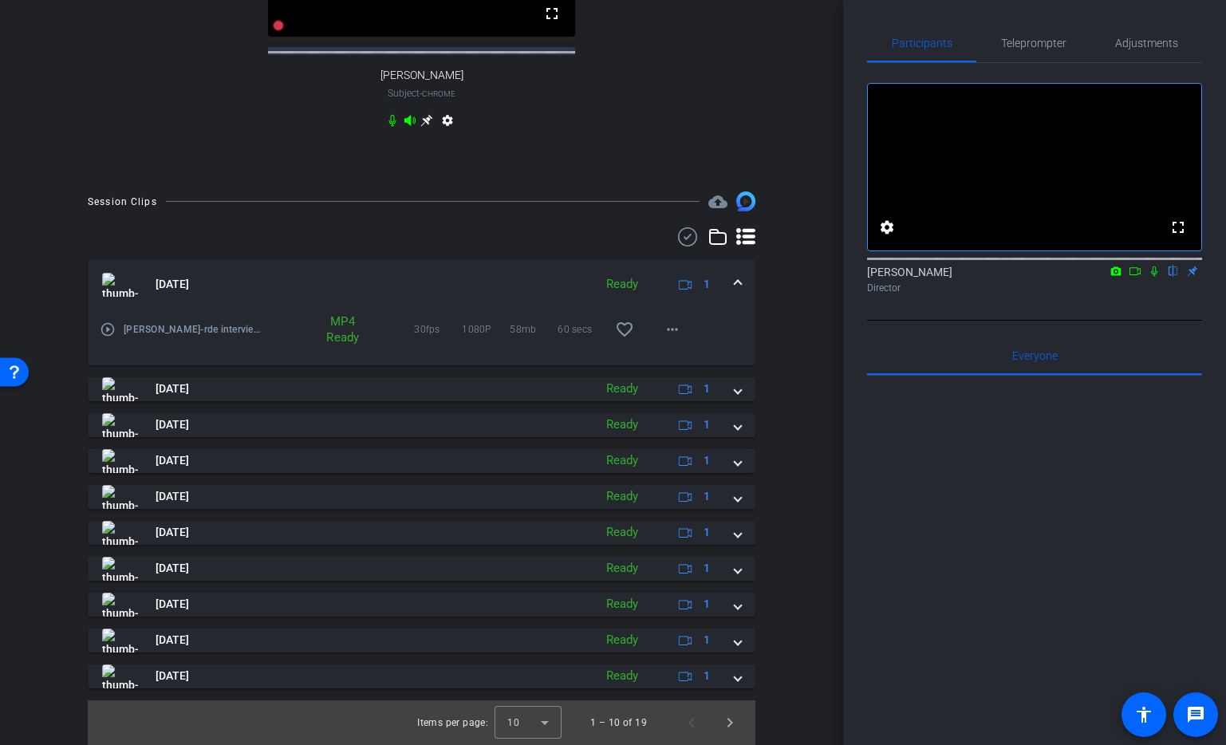
scroll to position [780, 0]
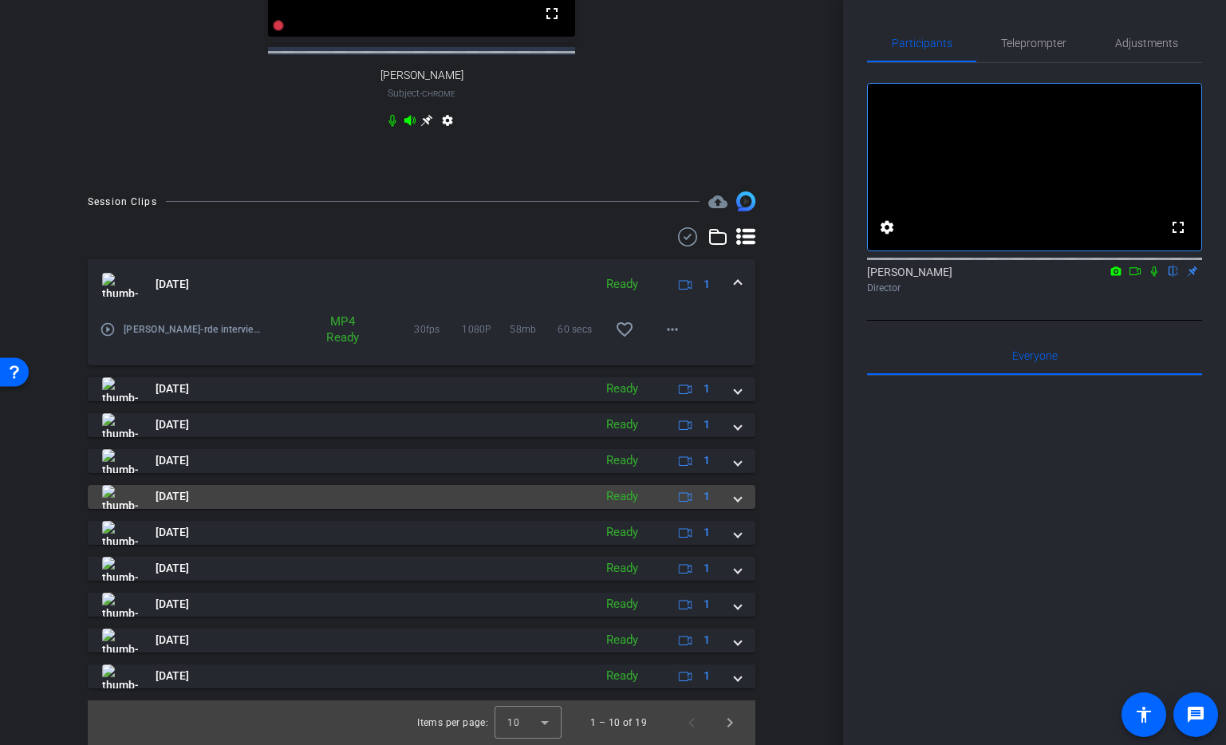
click at [492, 486] on mat-panel-title "[DATE]" at bounding box center [344, 497] width 484 height 24
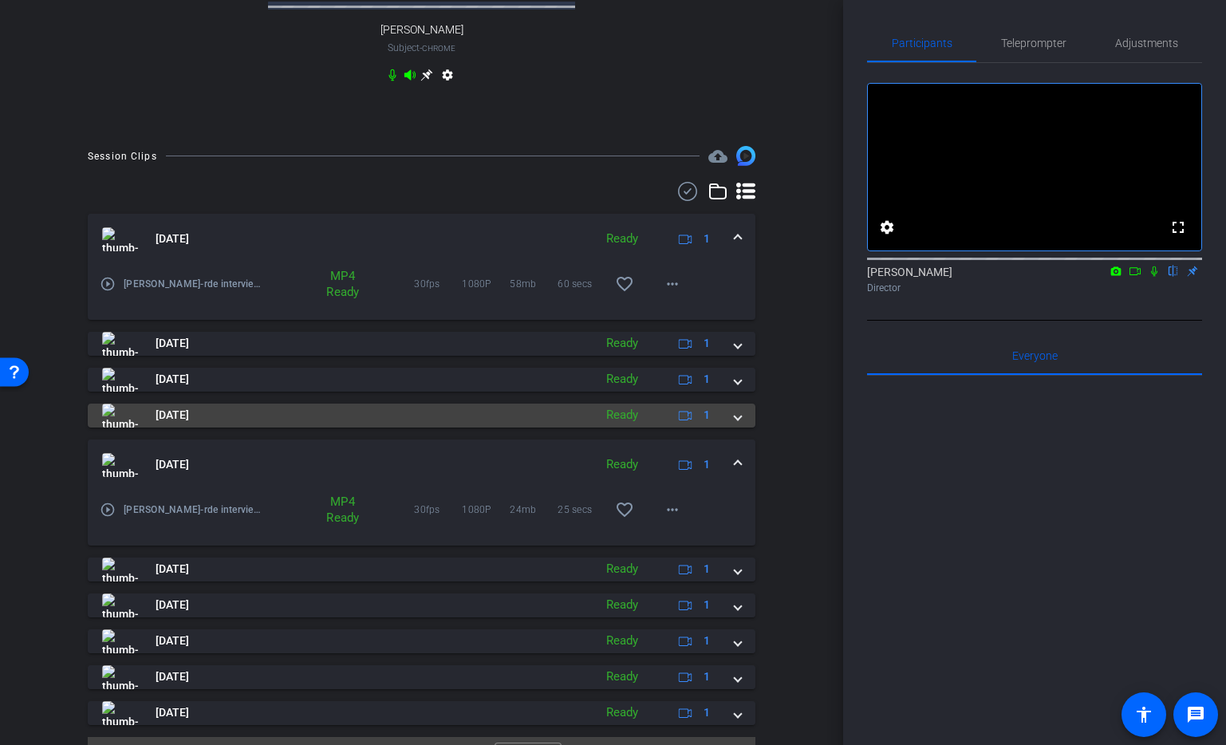
click at [504, 428] on mat-panel-title "[DATE]" at bounding box center [344, 416] width 484 height 24
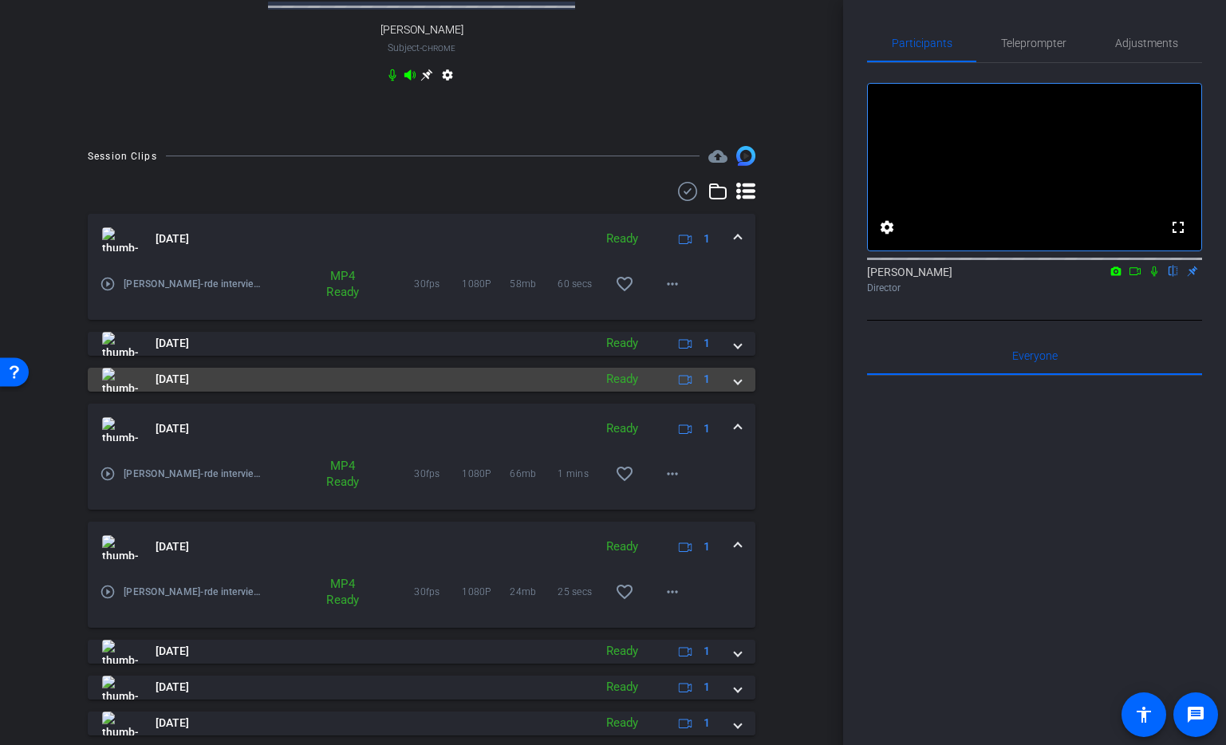
click at [515, 392] on mat-panel-title "[DATE]" at bounding box center [344, 380] width 484 height 24
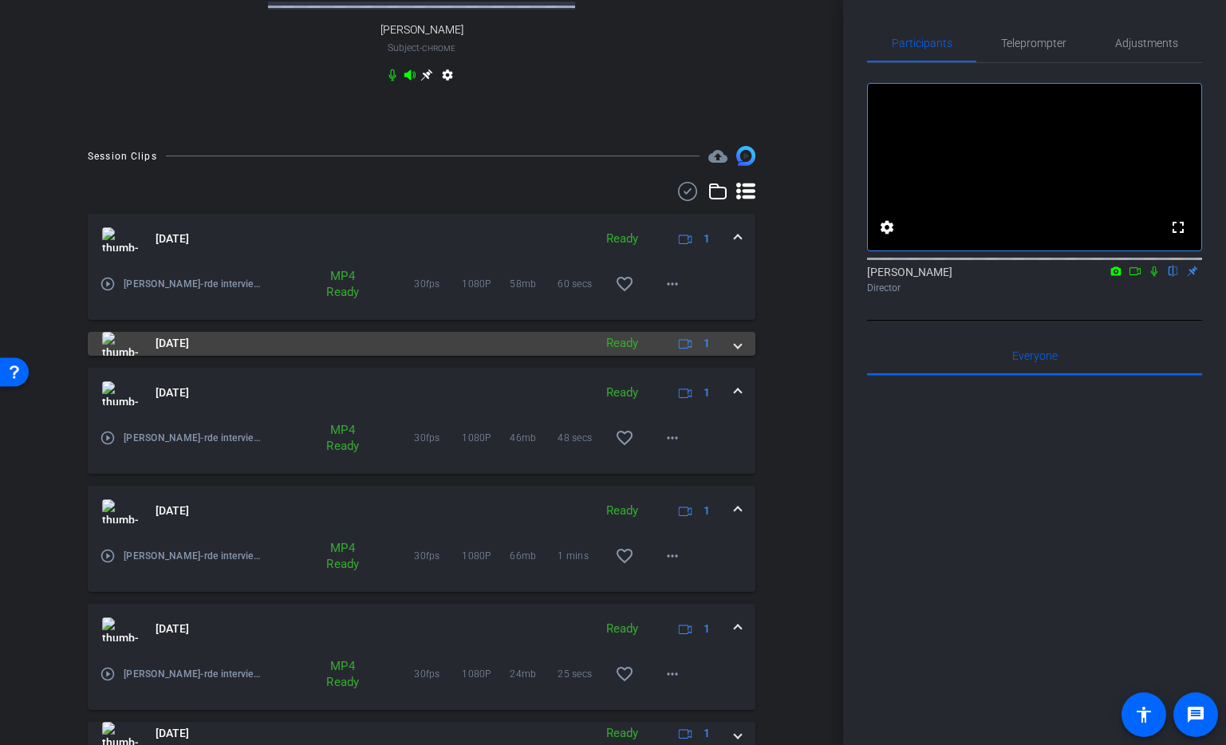
click at [518, 356] on mat-panel-title "[DATE]" at bounding box center [344, 344] width 484 height 24
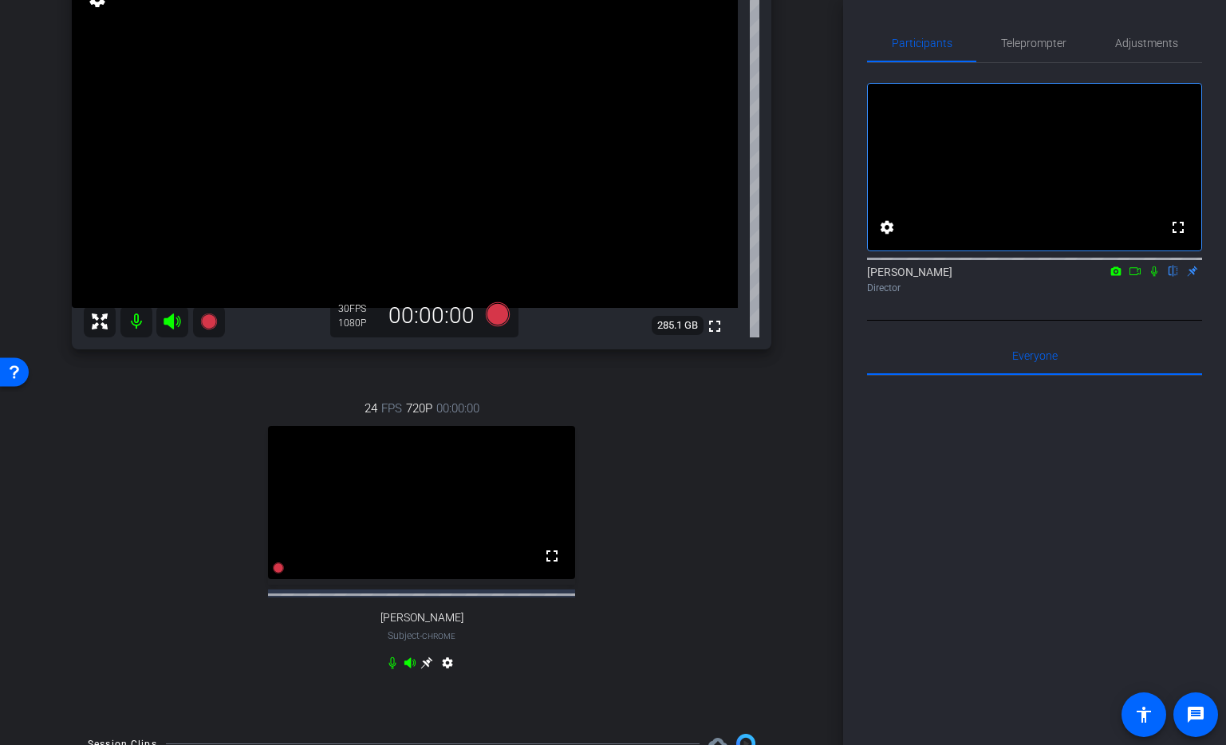
scroll to position [191, 0]
drag, startPoint x: 492, startPoint y: 436, endPoint x: 353, endPoint y: 434, distance: 138.9
click at [353, 434] on div "24 FPS 720P 00:00:00 fullscreen [PERSON_NAME] Subject - Chrome settings" at bounding box center [422, 539] width 700 height 330
click at [339, 421] on div "24 FPS 720P 00:00:00 fullscreen [PERSON_NAME] Subject - Chrome settings" at bounding box center [422, 539] width 700 height 330
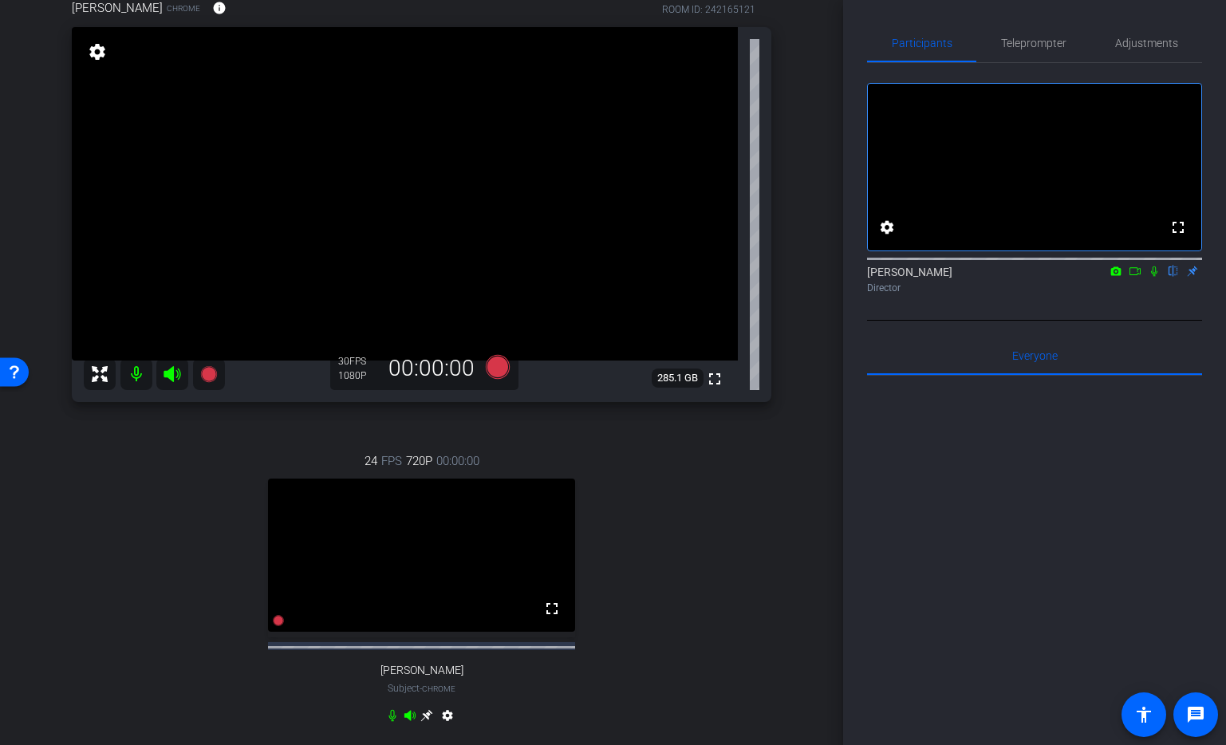
scroll to position [140, 0]
click at [500, 377] on icon at bounding box center [497, 365] width 24 height 24
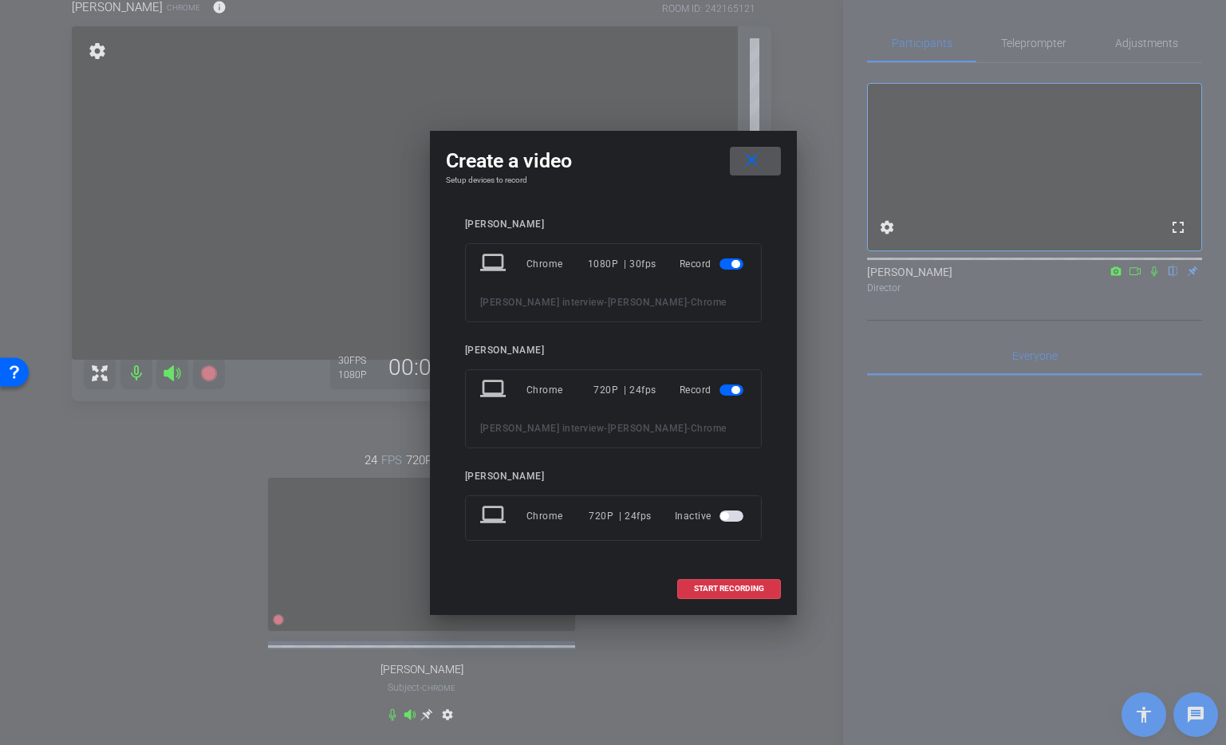
click at [730, 385] on span "button" at bounding box center [732, 390] width 24 height 11
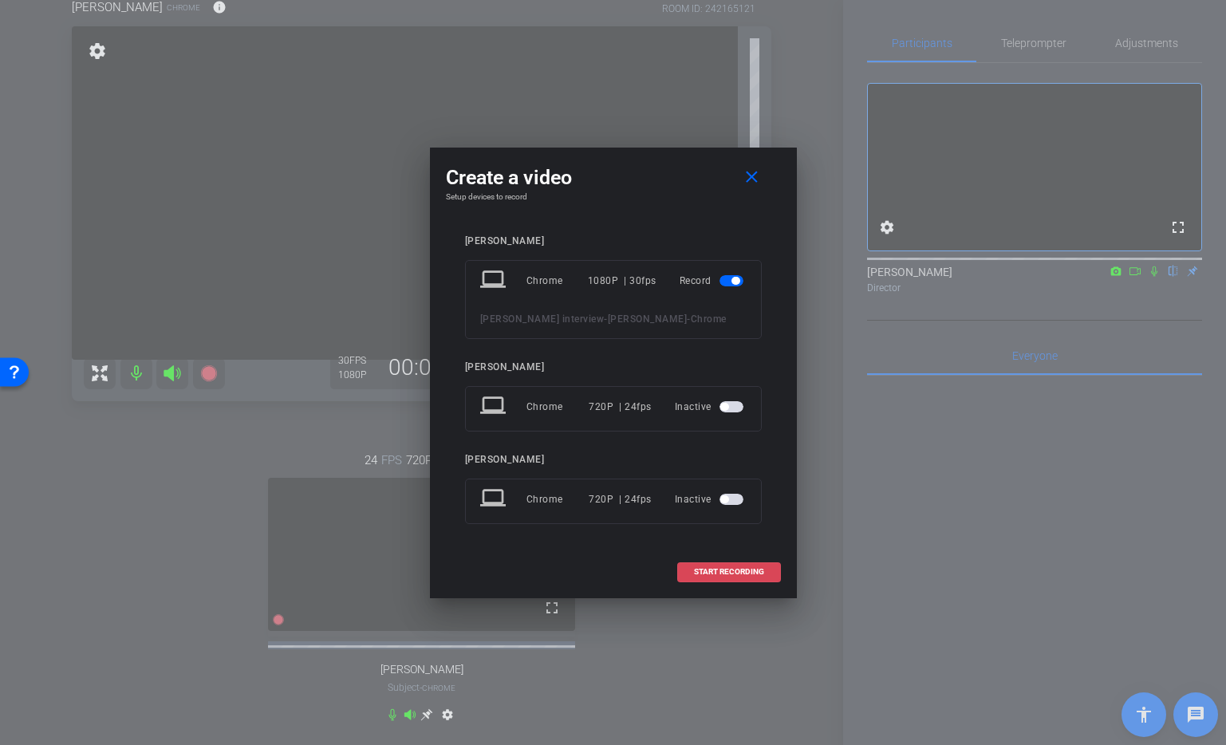
click at [717, 576] on span "START RECORDING" at bounding box center [729, 572] width 70 height 8
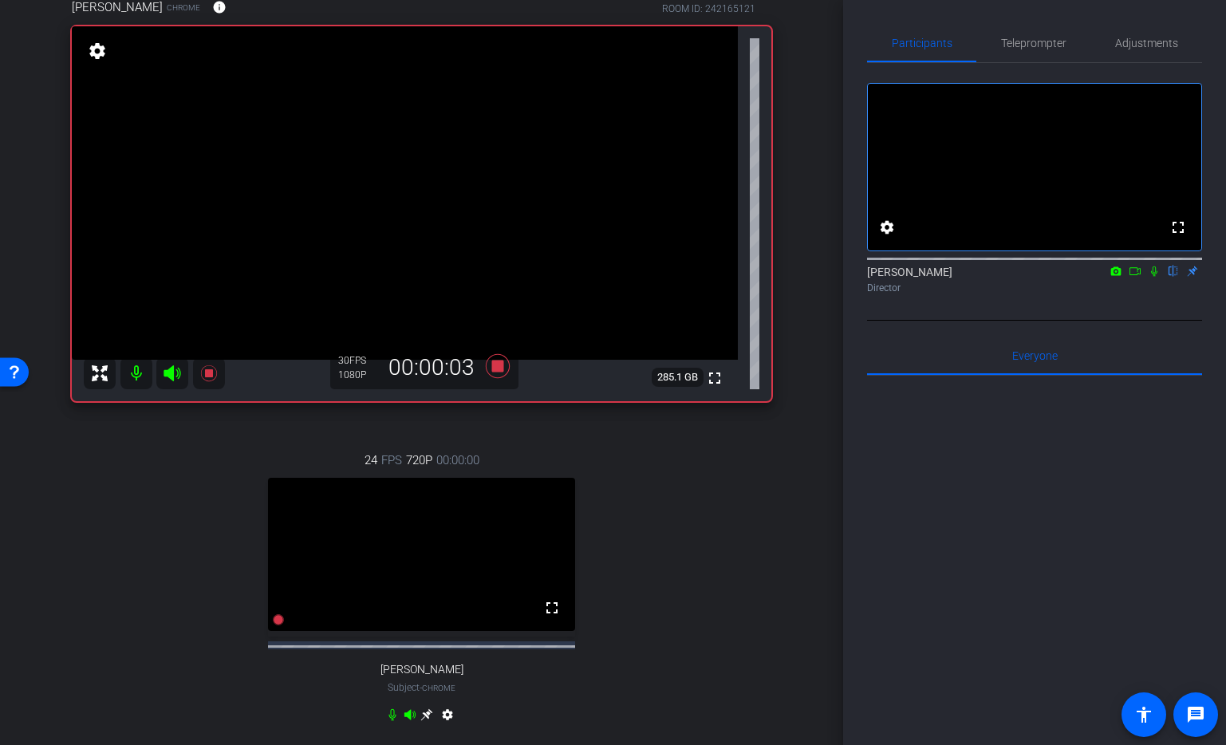
click at [1155, 277] on icon at bounding box center [1154, 272] width 6 height 10
click at [1131, 277] on icon at bounding box center [1135, 271] width 13 height 11
click at [495, 381] on icon at bounding box center [498, 366] width 38 height 29
click at [1171, 277] on icon at bounding box center [1174, 272] width 9 height 10
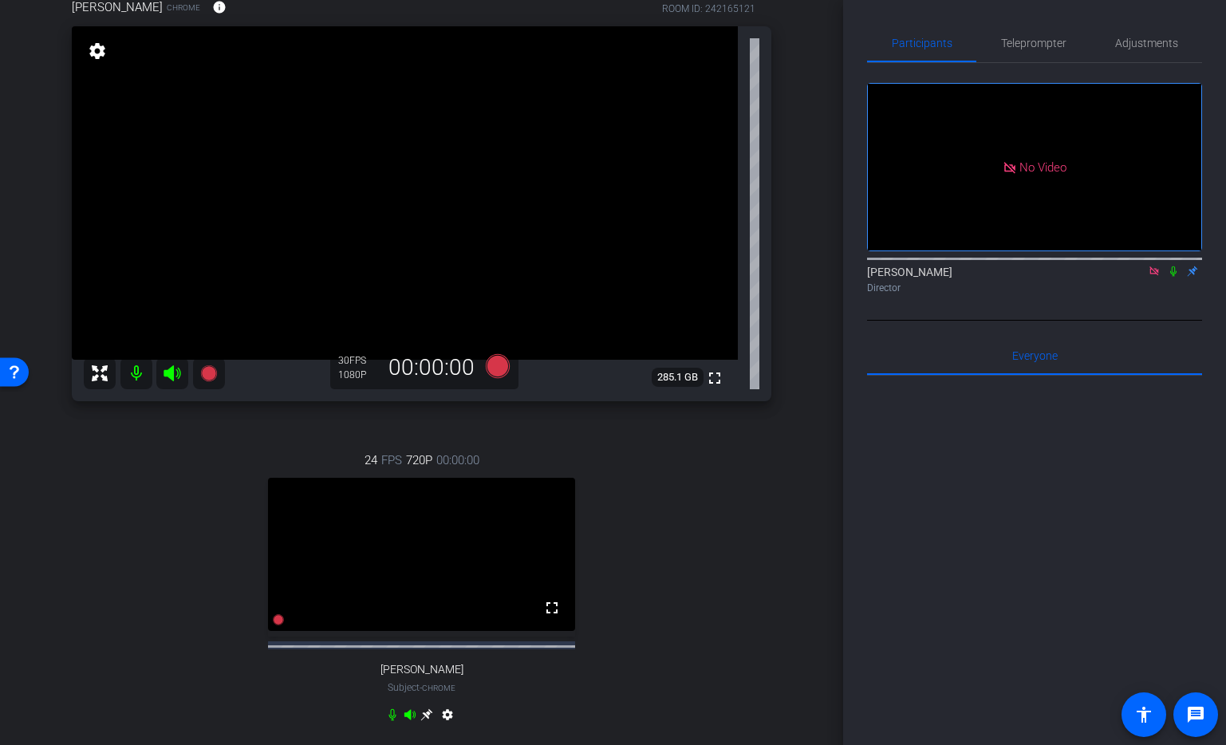
click at [1158, 275] on icon at bounding box center [1154, 271] width 9 height 9
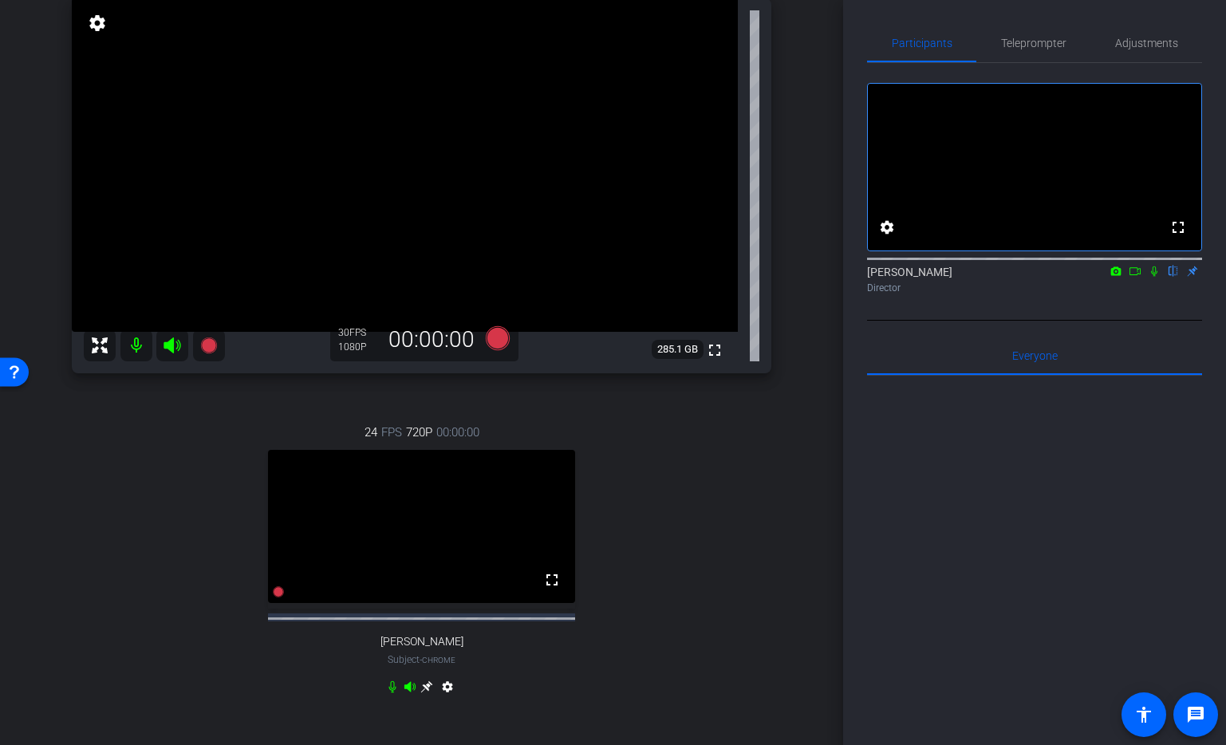
scroll to position [177, 0]
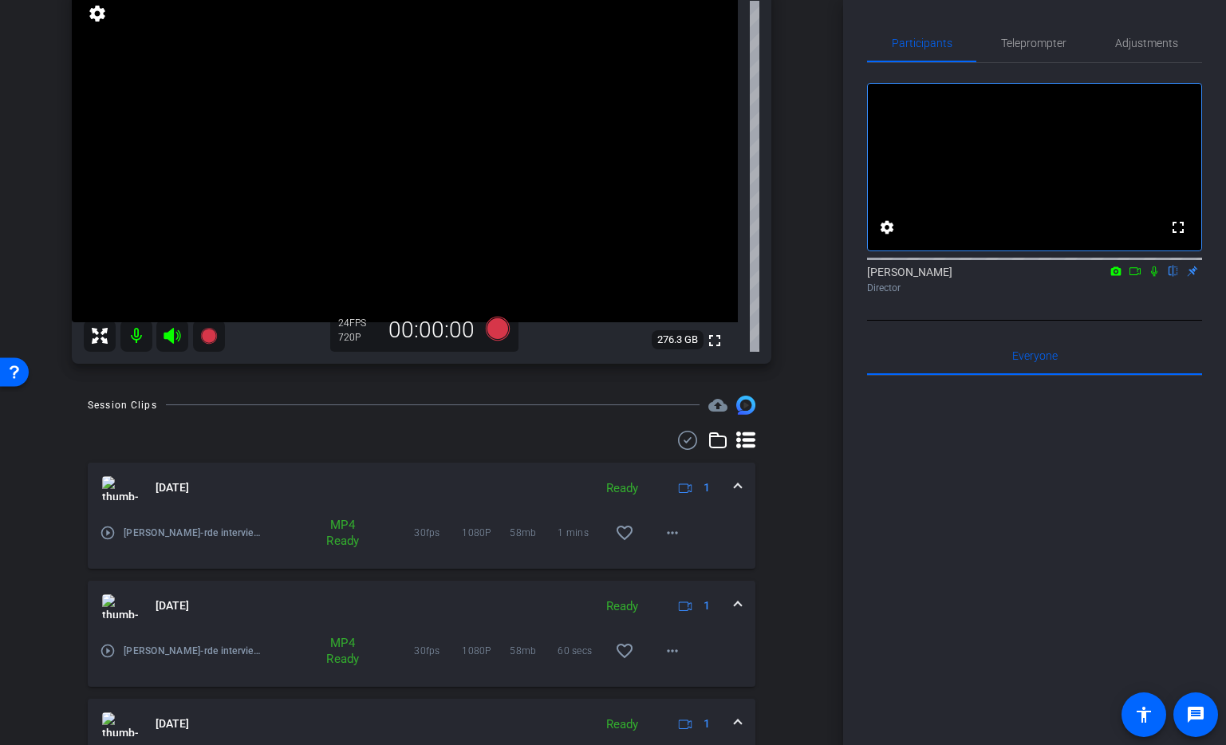
click at [1138, 277] on icon at bounding box center [1135, 271] width 13 height 11
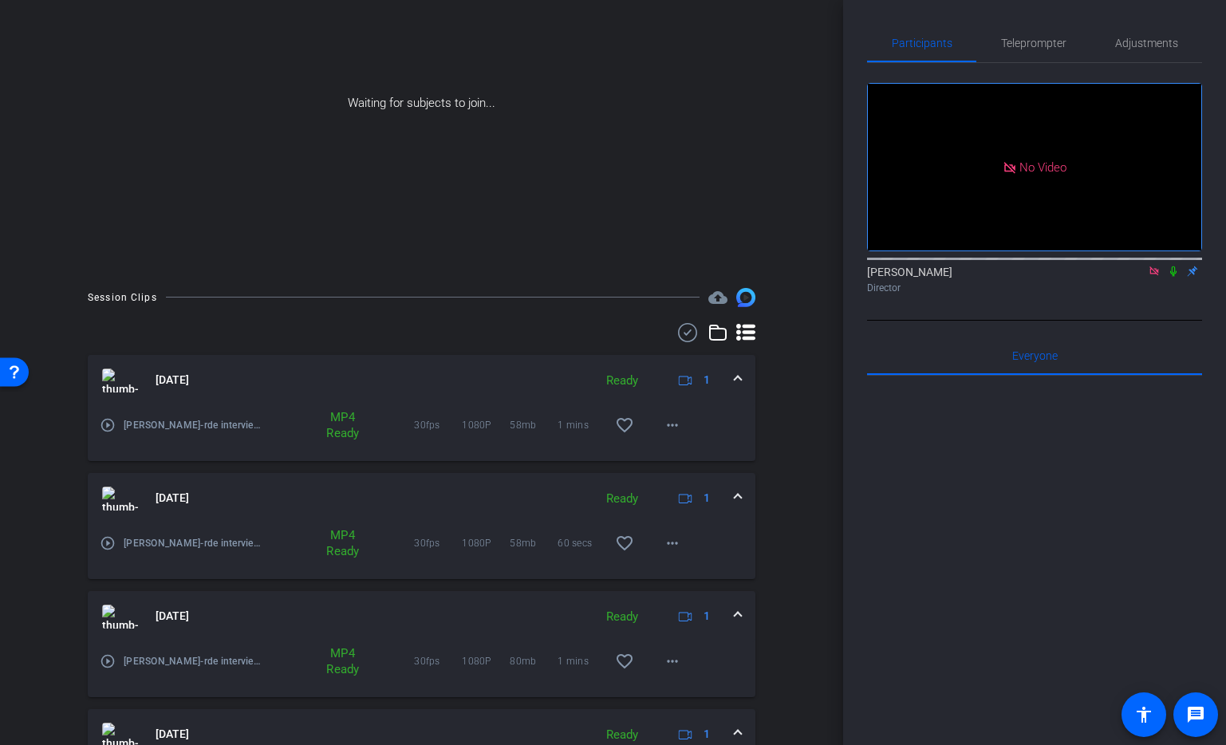
scroll to position [70, 0]
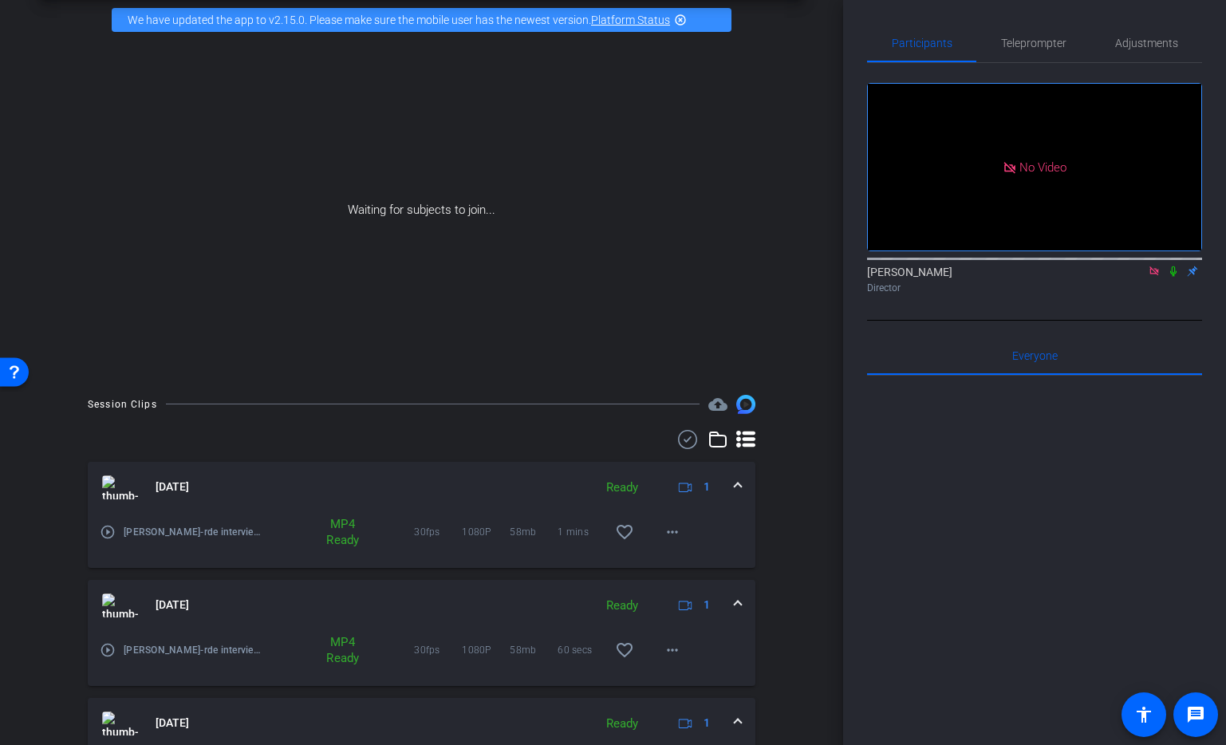
click at [1176, 277] on icon at bounding box center [1173, 271] width 13 height 11
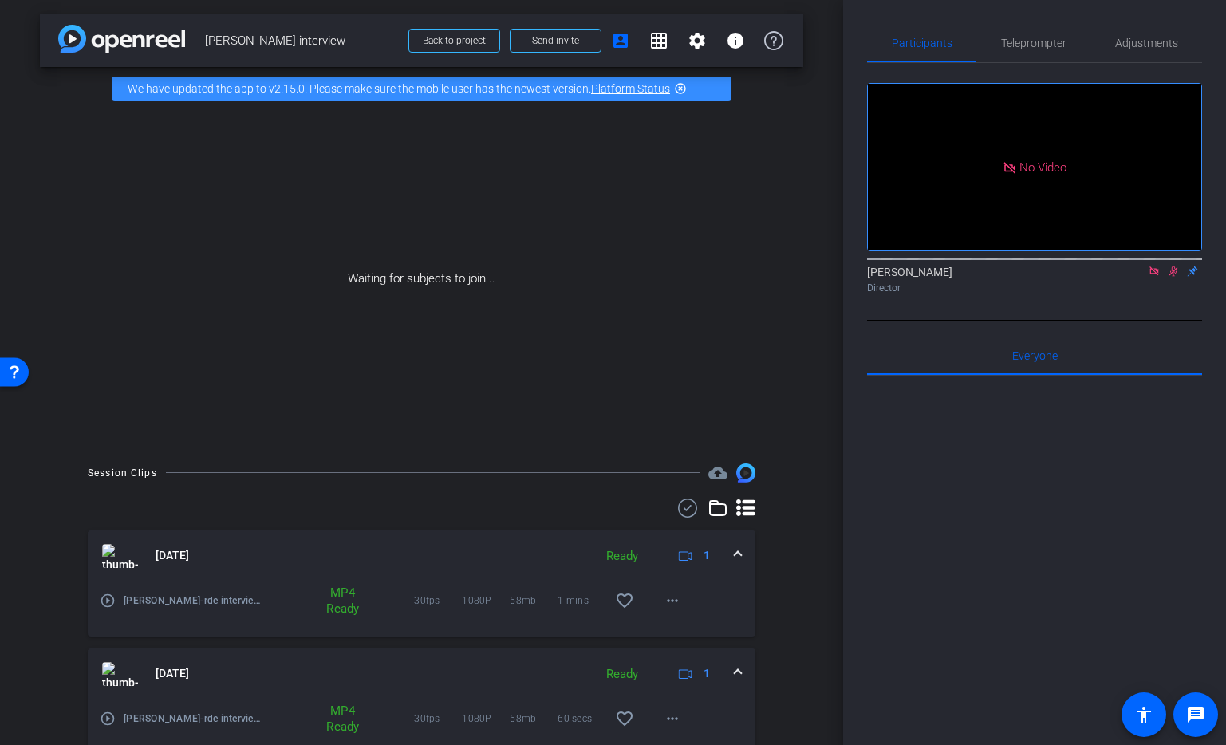
scroll to position [0, 0]
